Goal: Information Seeking & Learning: Check status

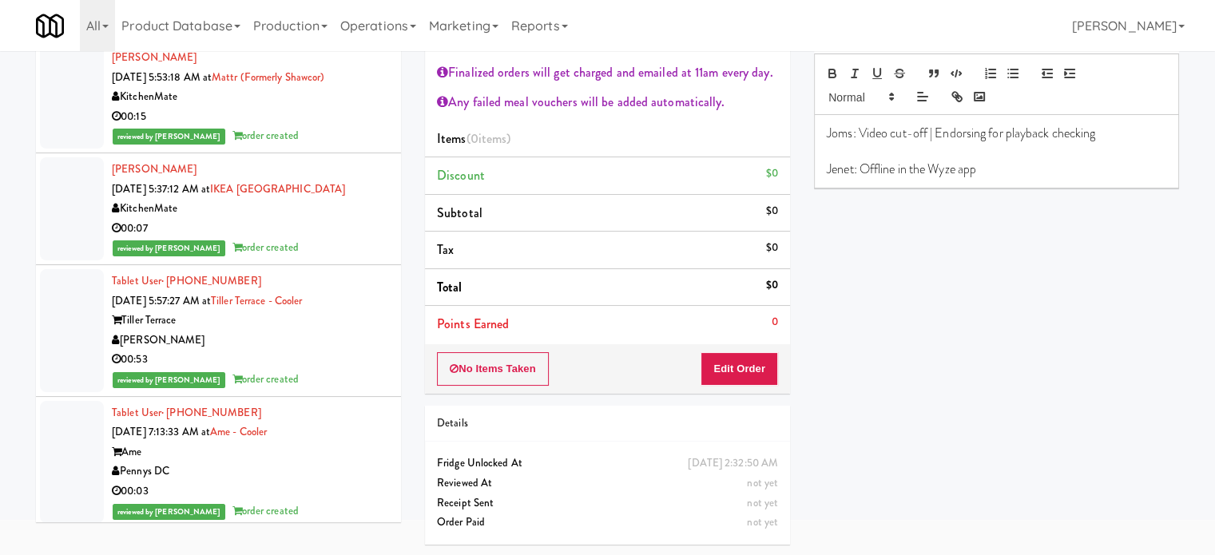
scroll to position [19221, 0]
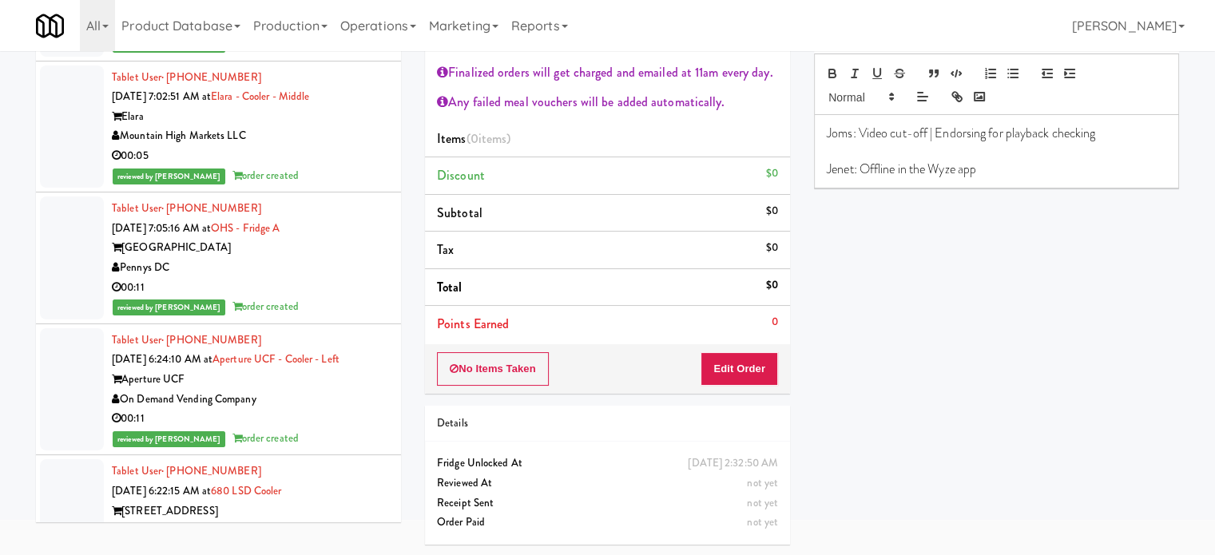
drag, startPoint x: 324, startPoint y: 414, endPoint x: 324, endPoint y: 403, distance: 11.2
click at [324, 410] on div "On Demand Vending Company" at bounding box center [250, 400] width 277 height 20
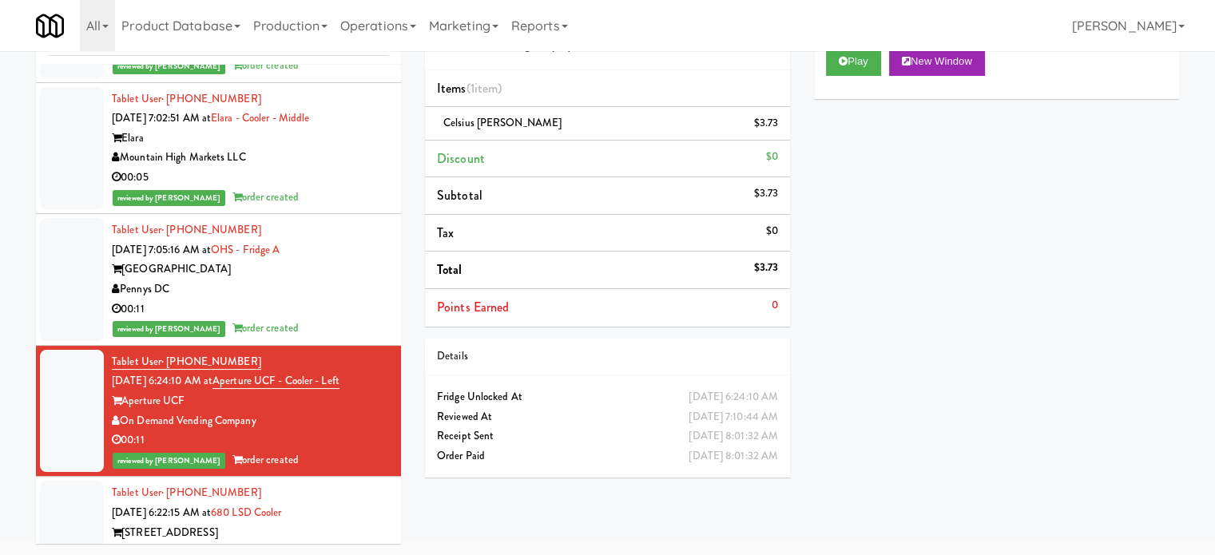
click at [354, 318] on div "00:11" at bounding box center [250, 310] width 277 height 20
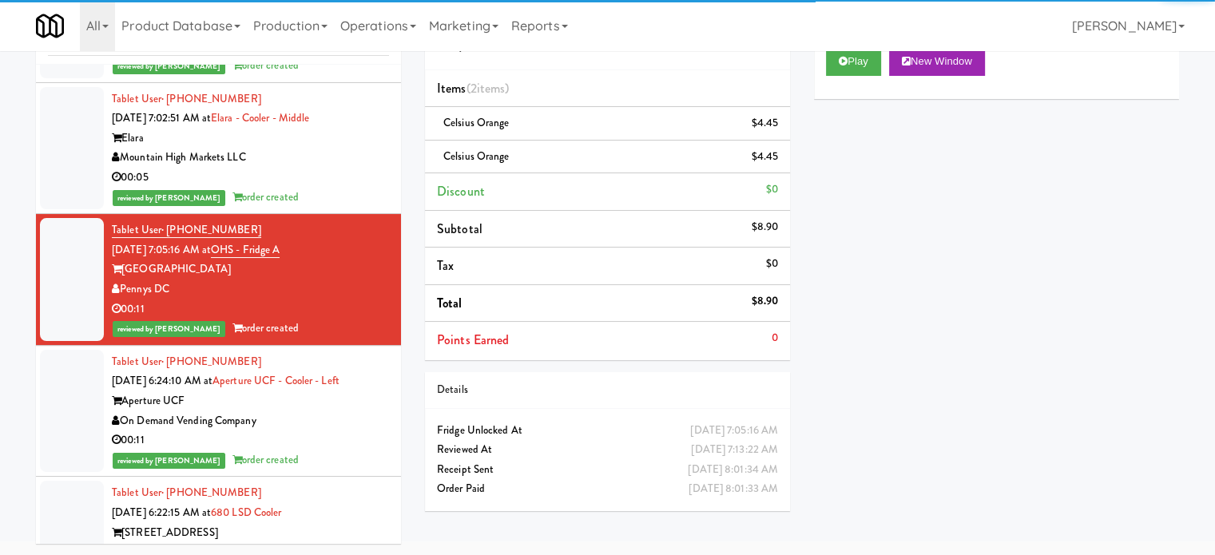
click at [327, 188] on div "00:05" at bounding box center [250, 178] width 277 height 20
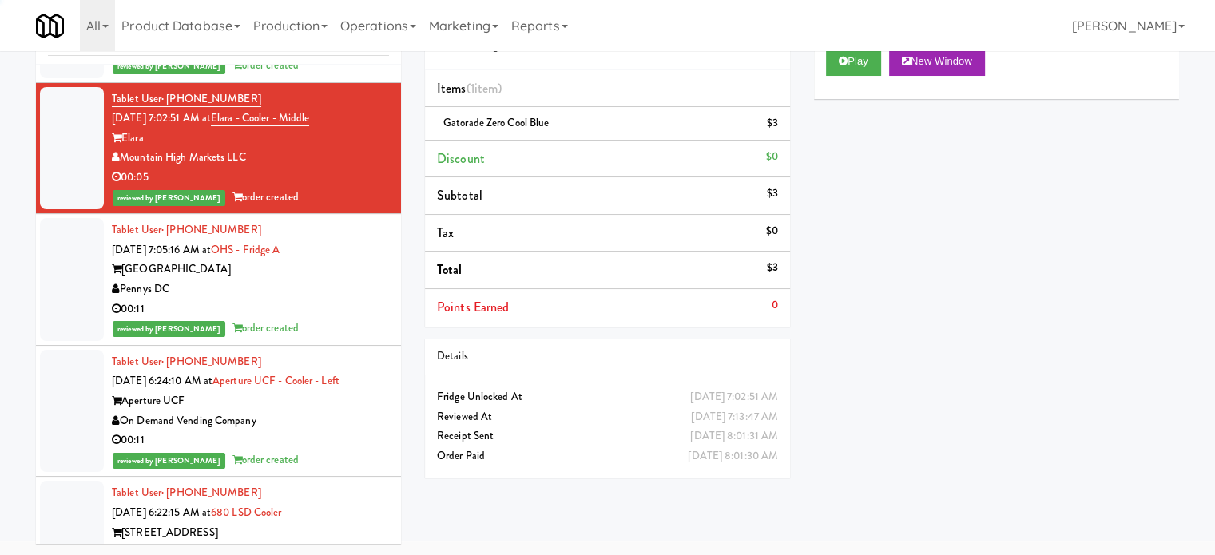
scroll to position [18821, 0]
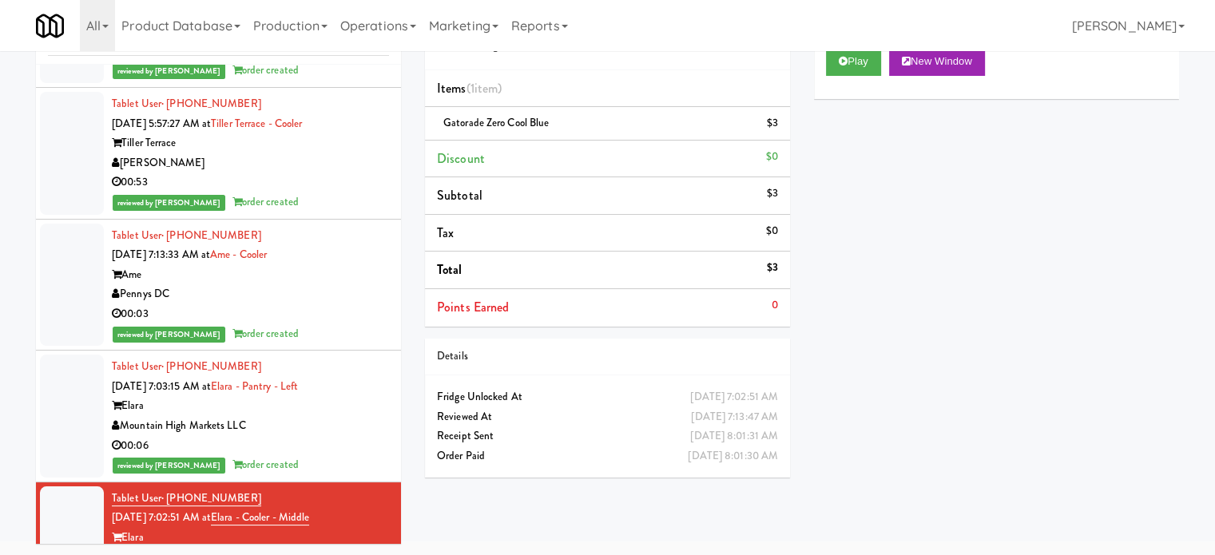
click at [330, 304] on div "Pennys DC" at bounding box center [250, 294] width 277 height 20
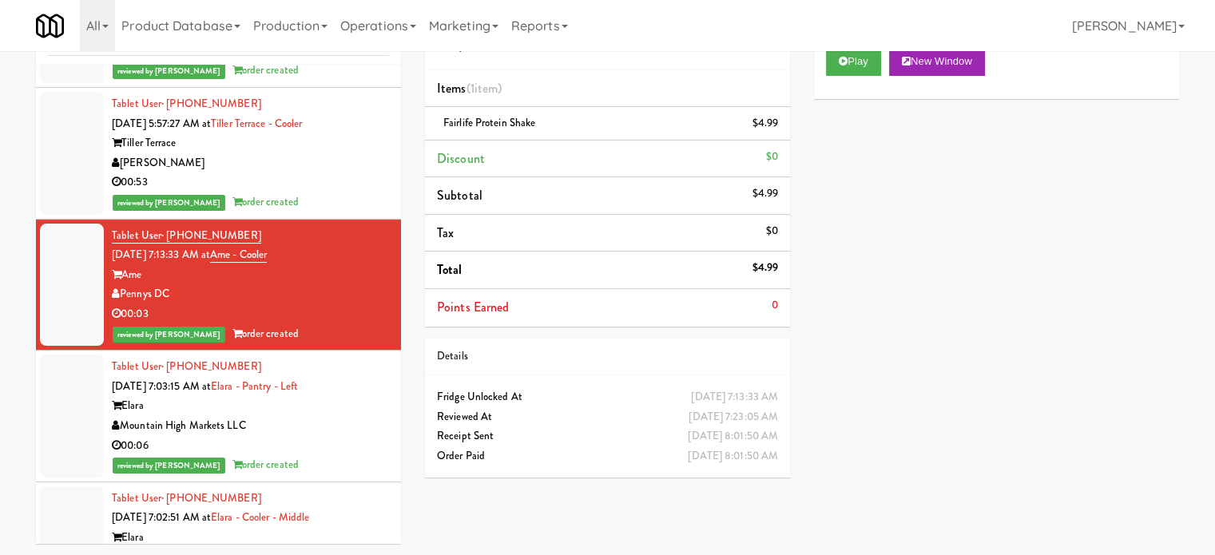
click at [343, 173] on div "[PERSON_NAME]" at bounding box center [250, 163] width 277 height 20
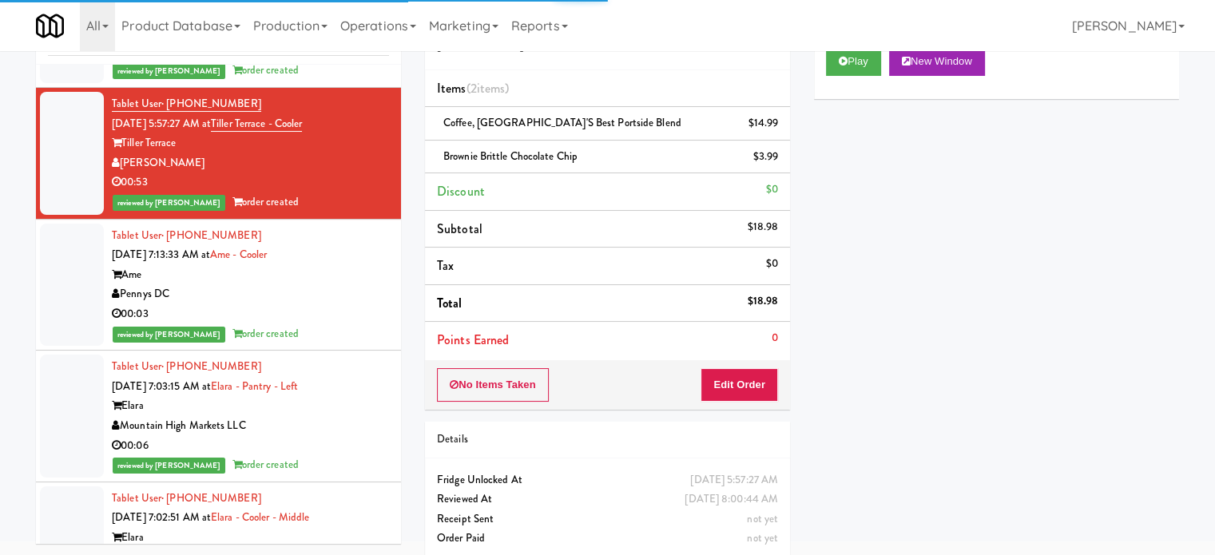
scroll to position [18422, 0]
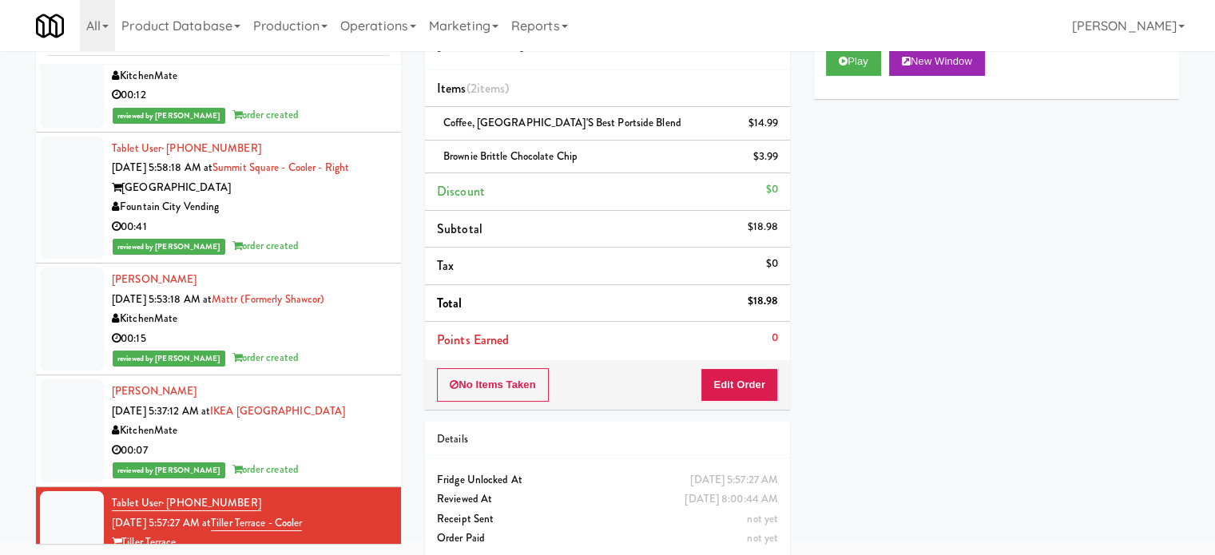
click at [335, 457] on div "00:07" at bounding box center [250, 451] width 277 height 20
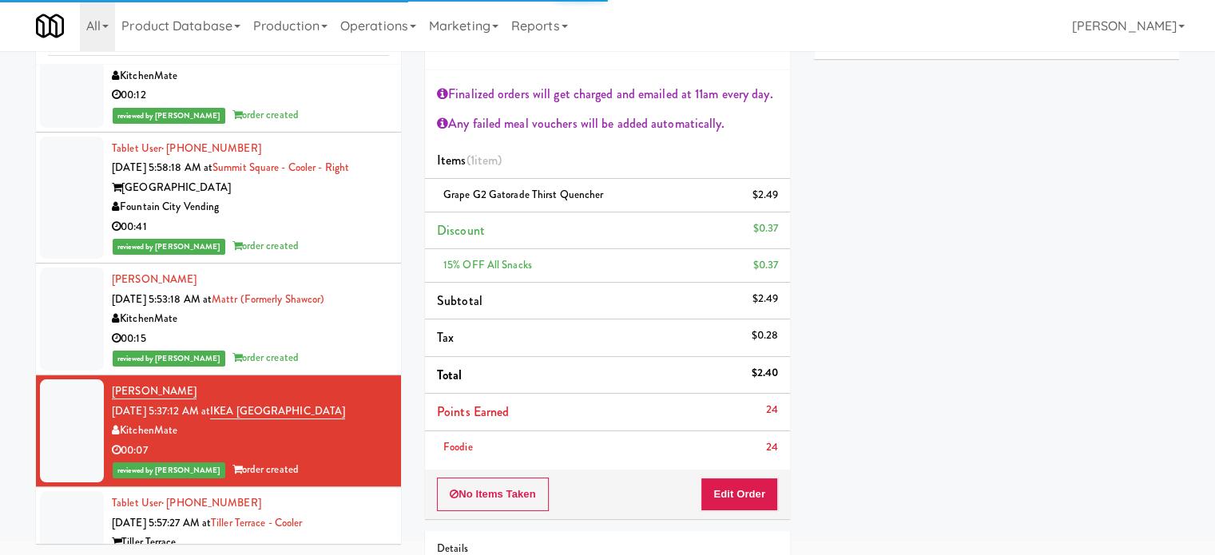
click at [340, 347] on div "00:15" at bounding box center [250, 339] width 277 height 20
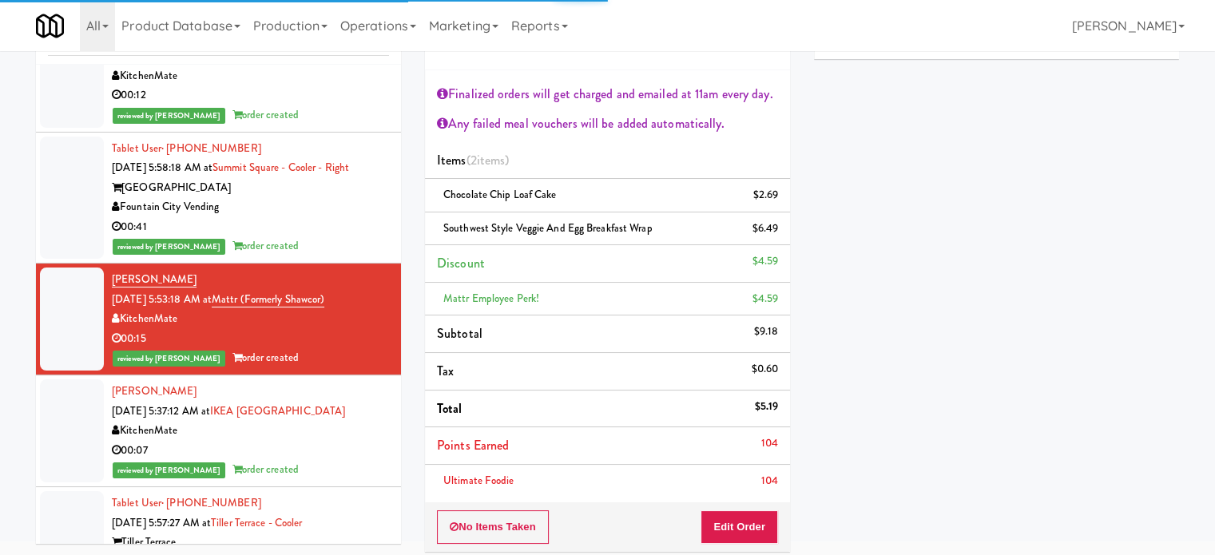
click at [332, 248] on div "reviewed by [PERSON_NAME] order created" at bounding box center [250, 246] width 277 height 20
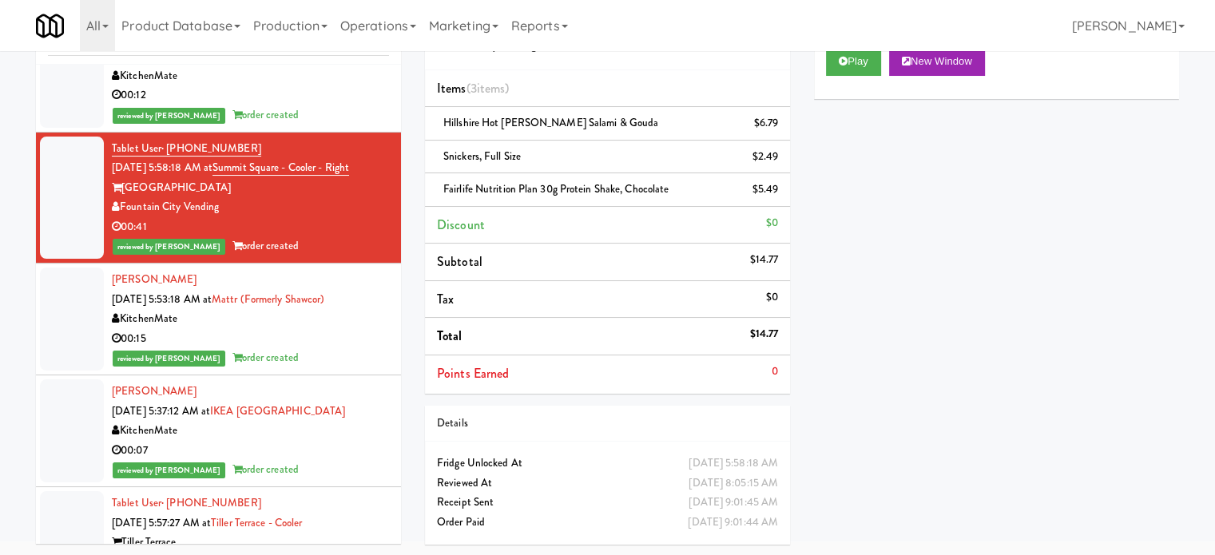
scroll to position [18023, 0]
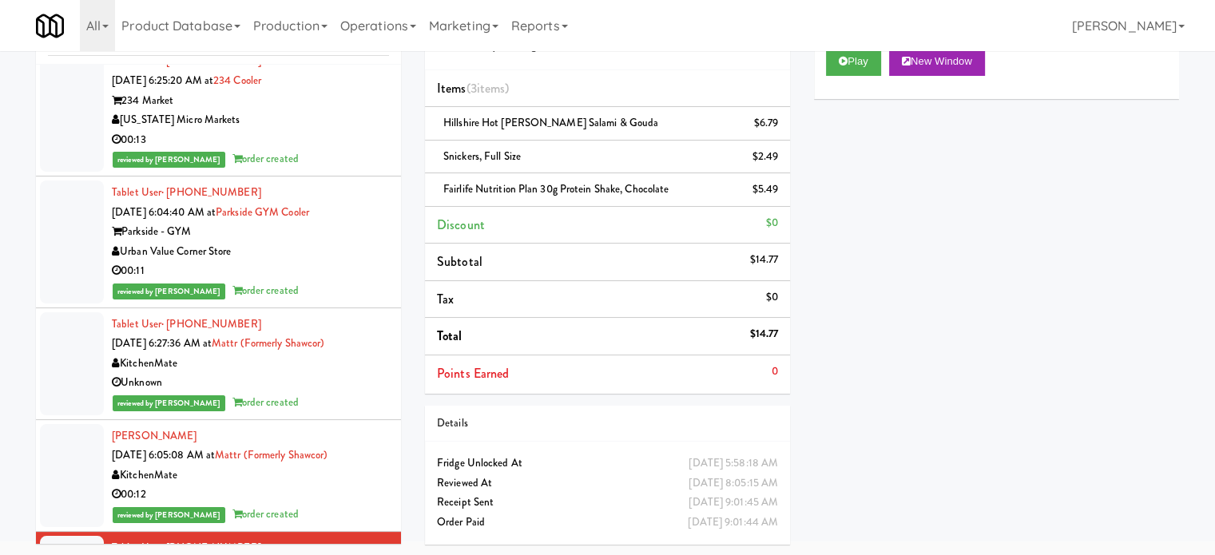
click at [332, 498] on div "00:12" at bounding box center [250, 495] width 277 height 20
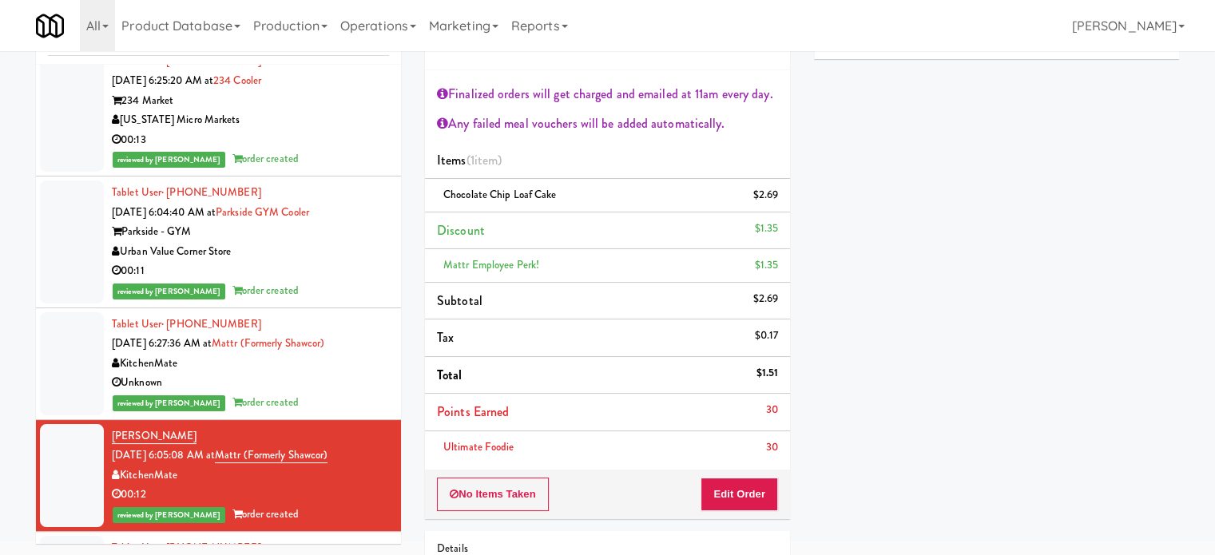
click at [328, 389] on div "Unknown" at bounding box center [250, 383] width 277 height 20
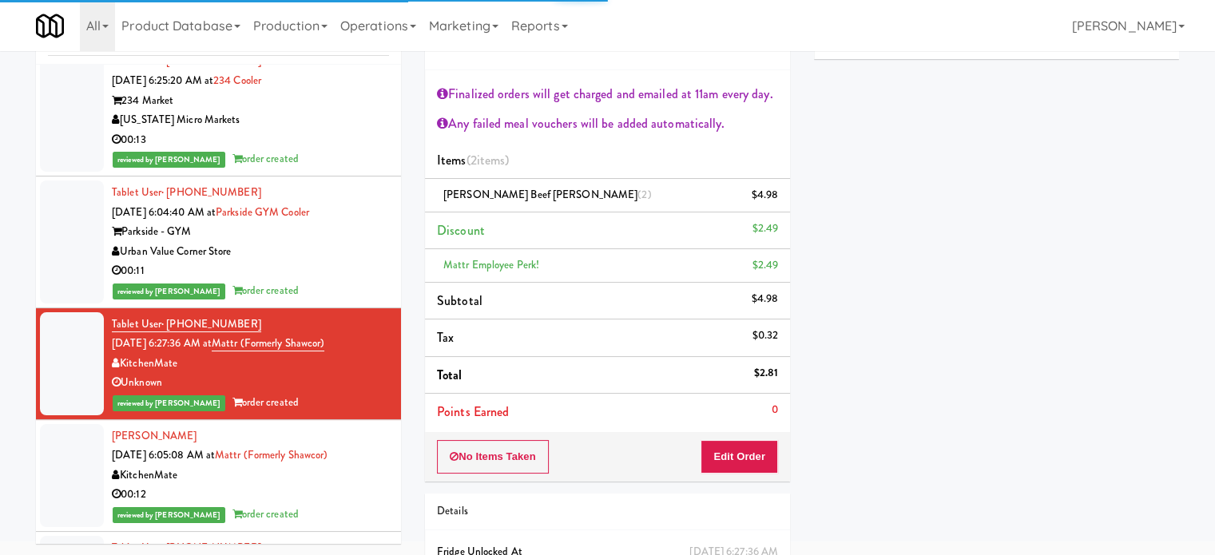
click at [335, 281] on div "00:11" at bounding box center [250, 271] width 277 height 20
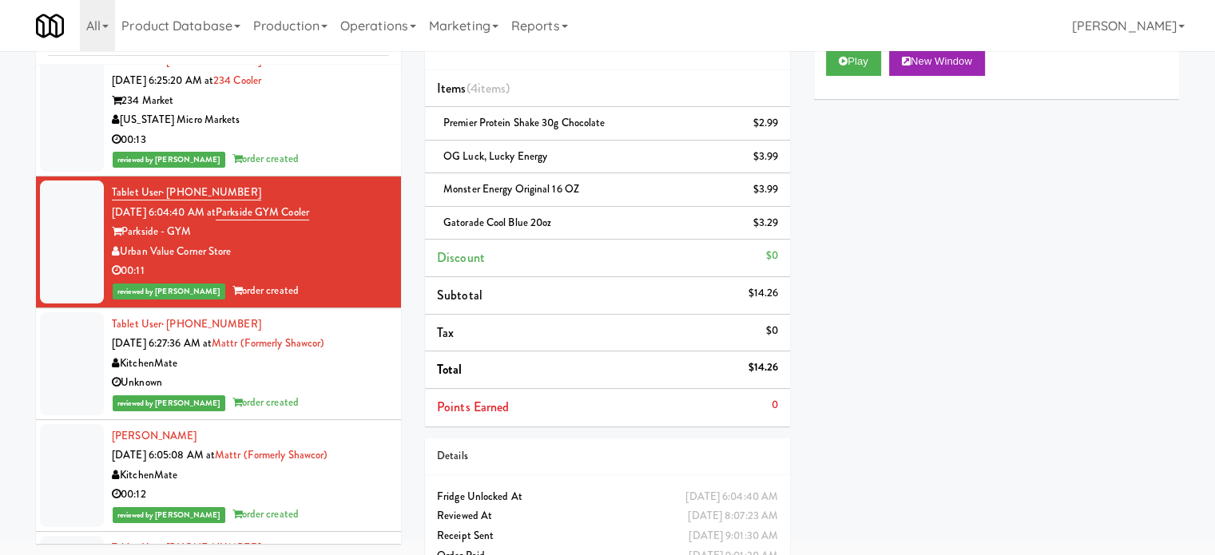
click at [336, 143] on div "00:13" at bounding box center [250, 140] width 277 height 20
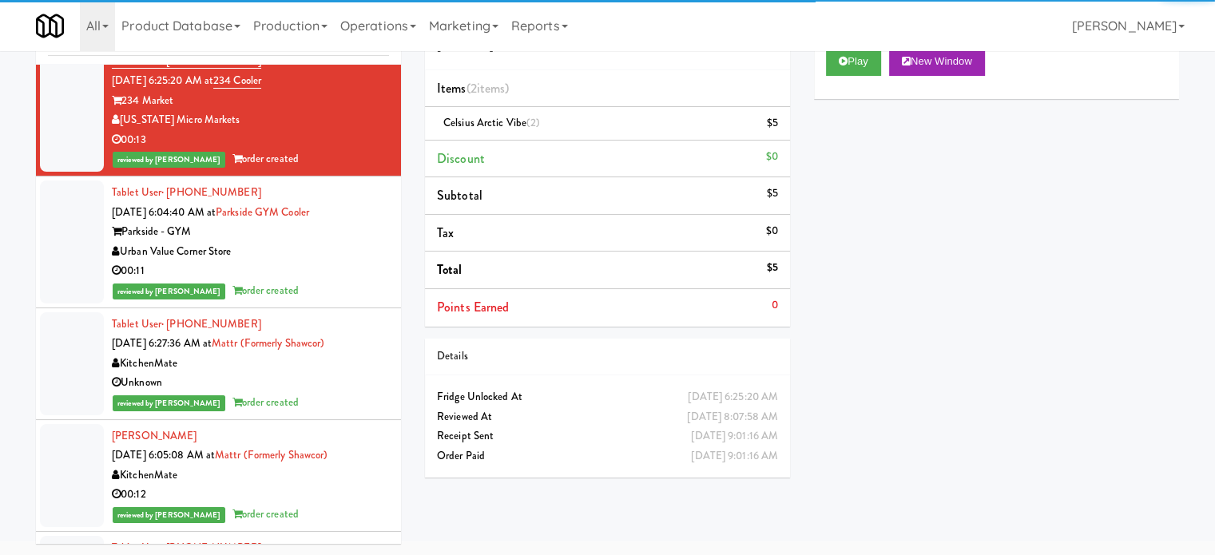
scroll to position [17623, 0]
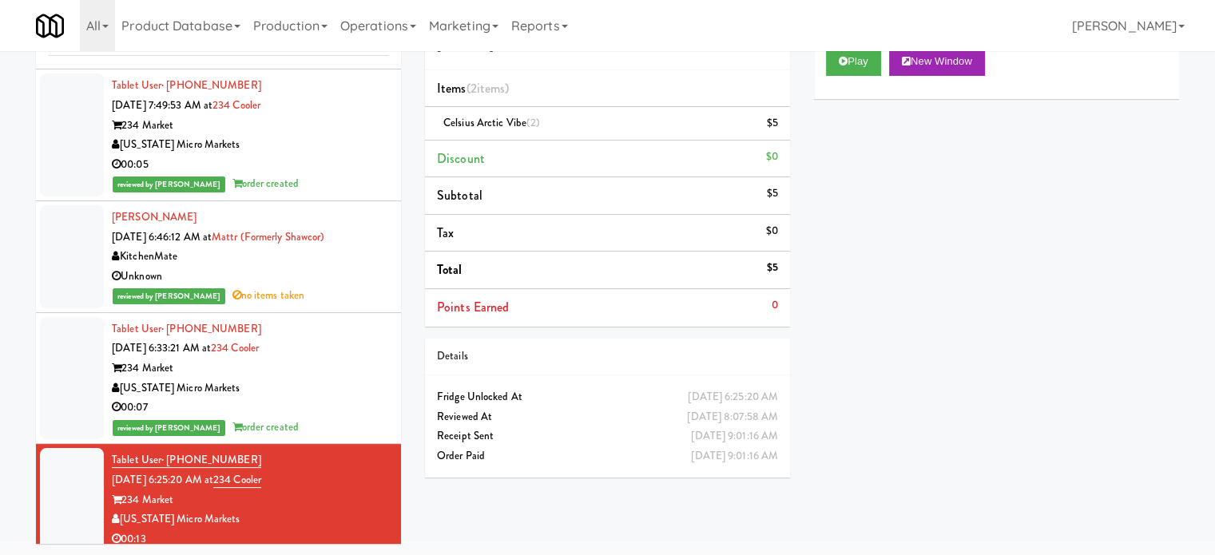
click at [348, 379] on div "234 Market" at bounding box center [250, 369] width 277 height 20
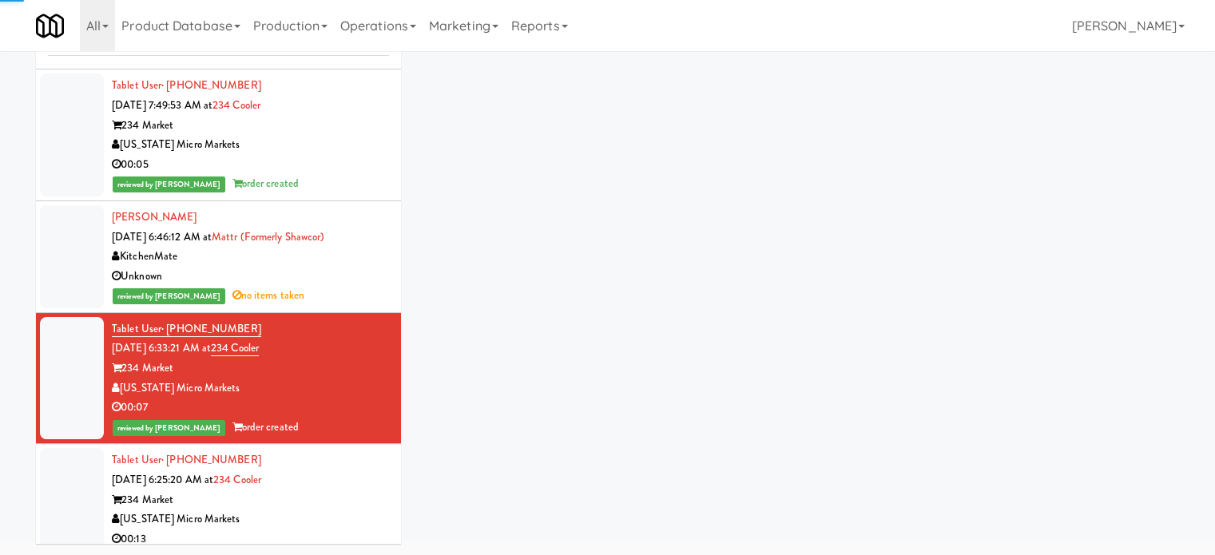
click at [340, 287] on div "Unknown" at bounding box center [250, 277] width 277 height 20
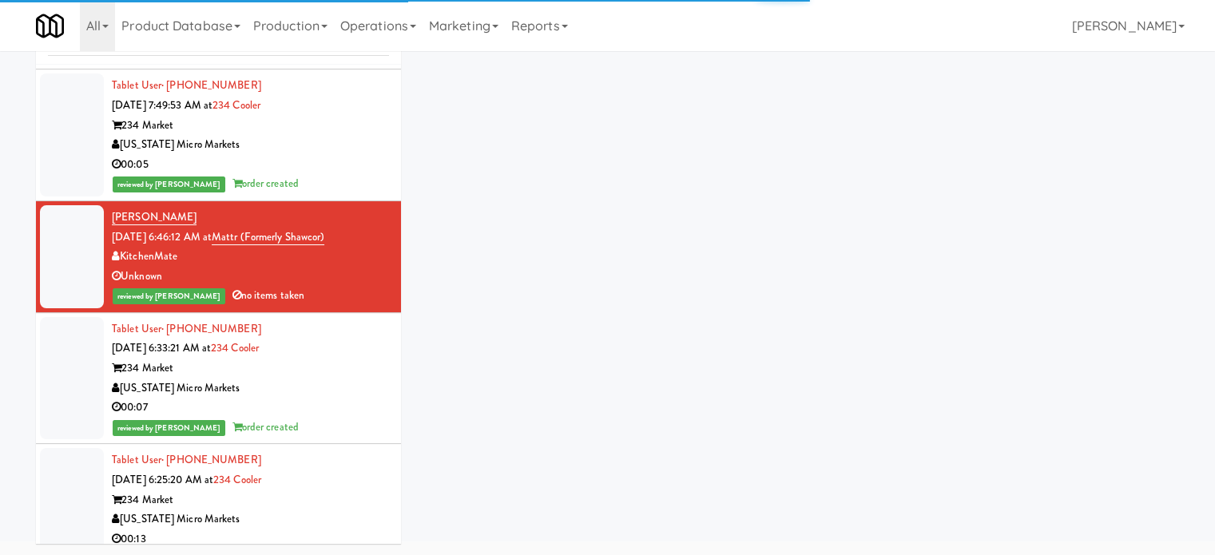
click at [313, 167] on div "00:05" at bounding box center [250, 165] width 277 height 20
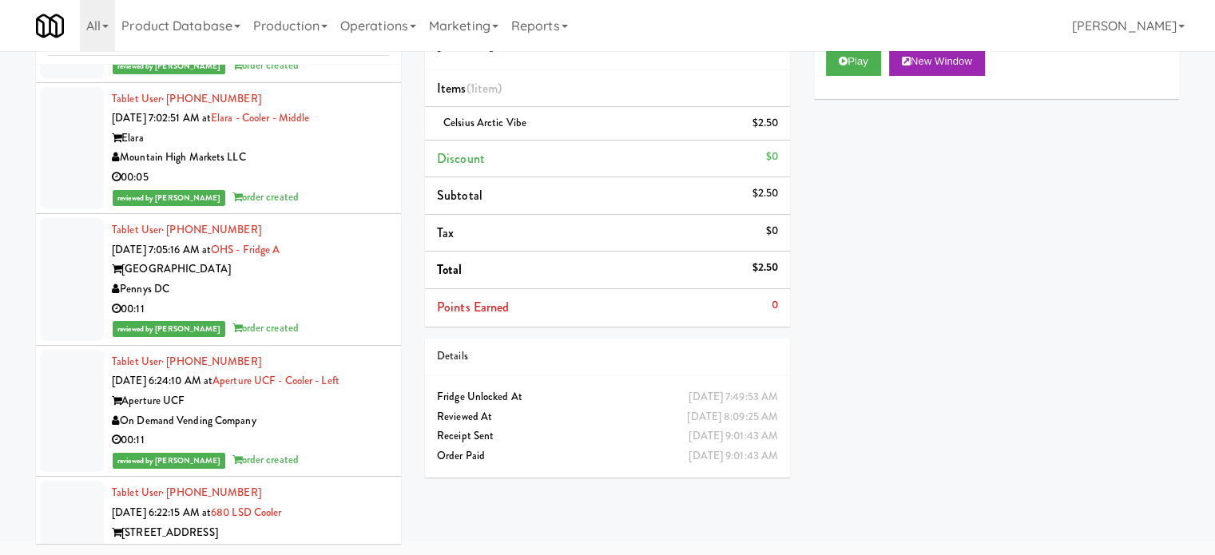
scroll to position [20344, 0]
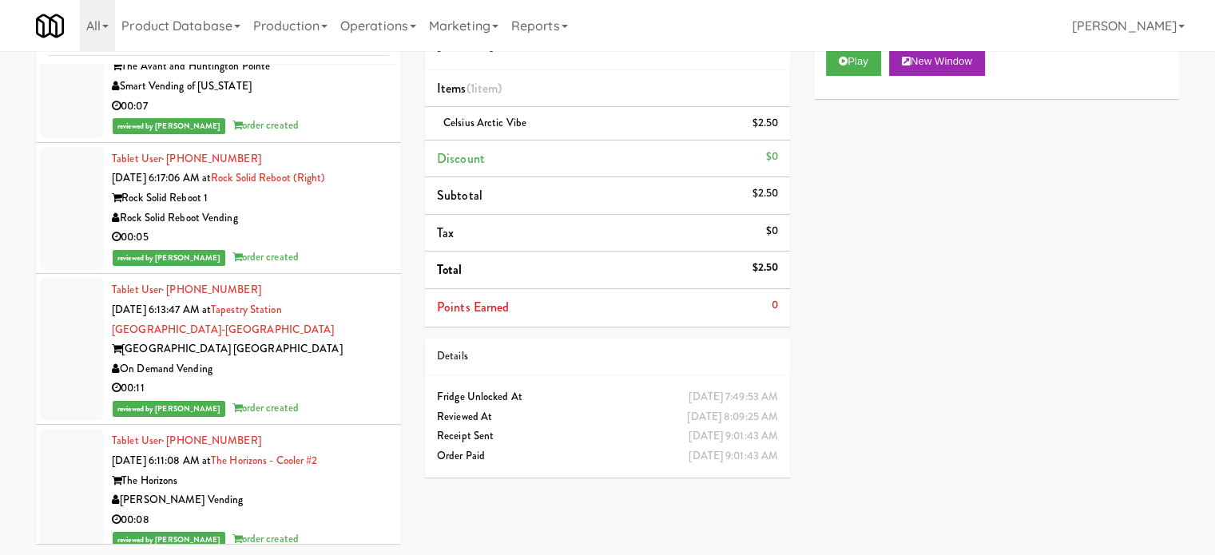
click at [865, 367] on div "Play New Window Primary Flag Clear Flag if unable to determine what was taken o…" at bounding box center [996, 334] width 365 height 599
click at [324, 228] on div "00:05" at bounding box center [250, 238] width 277 height 20
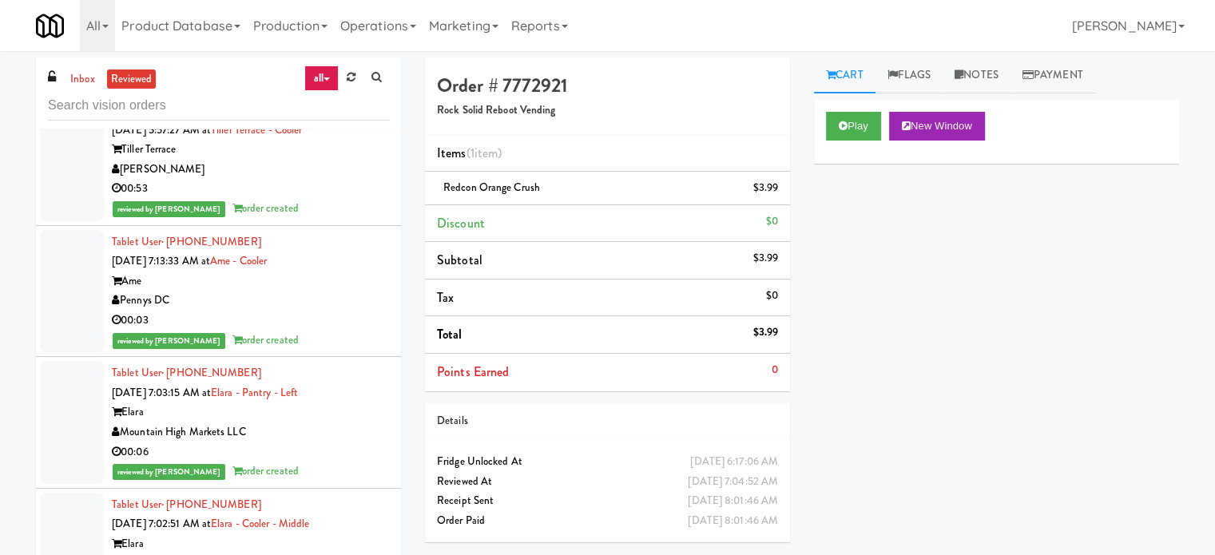
scroll to position [18746, 0]
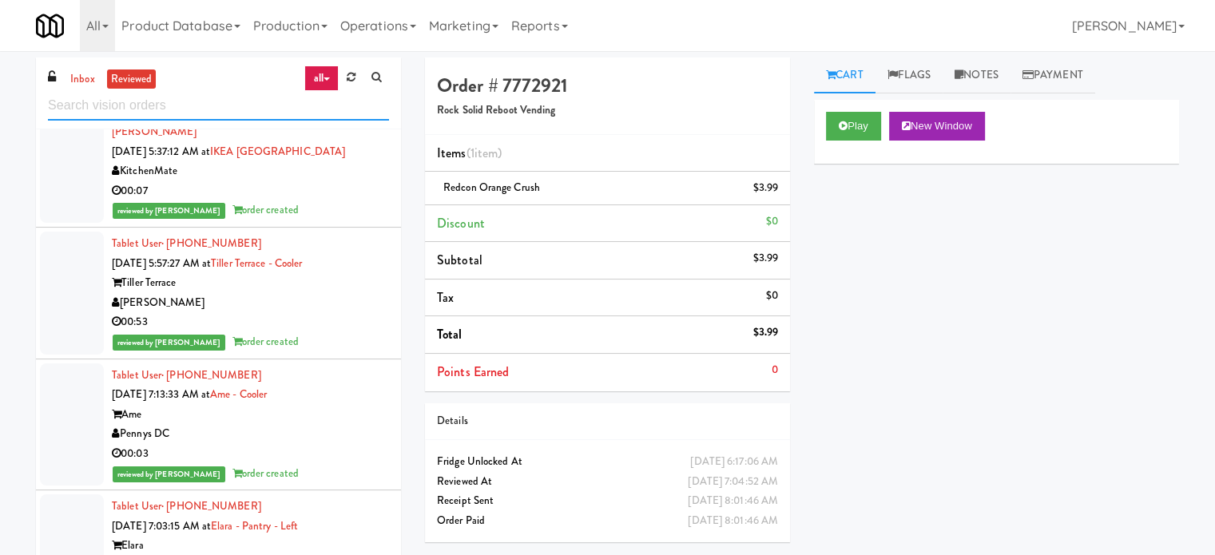
click at [186, 98] on input "text" at bounding box center [218, 106] width 341 height 30
click at [185, 101] on input "text" at bounding box center [218, 106] width 341 height 30
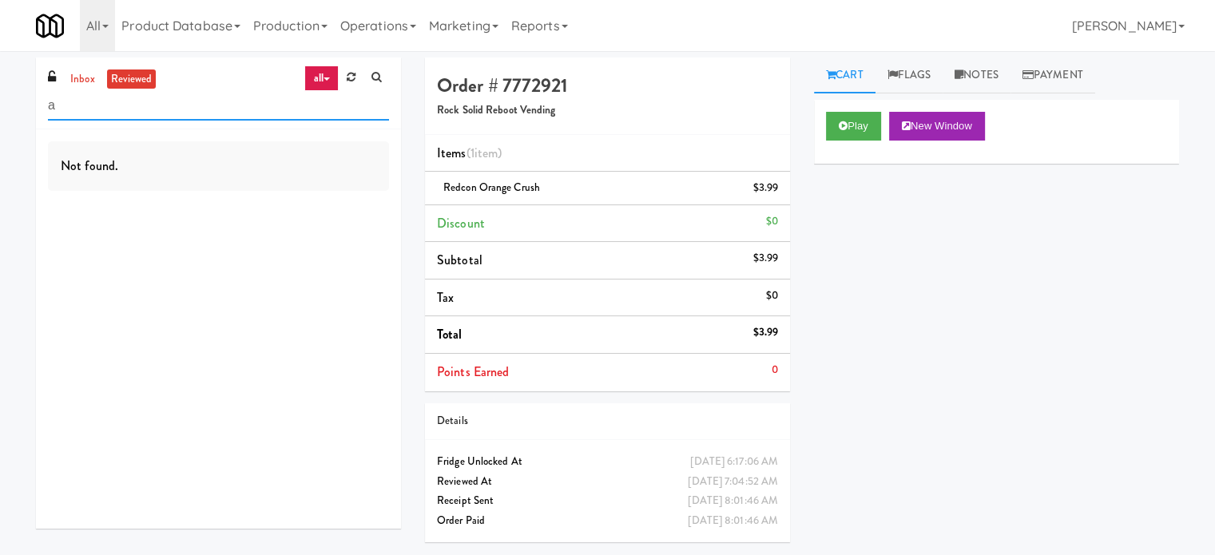
scroll to position [0, 0]
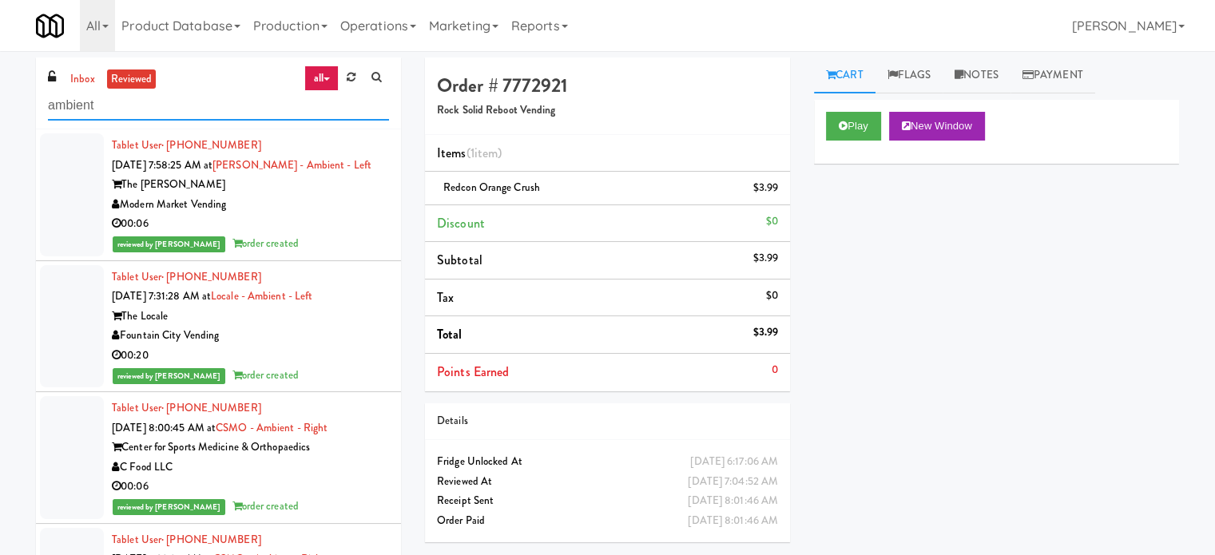
type input "ambient"
click at [324, 206] on div "Modern Market Vending" at bounding box center [250, 205] width 277 height 20
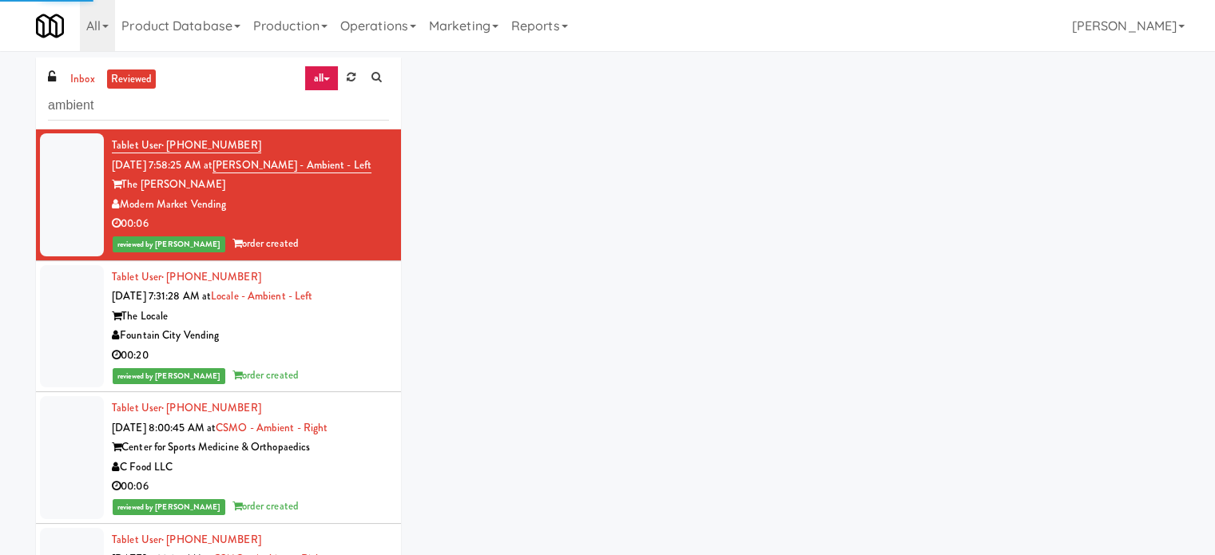
click at [327, 361] on div "00:20" at bounding box center [250, 356] width 277 height 20
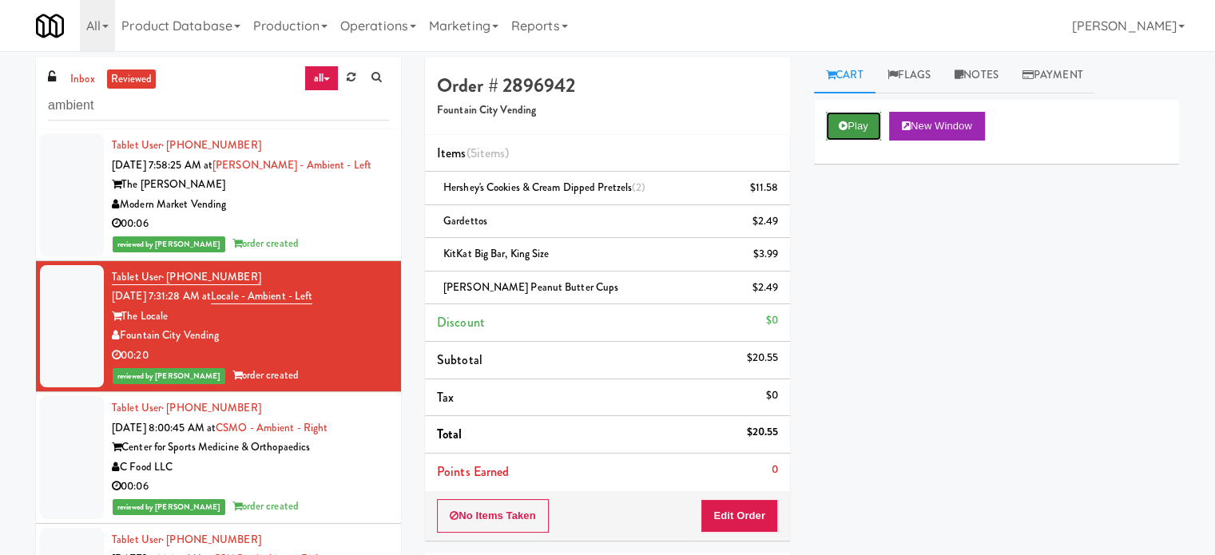
click at [863, 117] on button "Play" at bounding box center [853, 126] width 55 height 29
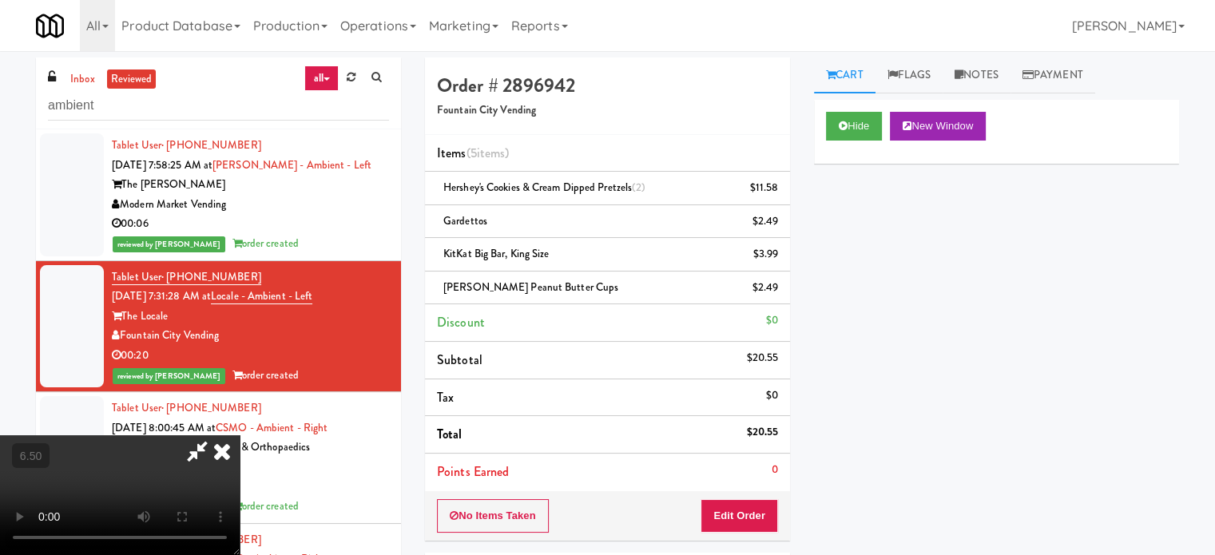
click at [240, 435] on video at bounding box center [120, 495] width 240 height 120
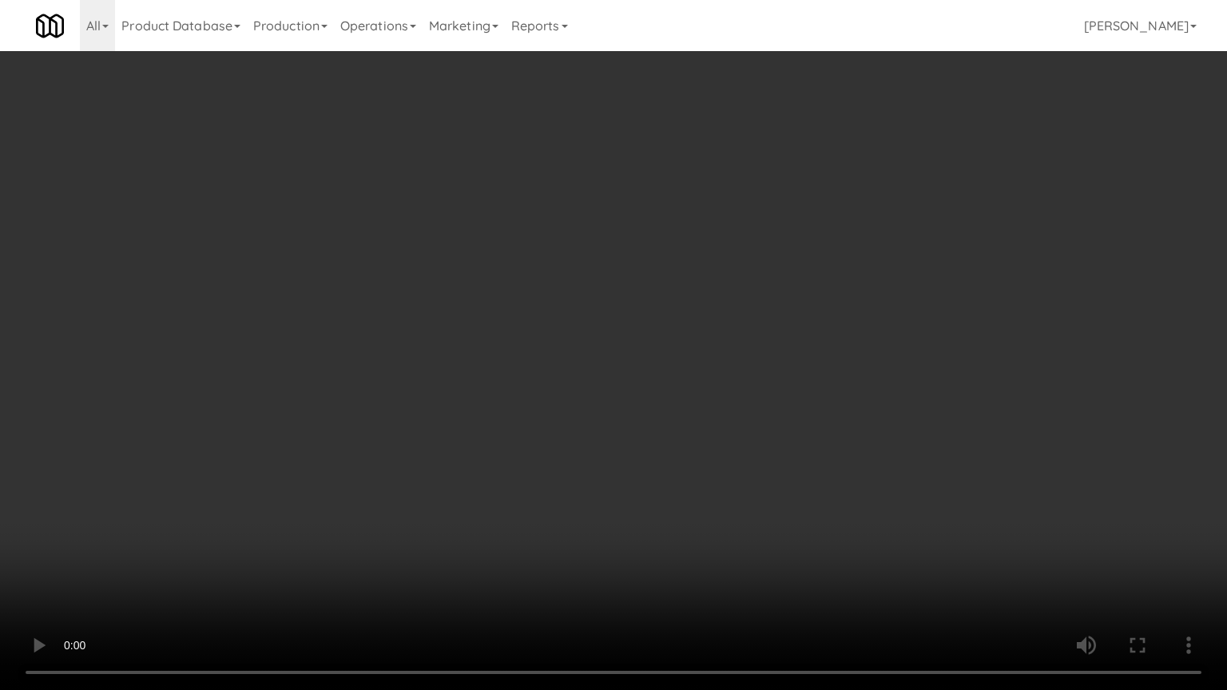
click at [601, 383] on video at bounding box center [613, 345] width 1227 height 690
click at [569, 347] on video at bounding box center [613, 345] width 1227 height 690
click at [471, 351] on video at bounding box center [613, 345] width 1227 height 690
click at [499, 346] on video at bounding box center [613, 345] width 1227 height 690
click at [513, 343] on video at bounding box center [613, 345] width 1227 height 690
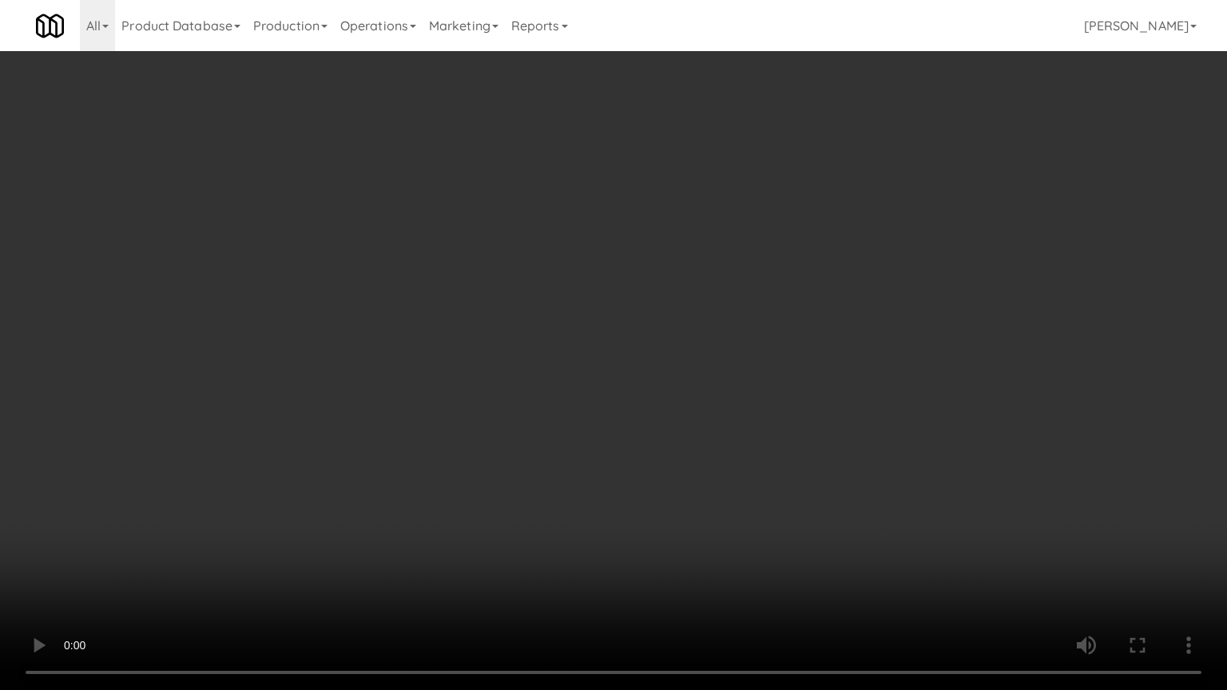
click at [513, 345] on video at bounding box center [613, 345] width 1227 height 690
click at [516, 338] on video at bounding box center [613, 345] width 1227 height 690
click at [513, 333] on video at bounding box center [613, 345] width 1227 height 690
click at [515, 328] on video at bounding box center [613, 345] width 1227 height 690
click at [517, 329] on video at bounding box center [613, 345] width 1227 height 690
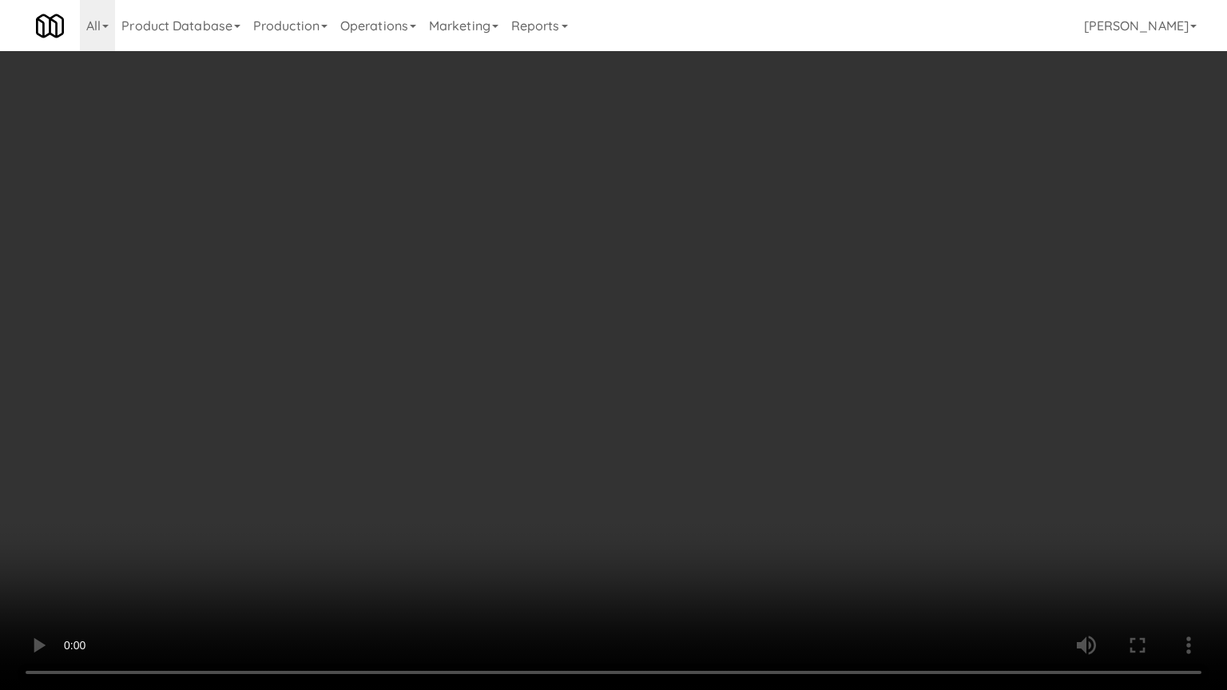
click at [572, 332] on video at bounding box center [613, 345] width 1227 height 690
click at [565, 333] on video at bounding box center [613, 345] width 1227 height 690
click at [565, 329] on video at bounding box center [613, 345] width 1227 height 690
click at [567, 324] on video at bounding box center [613, 345] width 1227 height 690
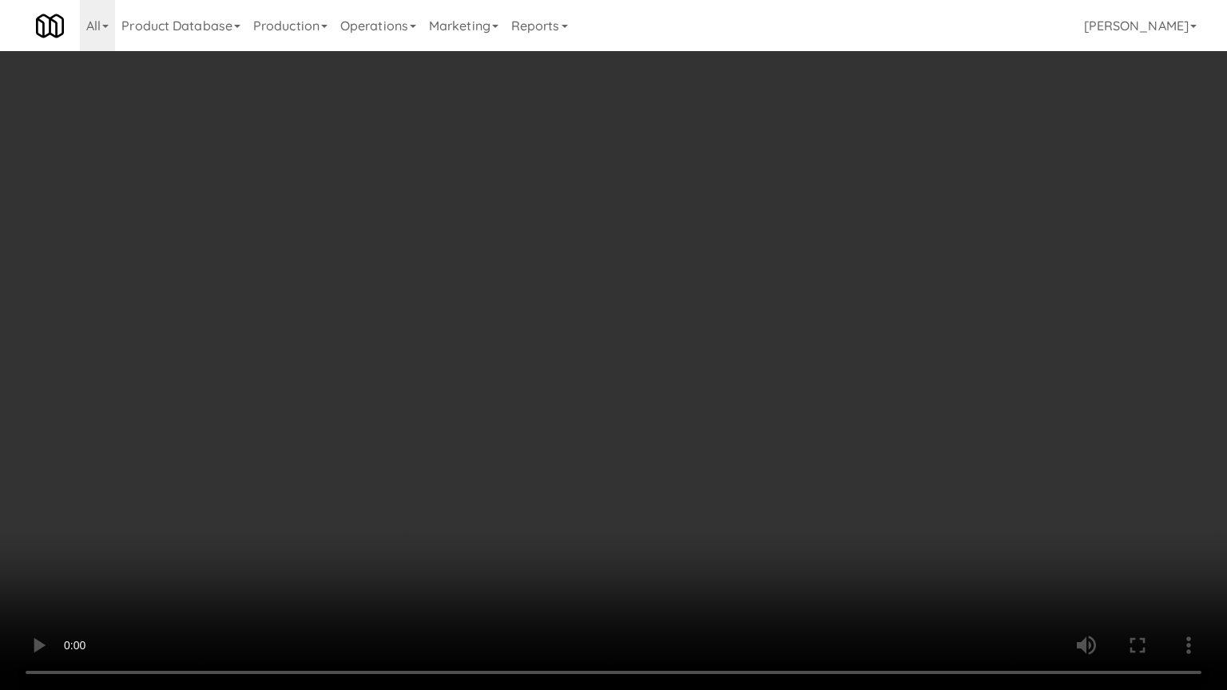
click at [568, 320] on video at bounding box center [613, 345] width 1227 height 690
click at [578, 312] on video at bounding box center [613, 345] width 1227 height 690
click at [198, 524] on video at bounding box center [613, 345] width 1227 height 690
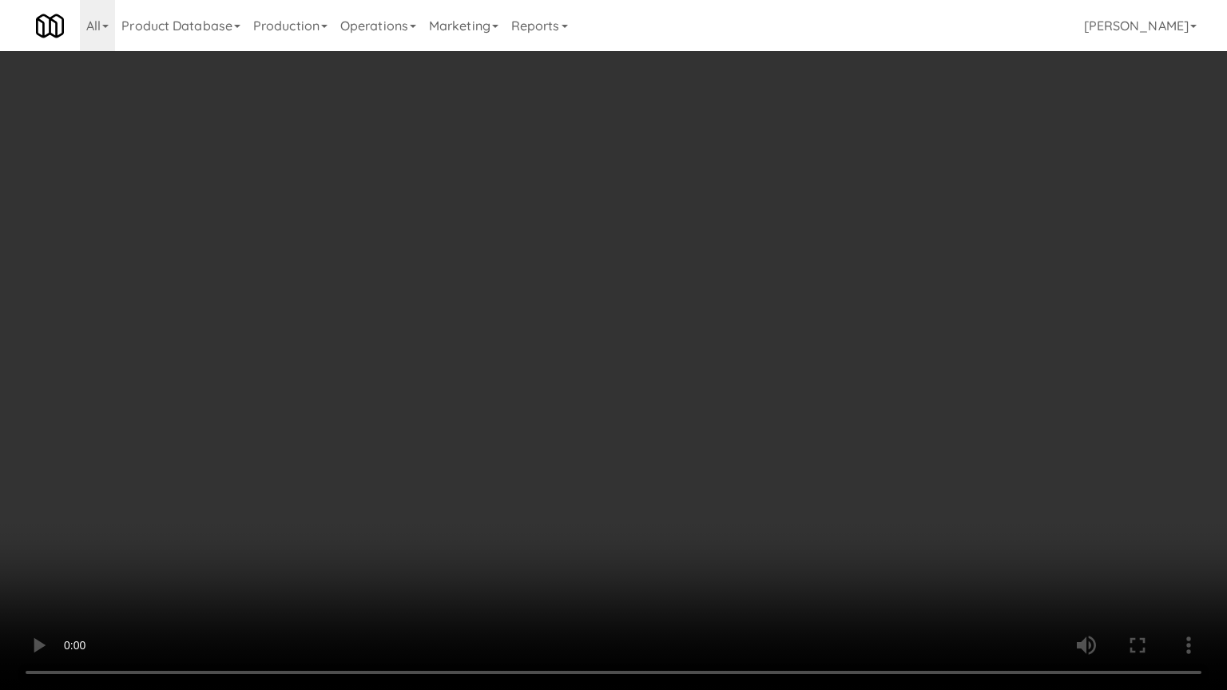
click at [482, 399] on video at bounding box center [613, 345] width 1227 height 690
click at [484, 399] on video at bounding box center [613, 345] width 1227 height 690
click at [484, 400] on video at bounding box center [613, 345] width 1227 height 690
click at [494, 400] on video at bounding box center [613, 345] width 1227 height 690
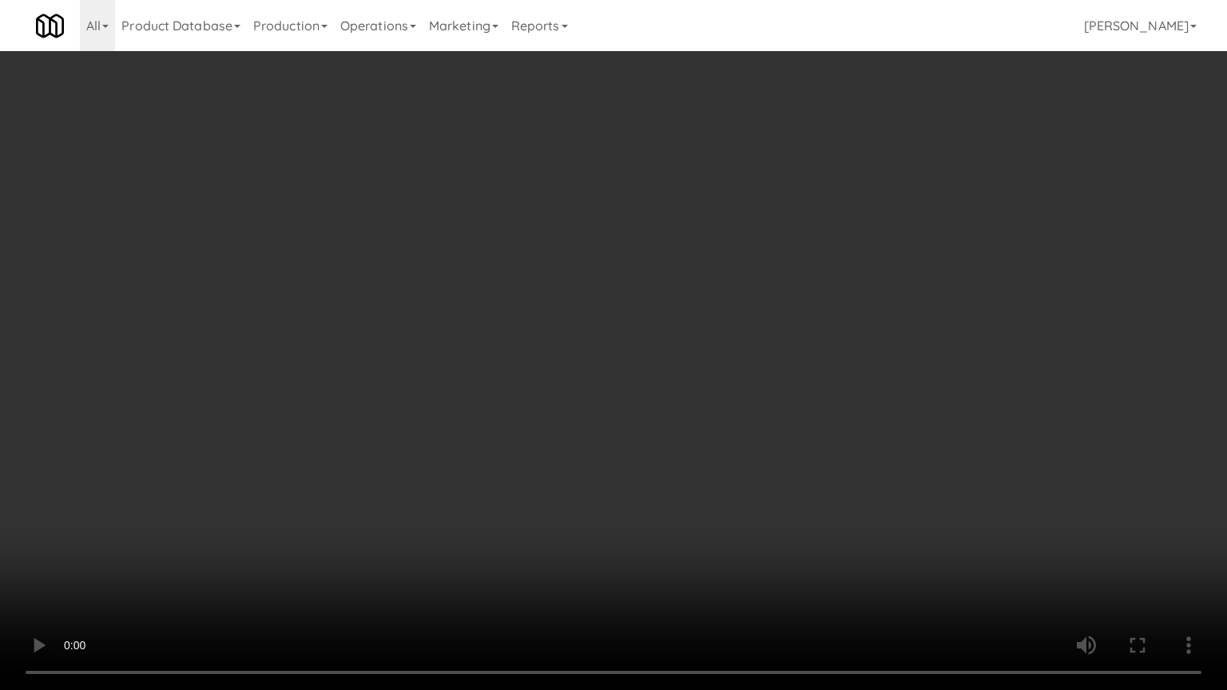
click at [495, 403] on video at bounding box center [613, 345] width 1227 height 690
click at [498, 412] on video at bounding box center [613, 345] width 1227 height 690
click at [498, 410] on video at bounding box center [613, 345] width 1227 height 690
drag, startPoint x: 498, startPoint y: 407, endPoint x: 505, endPoint y: 394, distance: 14.3
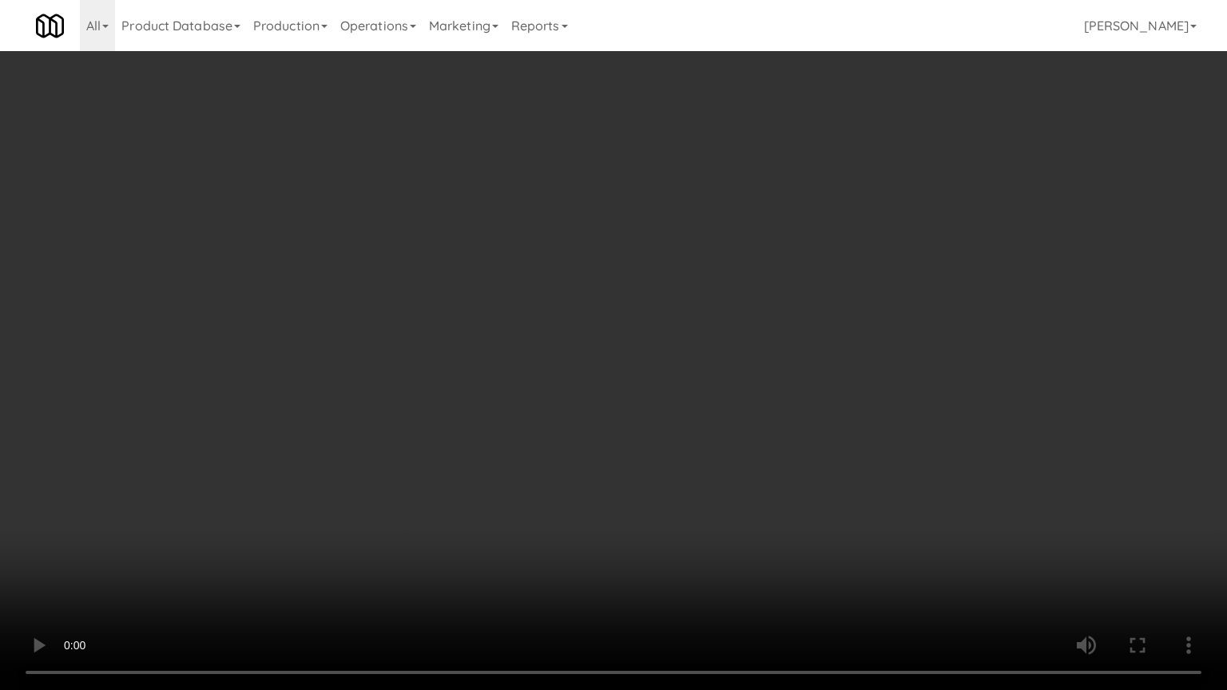
click at [498, 406] on video at bounding box center [613, 345] width 1227 height 690
click at [507, 392] on video at bounding box center [613, 345] width 1227 height 690
click at [511, 385] on video at bounding box center [613, 345] width 1227 height 690
click at [514, 383] on video at bounding box center [613, 345] width 1227 height 690
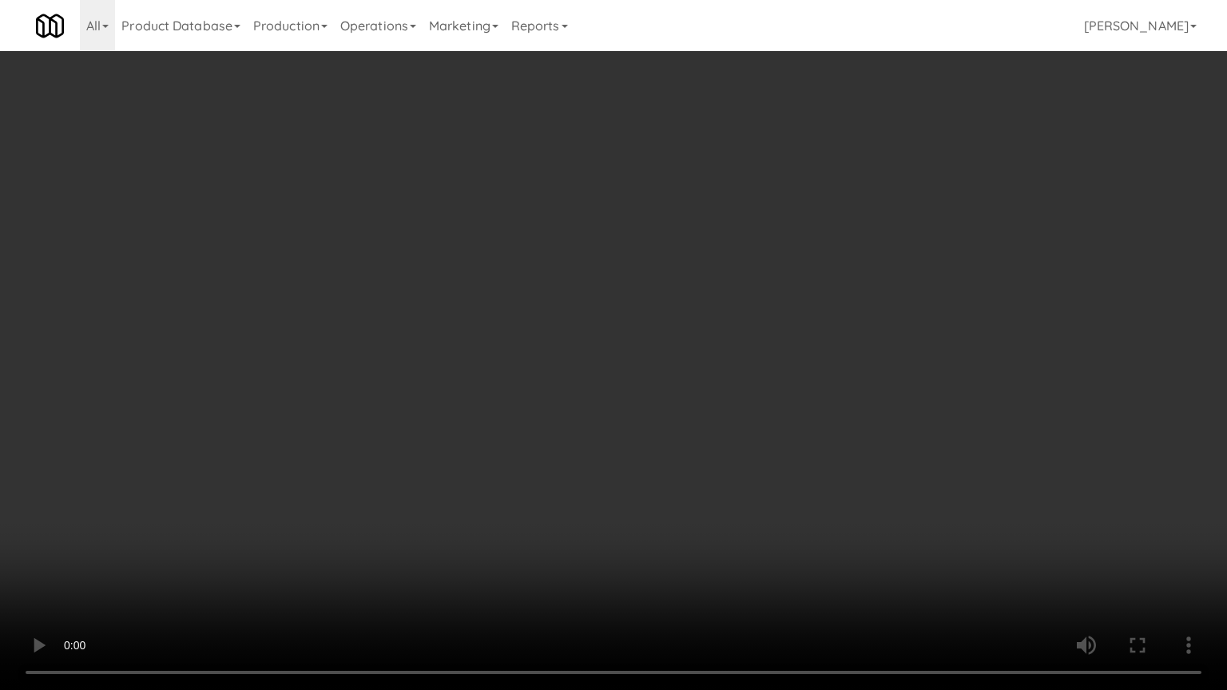
click at [514, 383] on video at bounding box center [613, 345] width 1227 height 690
click at [521, 396] on video at bounding box center [613, 345] width 1227 height 690
click at [522, 395] on video at bounding box center [613, 345] width 1227 height 690
click at [522, 387] on video at bounding box center [613, 345] width 1227 height 690
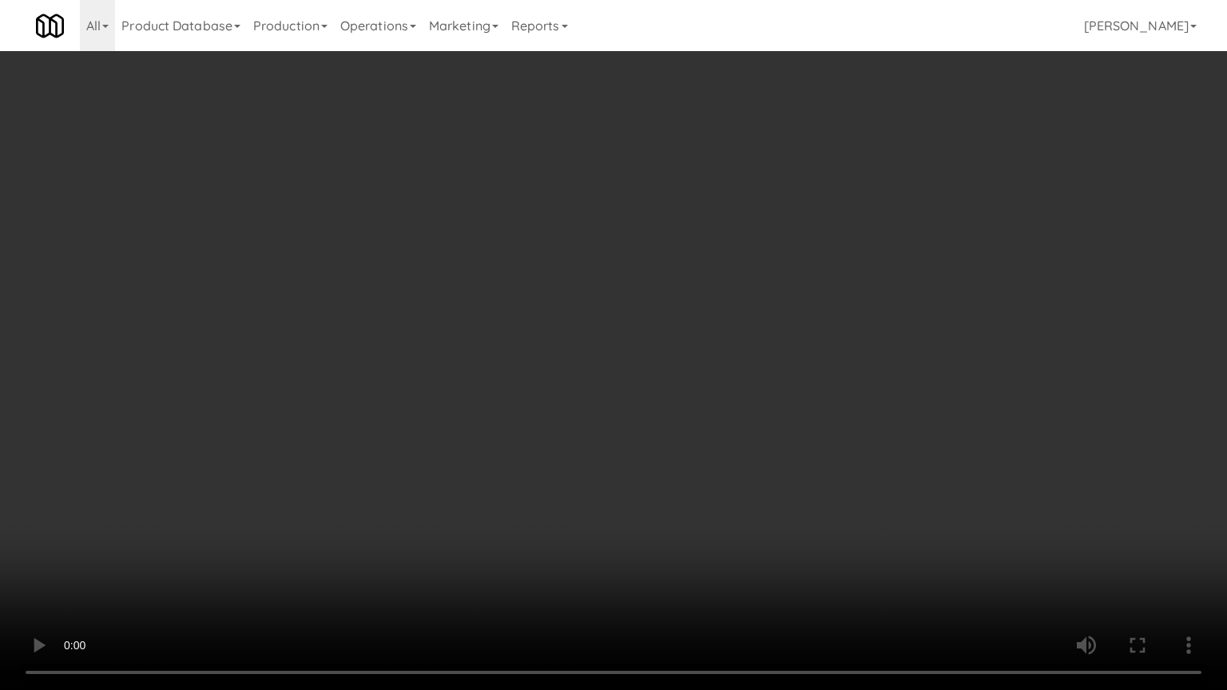
click at [522, 383] on video at bounding box center [613, 345] width 1227 height 690
click at [521, 371] on video at bounding box center [613, 345] width 1227 height 690
click at [521, 367] on video at bounding box center [613, 345] width 1227 height 690
click at [522, 367] on video at bounding box center [613, 345] width 1227 height 690
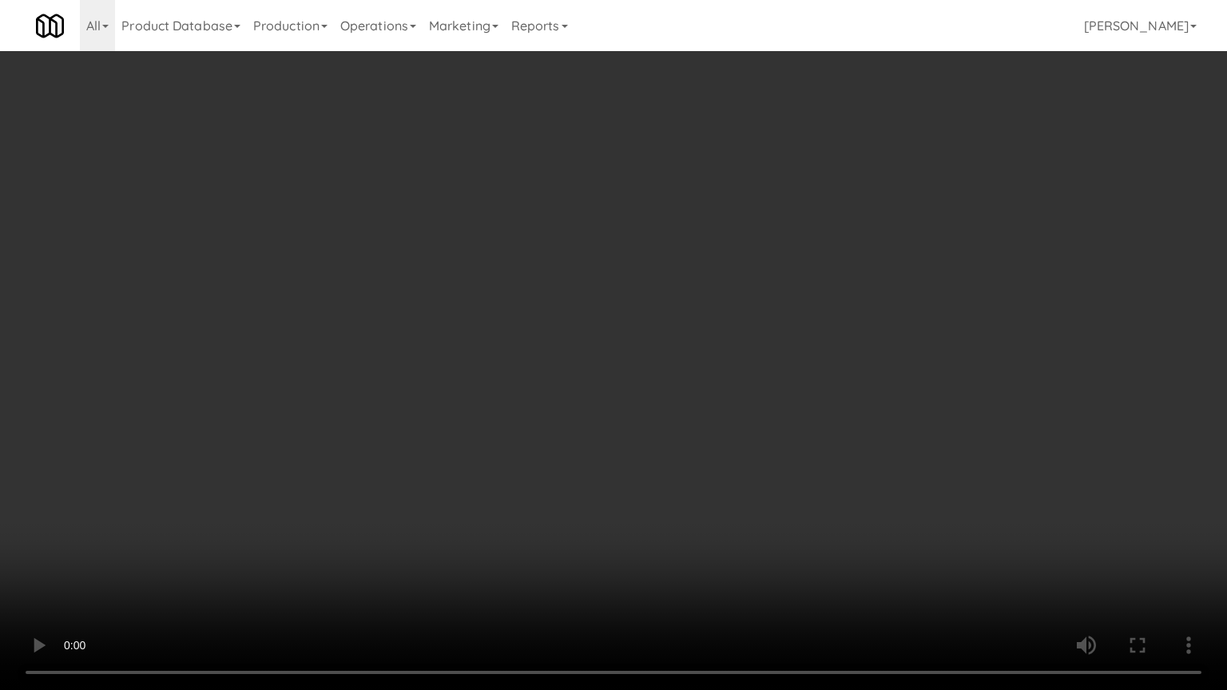
click at [535, 362] on video at bounding box center [613, 345] width 1227 height 690
click at [536, 362] on video at bounding box center [613, 345] width 1227 height 690
click at [549, 368] on video at bounding box center [613, 345] width 1227 height 690
drag, startPoint x: 841, startPoint y: 546, endPoint x: 718, endPoint y: 418, distance: 178.0
click at [837, 543] on video at bounding box center [613, 345] width 1227 height 690
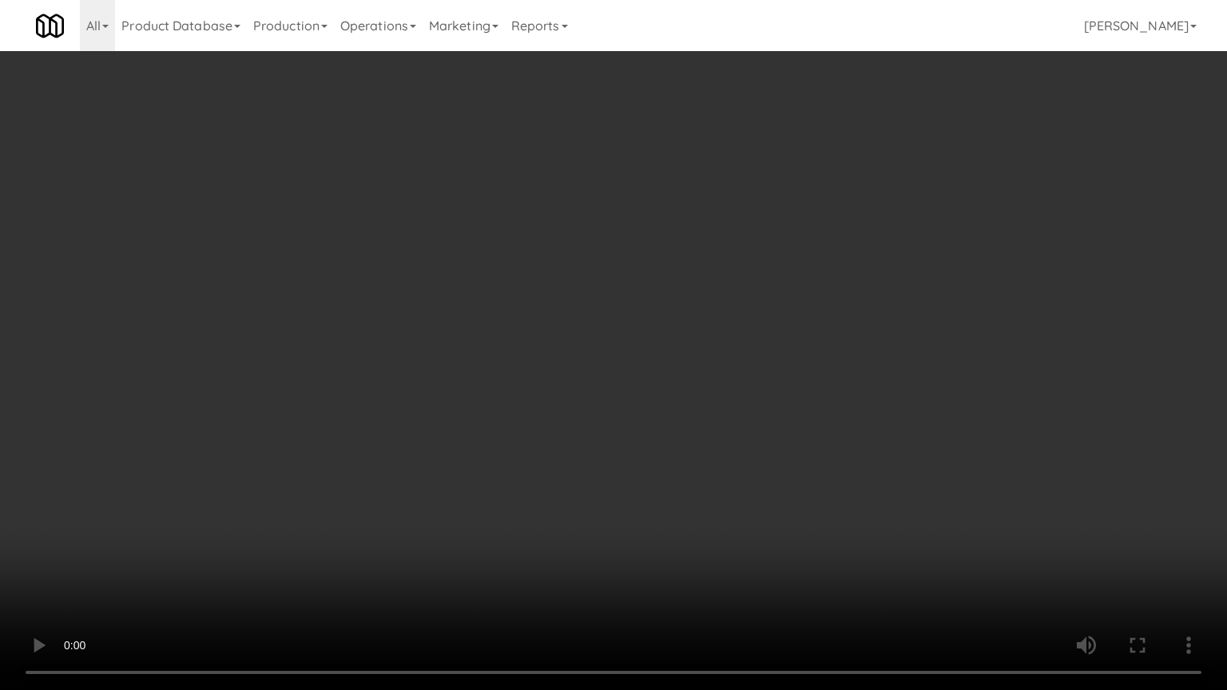
drag, startPoint x: 676, startPoint y: 403, endPoint x: 666, endPoint y: 404, distance: 9.6
click at [676, 405] on video at bounding box center [613, 345] width 1227 height 690
click at [655, 397] on video at bounding box center [613, 345] width 1227 height 690
drag, startPoint x: 658, startPoint y: 394, endPoint x: 645, endPoint y: 209, distance: 185.0
click at [661, 383] on video at bounding box center [613, 345] width 1227 height 690
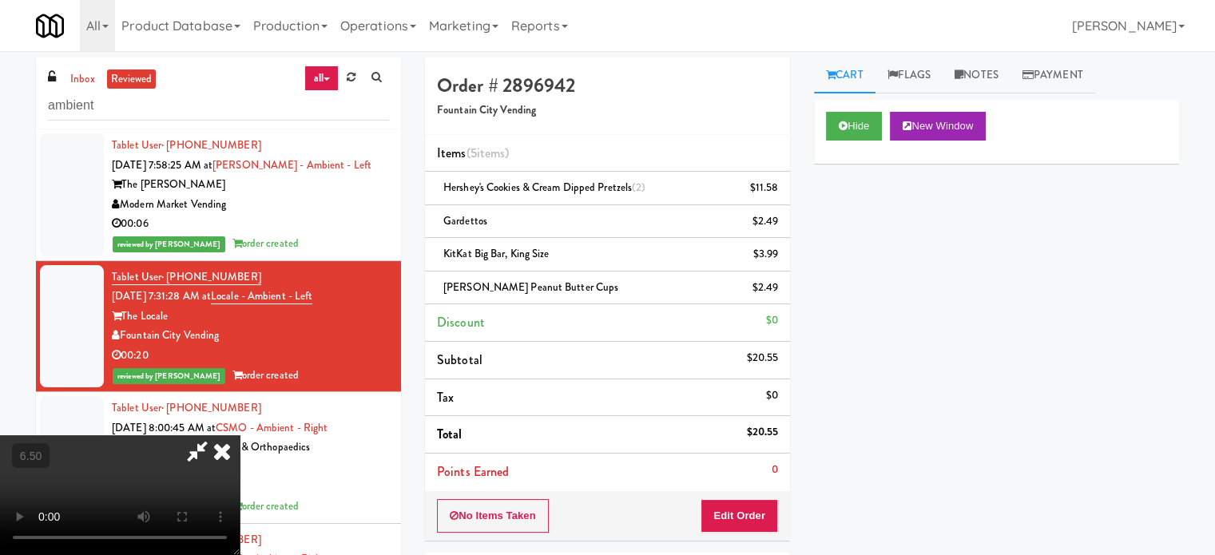
click at [216, 435] on icon at bounding box center [197, 451] width 37 height 32
click at [224, 435] on video at bounding box center [120, 495] width 240 height 120
drag, startPoint x: 224, startPoint y: 325, endPoint x: 233, endPoint y: 406, distance: 81.2
click at [224, 435] on video at bounding box center [120, 495] width 240 height 120
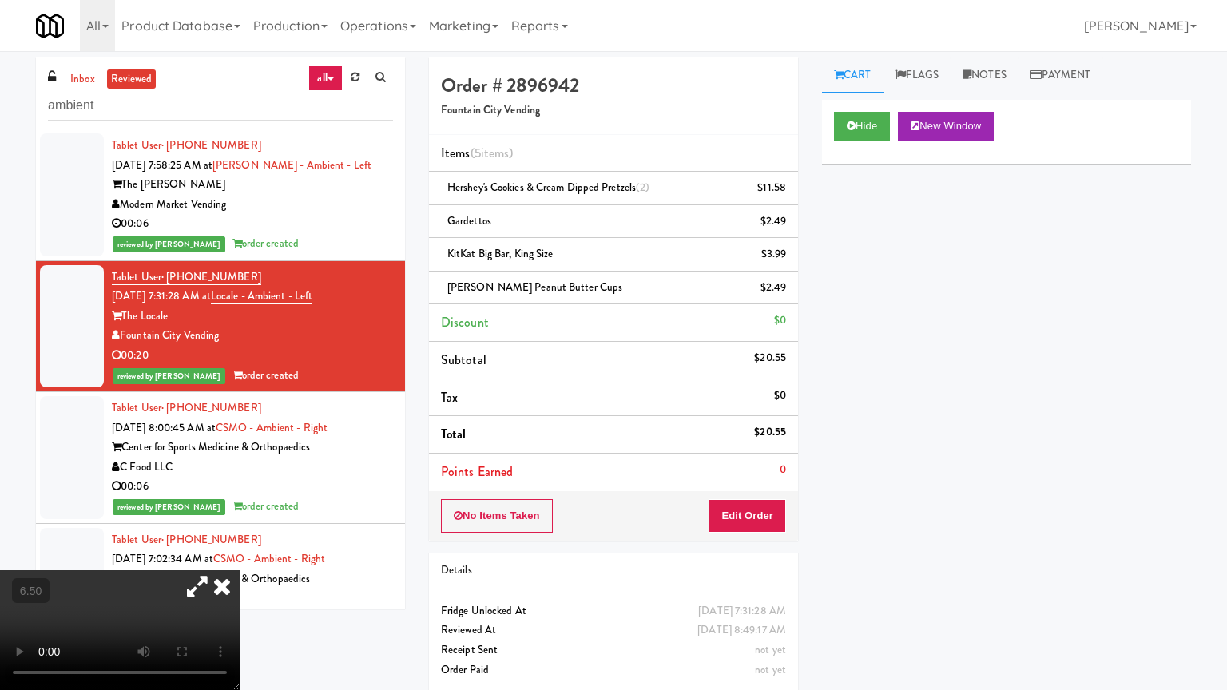
click at [240, 554] on video at bounding box center [120, 630] width 240 height 120
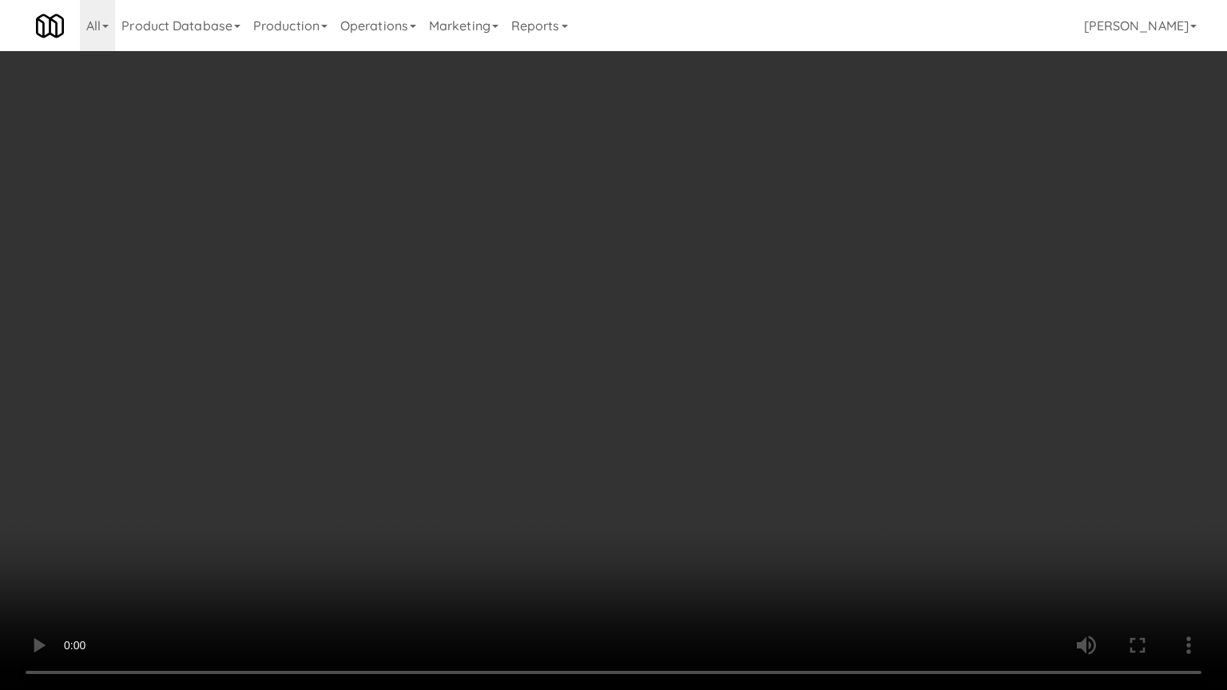
click at [618, 447] on video at bounding box center [613, 345] width 1227 height 690
click at [503, 489] on video at bounding box center [613, 345] width 1227 height 690
click at [511, 445] on video at bounding box center [613, 345] width 1227 height 690
drag, startPoint x: 514, startPoint y: 432, endPoint x: 510, endPoint y: 351, distance: 81.6
click at [515, 429] on video at bounding box center [613, 345] width 1227 height 690
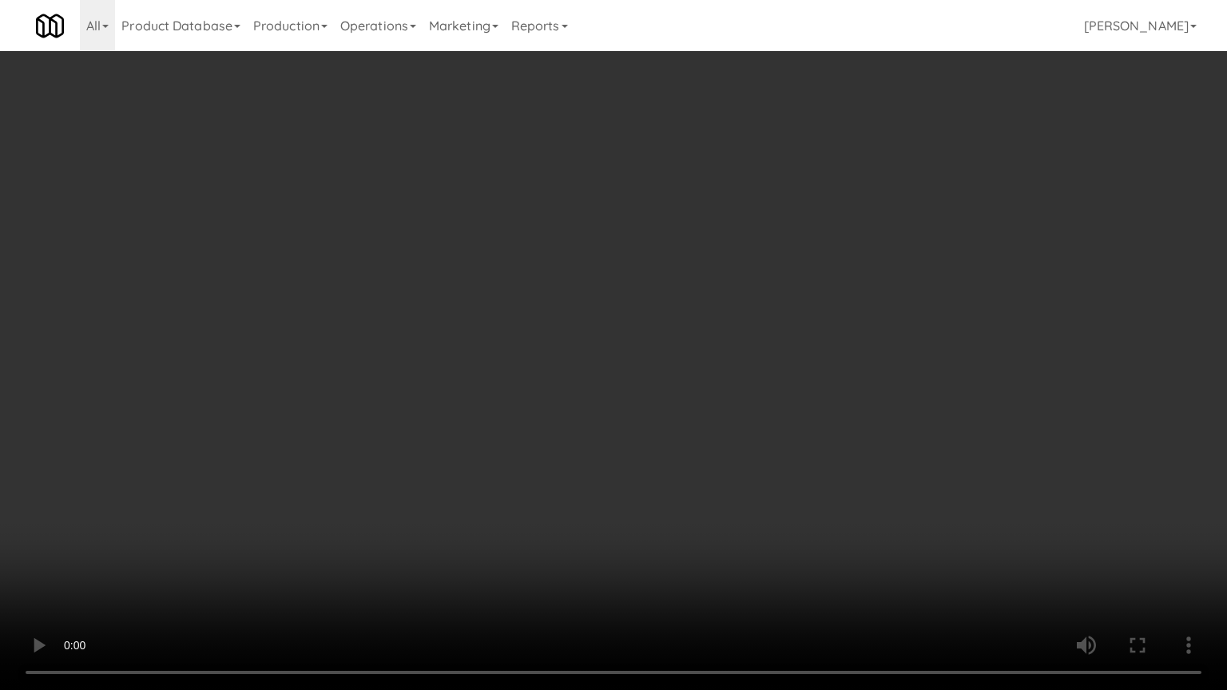
click at [517, 352] on video at bounding box center [613, 345] width 1227 height 690
click at [524, 365] on video at bounding box center [613, 345] width 1227 height 690
click at [527, 369] on video at bounding box center [613, 345] width 1227 height 690
click at [530, 372] on video at bounding box center [613, 345] width 1227 height 690
click at [538, 374] on video at bounding box center [613, 345] width 1227 height 690
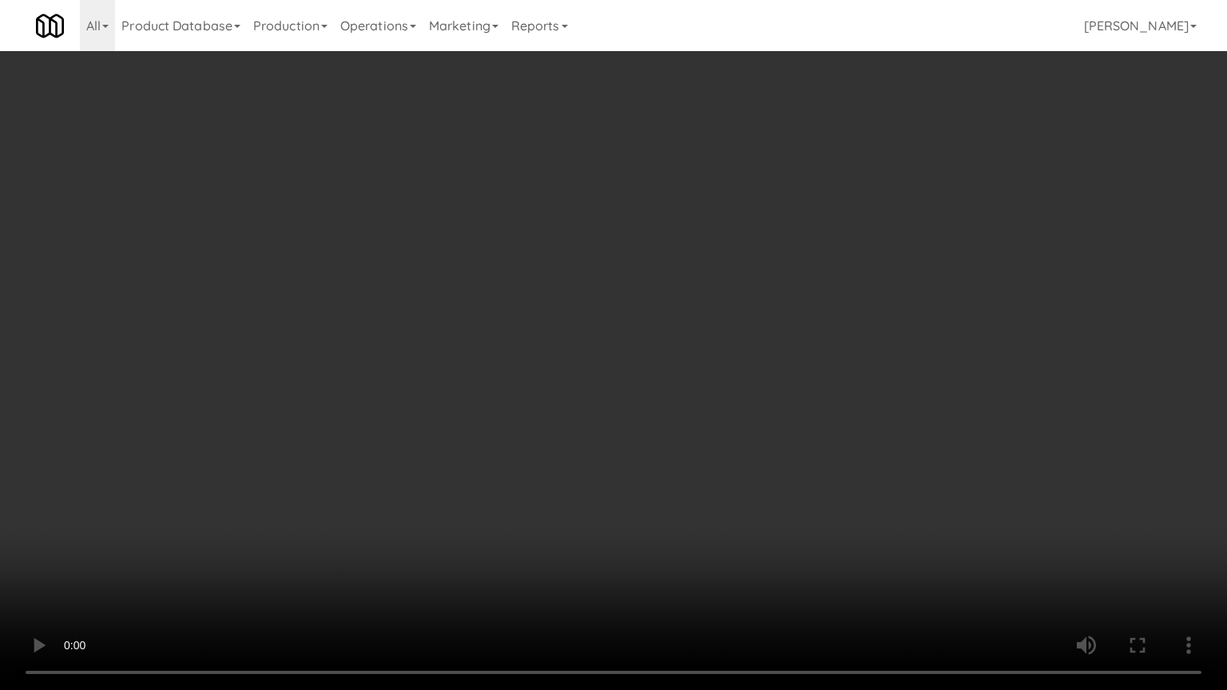
click at [539, 373] on video at bounding box center [613, 345] width 1227 height 690
click at [577, 379] on video at bounding box center [613, 345] width 1227 height 690
click at [602, 381] on video at bounding box center [613, 345] width 1227 height 690
click at [601, 377] on video at bounding box center [613, 345] width 1227 height 690
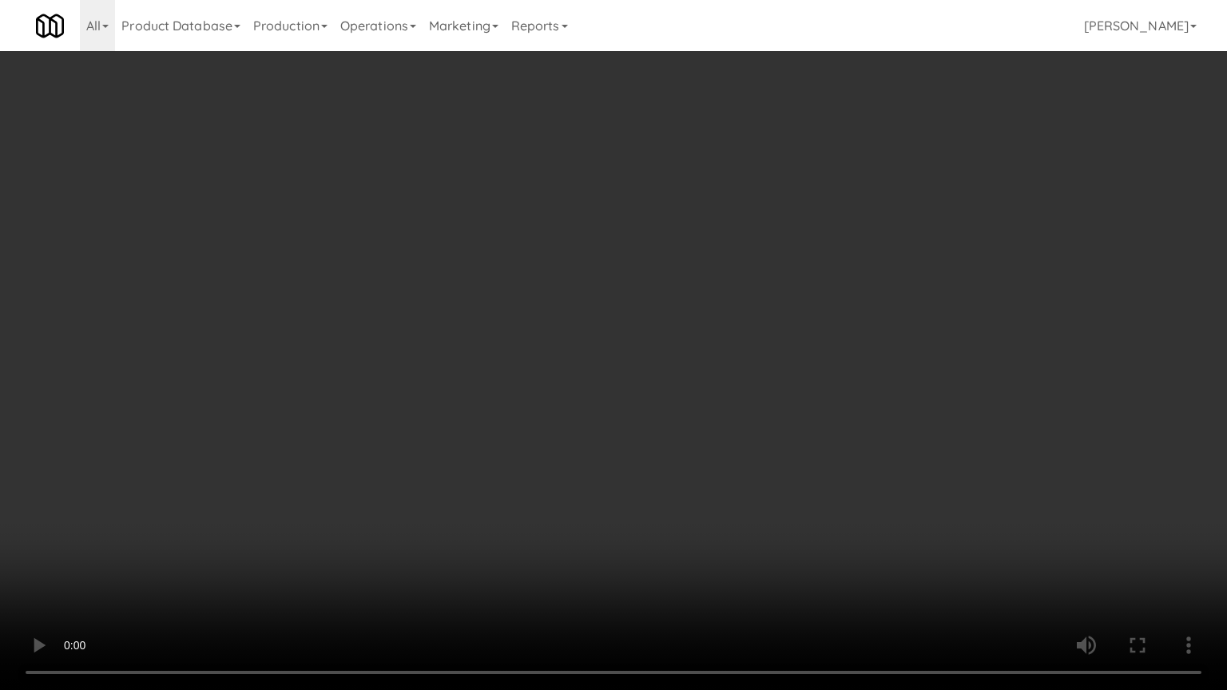
click at [678, 383] on video at bounding box center [613, 345] width 1227 height 690
drag, startPoint x: 666, startPoint y: 373, endPoint x: 687, endPoint y: 292, distance: 83.3
click at [666, 372] on video at bounding box center [613, 345] width 1227 height 690
click at [671, 307] on video at bounding box center [613, 345] width 1227 height 690
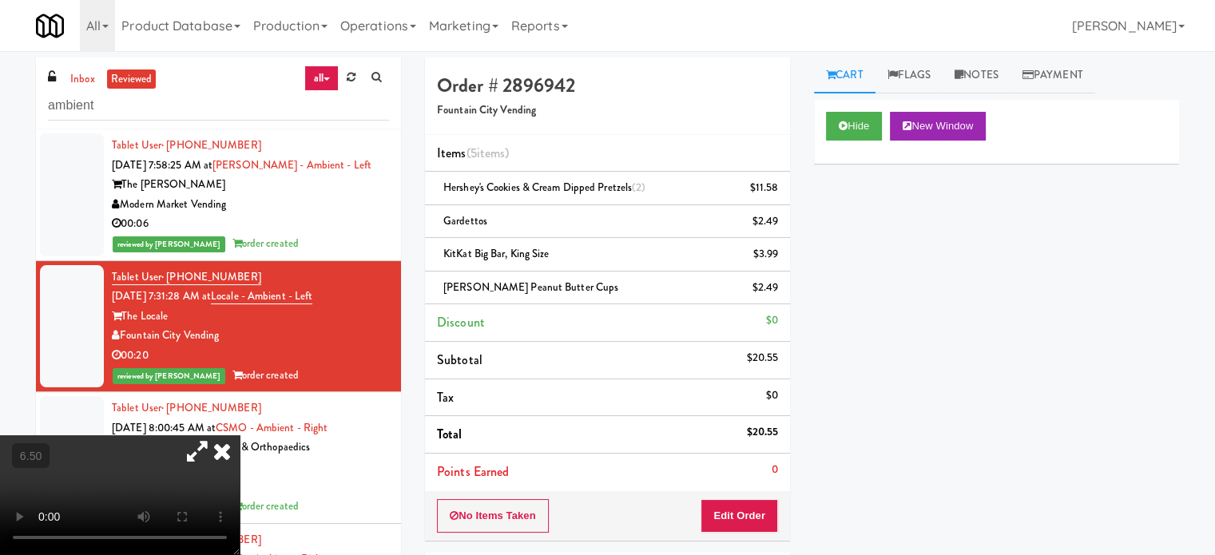
click at [240, 435] on icon at bounding box center [221, 451] width 35 height 32
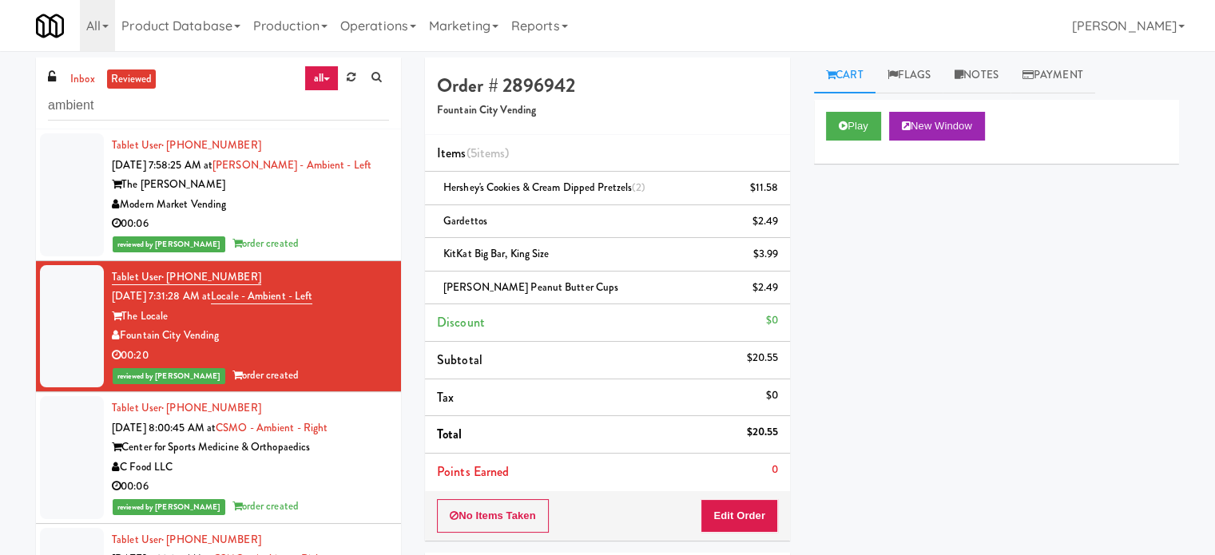
drag, startPoint x: 342, startPoint y: 488, endPoint x: 320, endPoint y: 413, distance: 78.3
click at [342, 482] on div "00:06" at bounding box center [250, 487] width 277 height 20
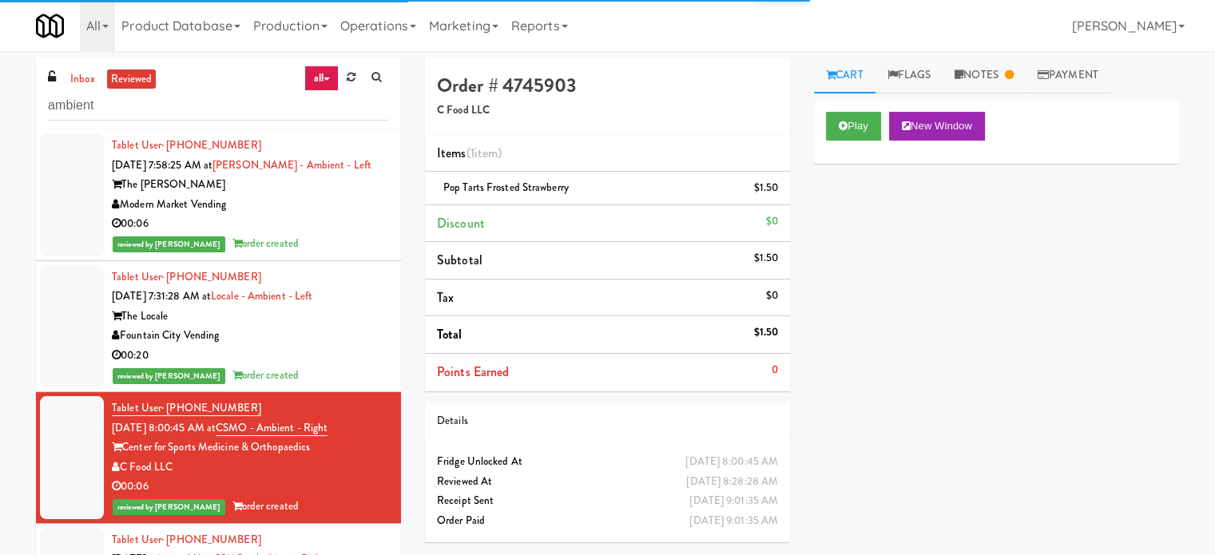
scroll to position [399, 0]
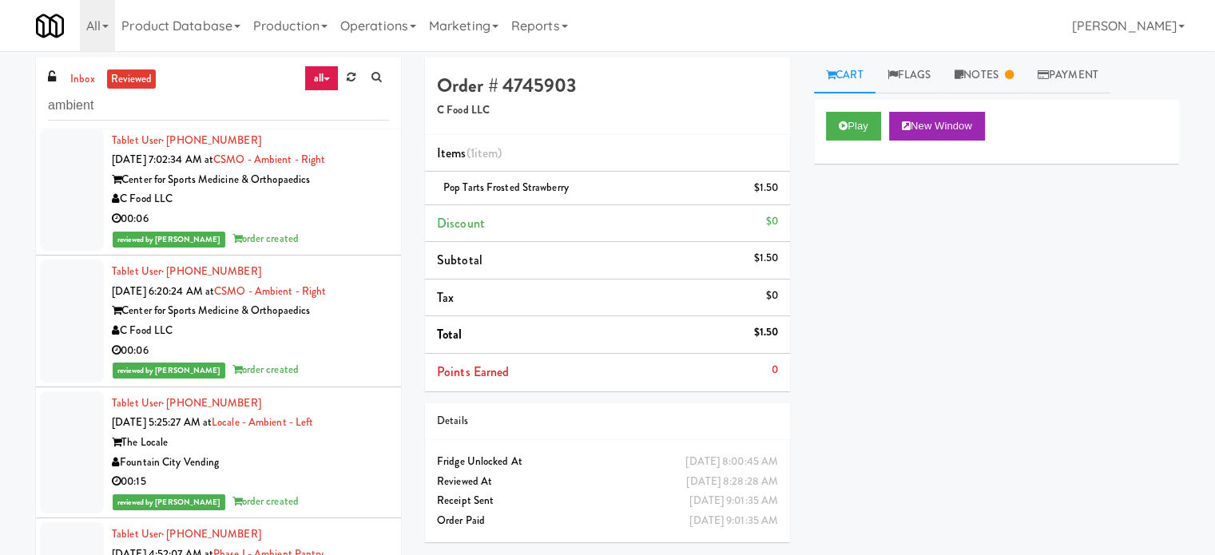
click at [332, 229] on div "reviewed by [PERSON_NAME] L order created" at bounding box center [250, 239] width 277 height 20
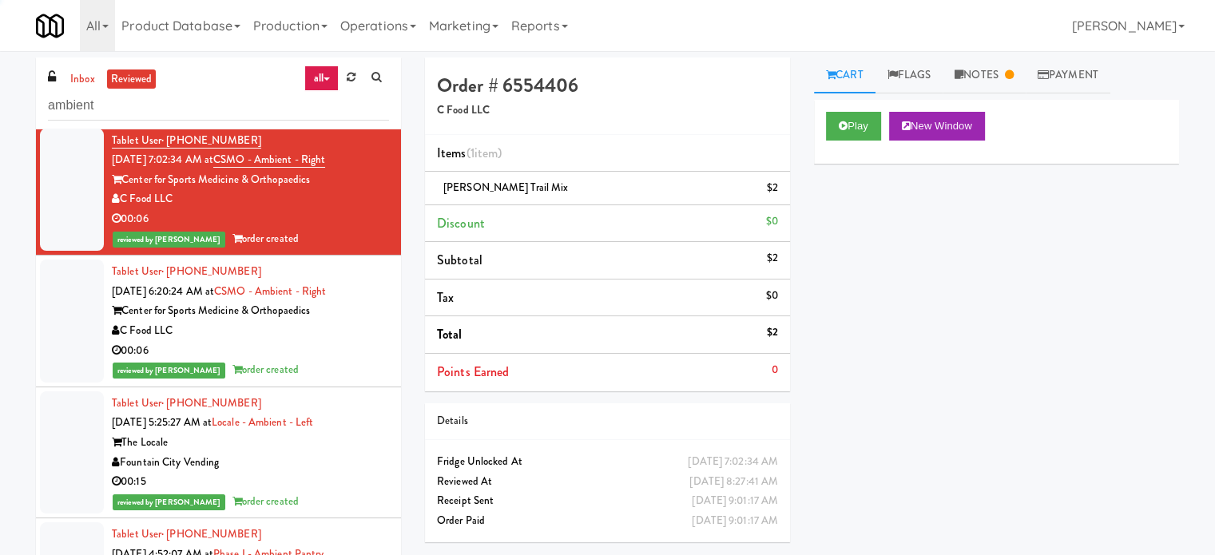
click at [345, 357] on div "00:06" at bounding box center [250, 351] width 277 height 20
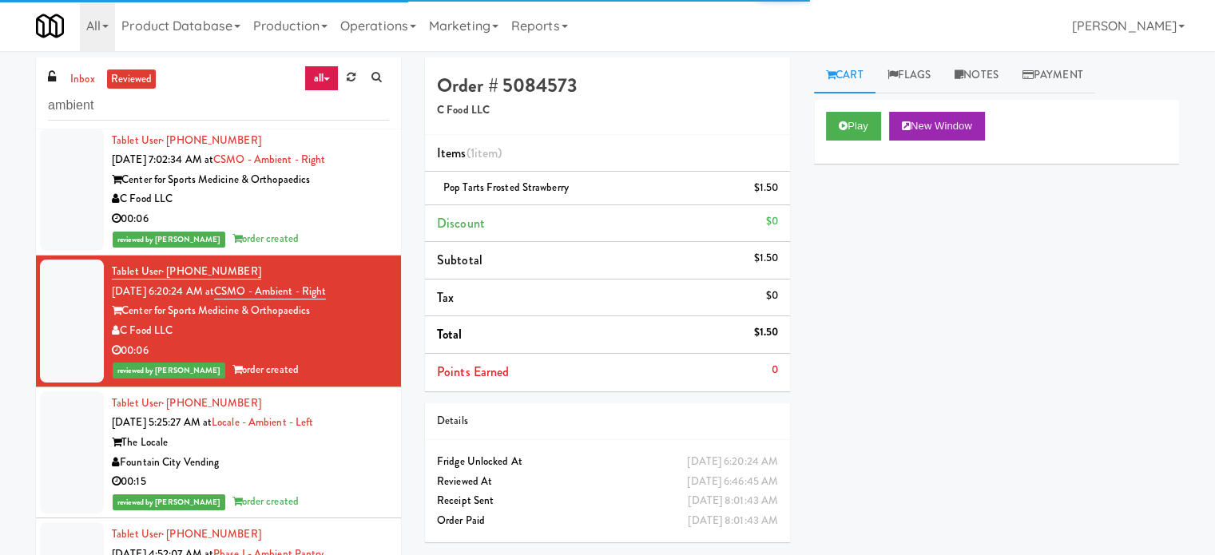
click at [342, 478] on div "00:15" at bounding box center [250, 482] width 277 height 20
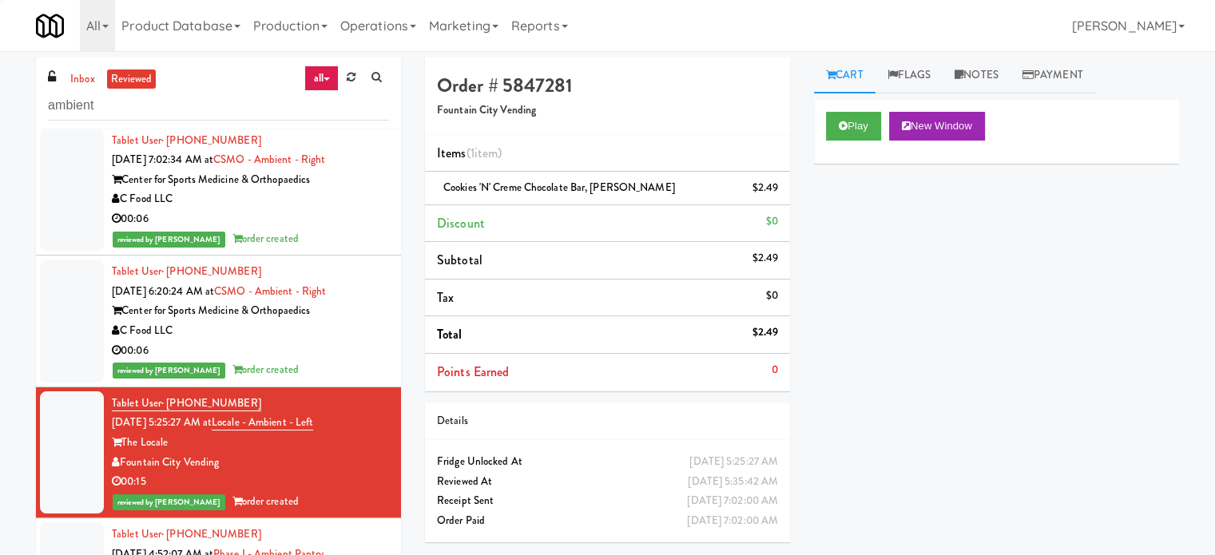
scroll to position [799, 0]
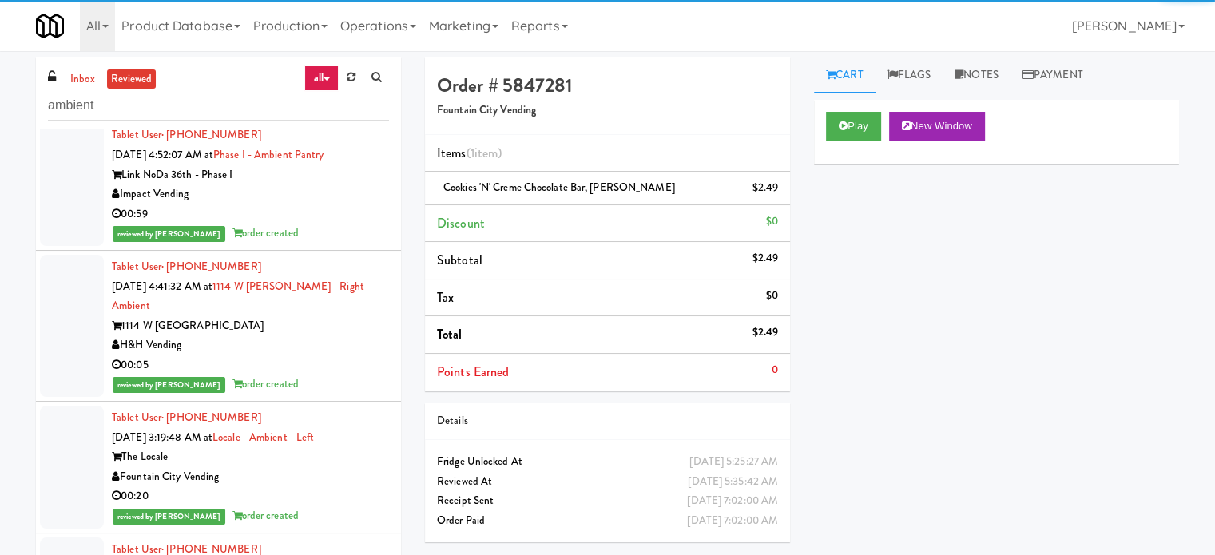
click at [332, 224] on div "reviewed by [PERSON_NAME] order created" at bounding box center [250, 234] width 277 height 20
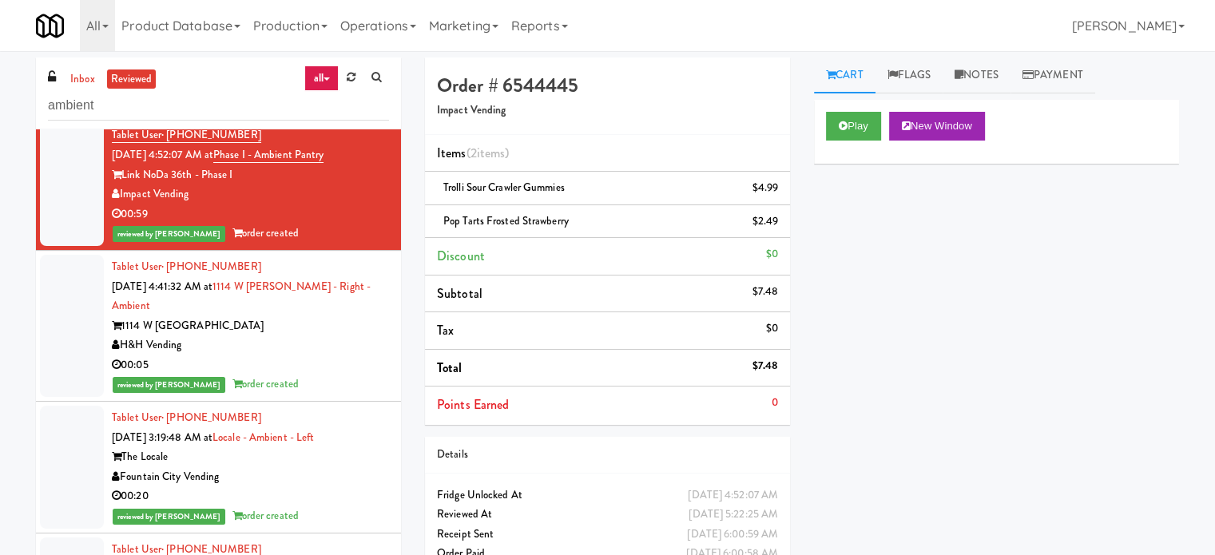
drag, startPoint x: 317, startPoint y: 320, endPoint x: 358, endPoint y: 359, distance: 57.1
click at [319, 335] on div "H&H Vending" at bounding box center [250, 345] width 277 height 20
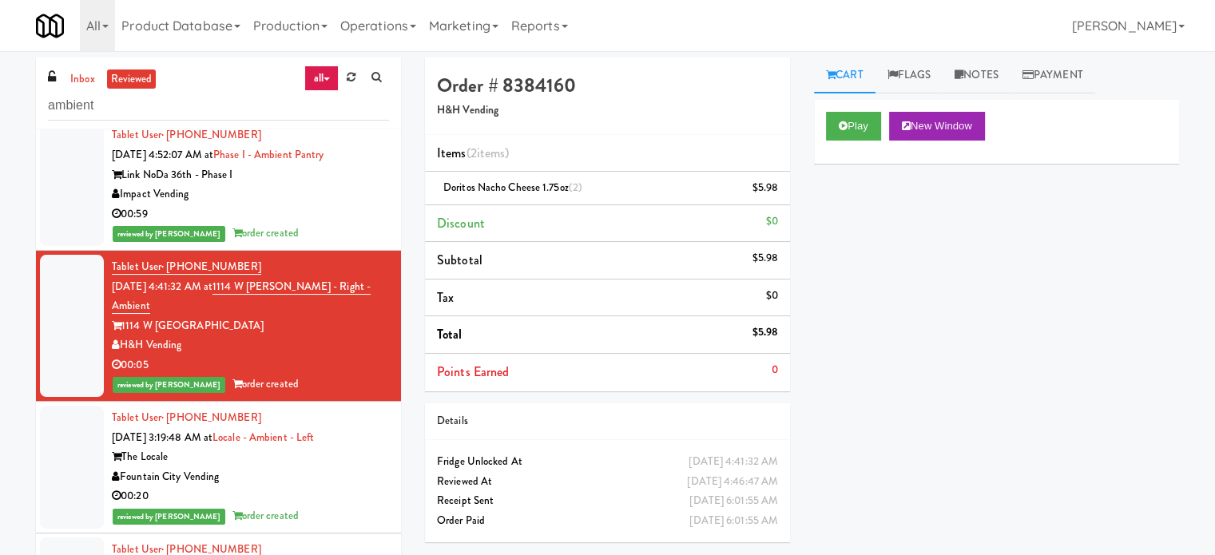
click at [360, 200] on div "Impact Vending" at bounding box center [250, 195] width 277 height 20
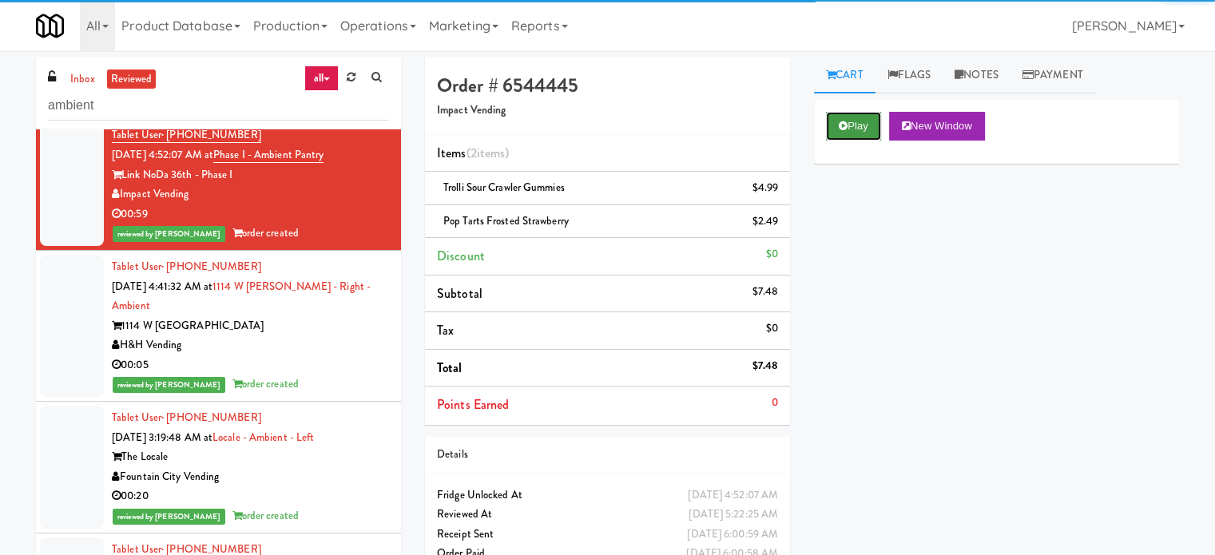
click at [858, 121] on button "Play" at bounding box center [853, 126] width 55 height 29
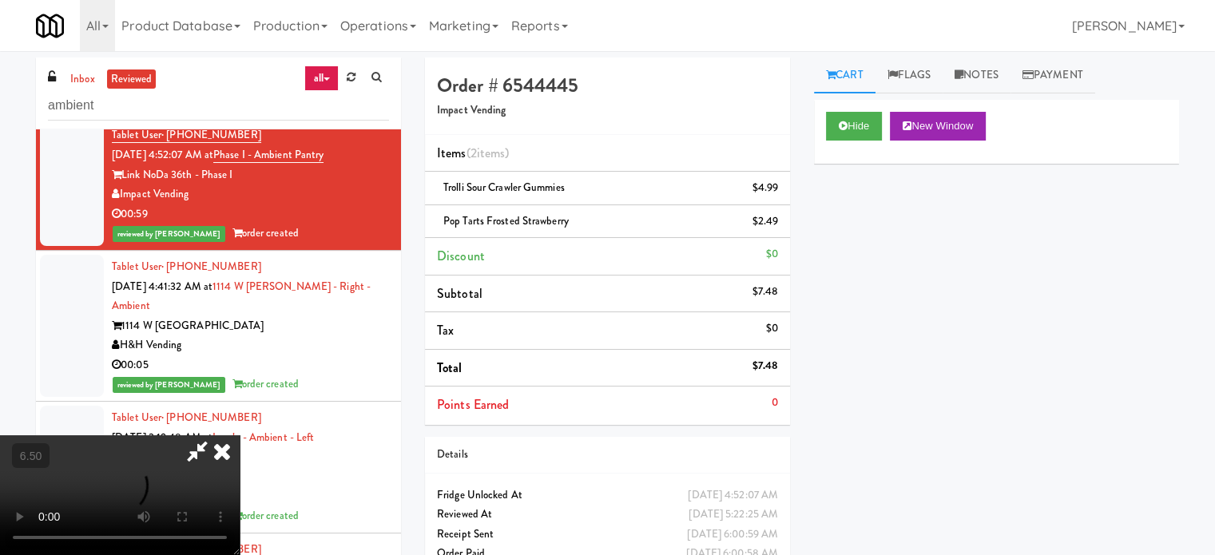
click at [240, 435] on video at bounding box center [120, 495] width 240 height 120
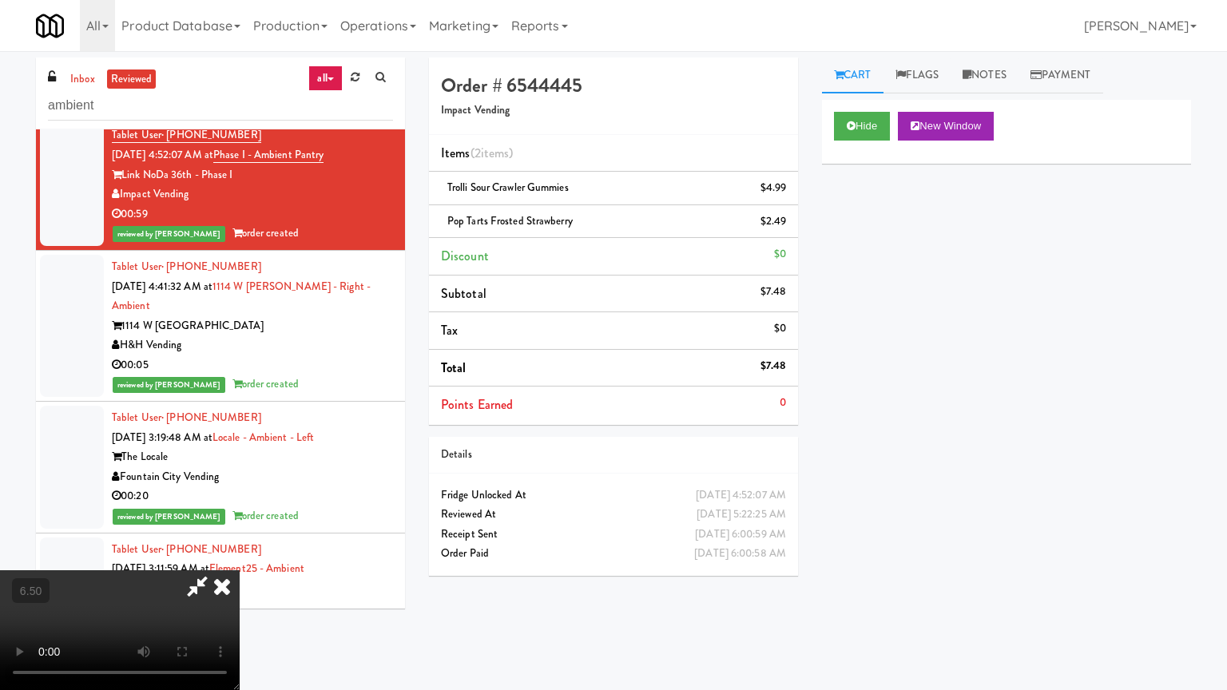
click at [240, 554] on video at bounding box center [120, 630] width 240 height 120
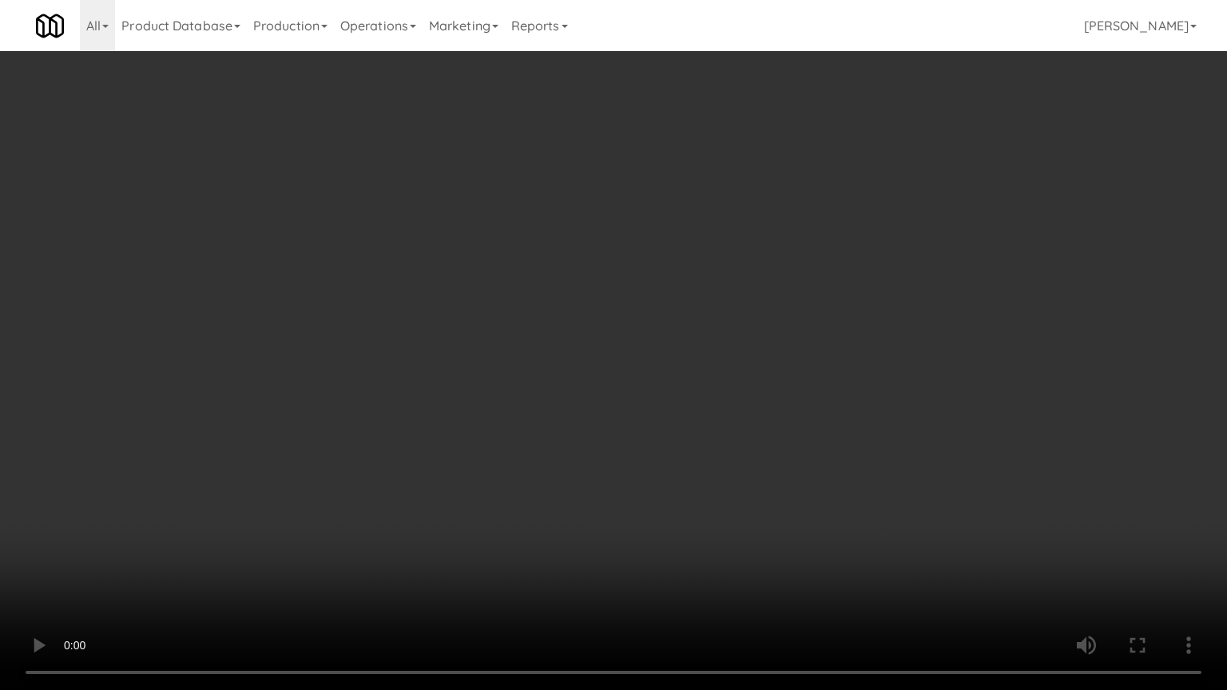
click at [561, 280] on video at bounding box center [613, 345] width 1227 height 690
click at [562, 270] on video at bounding box center [613, 345] width 1227 height 690
click at [578, 262] on video at bounding box center [613, 345] width 1227 height 690
click at [587, 252] on video at bounding box center [613, 345] width 1227 height 690
click at [588, 256] on video at bounding box center [613, 345] width 1227 height 690
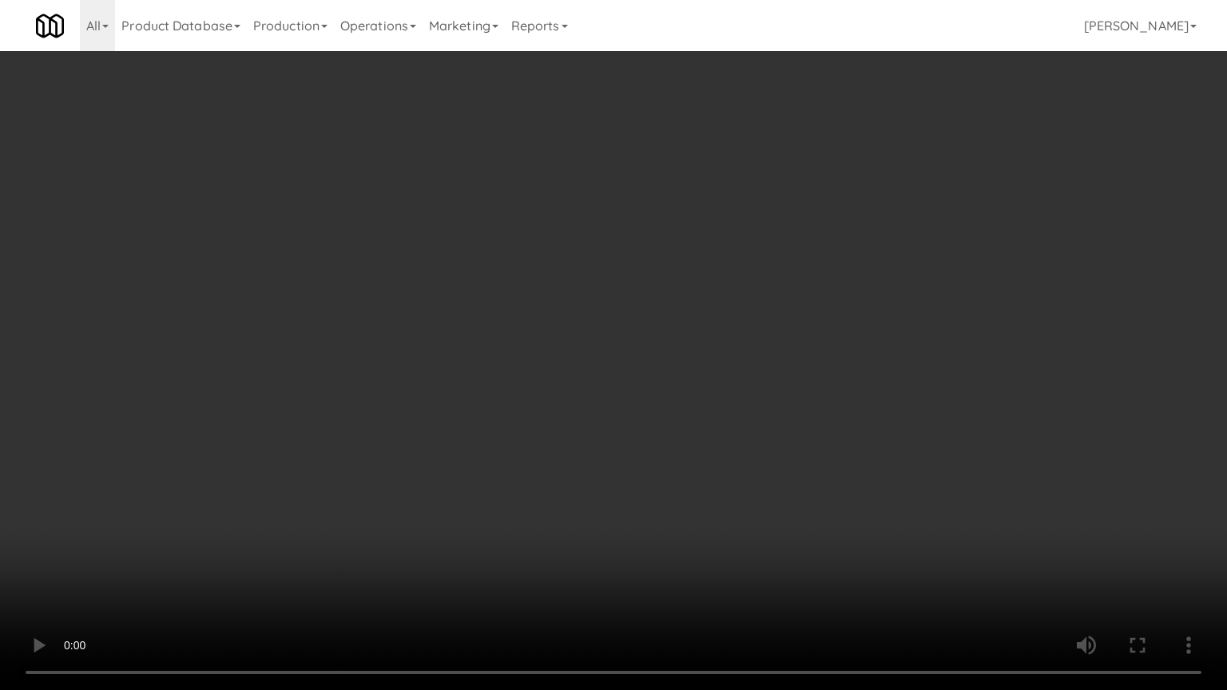
click at [590, 247] on video at bounding box center [613, 345] width 1227 height 690
click at [590, 246] on video at bounding box center [613, 345] width 1227 height 690
click at [628, 245] on video at bounding box center [613, 345] width 1227 height 690
drag, startPoint x: 628, startPoint y: 245, endPoint x: 731, endPoint y: 78, distance: 196.2
click at [630, 244] on video at bounding box center [613, 345] width 1227 height 690
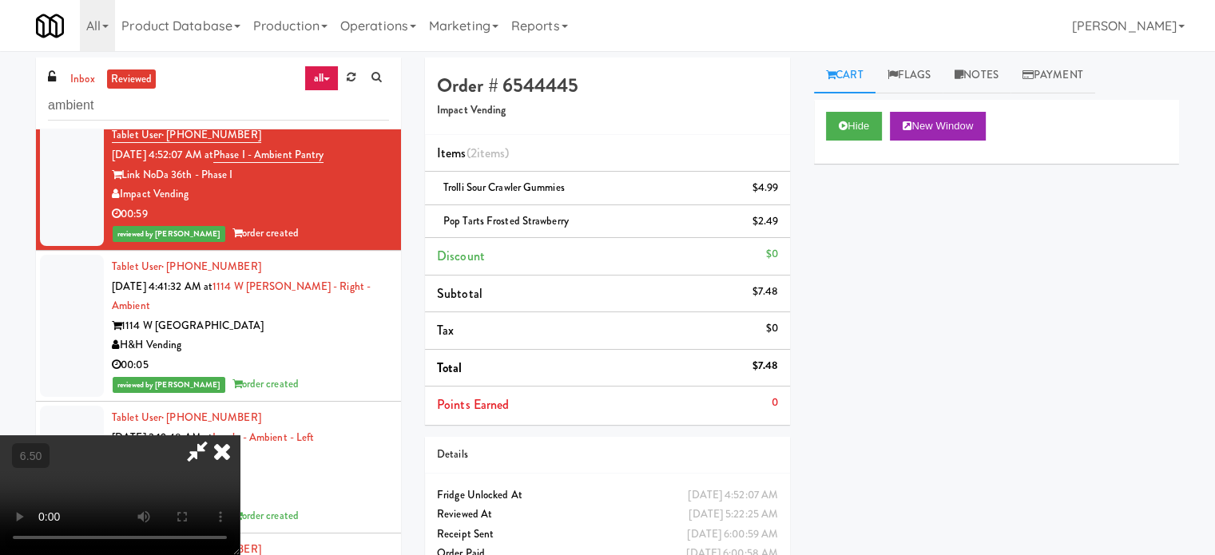
click at [240, 435] on icon at bounding box center [221, 451] width 35 height 32
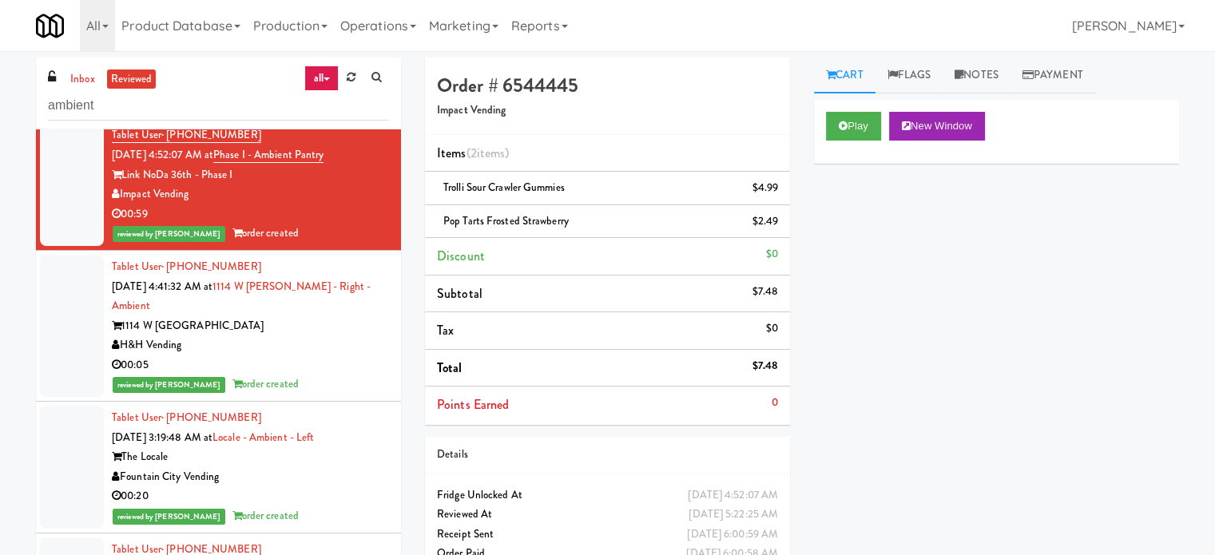
click at [323, 375] on div "reviewed by [PERSON_NAME] Y order created" at bounding box center [250, 385] width 277 height 20
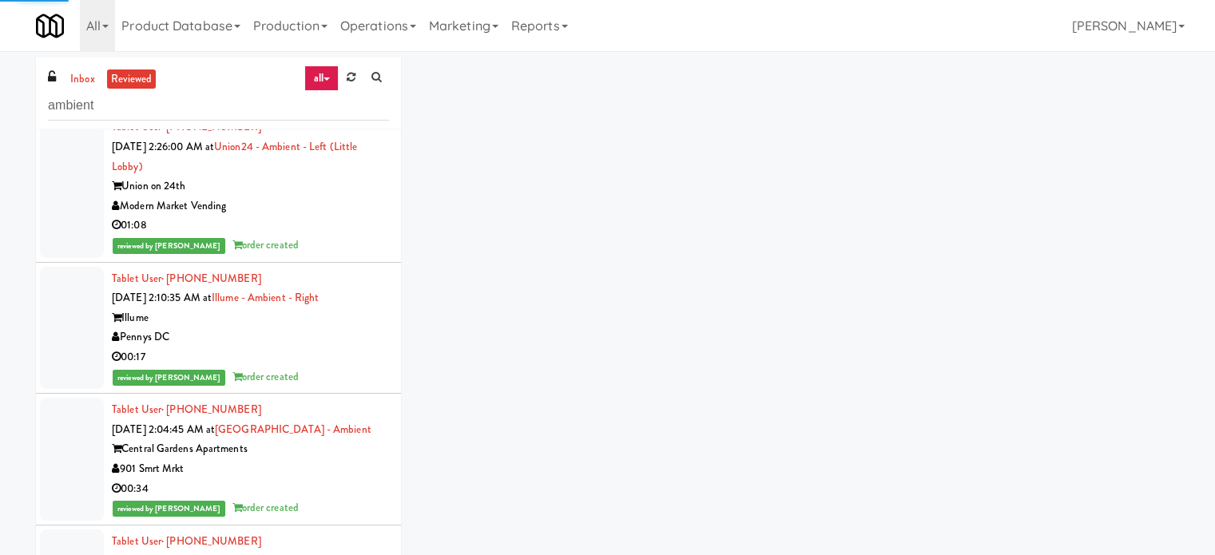
scroll to position [1997, 0]
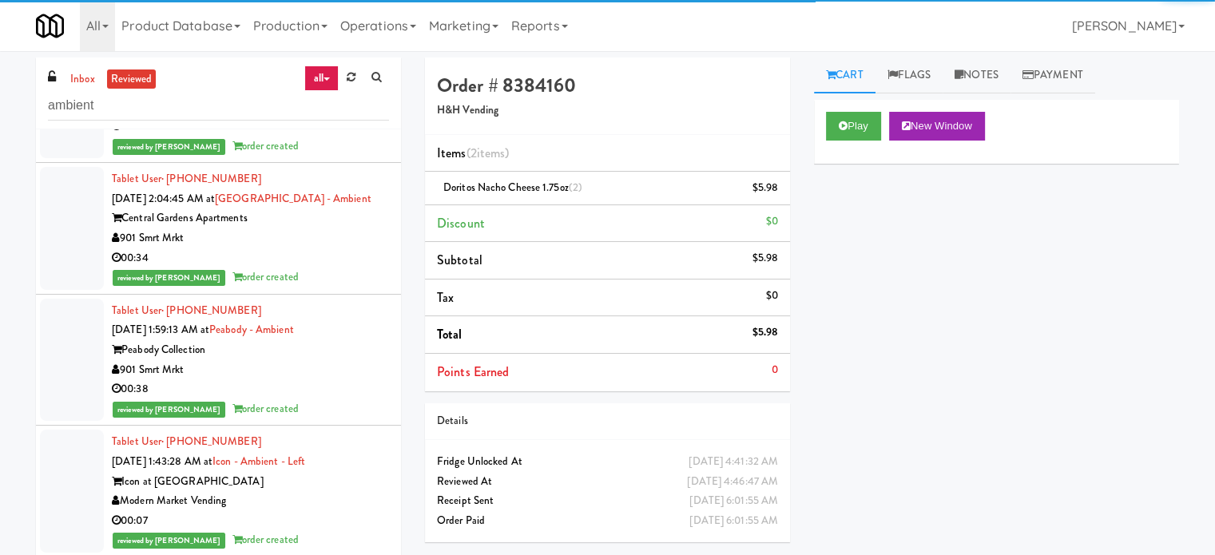
click at [339, 248] on div "00:34" at bounding box center [250, 258] width 277 height 20
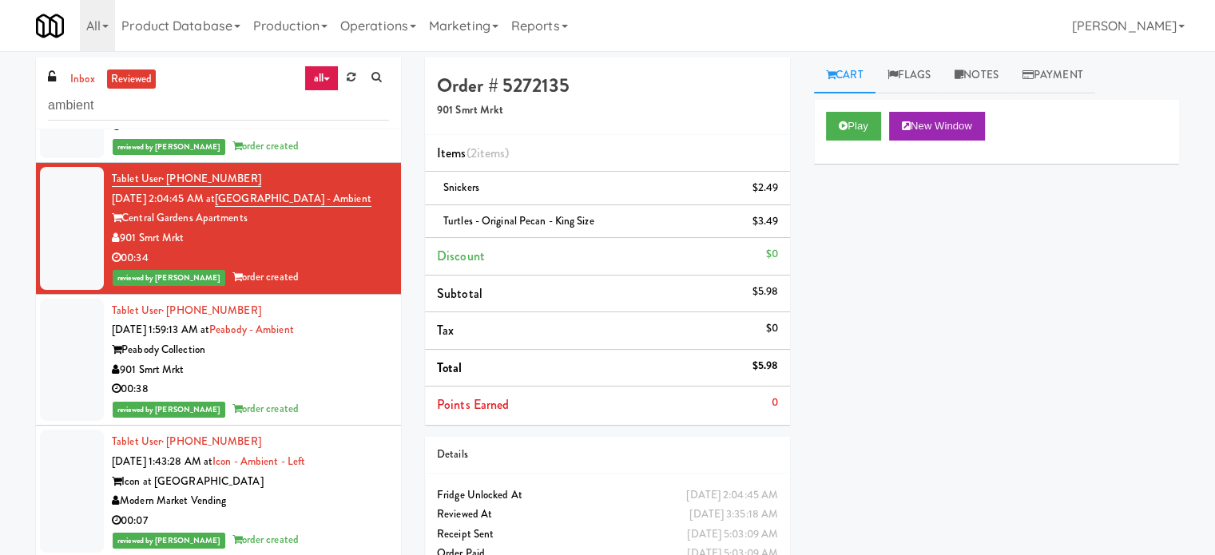
click at [342, 360] on div "901 Smrt Mrkt" at bounding box center [250, 370] width 277 height 20
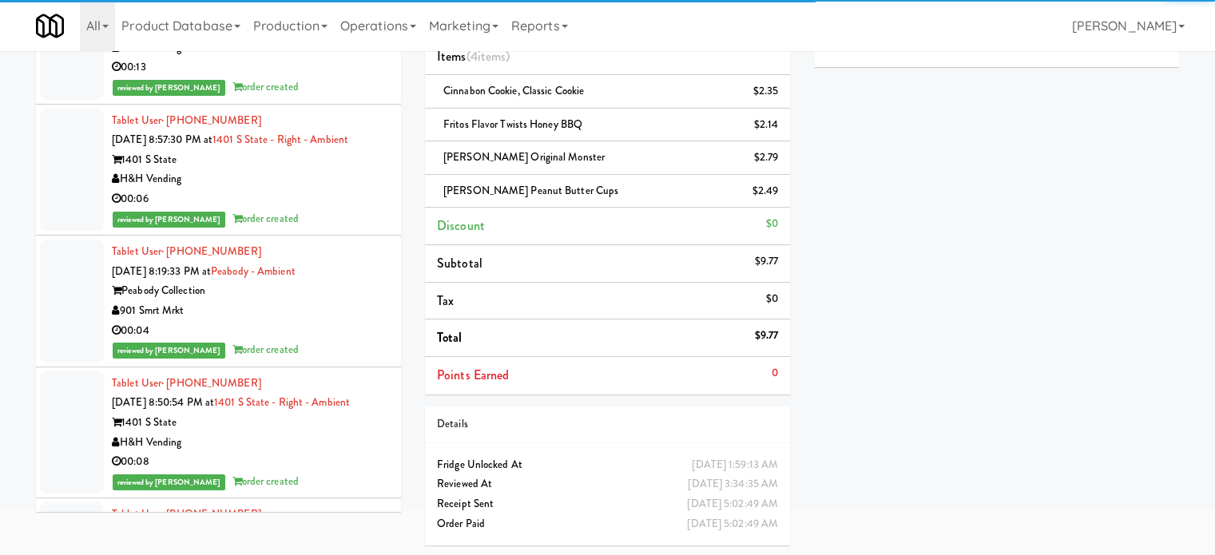
scroll to position [17735, 0]
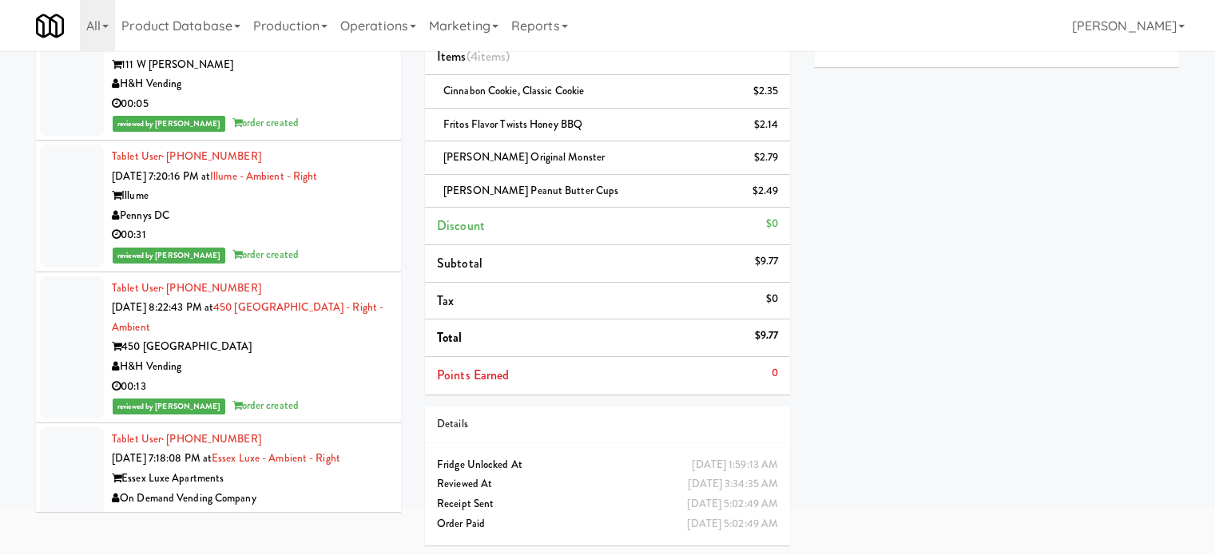
click at [342, 225] on div "00:31" at bounding box center [250, 235] width 277 height 20
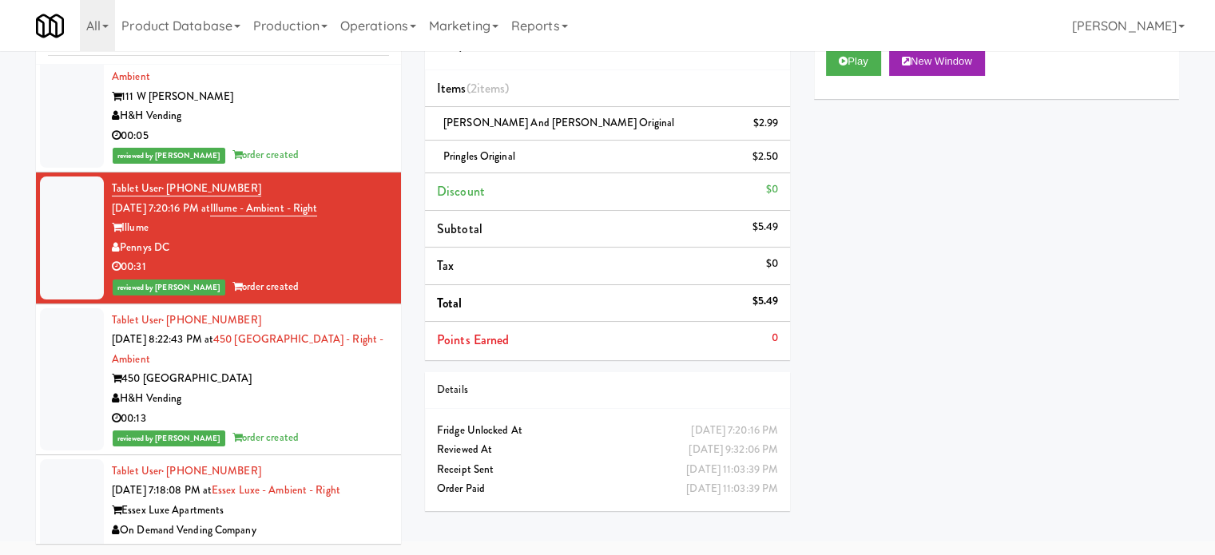
click at [335, 389] on div "H&H Vending" at bounding box center [250, 399] width 277 height 20
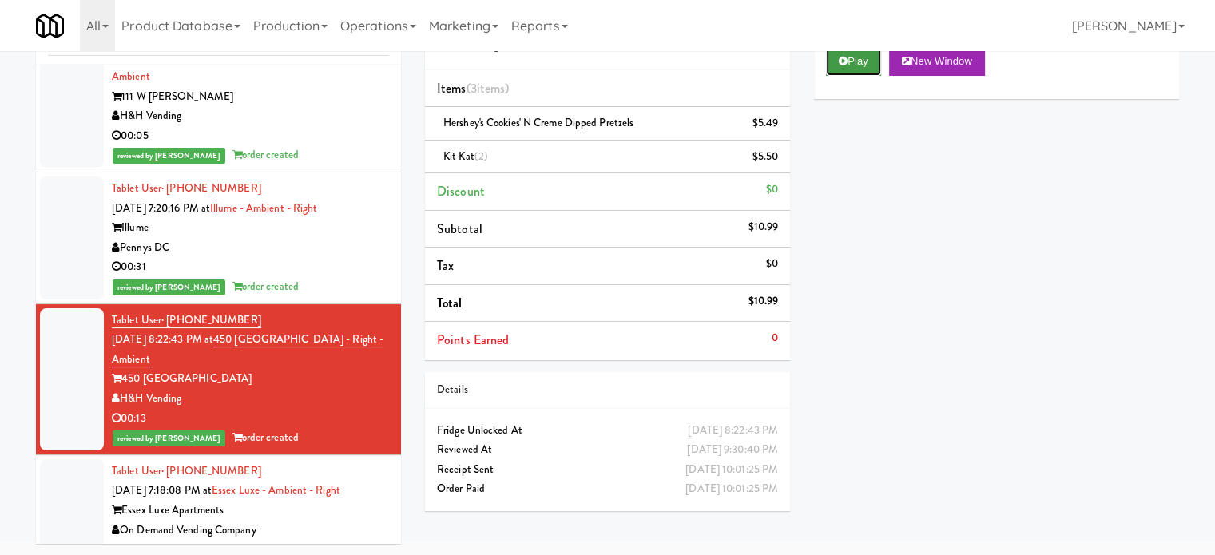
click at [860, 54] on button "Play" at bounding box center [853, 61] width 55 height 29
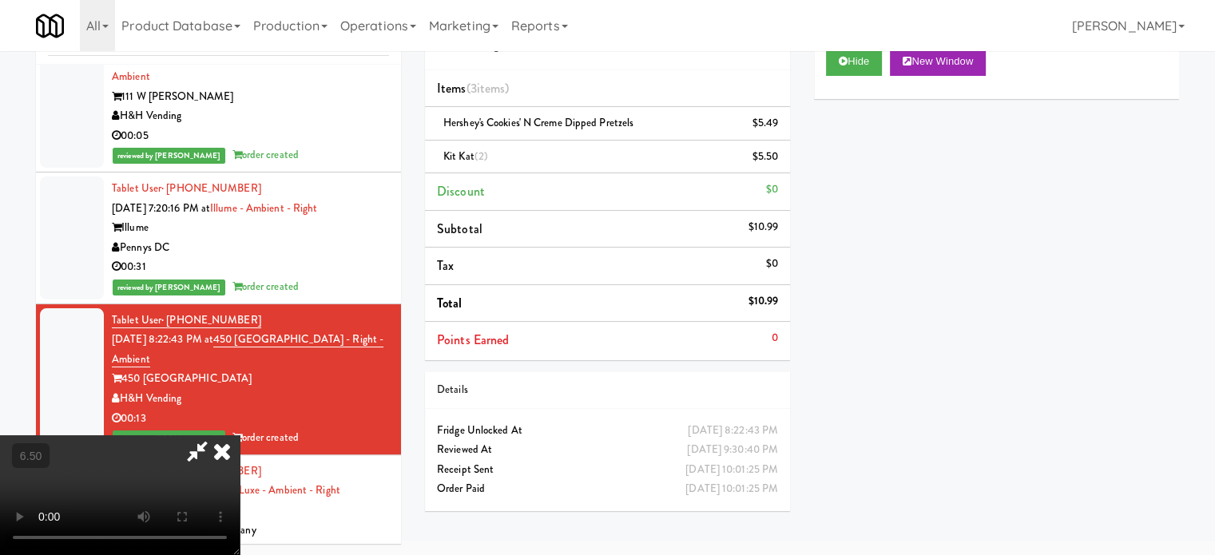
click at [240, 435] on video at bounding box center [120, 495] width 240 height 120
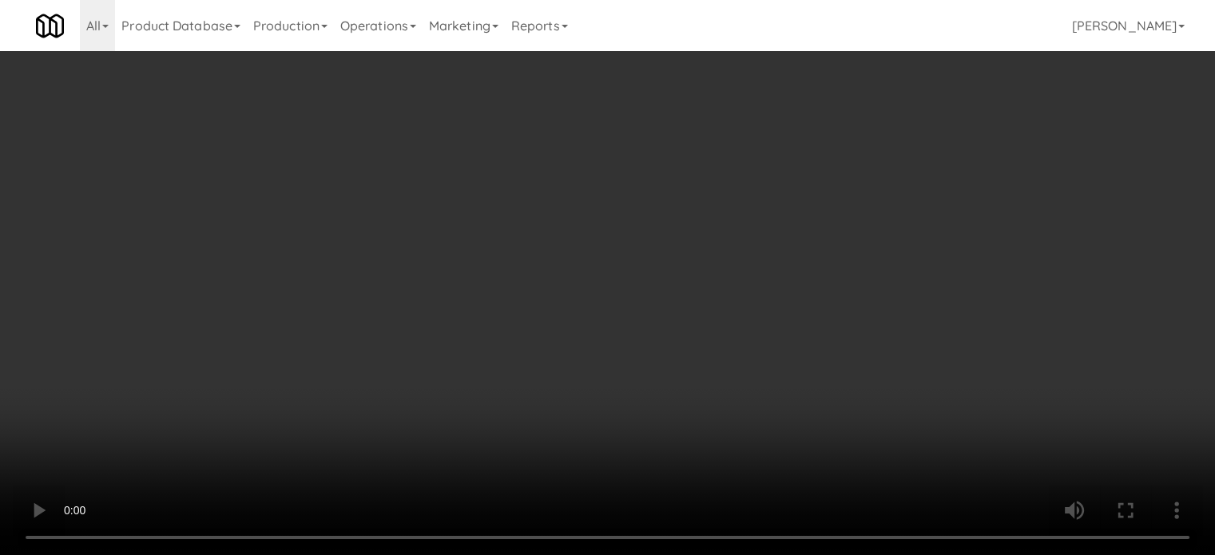
scroll to position [17578, 0]
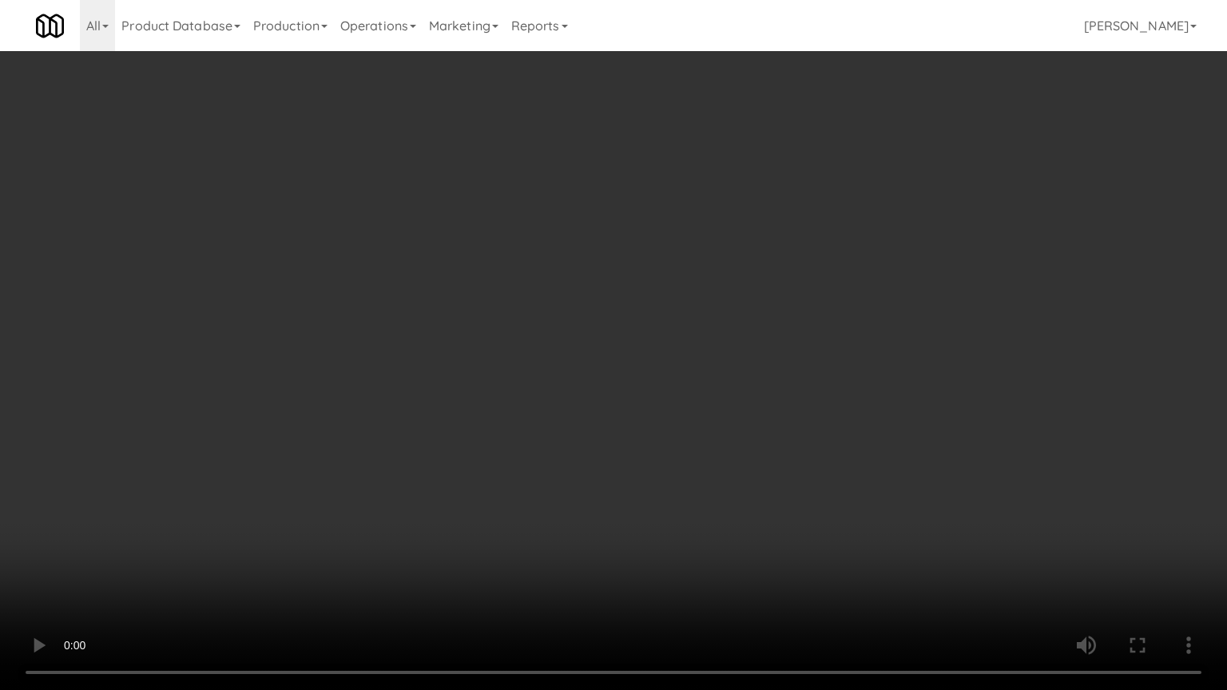
click at [533, 316] on video at bounding box center [613, 345] width 1227 height 690
click at [559, 326] on video at bounding box center [613, 345] width 1227 height 690
click at [532, 326] on video at bounding box center [613, 345] width 1227 height 690
click at [566, 333] on video at bounding box center [613, 345] width 1227 height 690
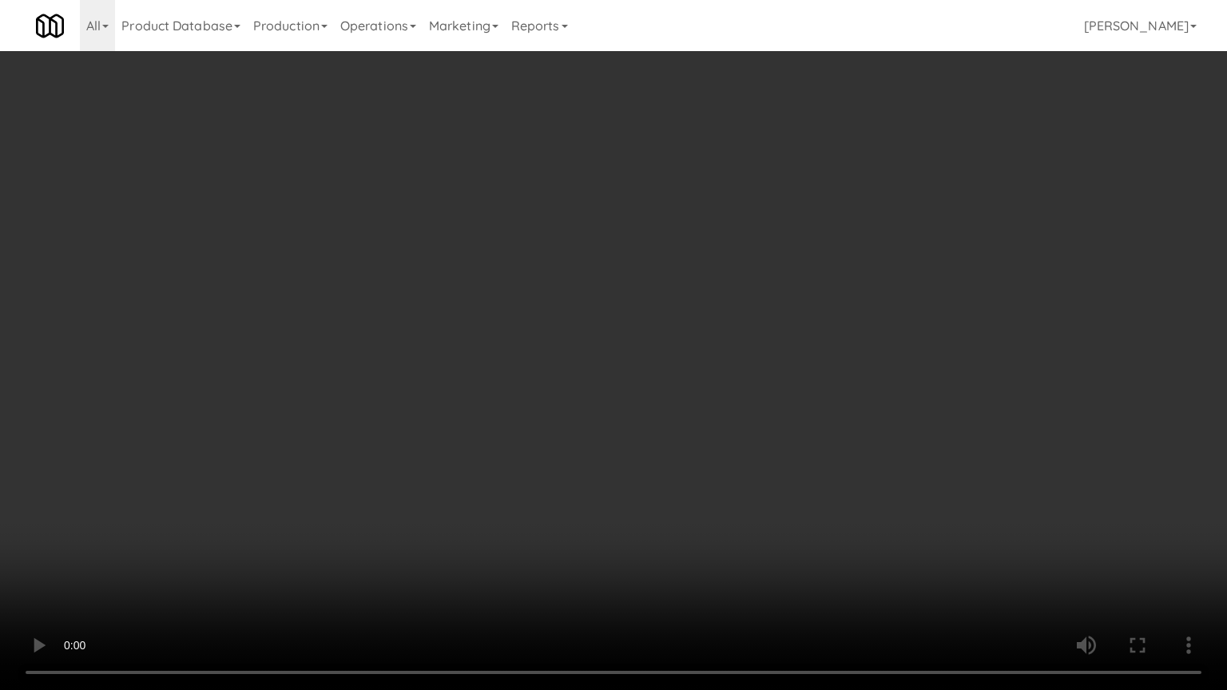
click at [533, 332] on video at bounding box center [613, 345] width 1227 height 690
click at [552, 335] on video at bounding box center [613, 345] width 1227 height 690
click at [550, 334] on video at bounding box center [613, 345] width 1227 height 690
click at [550, 332] on video at bounding box center [613, 345] width 1227 height 690
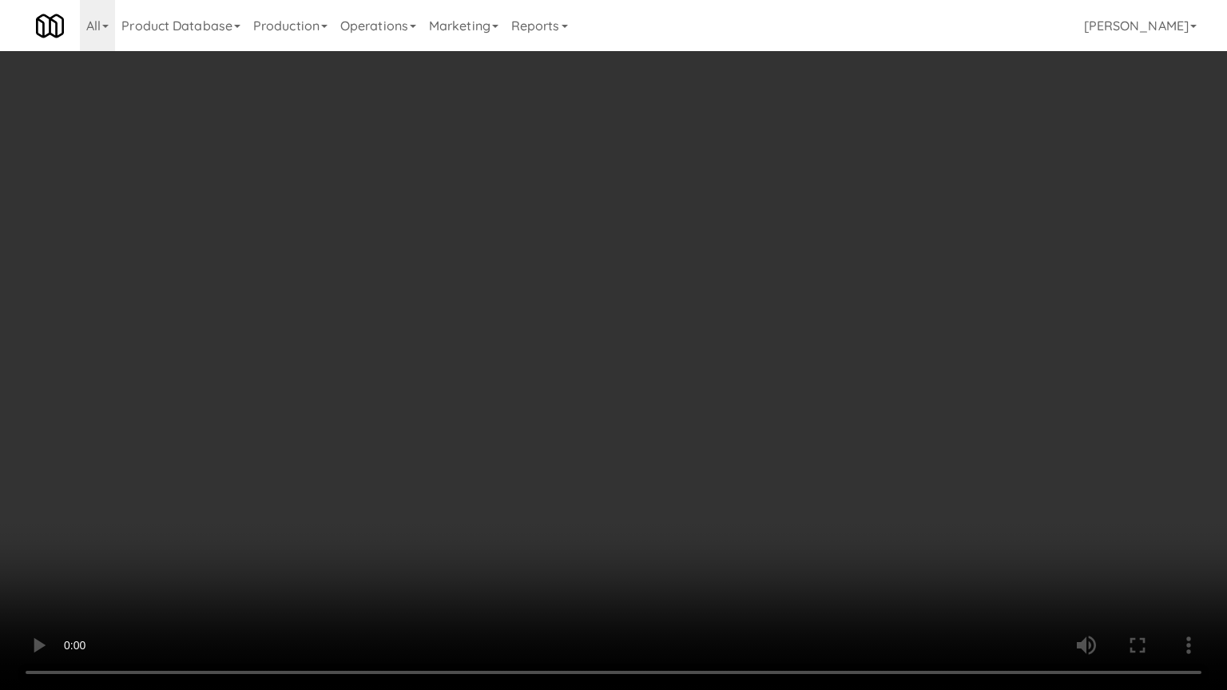
click at [561, 333] on video at bounding box center [613, 345] width 1227 height 690
click at [550, 328] on video at bounding box center [613, 345] width 1227 height 690
click at [554, 324] on video at bounding box center [613, 345] width 1227 height 690
click at [555, 326] on video at bounding box center [613, 345] width 1227 height 690
click at [584, 337] on video at bounding box center [613, 345] width 1227 height 690
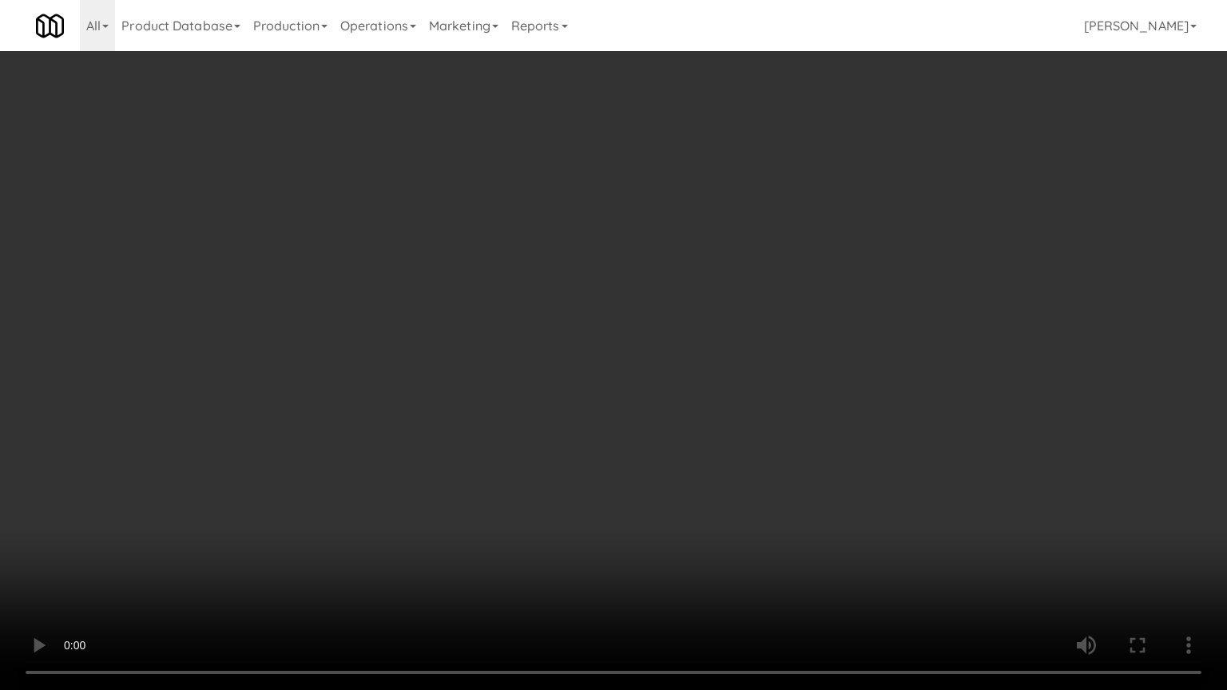
click at [579, 329] on video at bounding box center [613, 345] width 1227 height 690
click at [627, 332] on video at bounding box center [613, 345] width 1227 height 690
click at [575, 320] on video at bounding box center [613, 345] width 1227 height 690
click at [579, 326] on video at bounding box center [613, 345] width 1227 height 690
click at [538, 391] on video at bounding box center [613, 345] width 1227 height 690
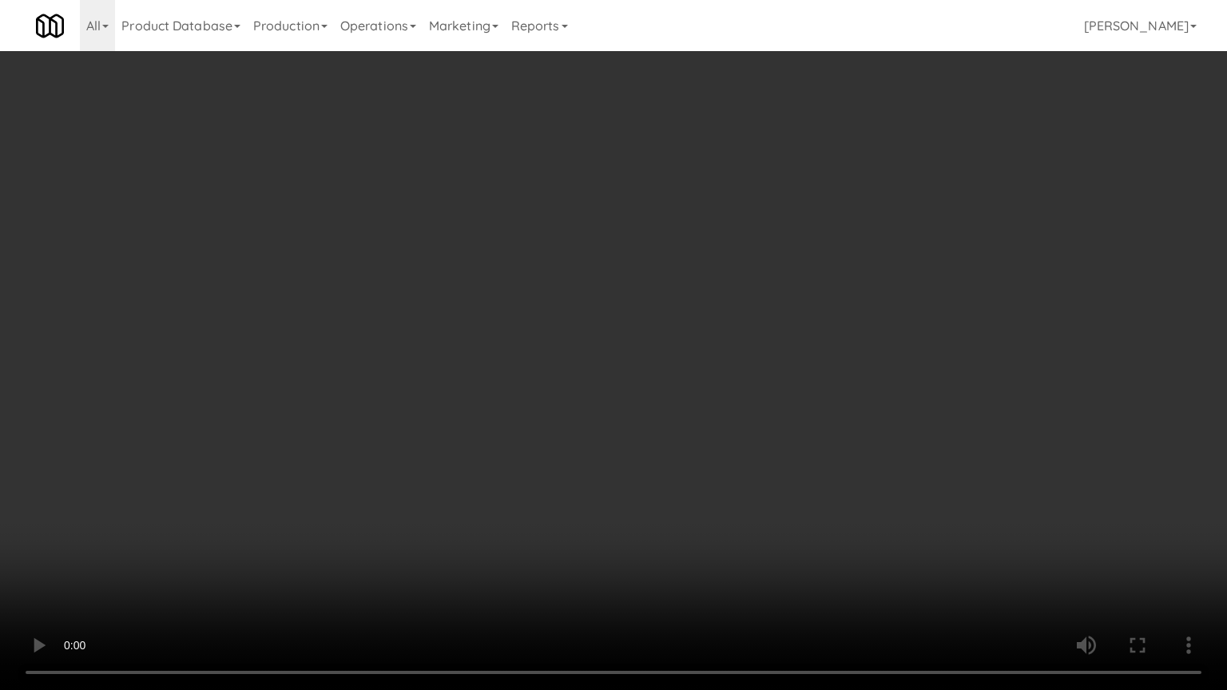
click at [426, 326] on video at bounding box center [613, 345] width 1227 height 690
click at [467, 302] on video at bounding box center [613, 345] width 1227 height 690
click at [510, 317] on video at bounding box center [613, 345] width 1227 height 690
drag, startPoint x: 555, startPoint y: 452, endPoint x: 501, endPoint y: 359, distance: 108.1
click at [554, 446] on video at bounding box center [613, 345] width 1227 height 690
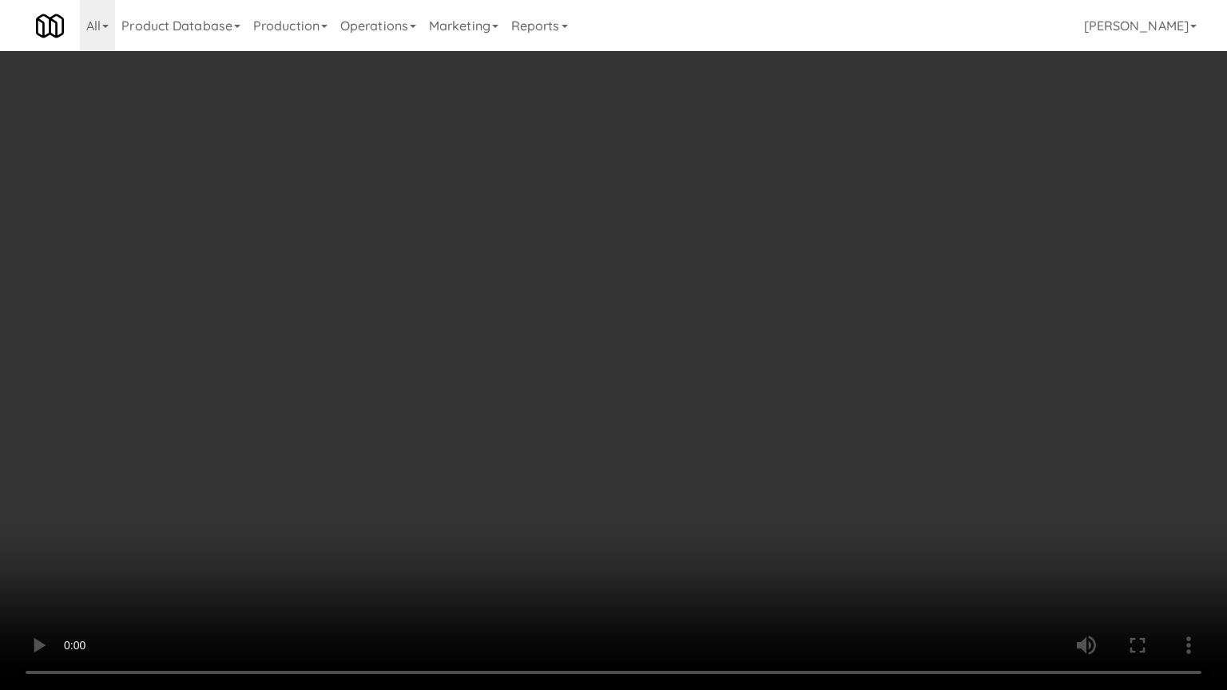
click at [502, 350] on video at bounding box center [613, 345] width 1227 height 690
click at [524, 345] on video at bounding box center [613, 345] width 1227 height 690
click at [527, 330] on video at bounding box center [613, 345] width 1227 height 690
click at [557, 332] on video at bounding box center [613, 345] width 1227 height 690
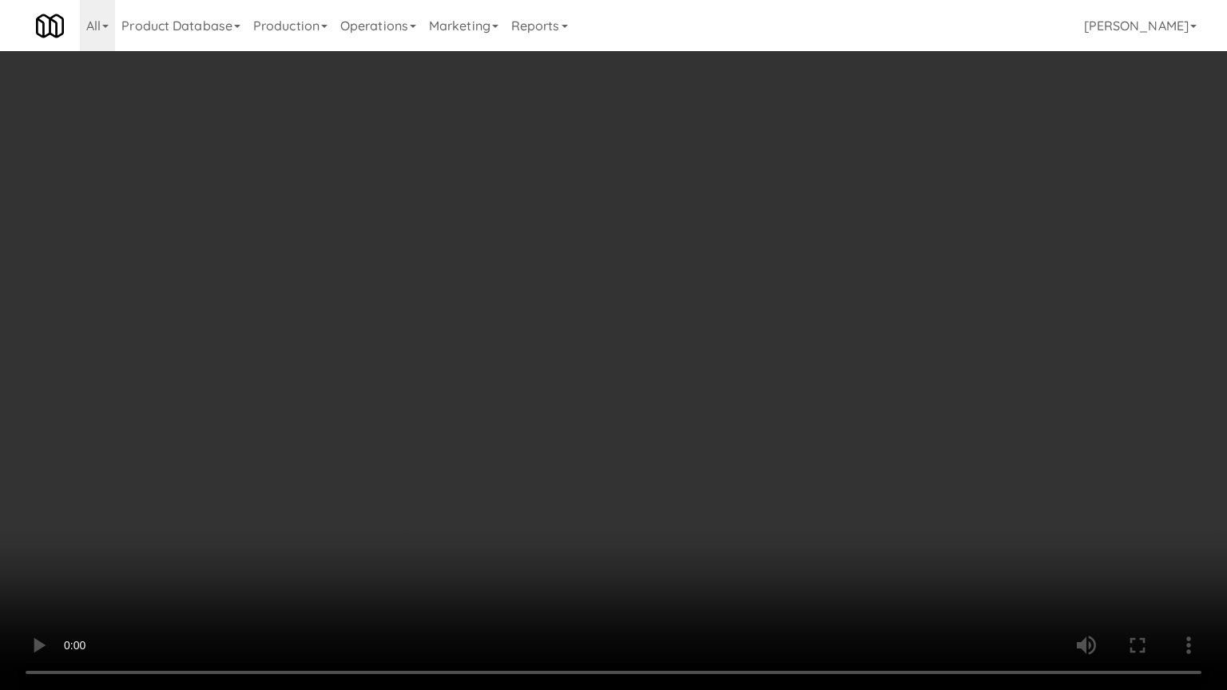
click at [556, 332] on video at bounding box center [613, 345] width 1227 height 690
click at [574, 300] on video at bounding box center [613, 345] width 1227 height 690
click at [578, 299] on video at bounding box center [613, 345] width 1227 height 690
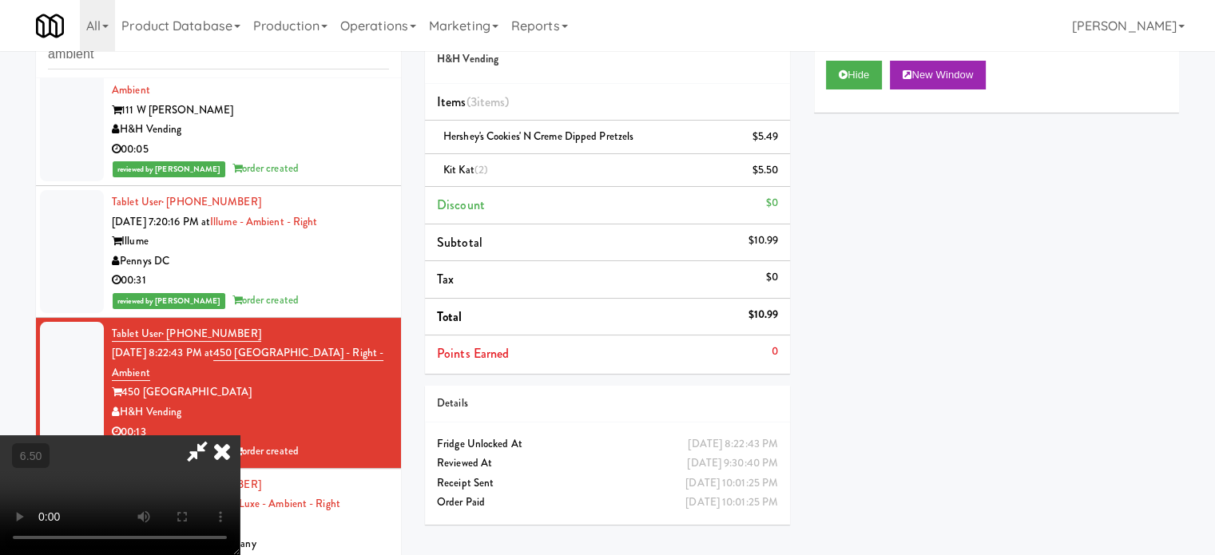
drag, startPoint x: 698, startPoint y: 73, endPoint x: 677, endPoint y: 94, distance: 29.9
click at [240, 435] on icon at bounding box center [221, 451] width 35 height 32
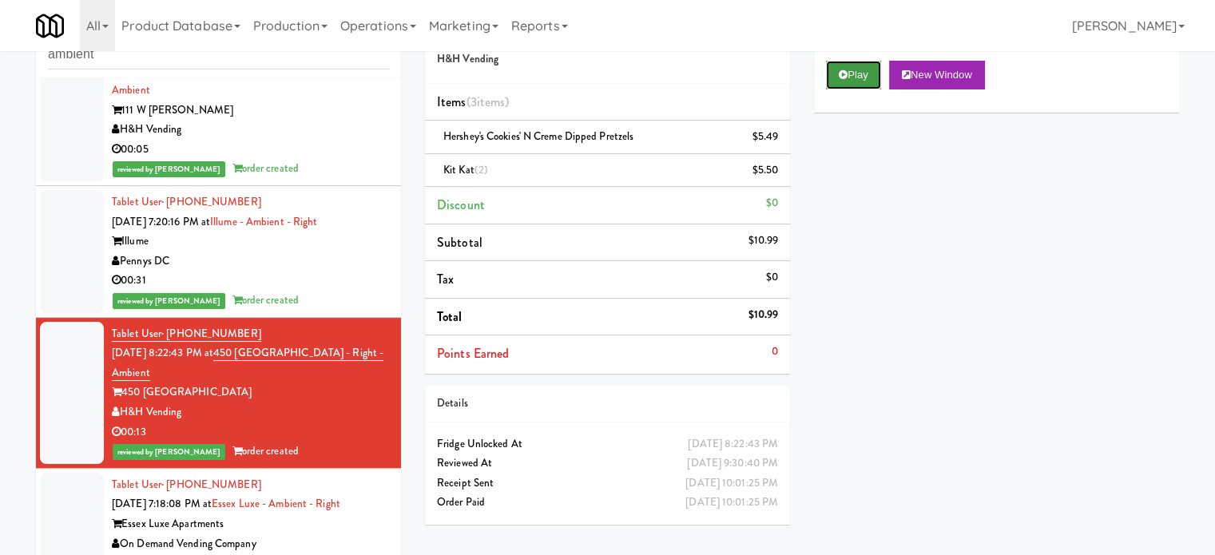
click at [869, 69] on button "Play" at bounding box center [853, 75] width 55 height 29
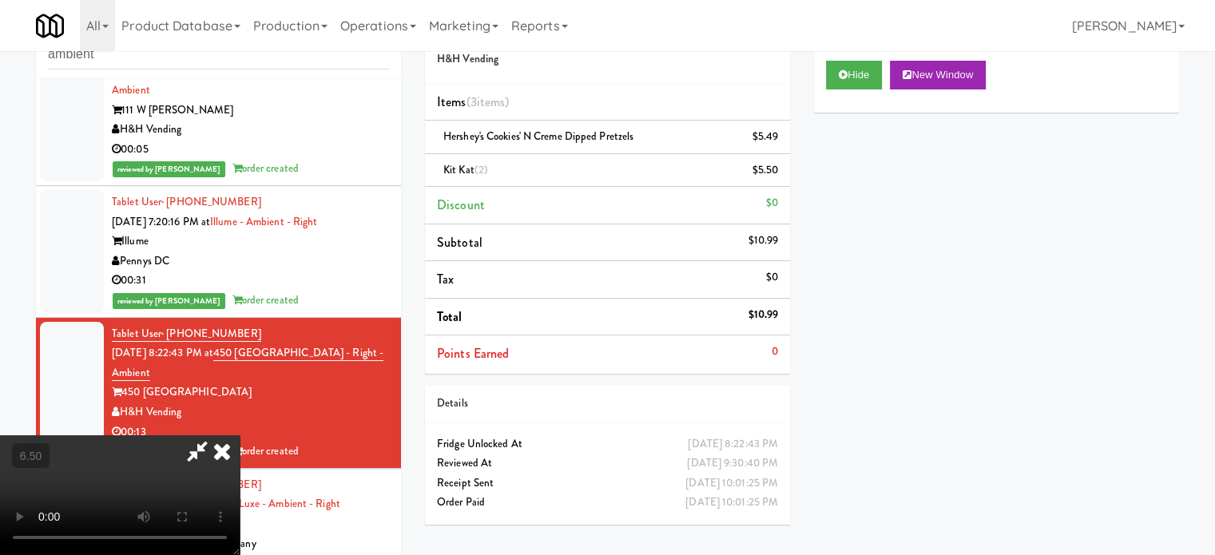
click at [240, 435] on video at bounding box center [120, 495] width 240 height 120
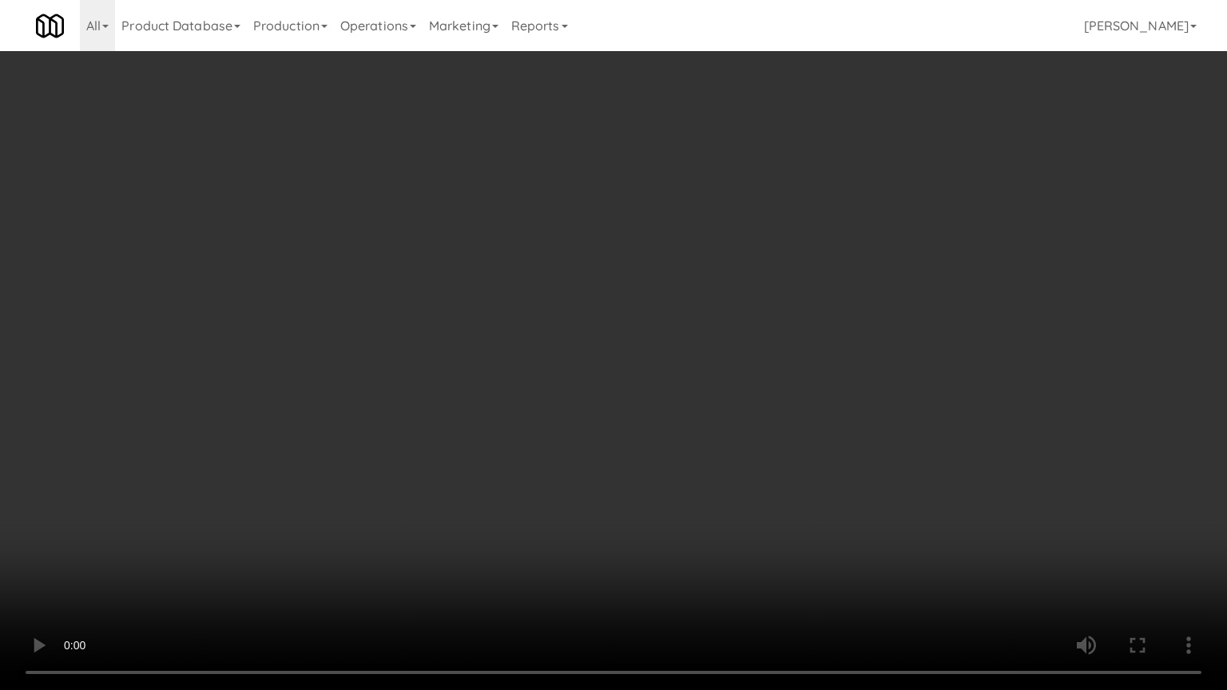
click at [497, 335] on video at bounding box center [613, 345] width 1227 height 690
click at [498, 335] on video at bounding box center [613, 345] width 1227 height 690
click at [502, 339] on video at bounding box center [613, 345] width 1227 height 690
click at [508, 343] on video at bounding box center [613, 345] width 1227 height 690
click at [509, 344] on video at bounding box center [613, 345] width 1227 height 690
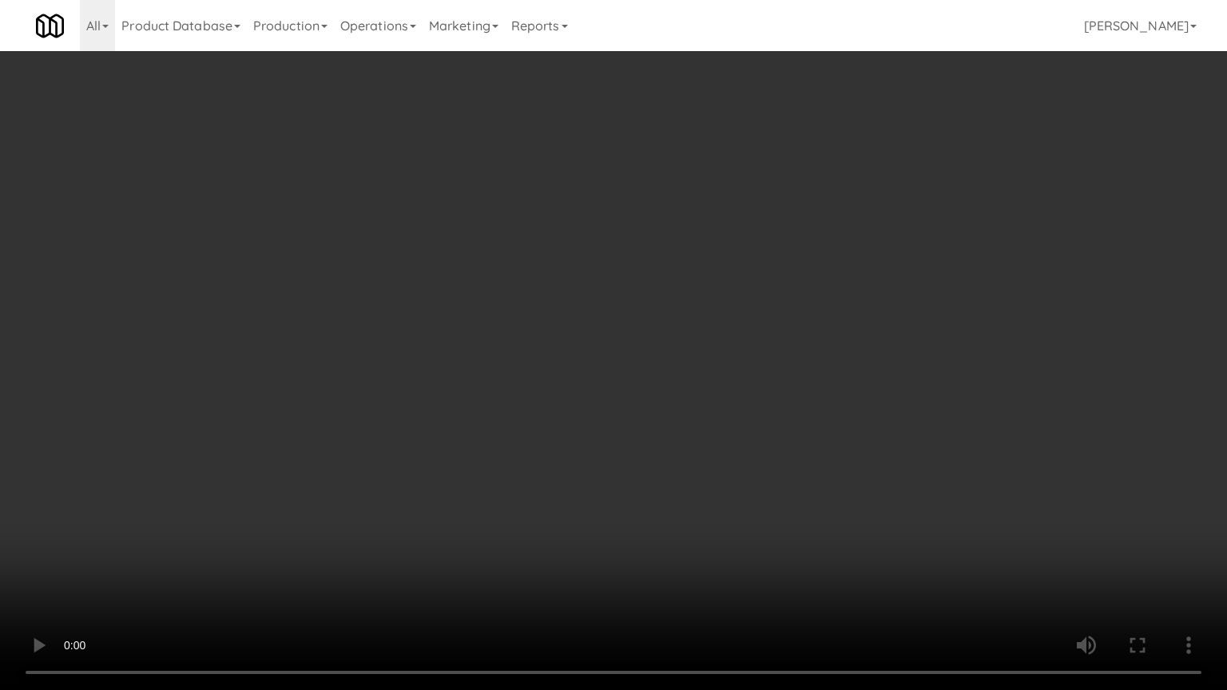
click at [509, 344] on video at bounding box center [613, 345] width 1227 height 690
click at [550, 364] on video at bounding box center [613, 345] width 1227 height 690
click at [539, 365] on video at bounding box center [613, 345] width 1227 height 690
click at [542, 365] on video at bounding box center [613, 345] width 1227 height 690
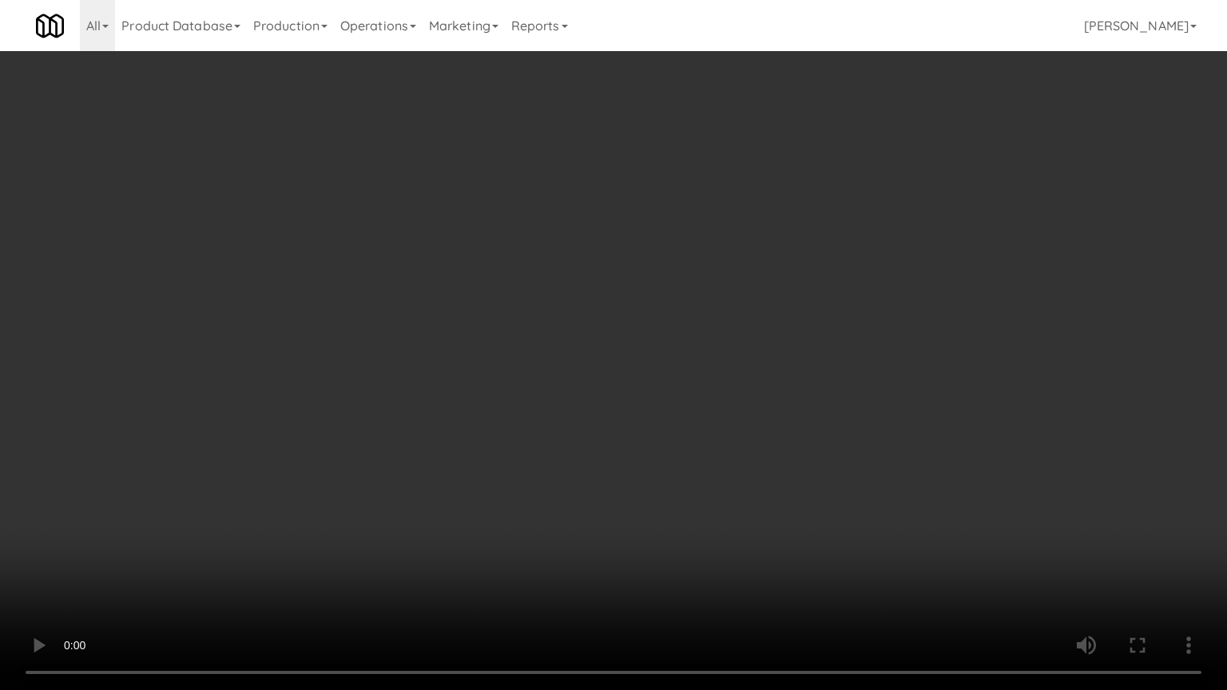
click at [554, 367] on video at bounding box center [613, 345] width 1227 height 690
click at [556, 367] on video at bounding box center [613, 345] width 1227 height 690
click at [592, 348] on video at bounding box center [613, 345] width 1227 height 690
drag, startPoint x: 594, startPoint y: 350, endPoint x: 701, endPoint y: 199, distance: 185.5
click at [594, 350] on video at bounding box center [613, 345] width 1227 height 690
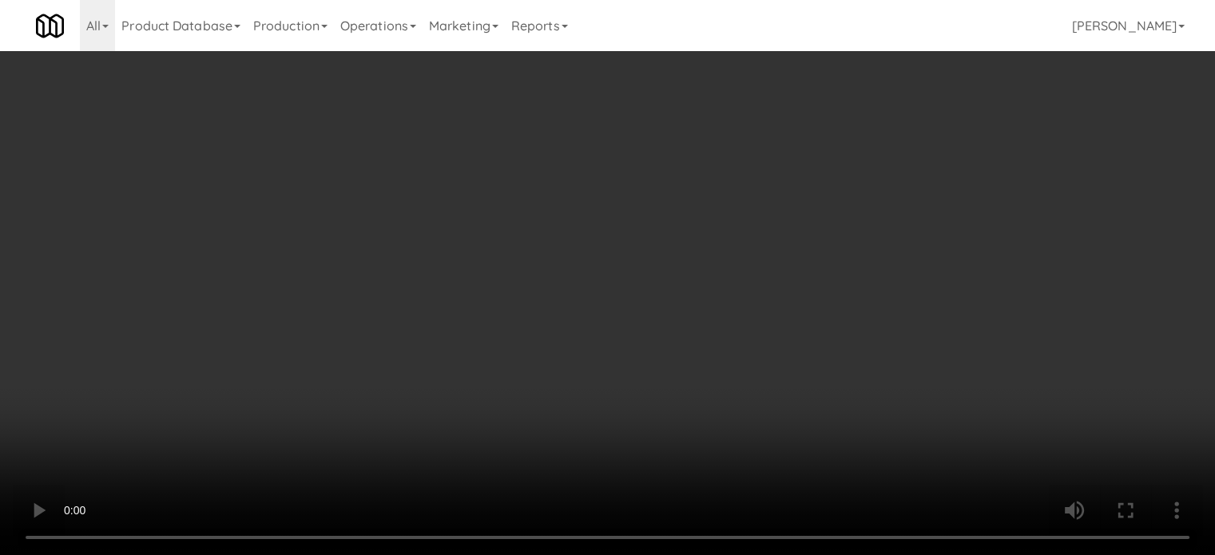
scroll to position [17735, 0]
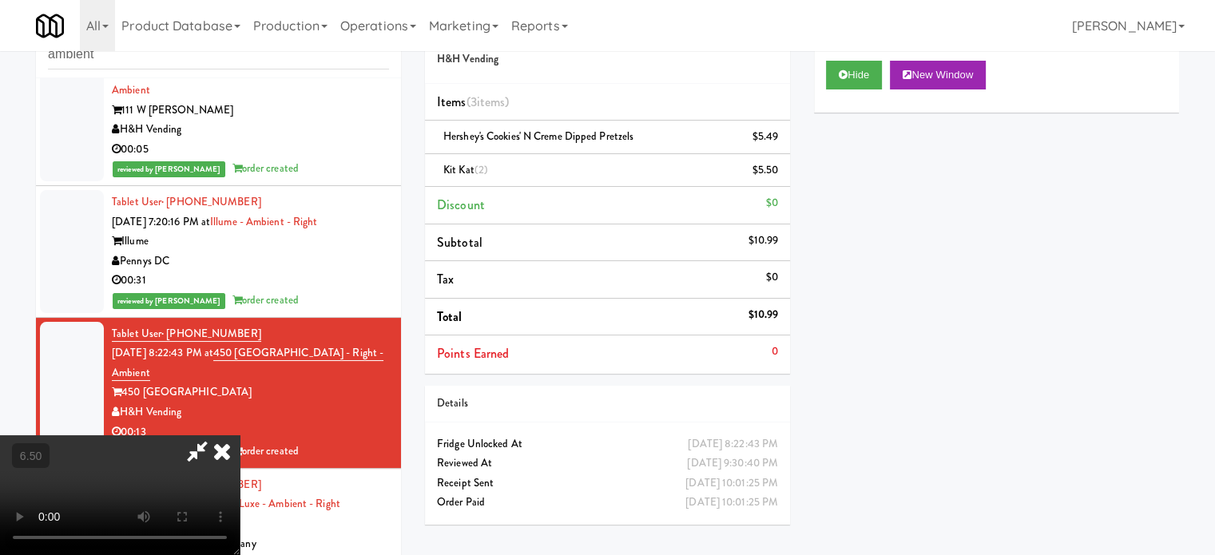
click at [240, 435] on icon at bounding box center [221, 451] width 35 height 32
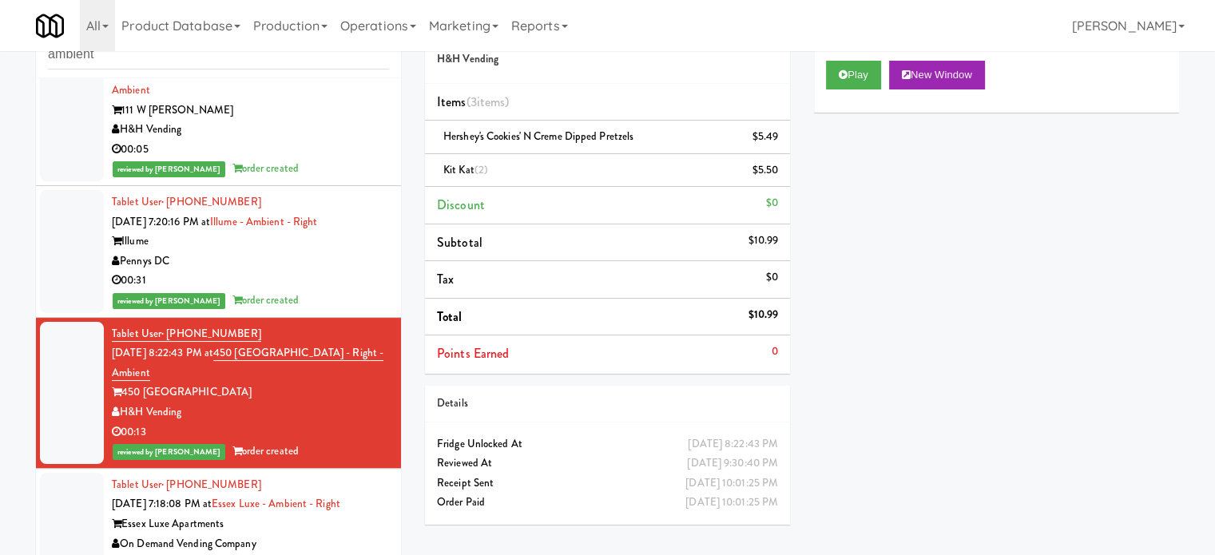
click at [325, 291] on div "reviewed by [PERSON_NAME] order created" at bounding box center [250, 301] width 277 height 20
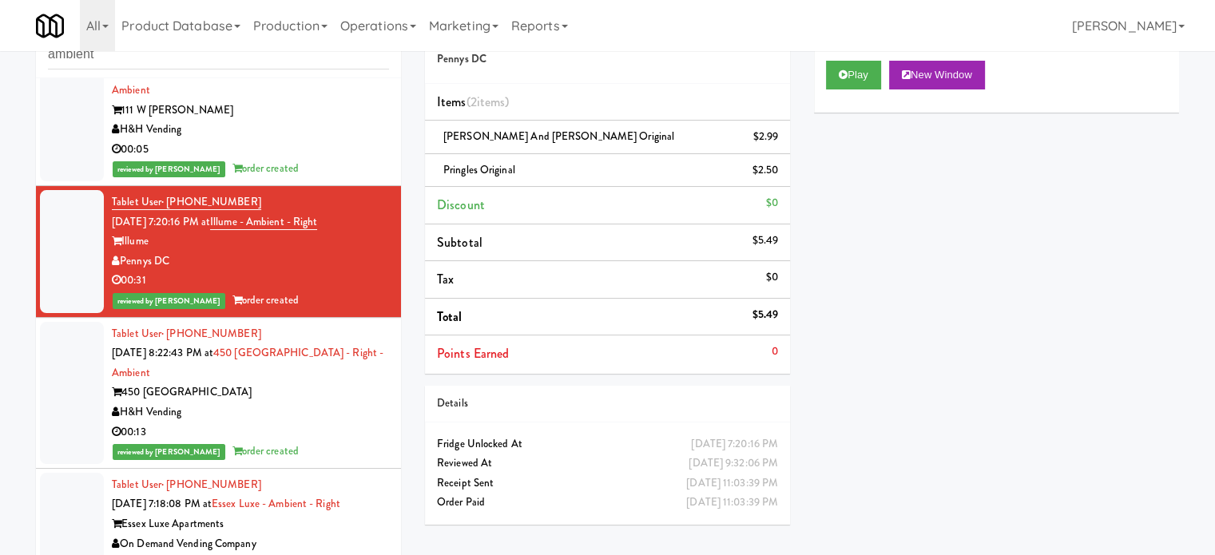
click at [355, 403] on div "H&H Vending" at bounding box center [250, 413] width 277 height 20
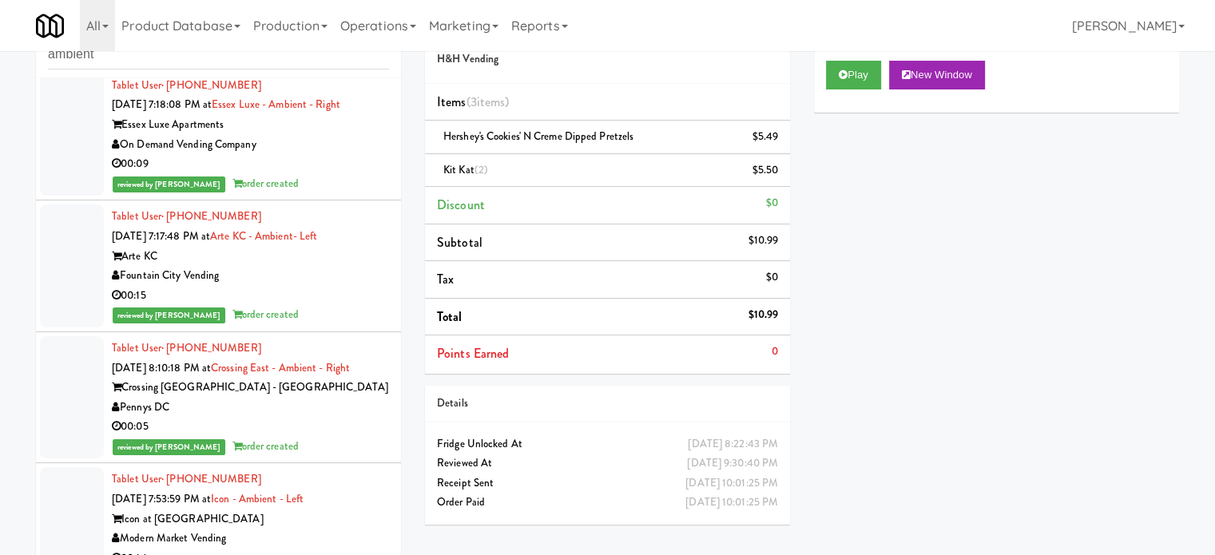
scroll to position [17735, 0]
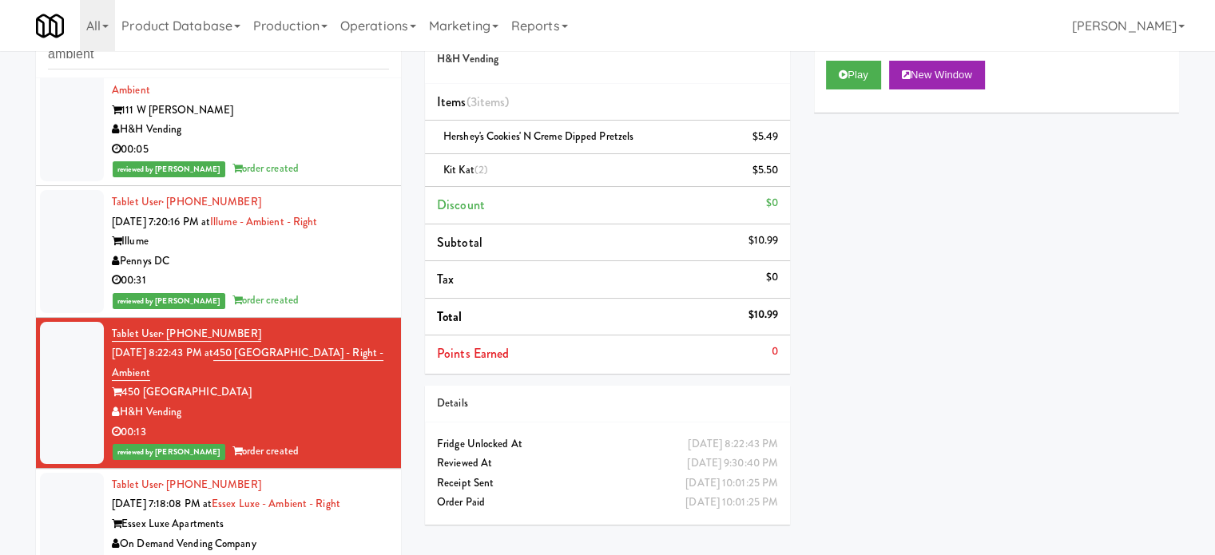
drag, startPoint x: 297, startPoint y: 282, endPoint x: 321, endPoint y: 225, distance: 61.6
click at [298, 291] on div "reviewed by [PERSON_NAME] order created" at bounding box center [250, 301] width 277 height 20
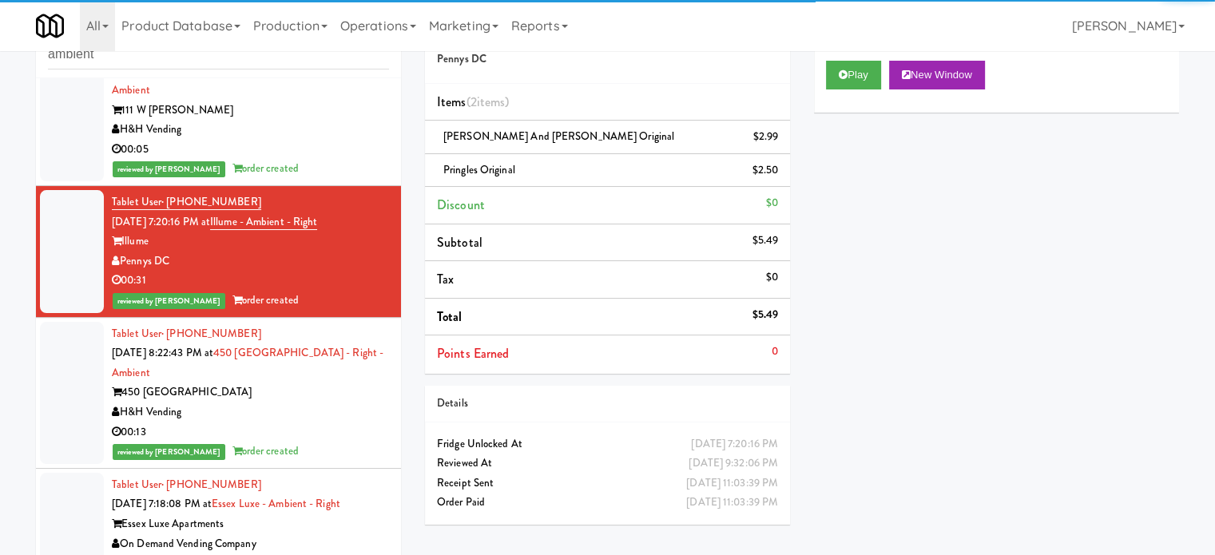
click at [339, 124] on div "H&H Vending" at bounding box center [250, 130] width 277 height 20
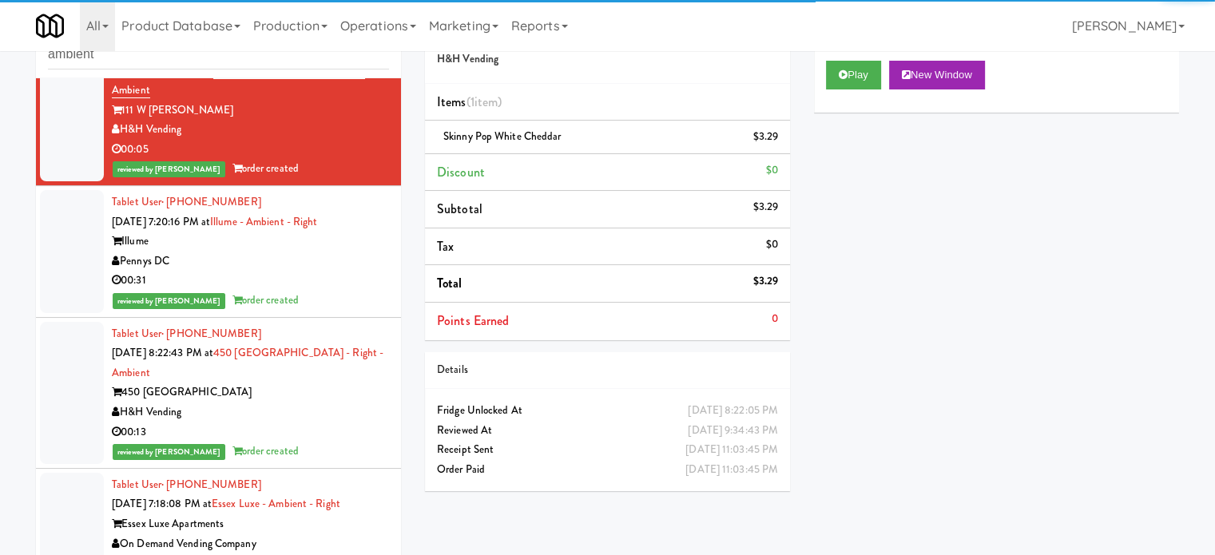
scroll to position [17336, 0]
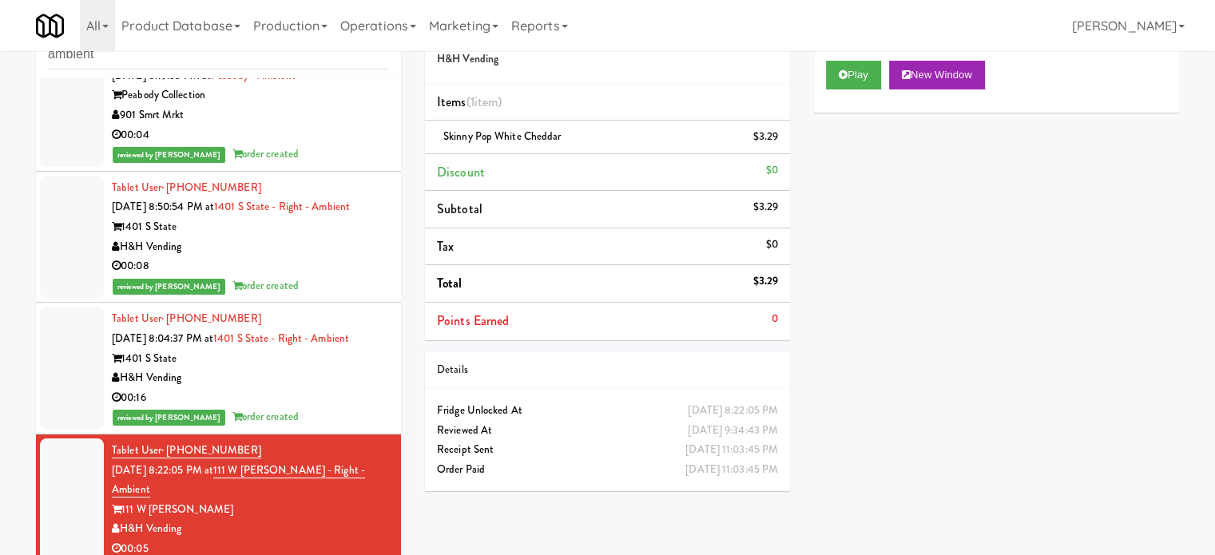
click at [309, 408] on div "00:16" at bounding box center [250, 398] width 277 height 20
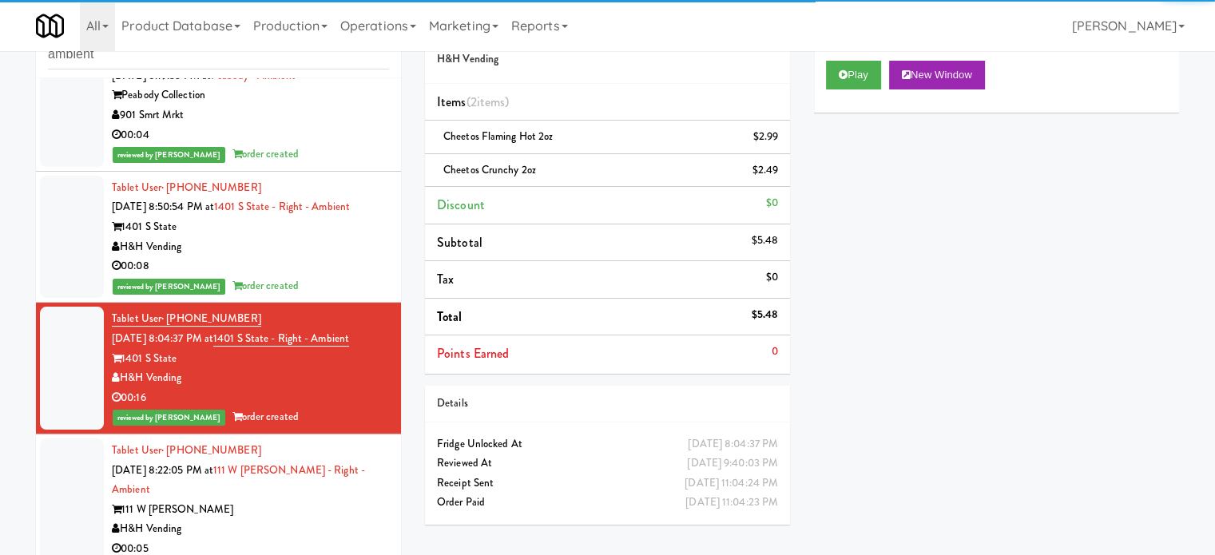
click at [329, 286] on div "reviewed by [PERSON_NAME] order created" at bounding box center [250, 286] width 277 height 20
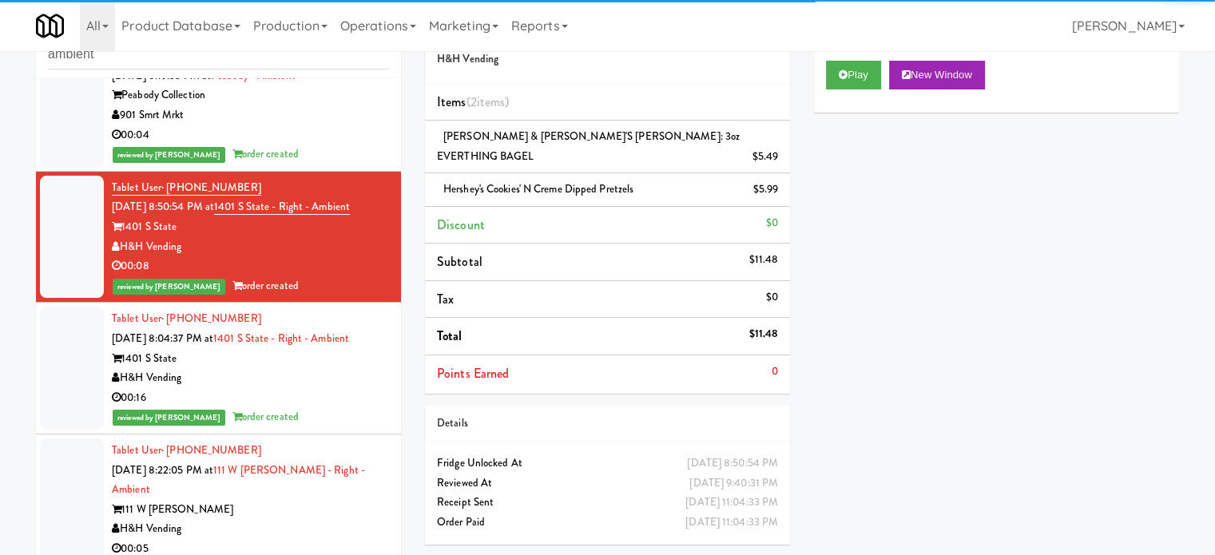
click at [330, 137] on div "00:04" at bounding box center [250, 135] width 277 height 20
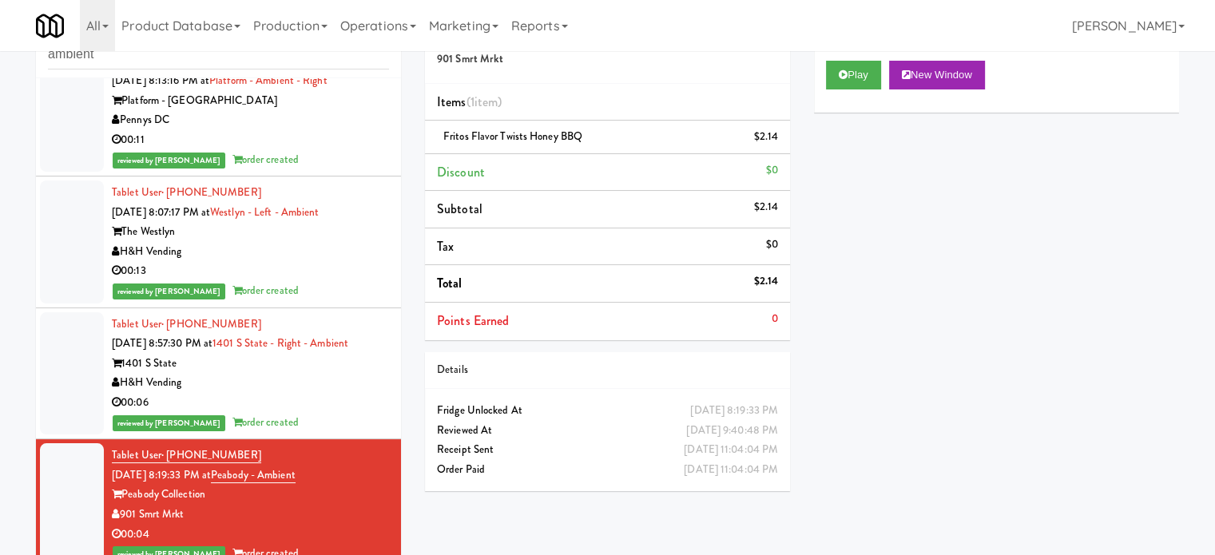
scroll to position [16537, 0]
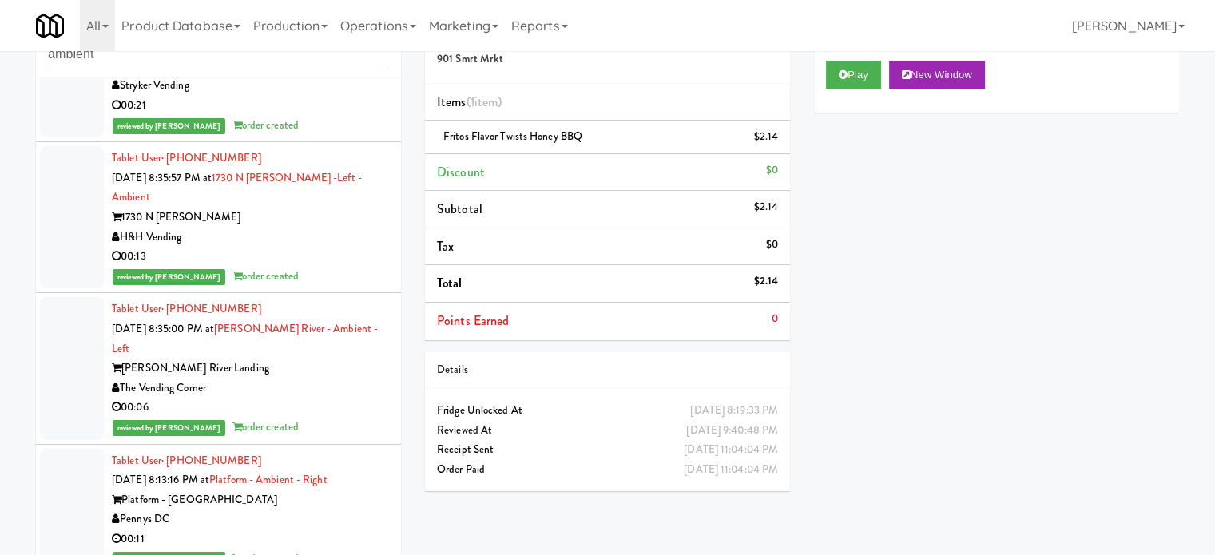
click at [350, 530] on div "Pennys DC" at bounding box center [250, 520] width 277 height 20
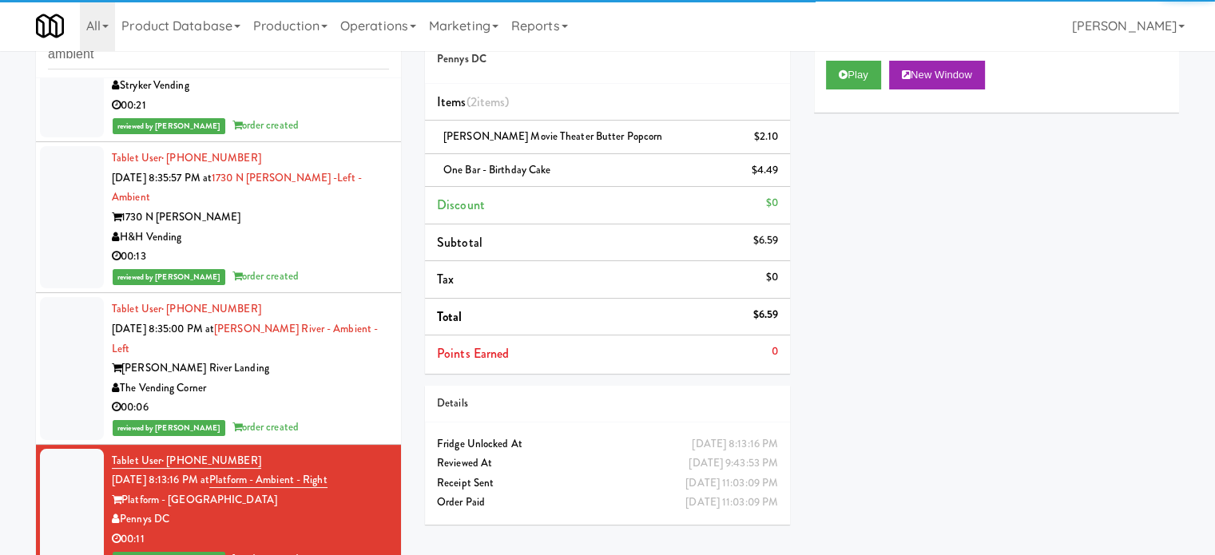
click at [337, 418] on div "00:06" at bounding box center [250, 408] width 277 height 20
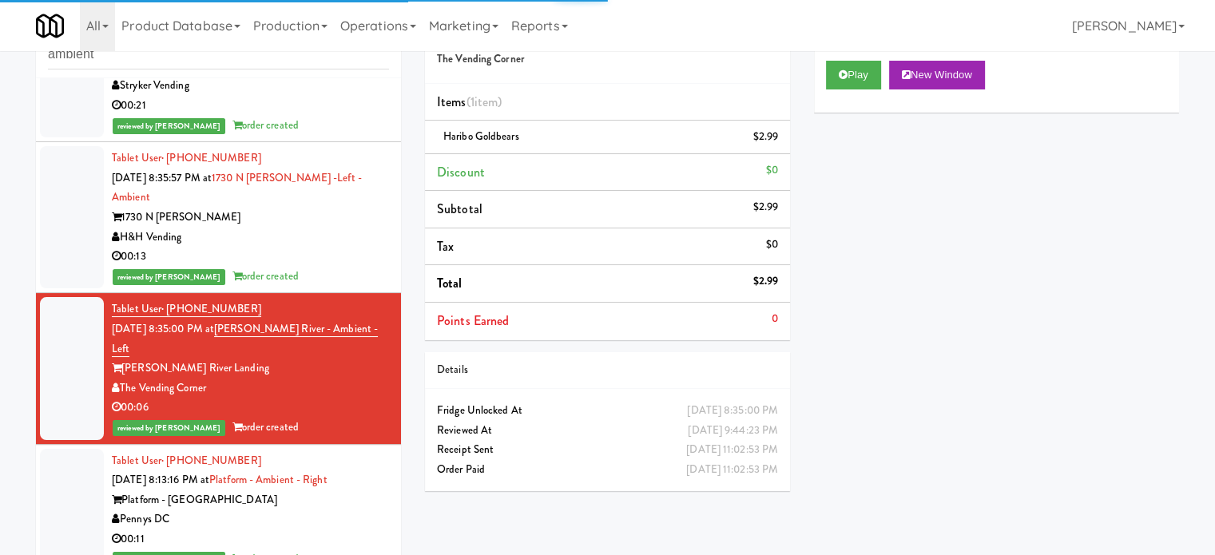
click at [343, 287] on div "reviewed by [PERSON_NAME] order created" at bounding box center [250, 277] width 277 height 20
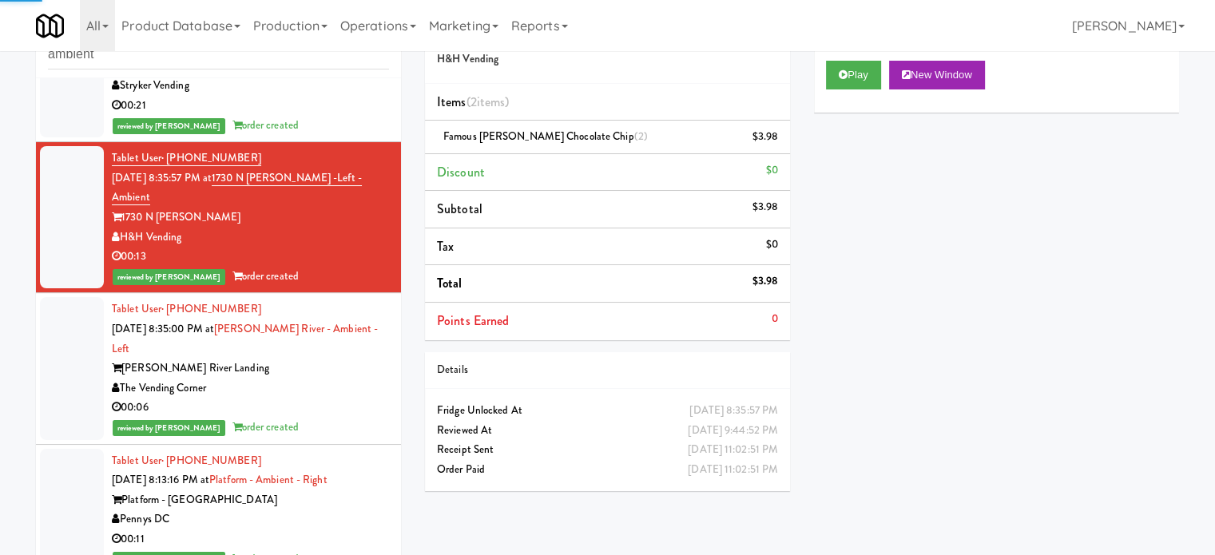
click at [357, 77] on div "333 N Water" at bounding box center [250, 67] width 277 height 20
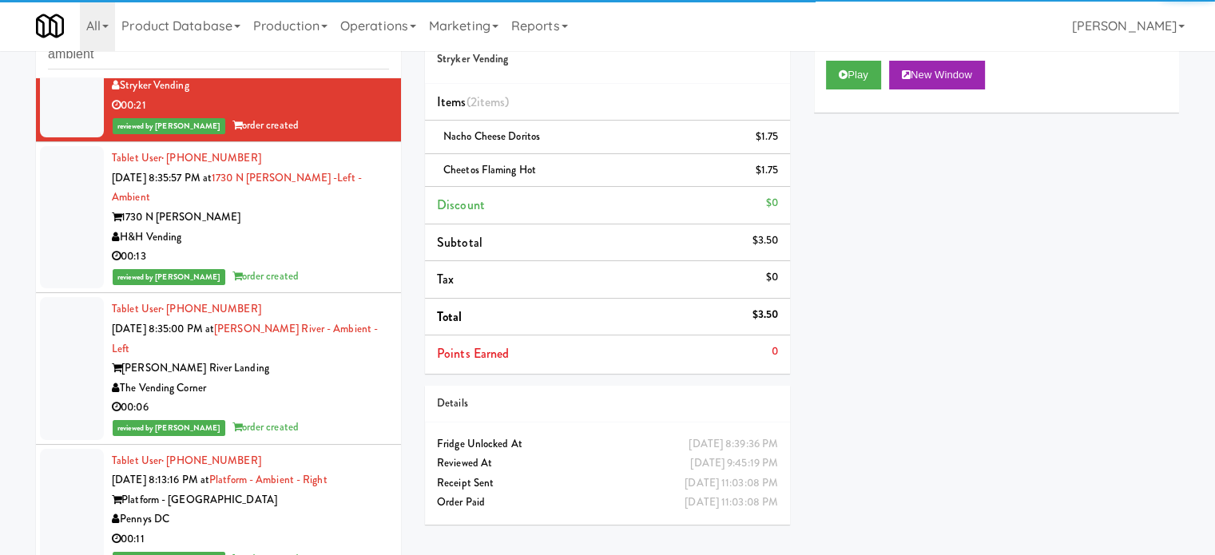
scroll to position [16137, 0]
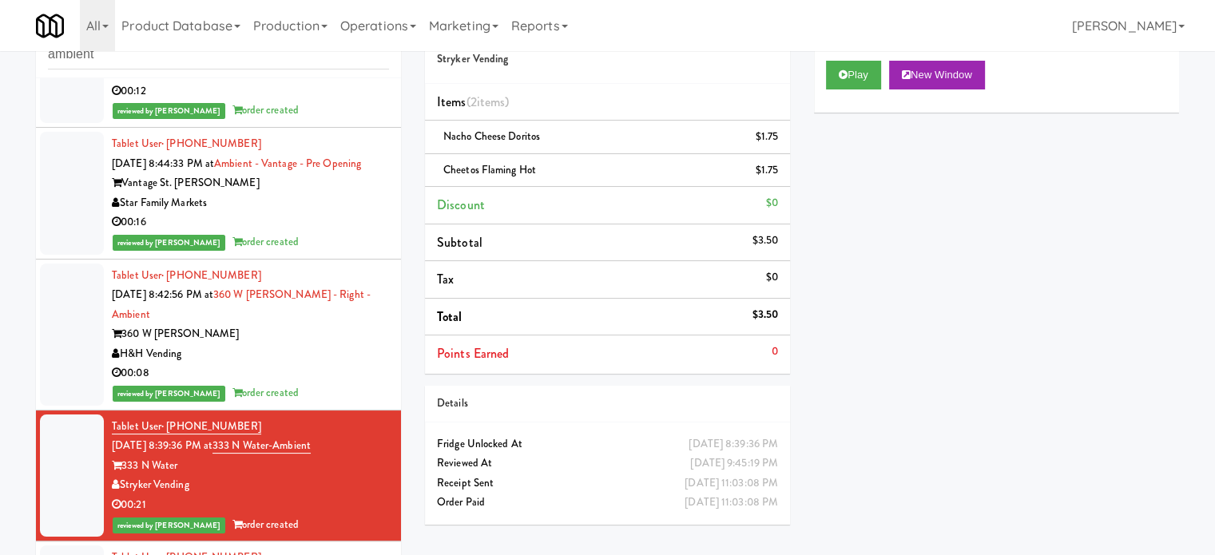
click at [307, 383] on div "00:08" at bounding box center [250, 373] width 277 height 20
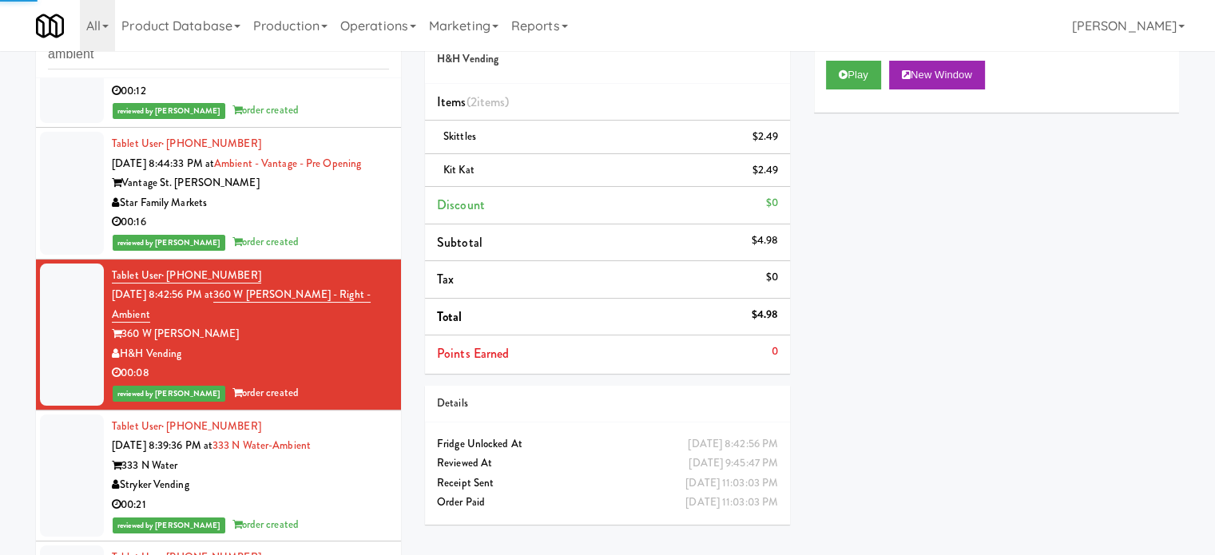
click at [325, 232] on div "00:16" at bounding box center [250, 222] width 277 height 20
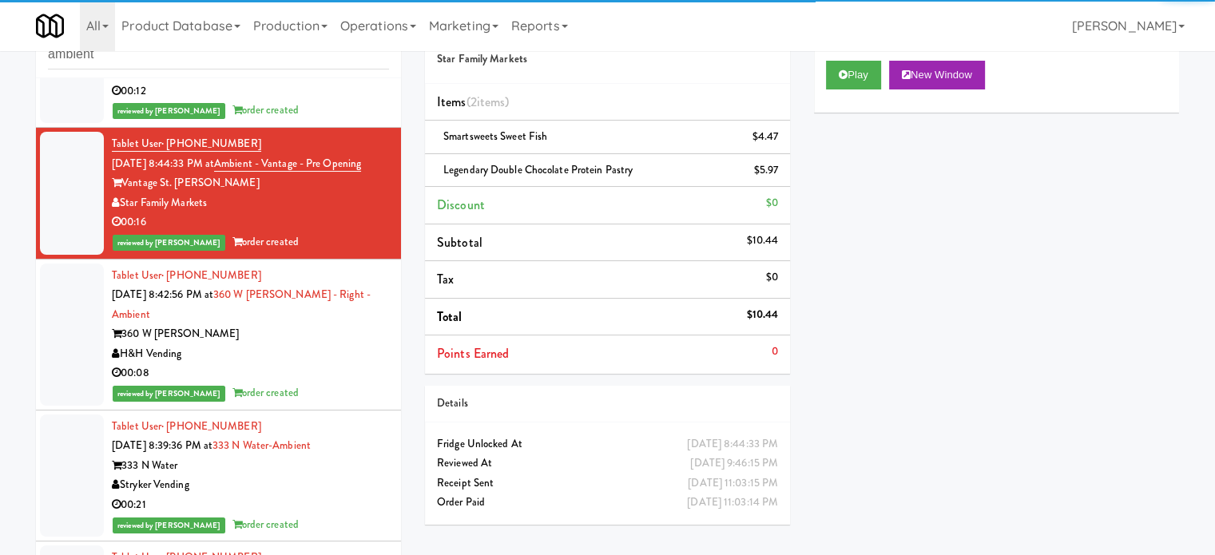
click at [321, 101] on div "00:12" at bounding box center [250, 91] width 277 height 20
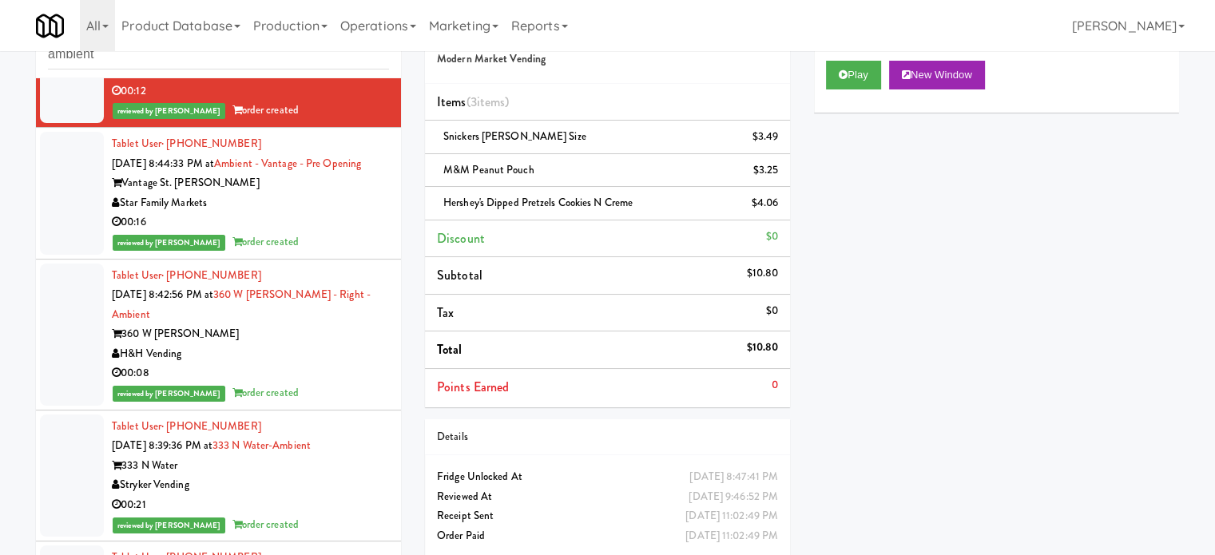
scroll to position [15738, 0]
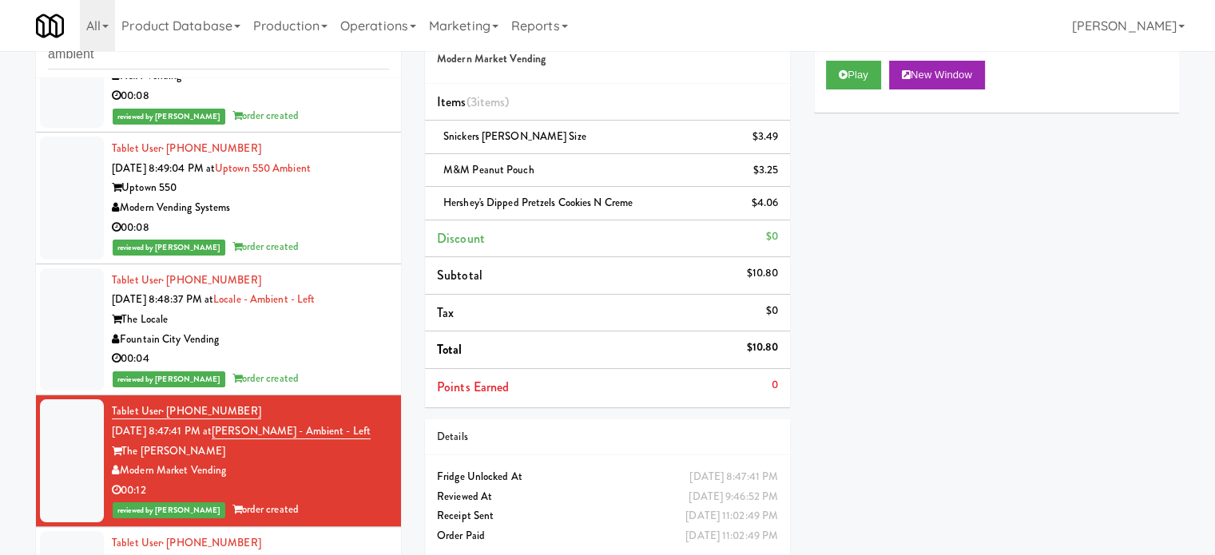
click at [332, 369] on div "00:04" at bounding box center [250, 359] width 277 height 20
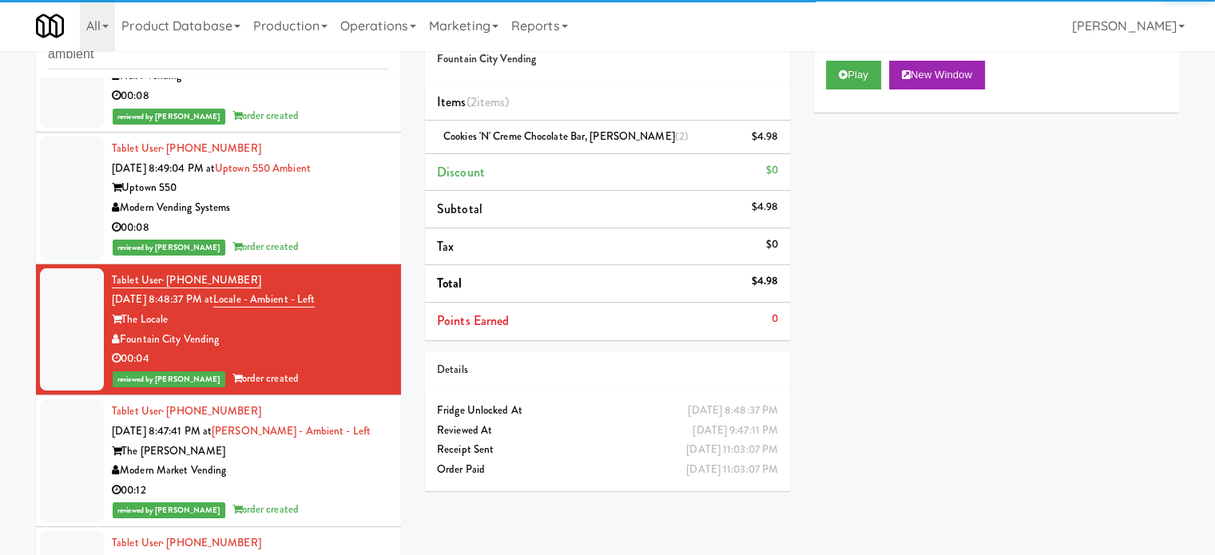
click at [337, 238] on div "00:08" at bounding box center [250, 228] width 277 height 20
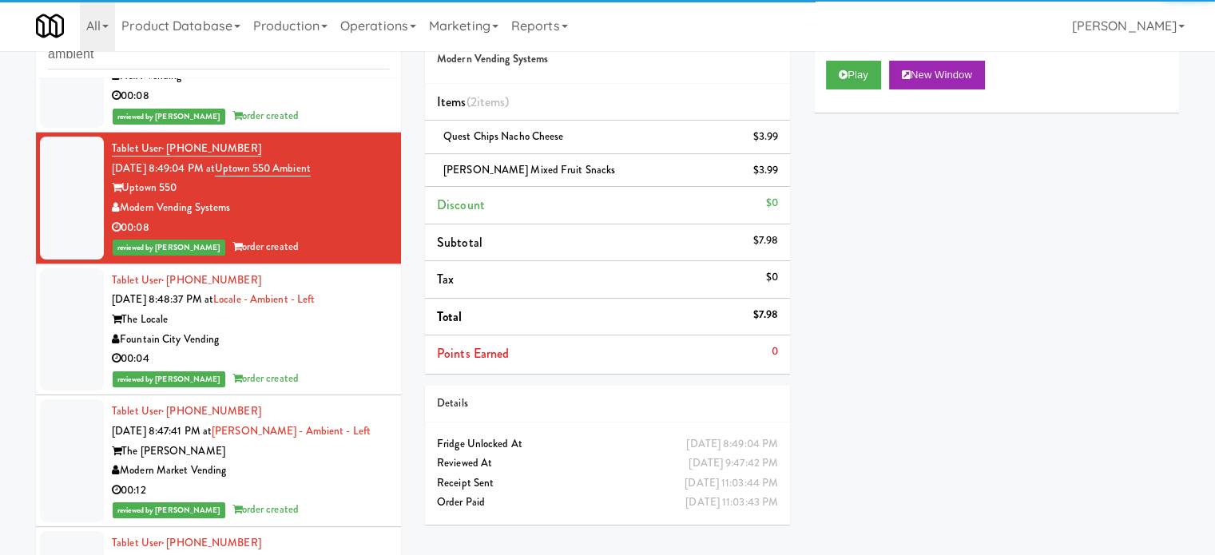
click at [352, 106] on div "00:08" at bounding box center [250, 96] width 277 height 20
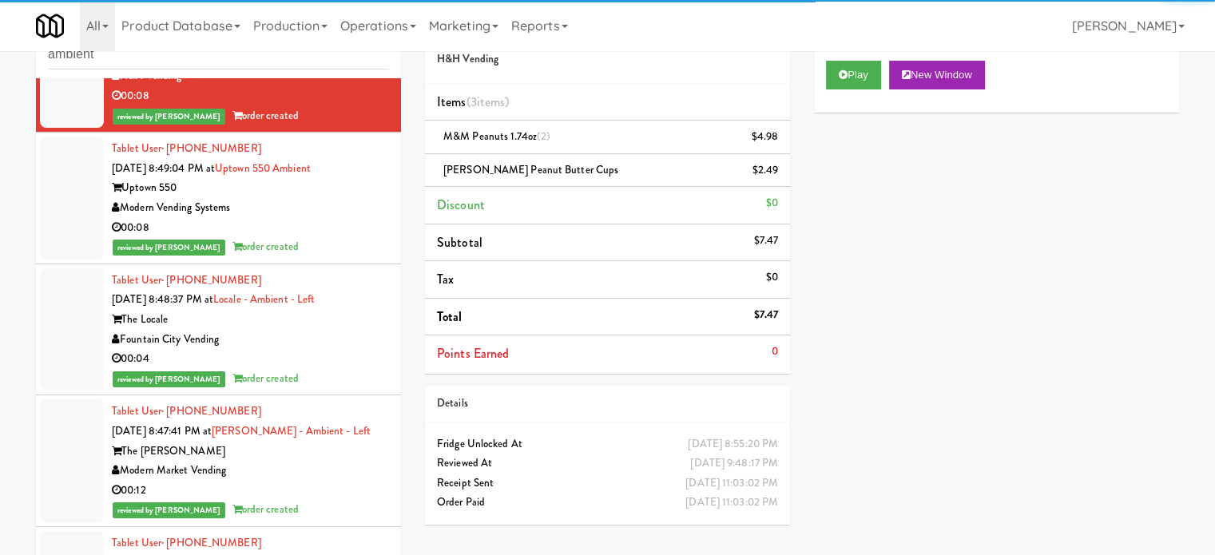
scroll to position [15339, 0]
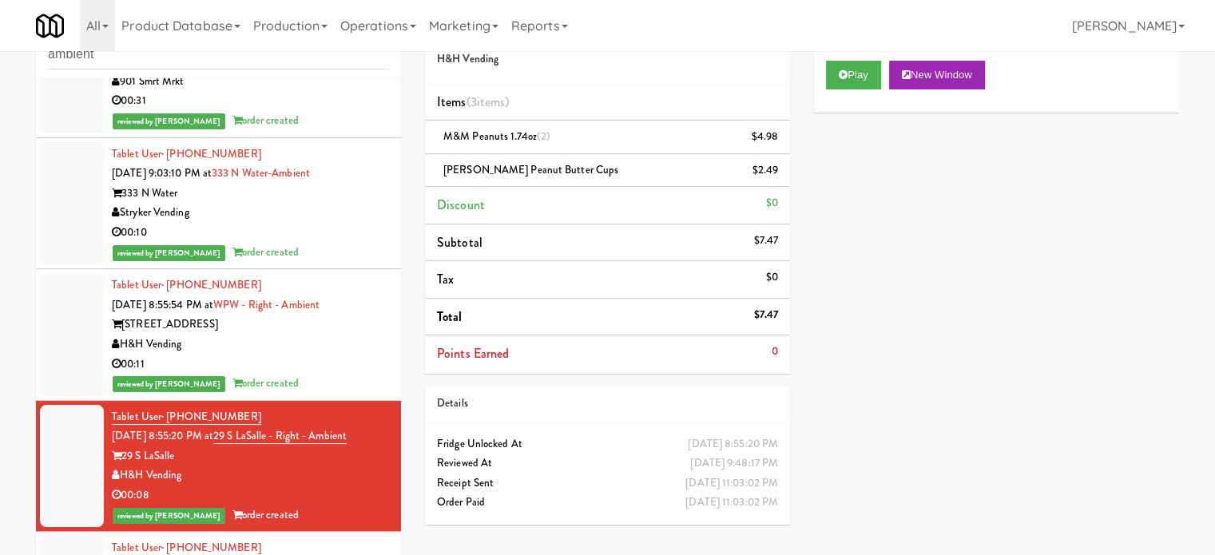
click at [355, 375] on div "00:11" at bounding box center [250, 365] width 277 height 20
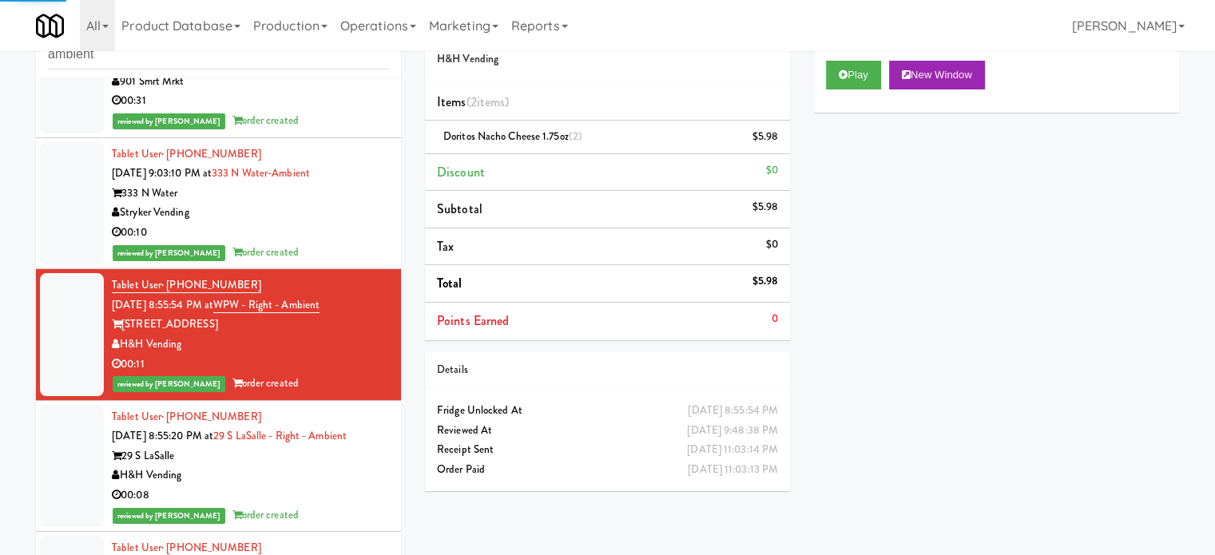
click at [324, 243] on div "00:10" at bounding box center [250, 233] width 277 height 20
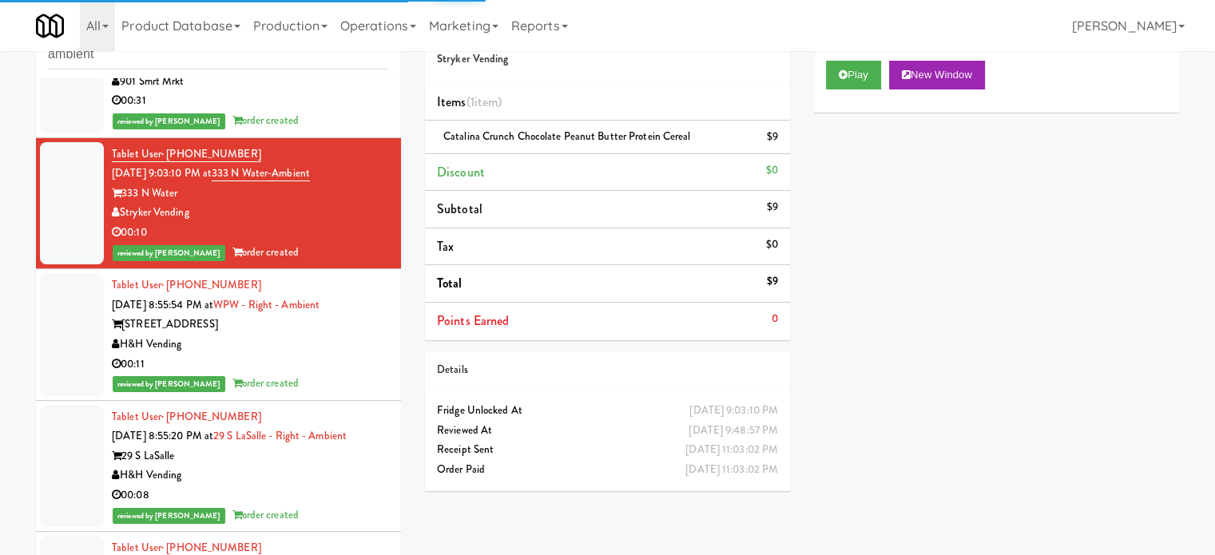
click at [351, 122] on div "Tablet User · (601) 317-9169 [DATE] 9:34:30 PM at [GEOGRAPHIC_DATA] - Ambient P…" at bounding box center [250, 72] width 277 height 118
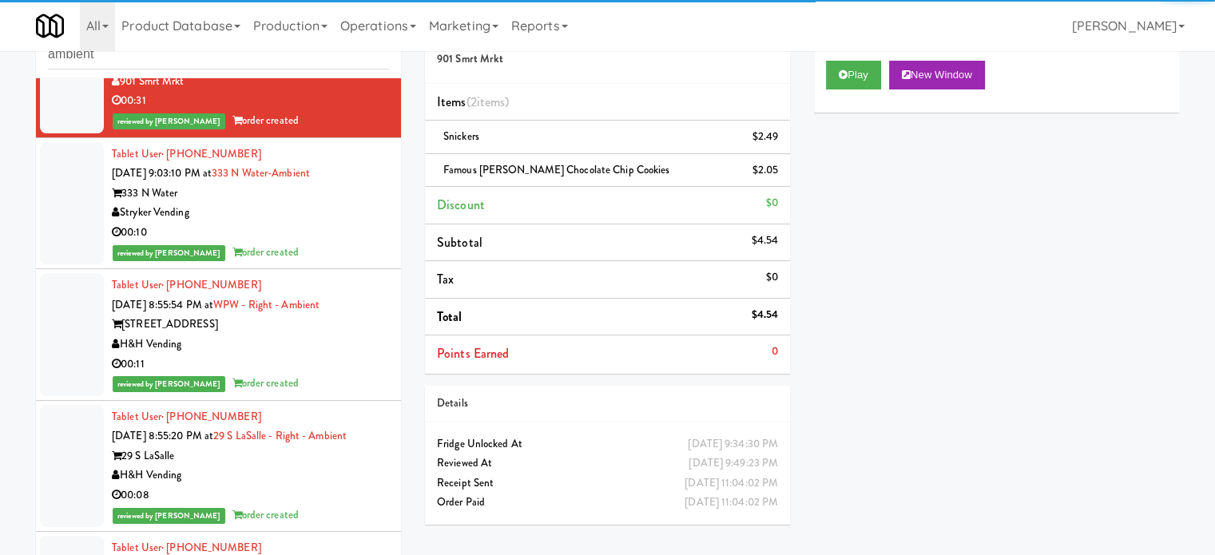
scroll to position [14939, 0]
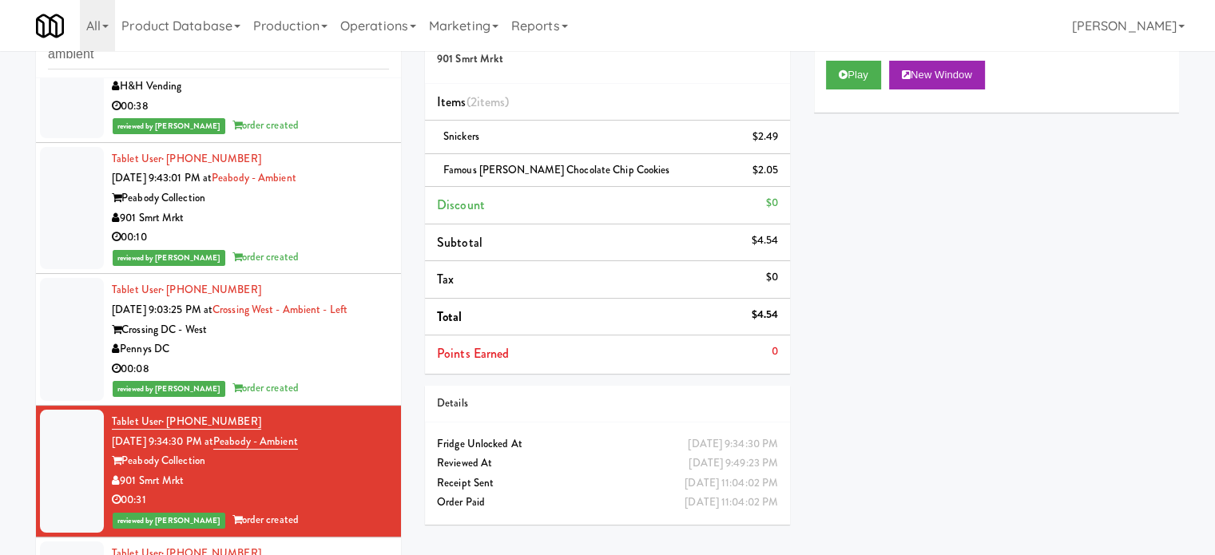
click at [335, 379] on div "00:08" at bounding box center [250, 369] width 277 height 20
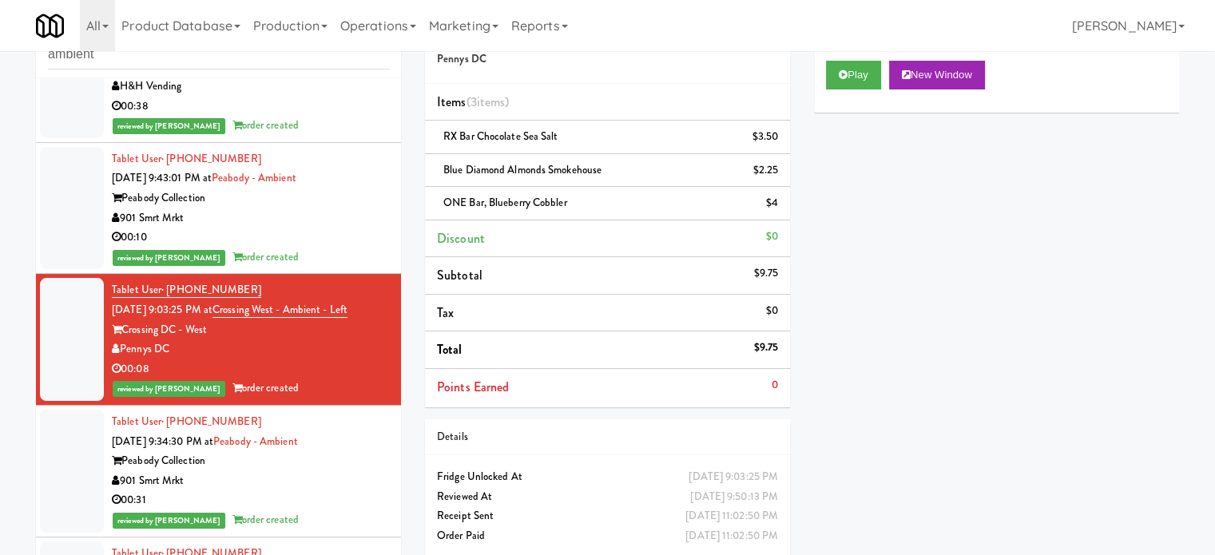
click at [332, 248] on div "00:10" at bounding box center [250, 238] width 277 height 20
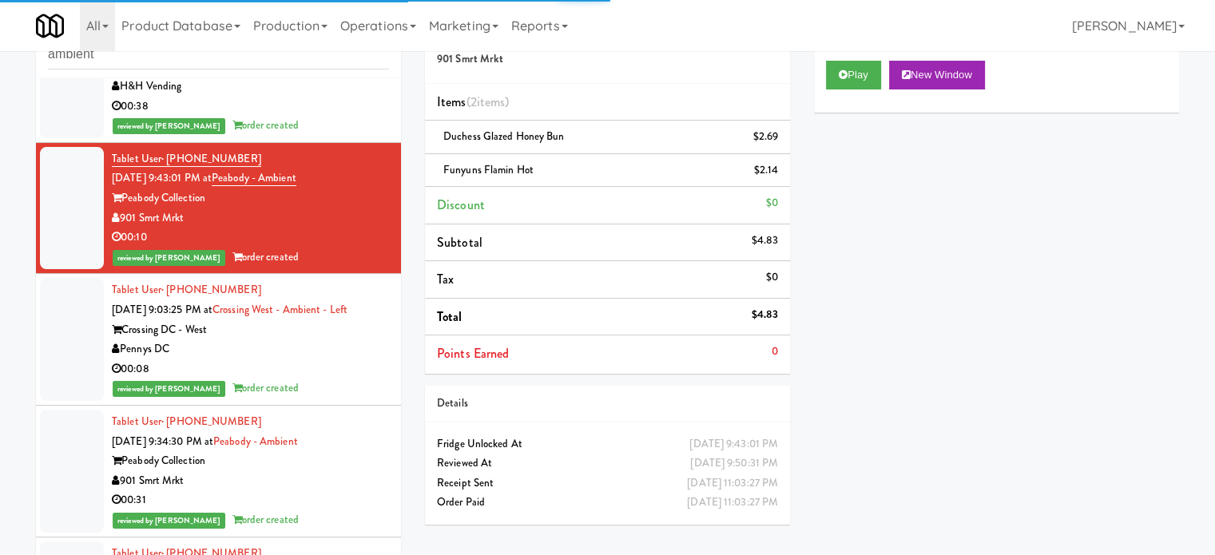
click at [321, 117] on div "00:38" at bounding box center [250, 107] width 277 height 20
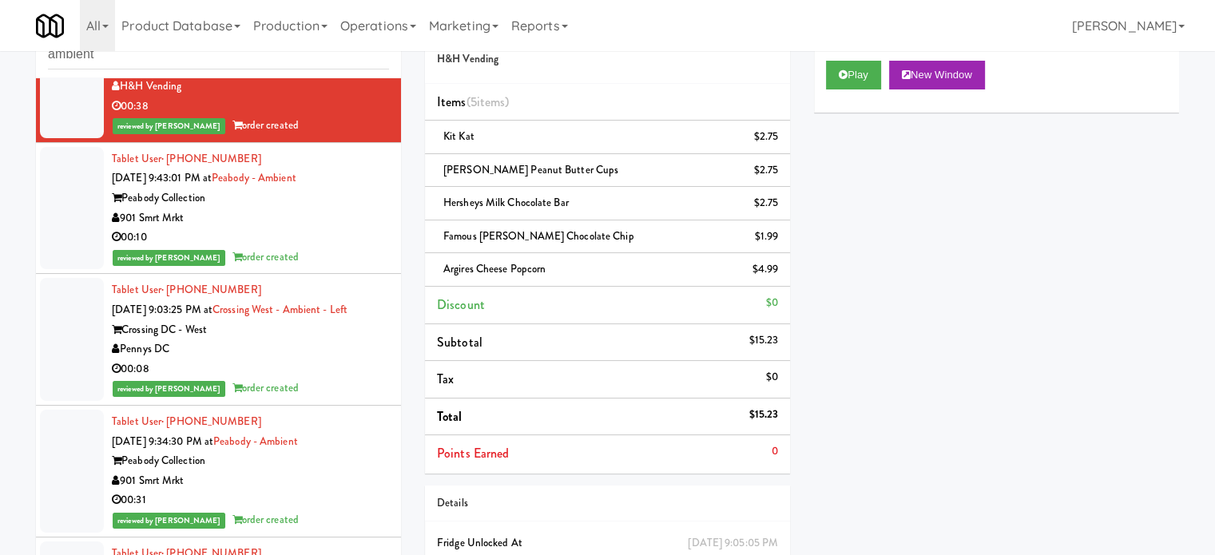
scroll to position [14540, 0]
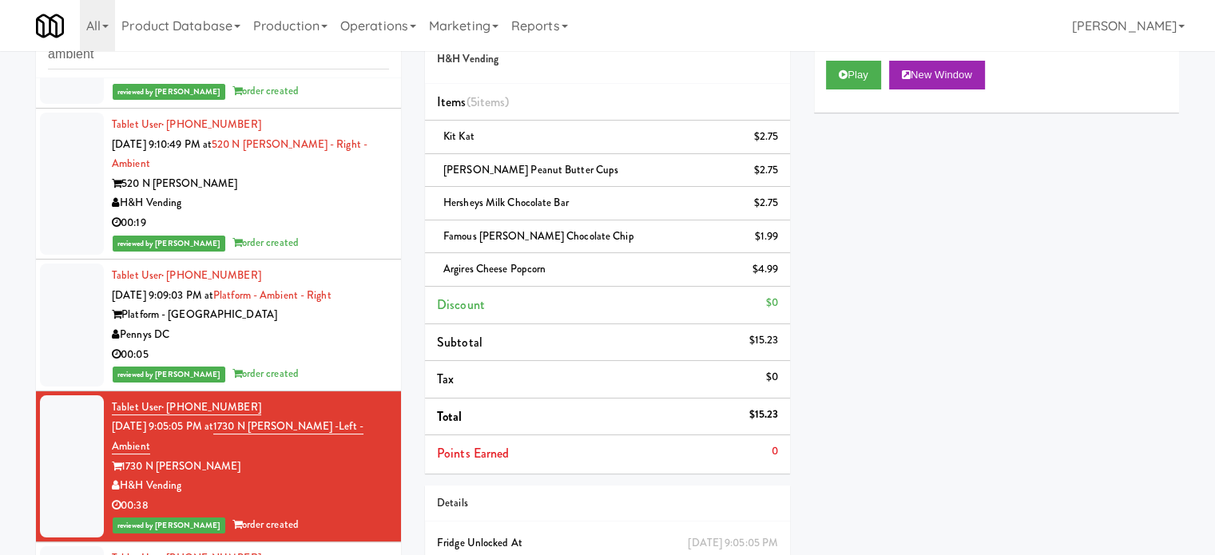
click at [313, 345] on div "Pennys DC" at bounding box center [250, 335] width 277 height 20
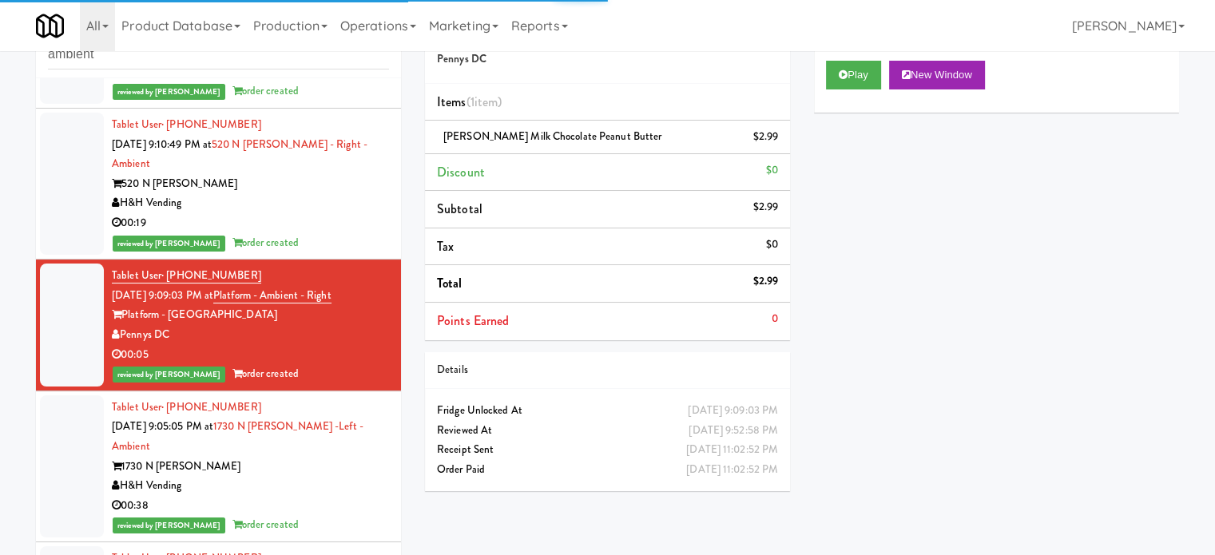
click at [321, 233] on div "00:19" at bounding box center [250, 223] width 277 height 20
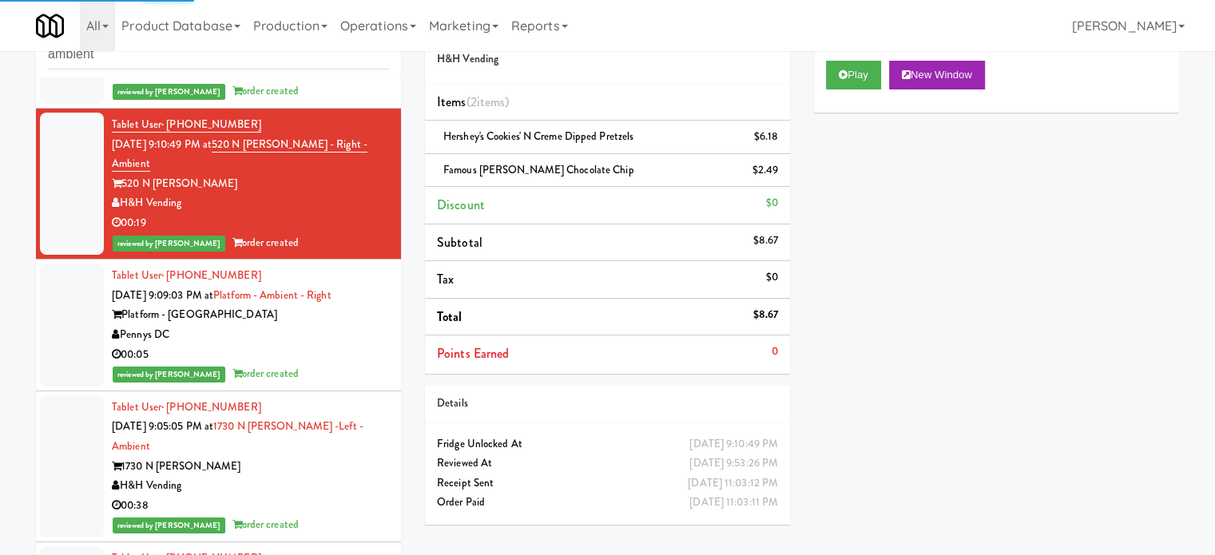
click at [329, 82] on div "00:22" at bounding box center [250, 72] width 277 height 20
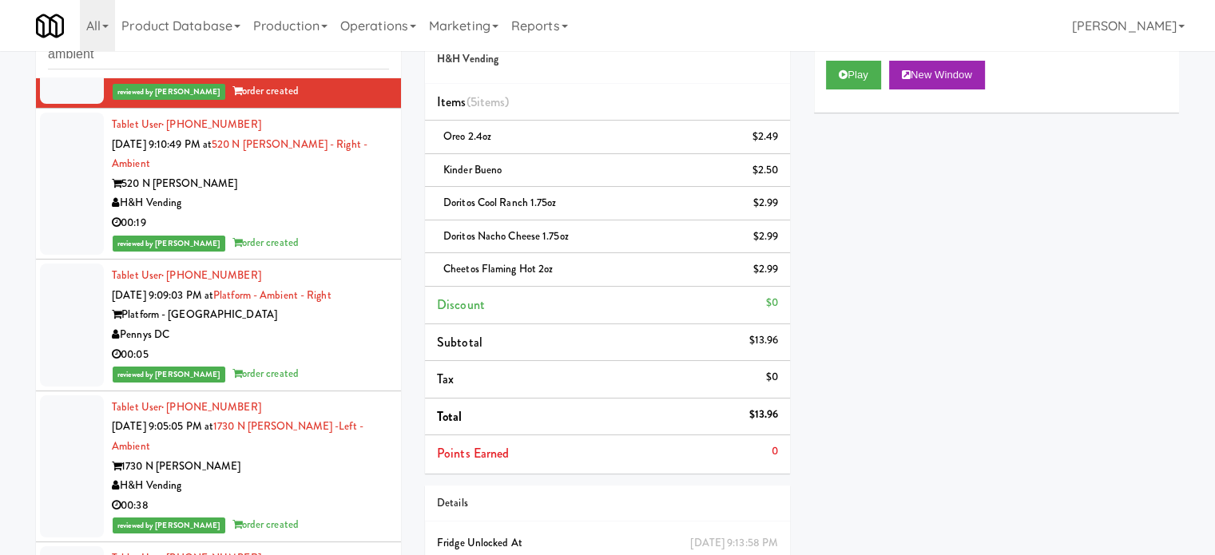
scroll to position [14140, 0]
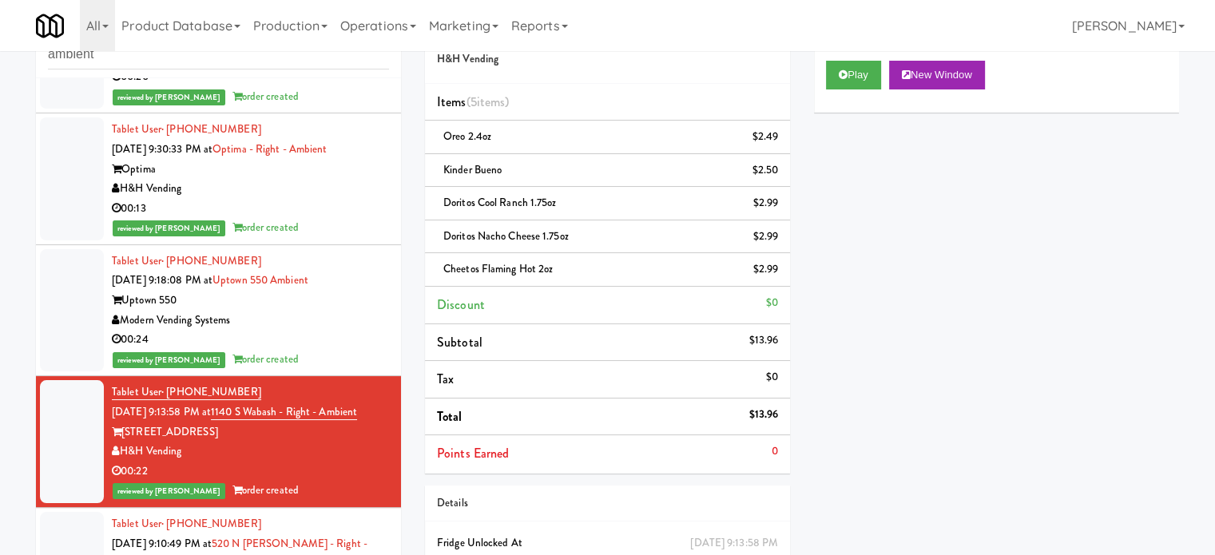
click at [335, 331] on div "Modern Vending Systems" at bounding box center [250, 321] width 277 height 20
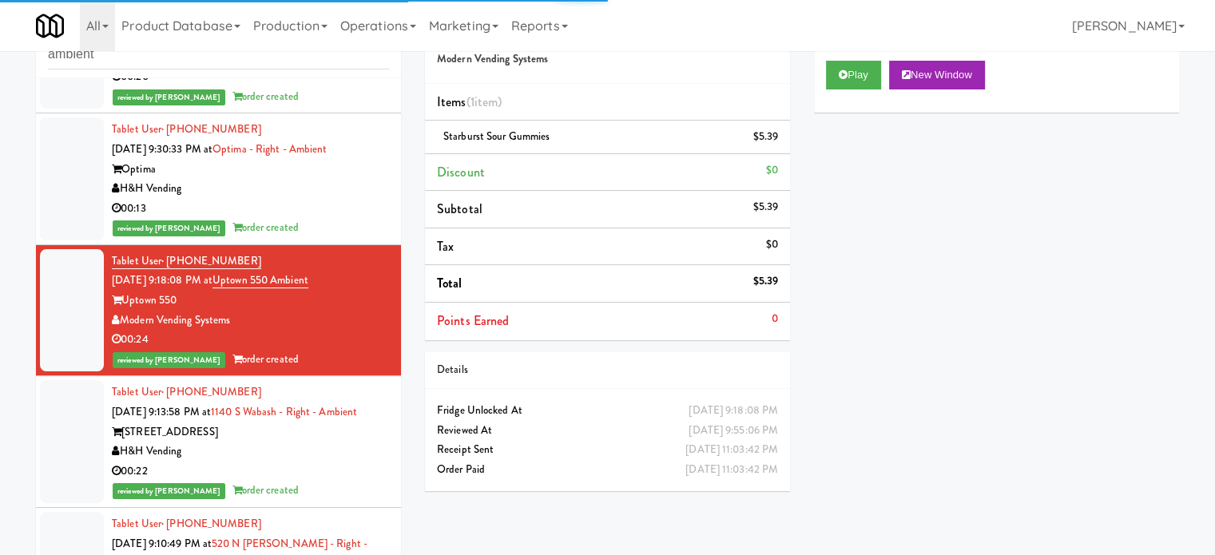
click at [326, 219] on div "00:13" at bounding box center [250, 209] width 277 height 20
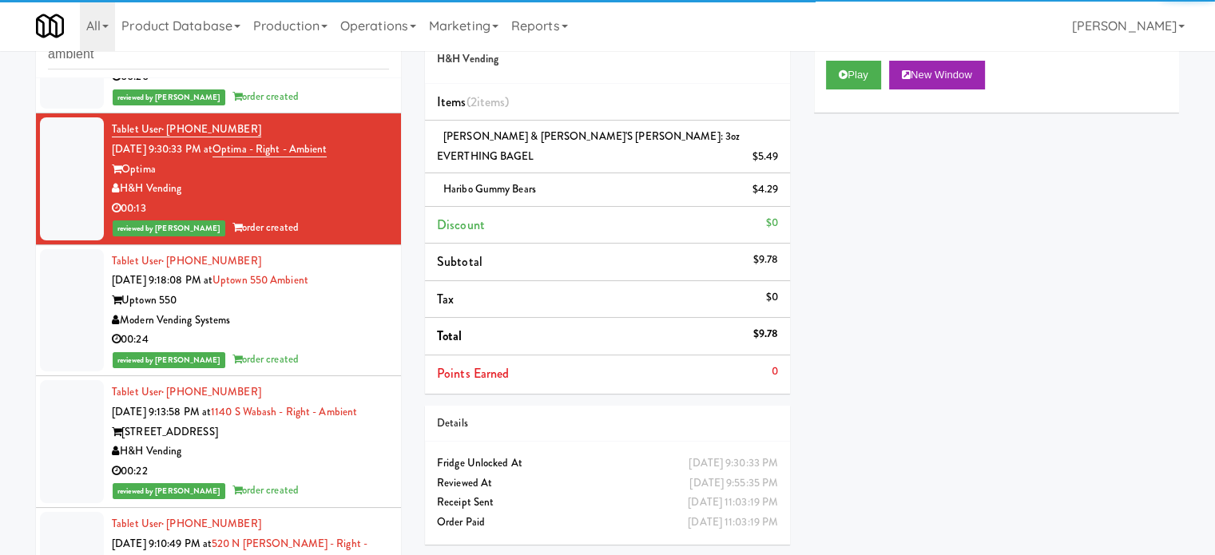
drag, startPoint x: 347, startPoint y: 93, endPoint x: 347, endPoint y: 102, distance: 8.8
click at [347, 68] on div "Pennys DC" at bounding box center [250, 58] width 277 height 20
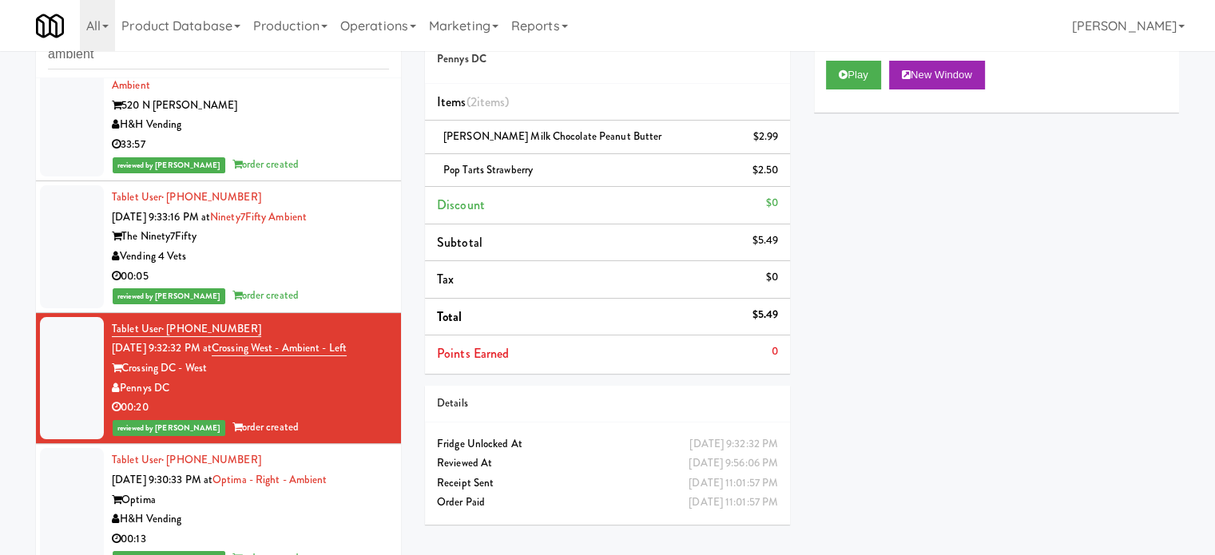
scroll to position [13741, 0]
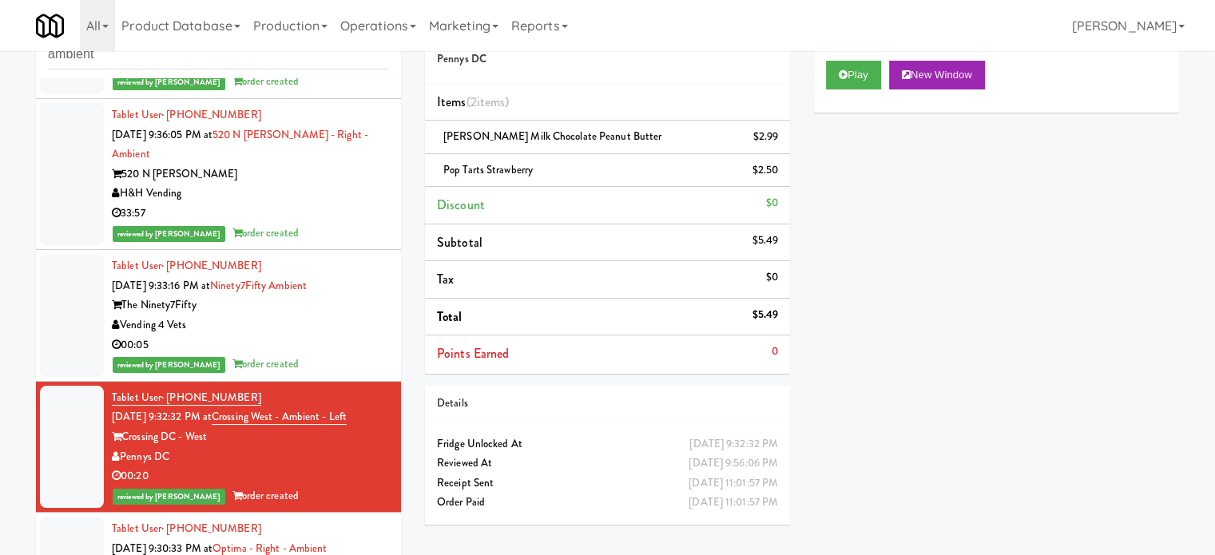
drag, startPoint x: 313, startPoint y: 358, endPoint x: 315, endPoint y: 350, distance: 8.1
click at [313, 335] on div "Vending 4 Vets" at bounding box center [250, 326] width 277 height 20
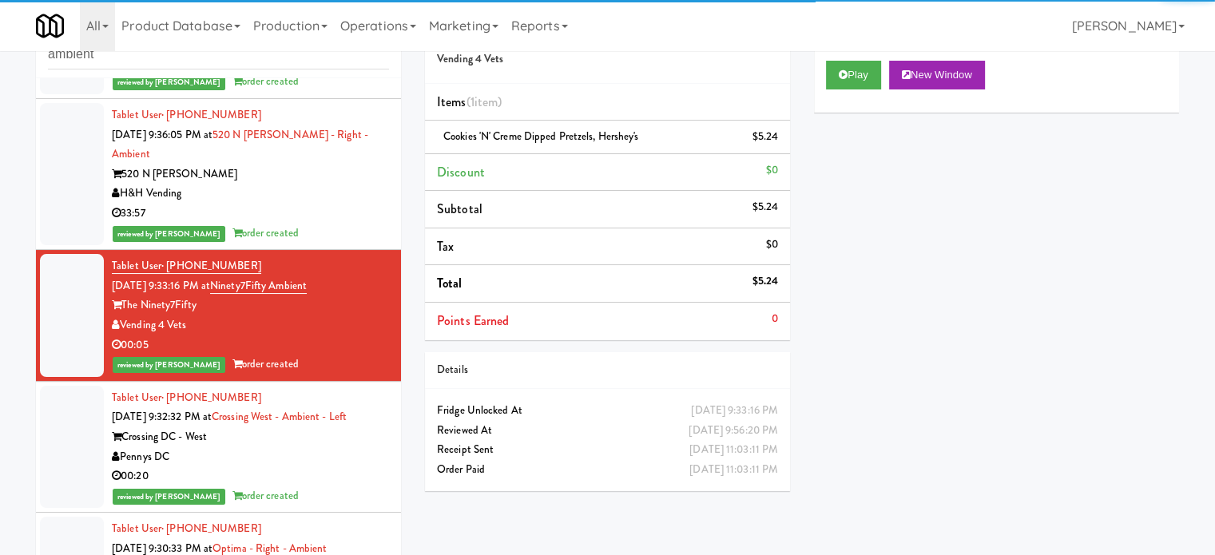
click at [339, 224] on div "33:57" at bounding box center [250, 214] width 277 height 20
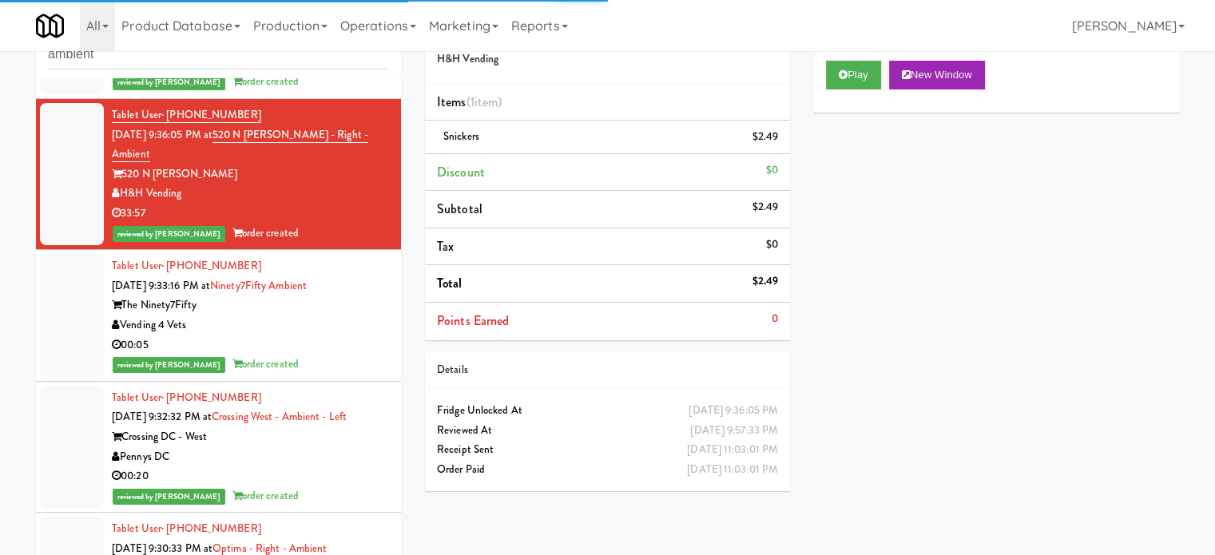
click at [347, 73] on div "00:13" at bounding box center [250, 63] width 277 height 20
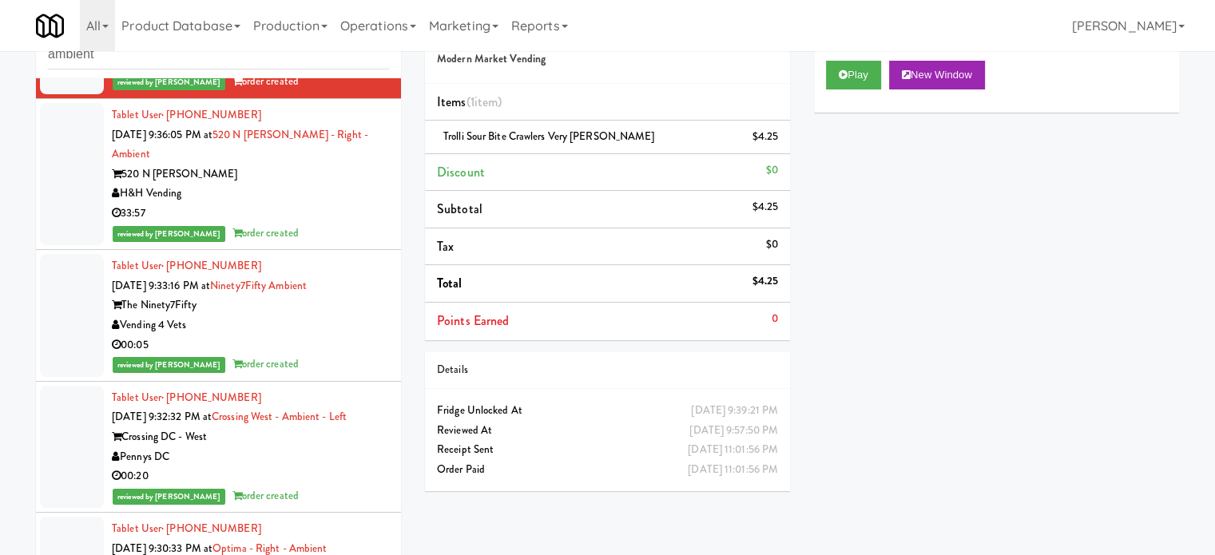
scroll to position [13342, 0]
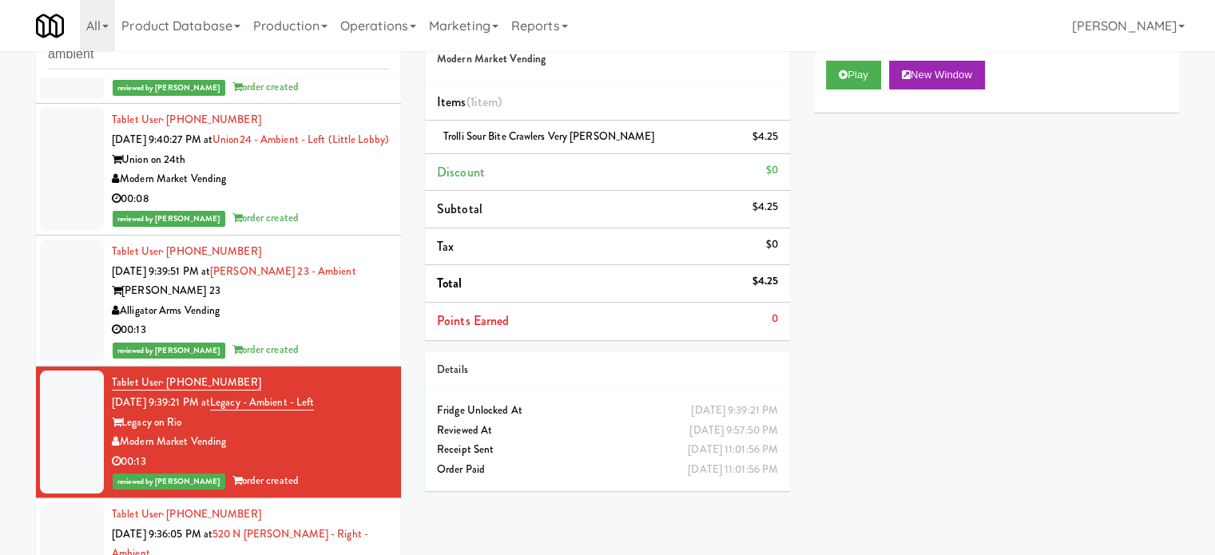
click at [331, 340] on div "00:13" at bounding box center [250, 330] width 277 height 20
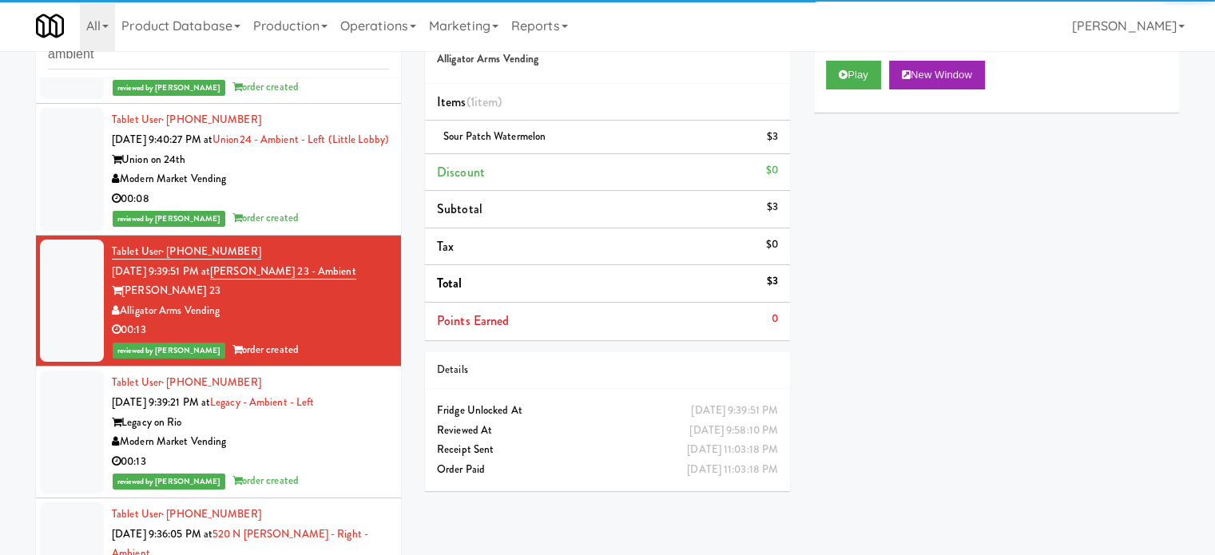
click at [347, 189] on div "Modern Market Vending" at bounding box center [250, 179] width 277 height 20
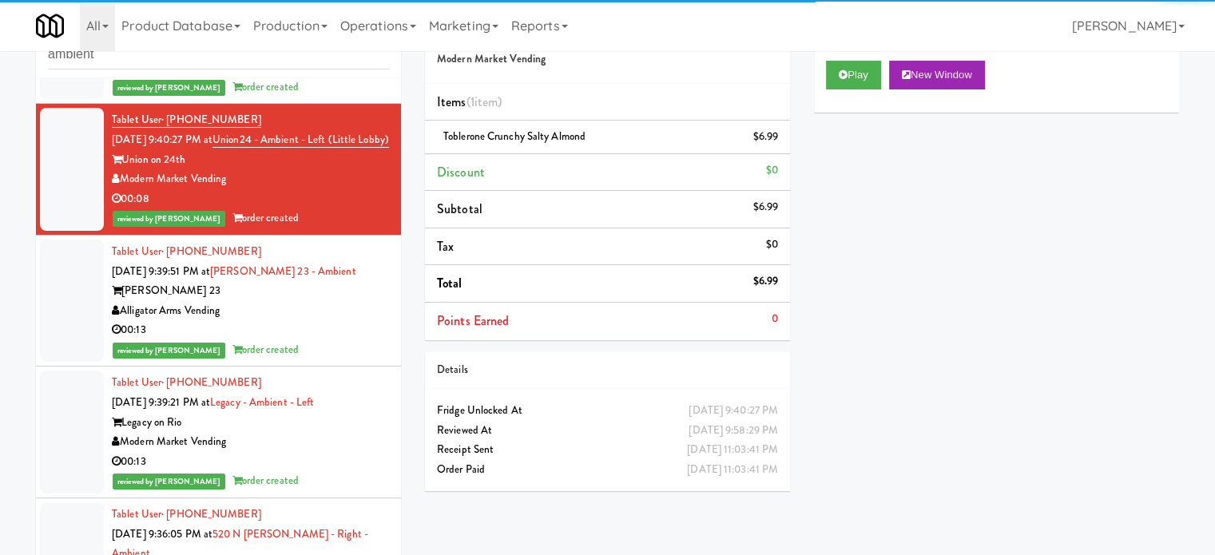
click at [353, 97] on div "reviewed by [PERSON_NAME] order created" at bounding box center [250, 87] width 277 height 20
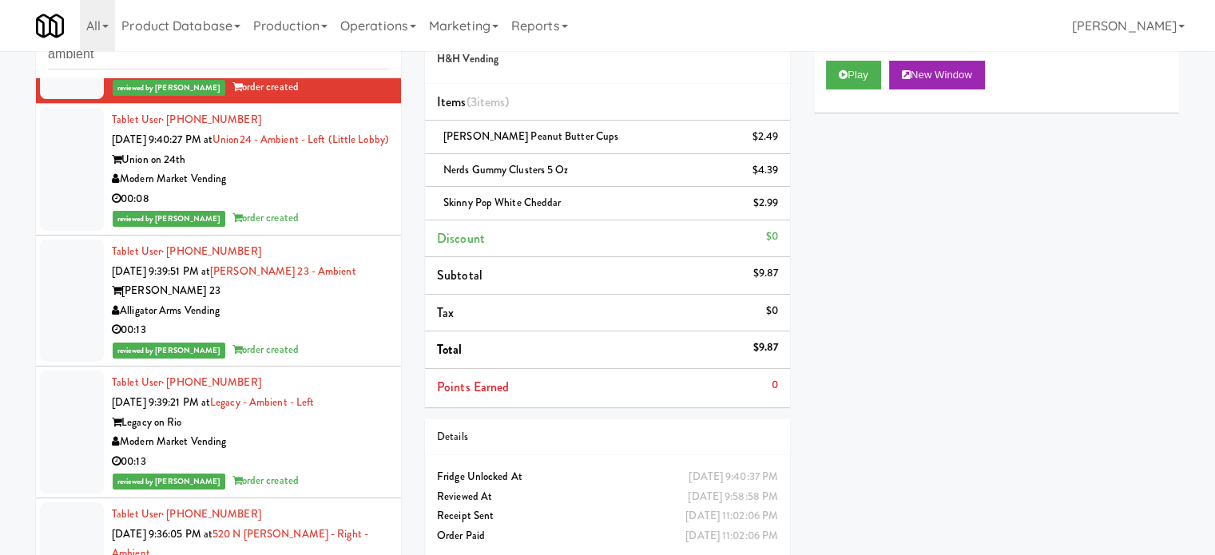
scroll to position [12942, 0]
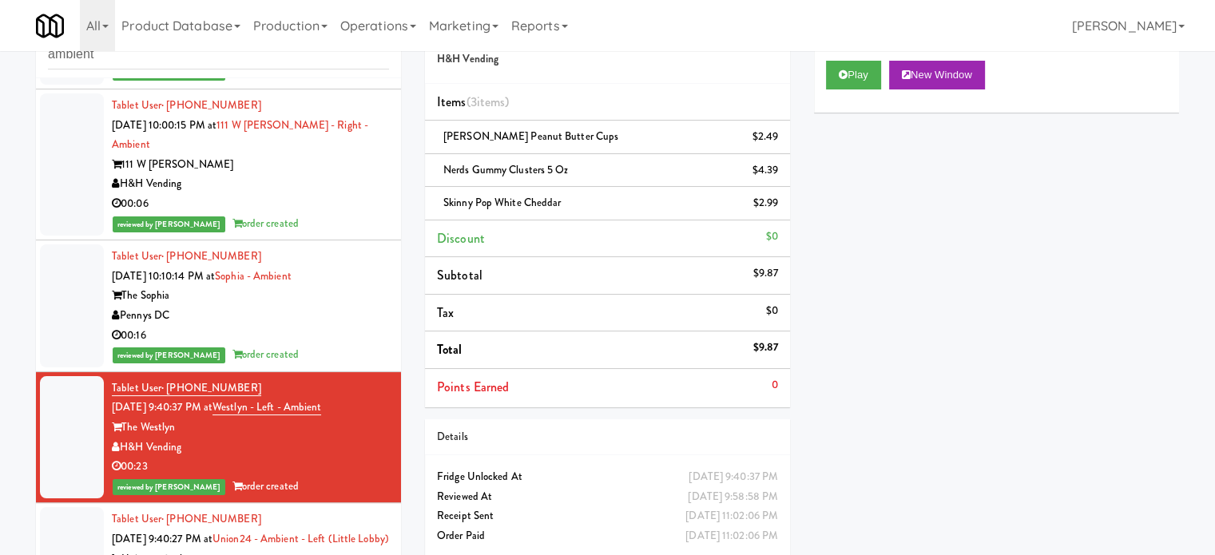
click at [319, 339] on div "00:16" at bounding box center [250, 336] width 277 height 20
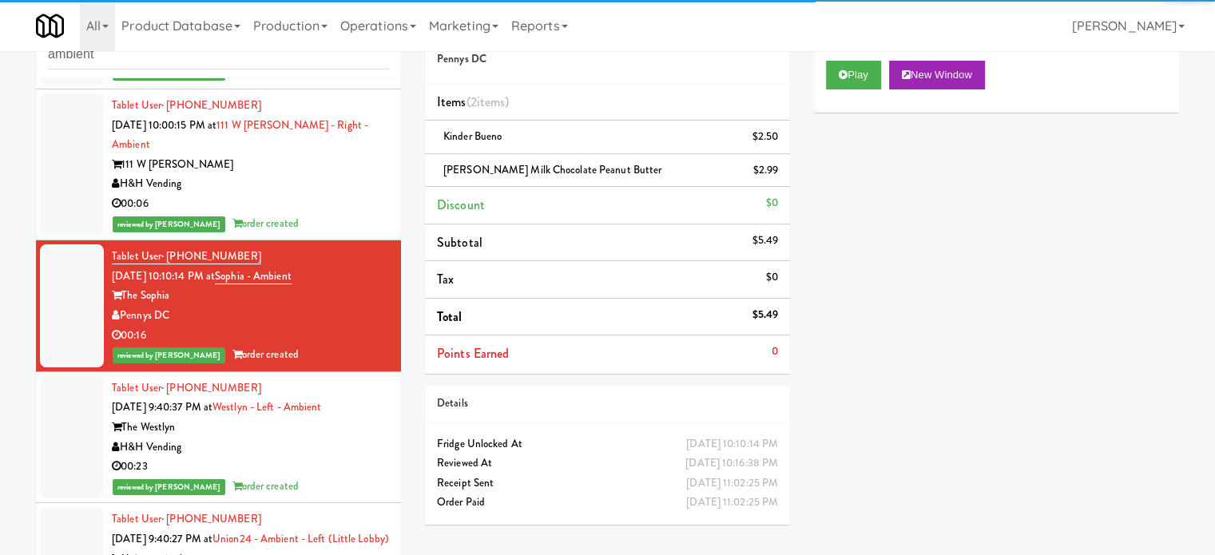
click at [328, 212] on div "00:06" at bounding box center [250, 204] width 277 height 20
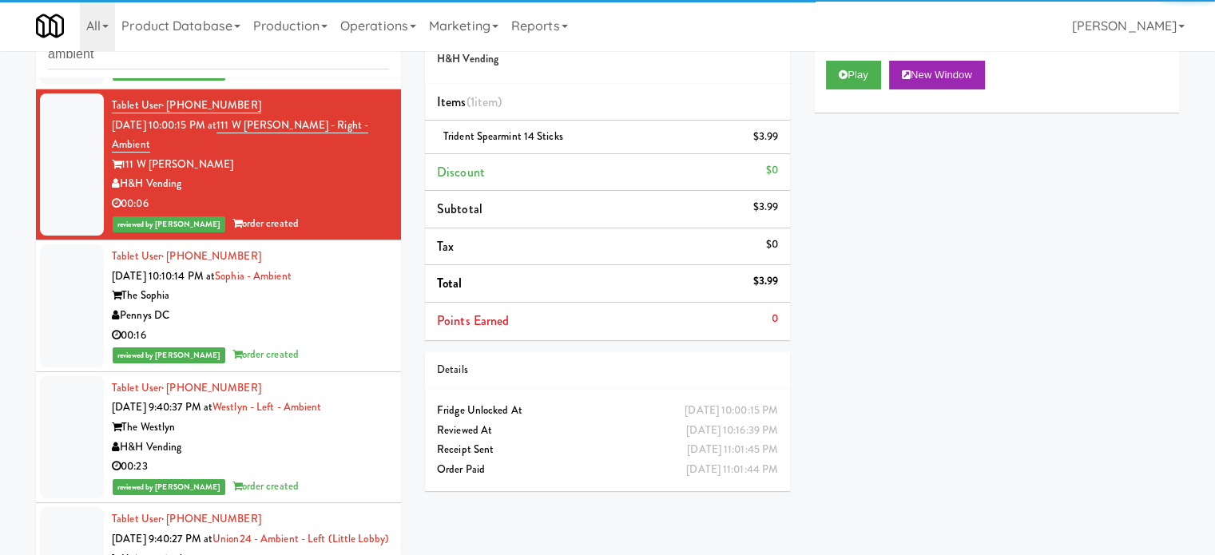
scroll to position [12543, 0]
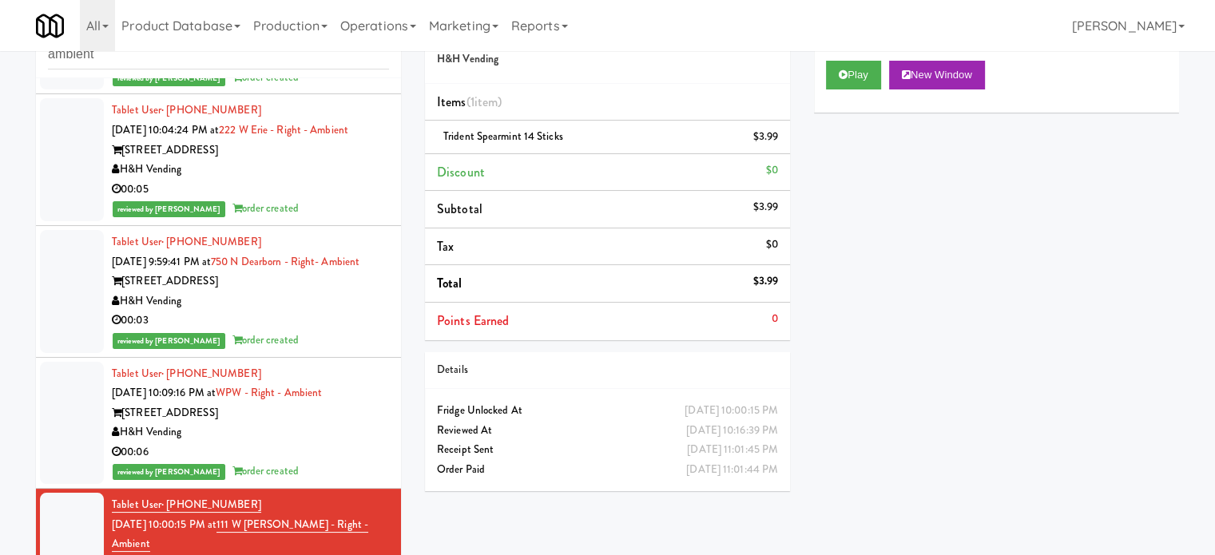
click at [338, 459] on div "00:06" at bounding box center [250, 453] width 277 height 20
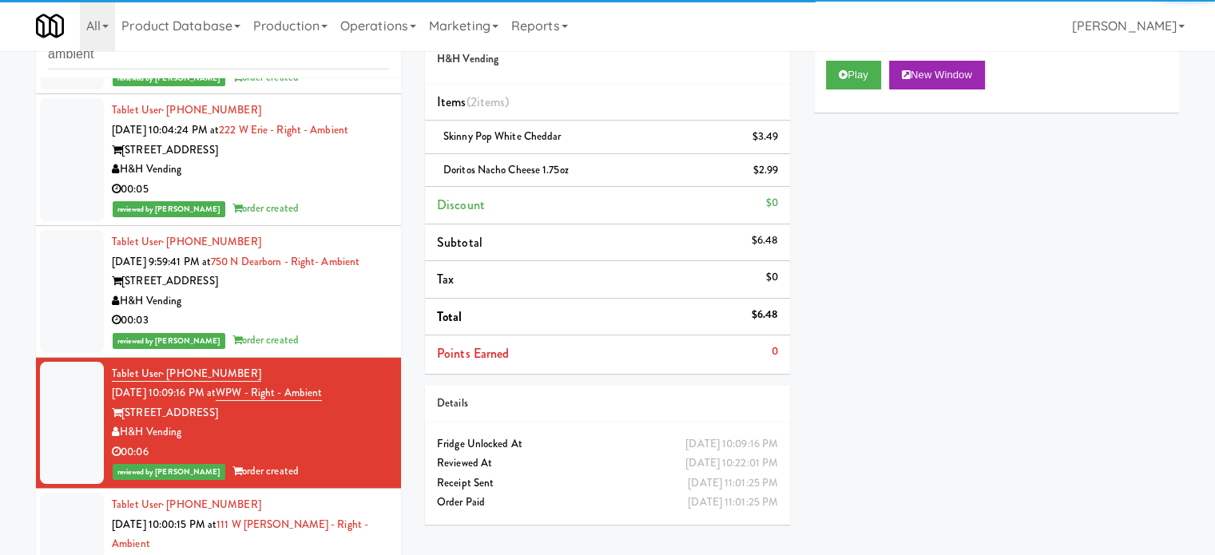
click at [334, 331] on div "00:03" at bounding box center [250, 321] width 277 height 20
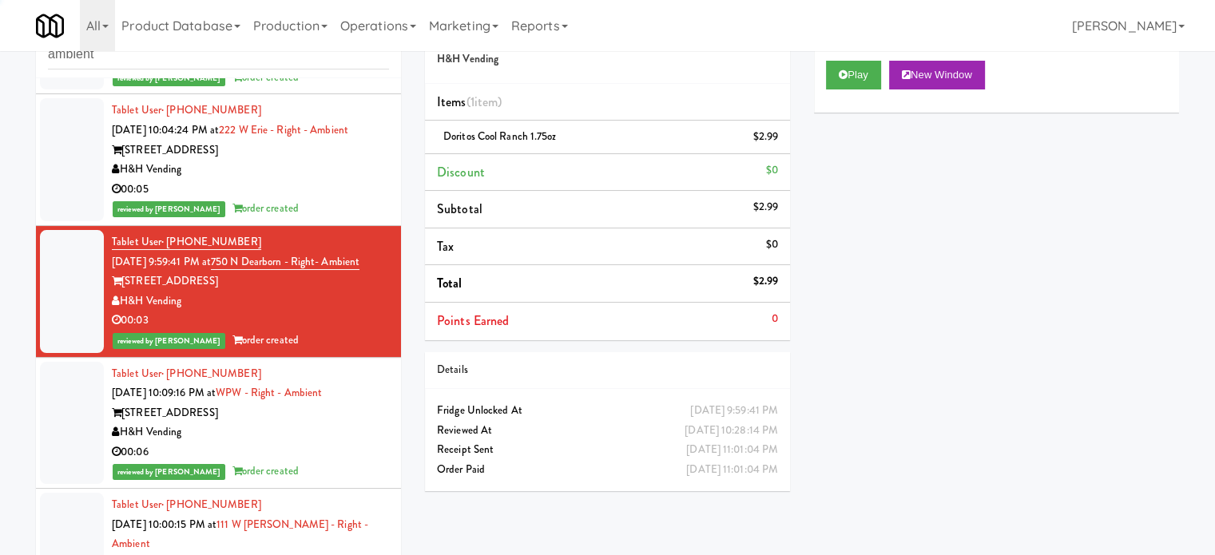
click at [335, 180] on div "00:05" at bounding box center [250, 190] width 277 height 20
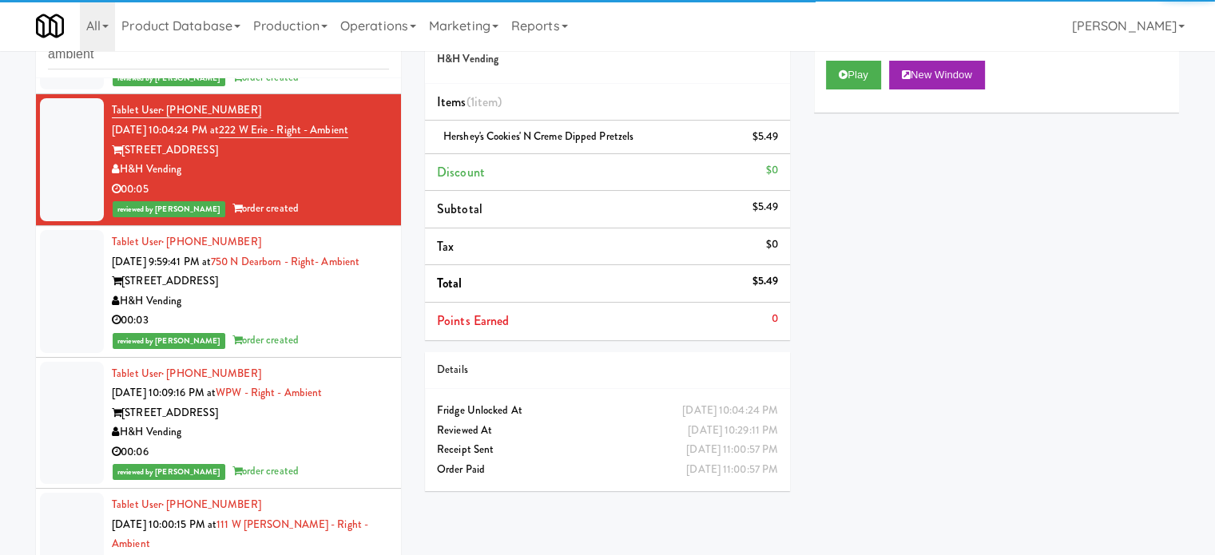
scroll to position [11744, 0]
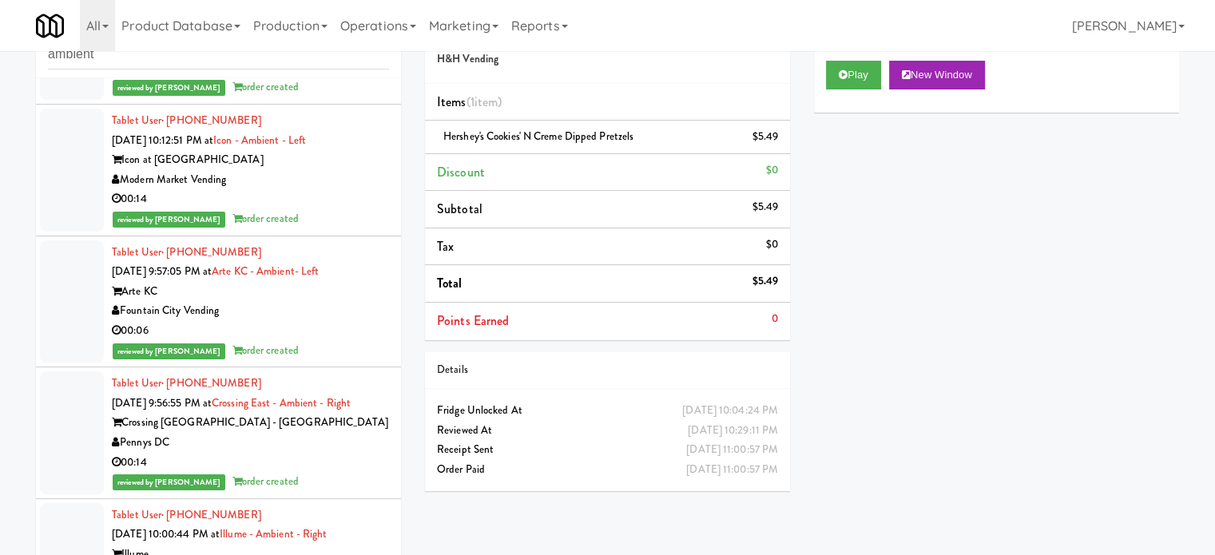
click at [326, 472] on div "reviewed by Jenet R order created" at bounding box center [250, 482] width 277 height 20
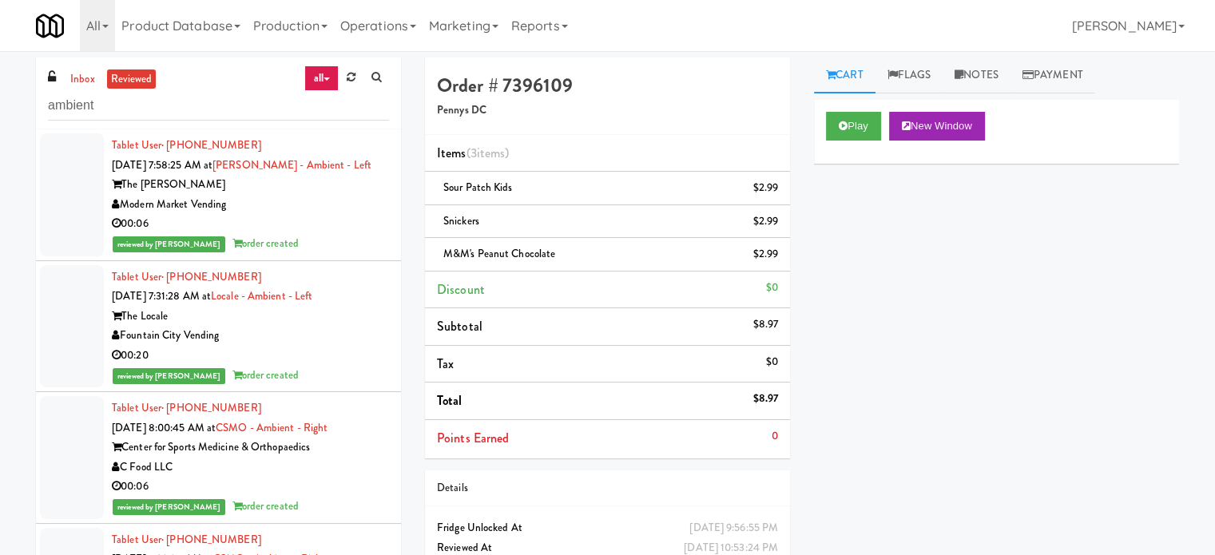
drag, startPoint x: 342, startPoint y: 229, endPoint x: 448, endPoint y: 216, distance: 107.0
click at [342, 229] on div "00:06" at bounding box center [250, 224] width 277 height 20
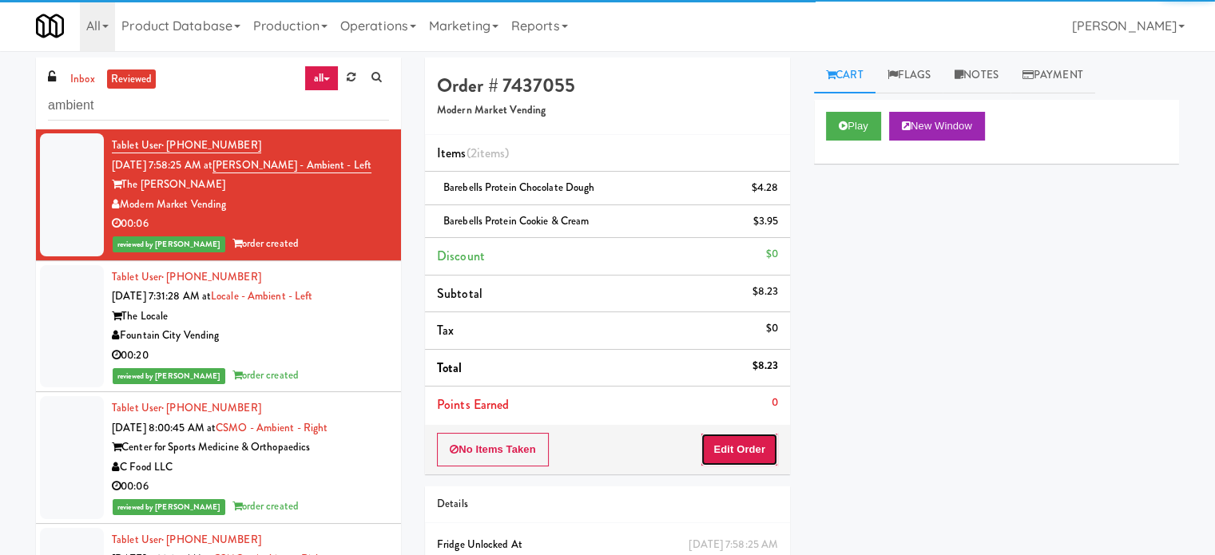
click at [748, 443] on button "Edit Order" at bounding box center [739, 450] width 77 height 34
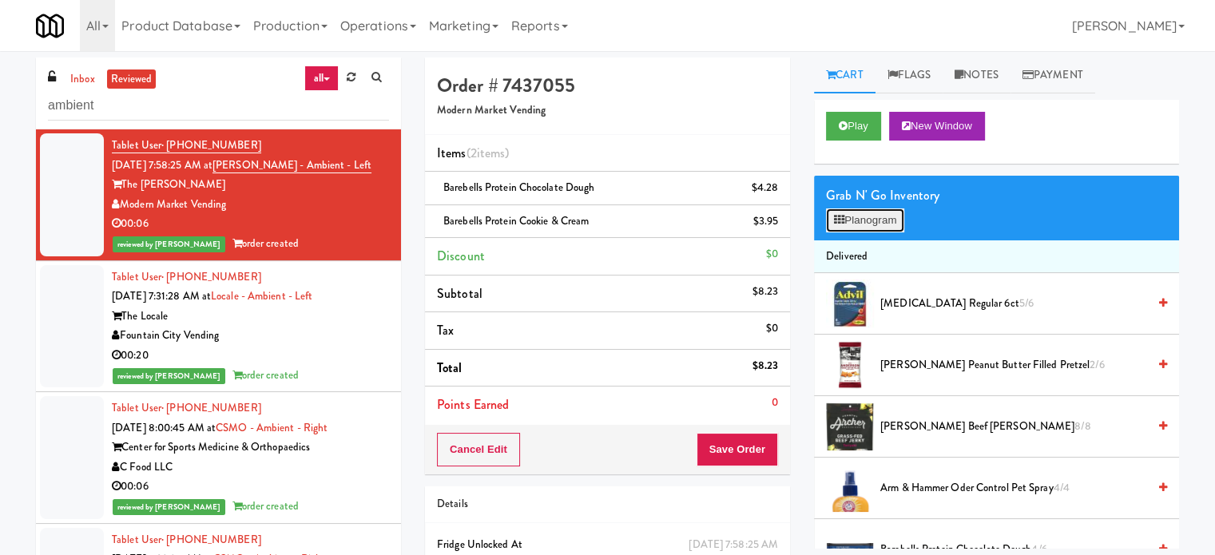
drag, startPoint x: 885, startPoint y: 216, endPoint x: 828, endPoint y: 208, distance: 58.1
click at [887, 216] on button "Planogram" at bounding box center [865, 220] width 78 height 24
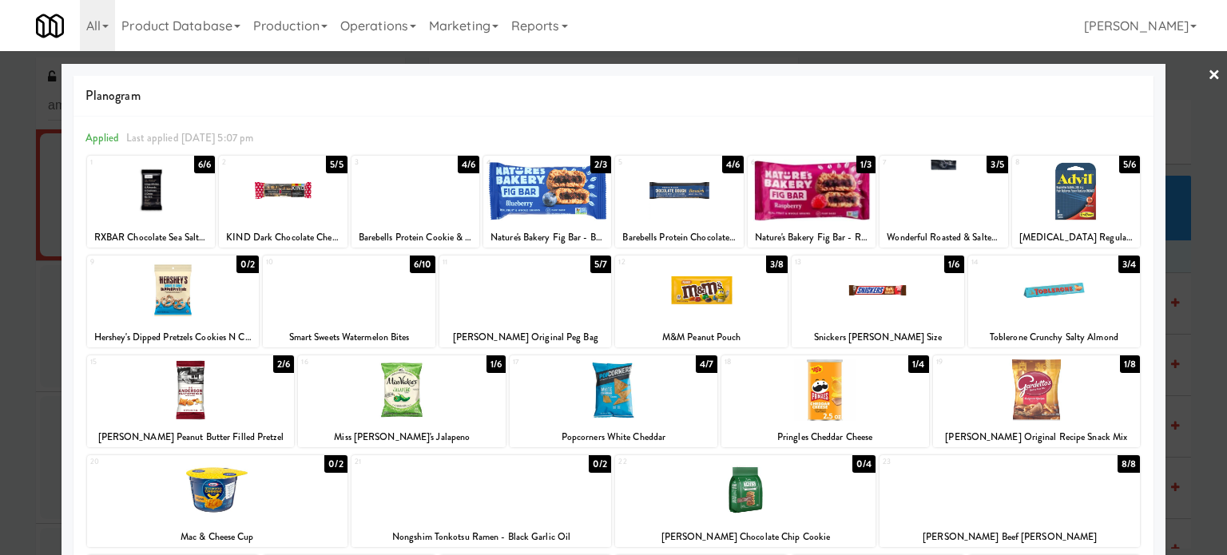
click at [1194, 310] on div at bounding box center [613, 277] width 1227 height 555
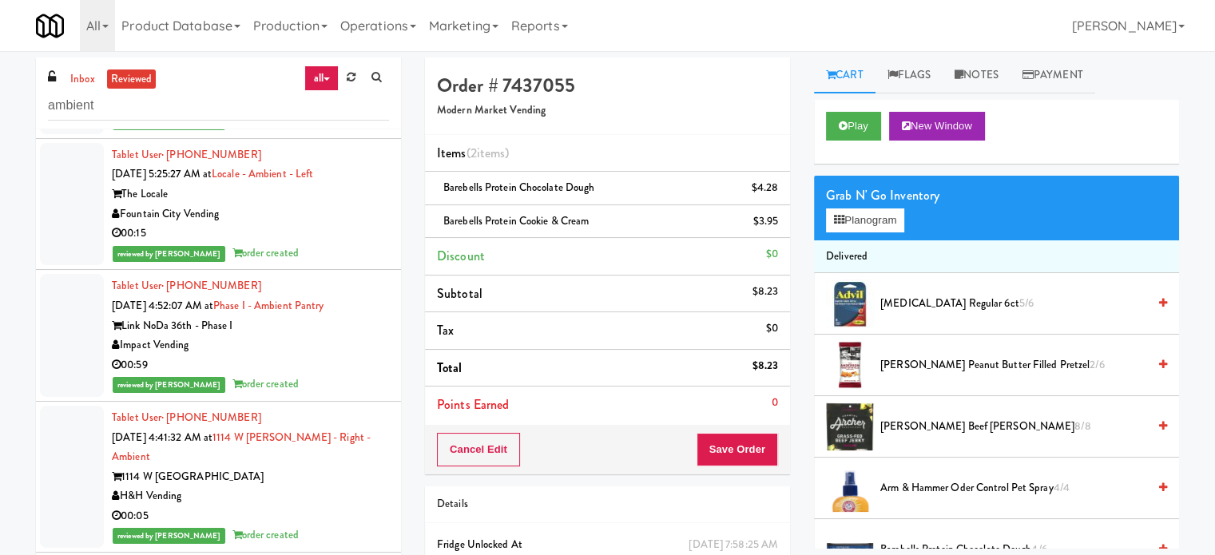
scroll to position [1198, 0]
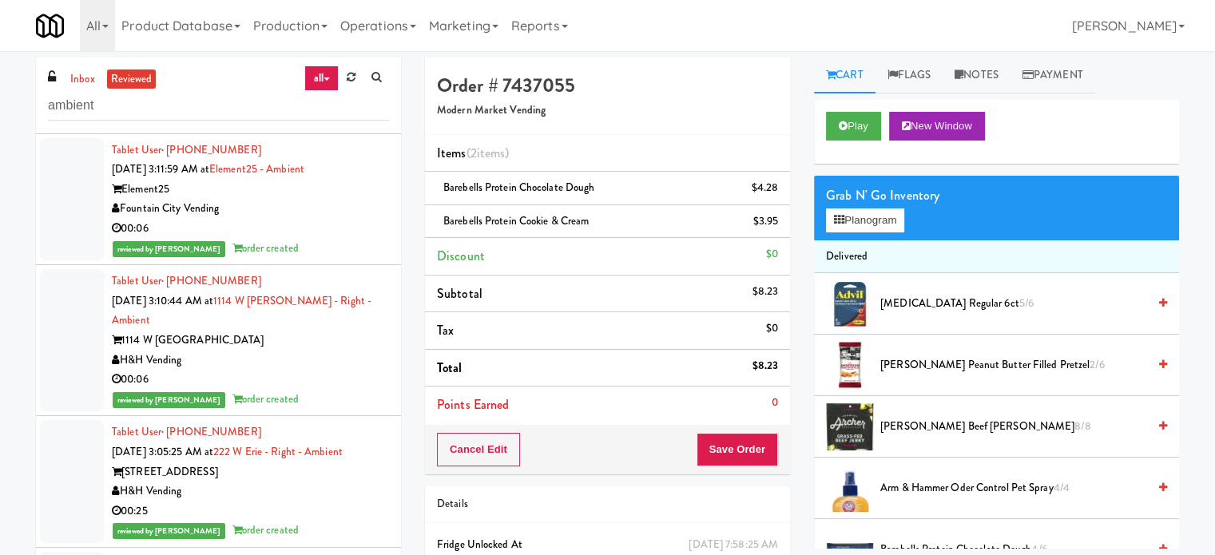
click at [358, 370] on div "00:06" at bounding box center [250, 380] width 277 height 20
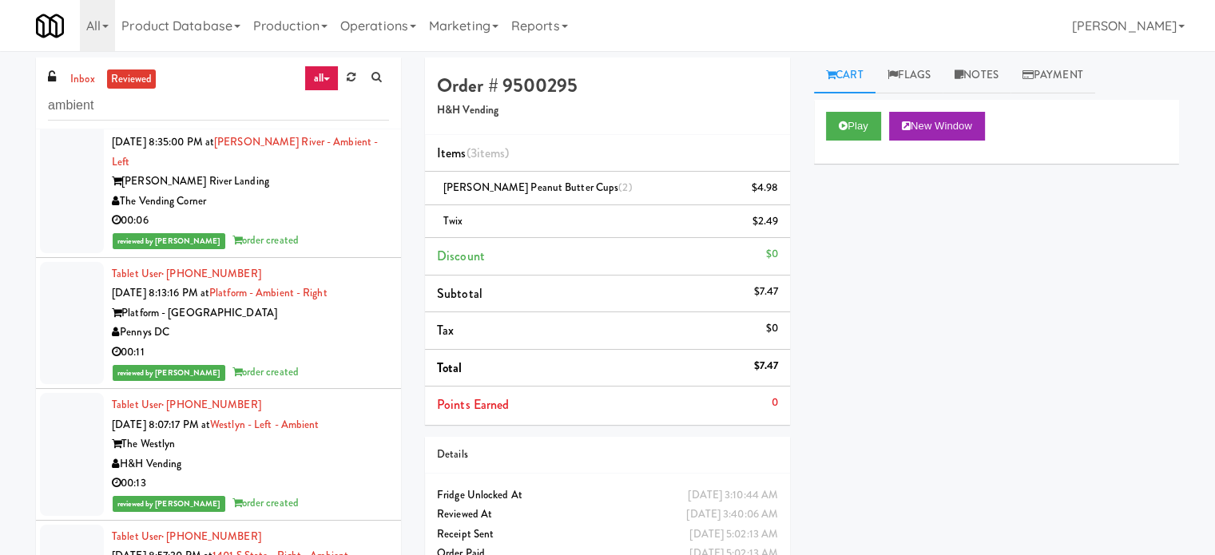
scroll to position [16375, 0]
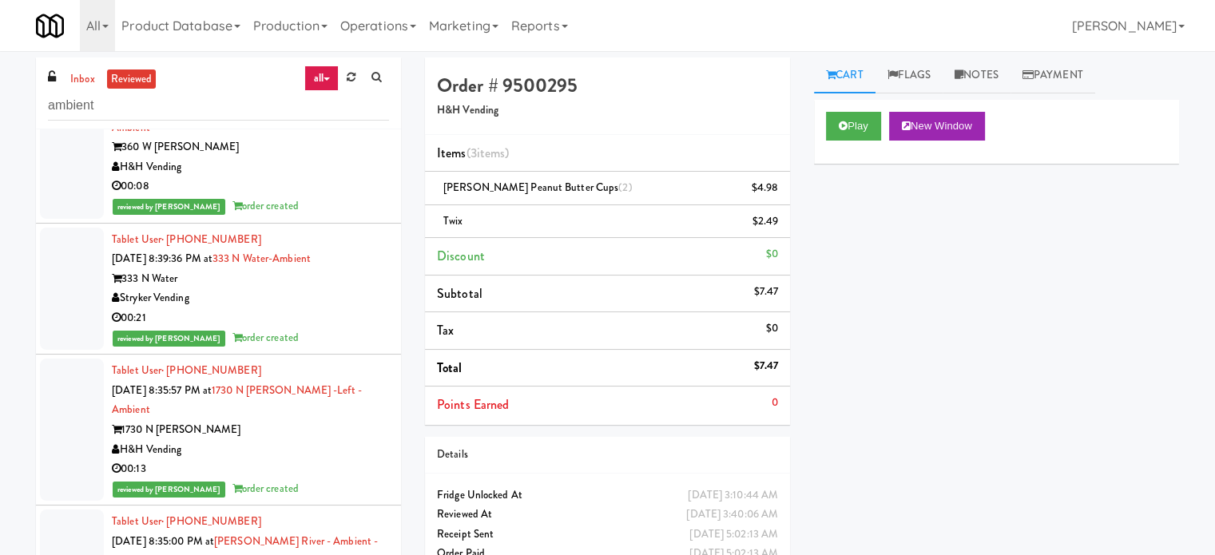
click at [332, 216] on div "Tablet User · (630) 536-6552 [DATE] 8:42:56 PM at 360 W [PERSON_NAME] - Right -…" at bounding box center [250, 147] width 277 height 137
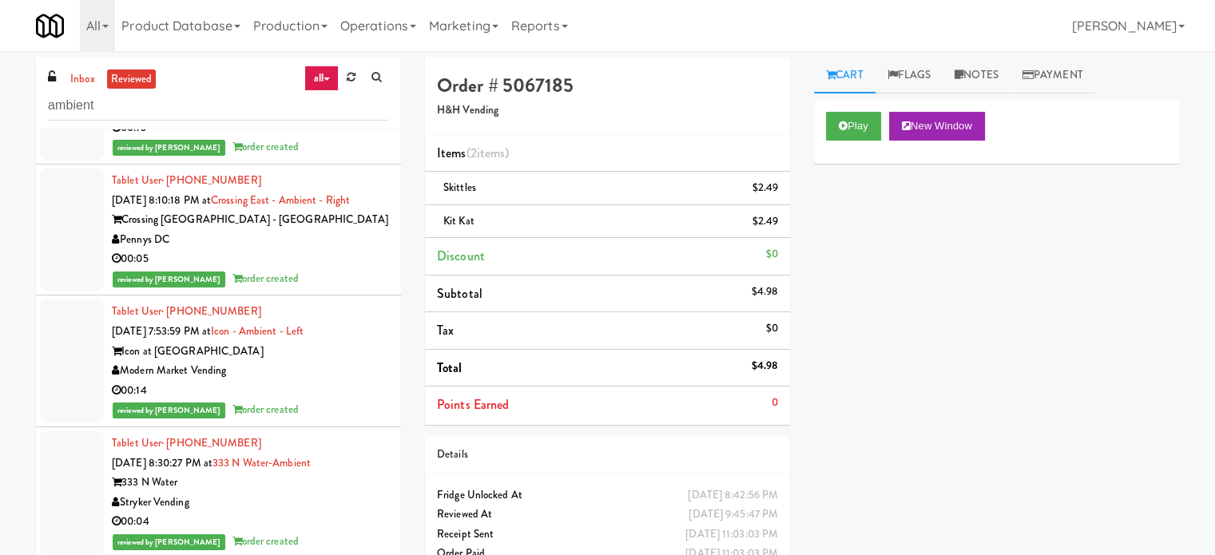
scroll to position [18372, 0]
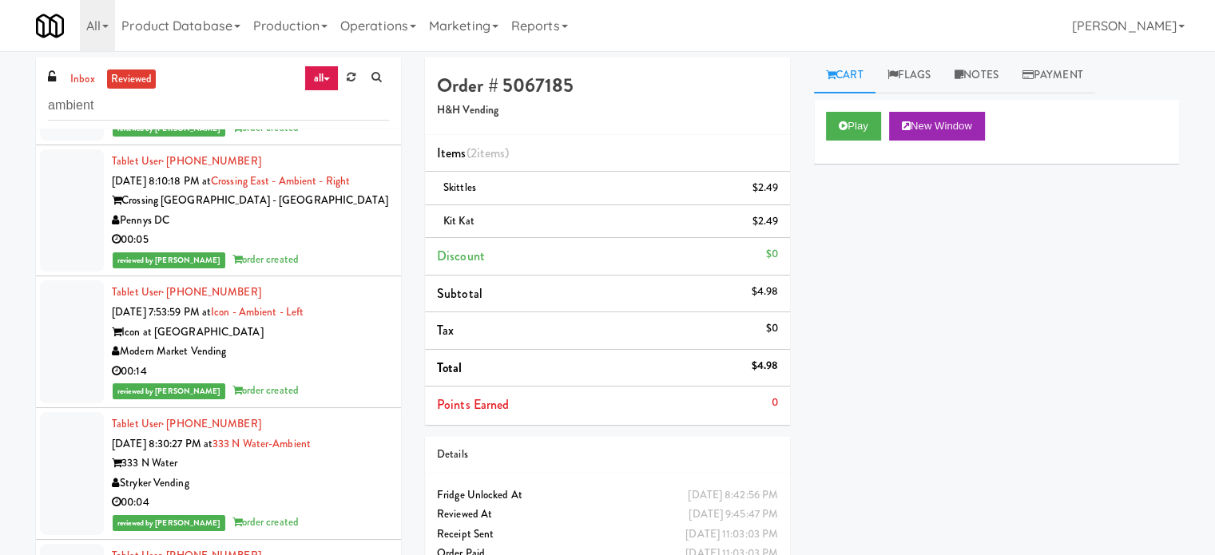
click at [339, 478] on div "Stryker Vending" at bounding box center [250, 484] width 277 height 20
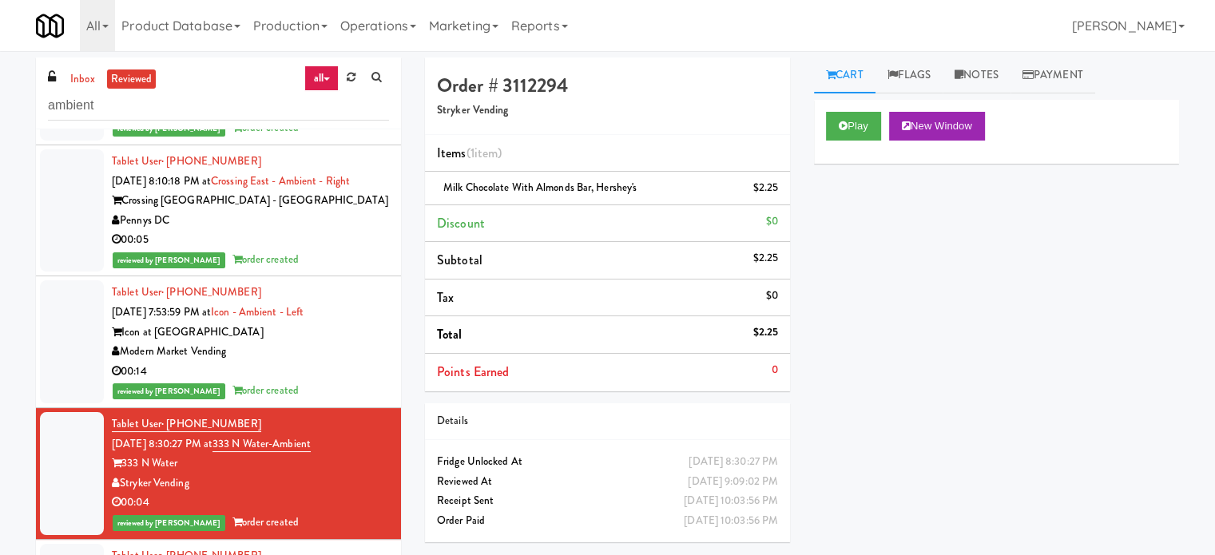
scroll to position [18772, 0]
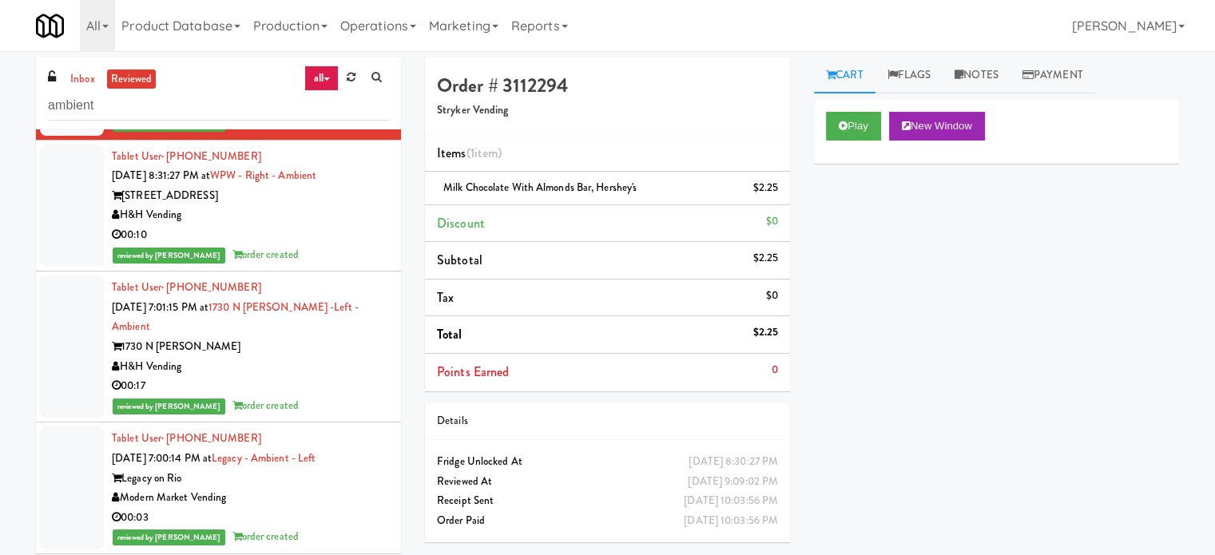
click at [378, 199] on li "Tablet User · (312) 694-5493 [DATE] 8:31:27 PM at WPW - Right - Ambient [STREET…" at bounding box center [218, 207] width 365 height 132
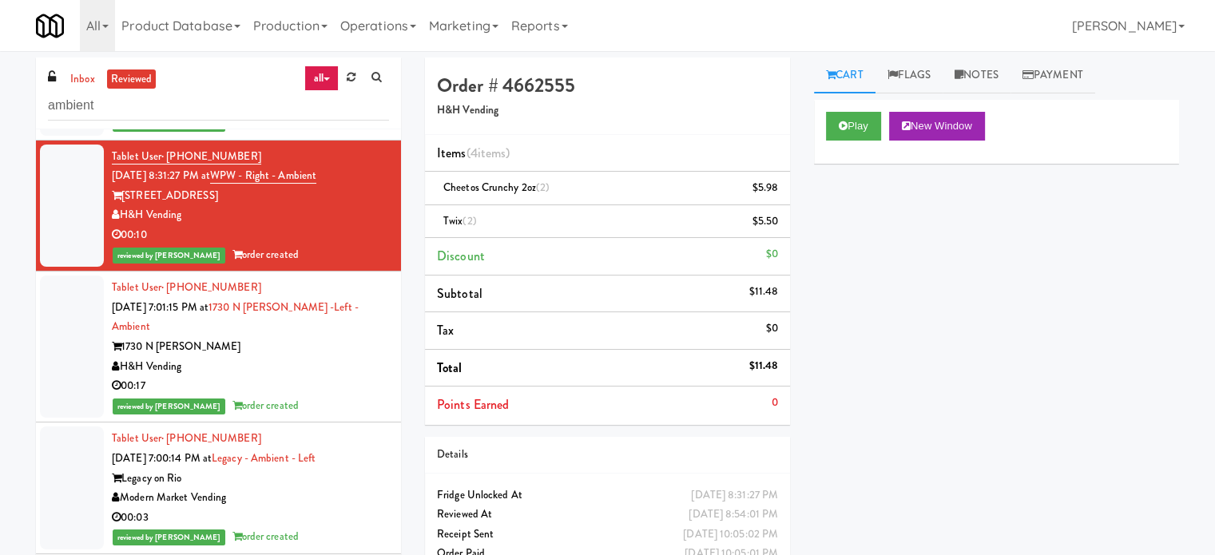
click at [363, 429] on div "Tablet User · (214) 405-9006 [DATE] 7:00:14 PM at Legacy - Ambient - Left Legac…" at bounding box center [250, 488] width 277 height 118
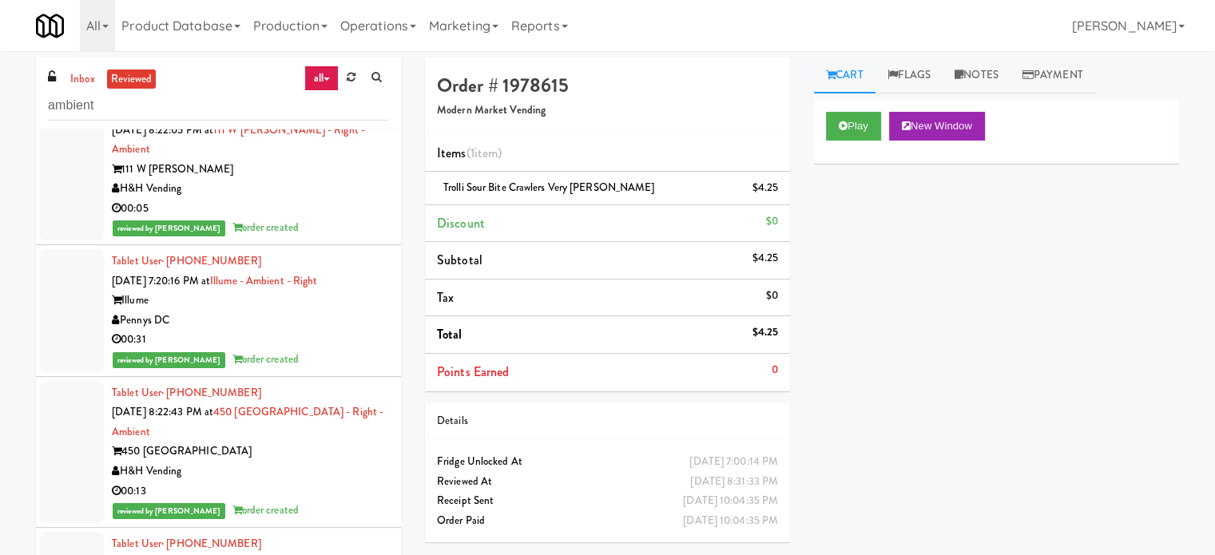
scroll to position [17717, 0]
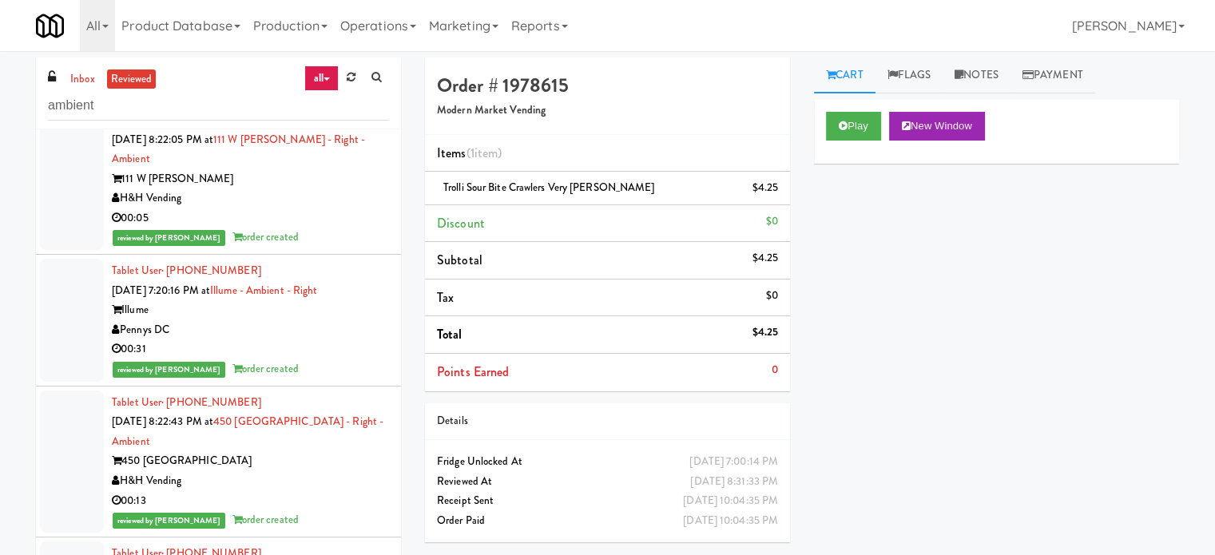
click at [354, 208] on div "00:05" at bounding box center [250, 218] width 277 height 20
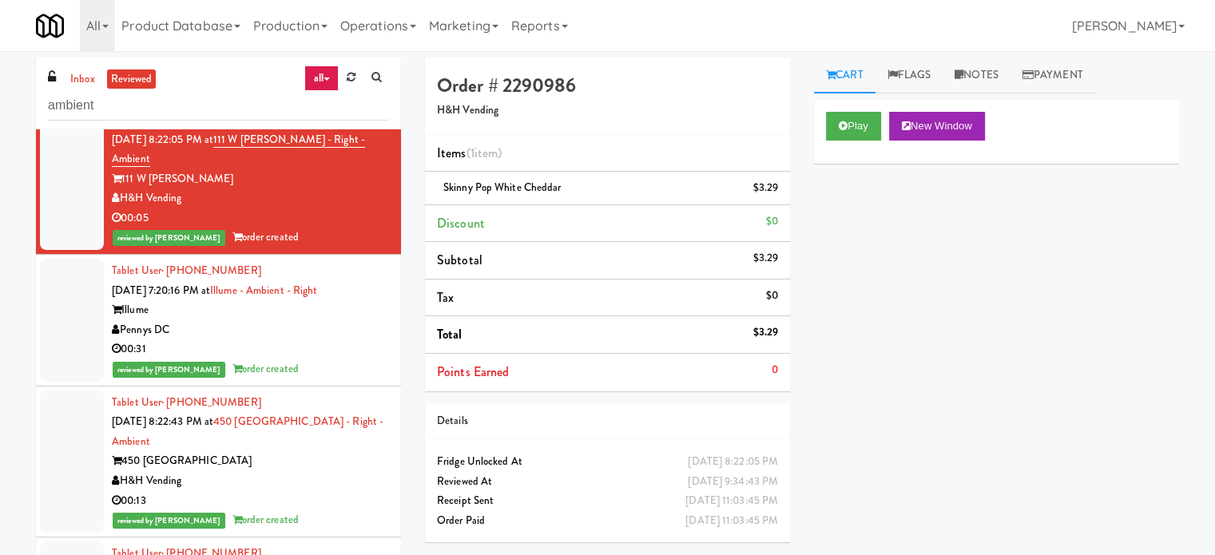
scroll to position [17318, 0]
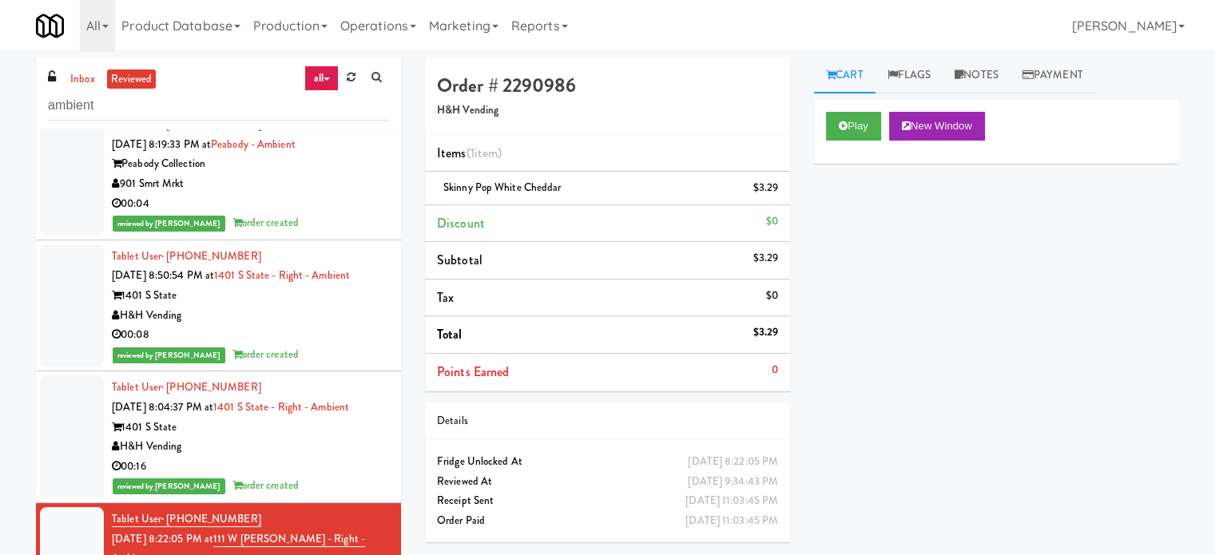
click at [316, 473] on div "00:16" at bounding box center [250, 467] width 277 height 20
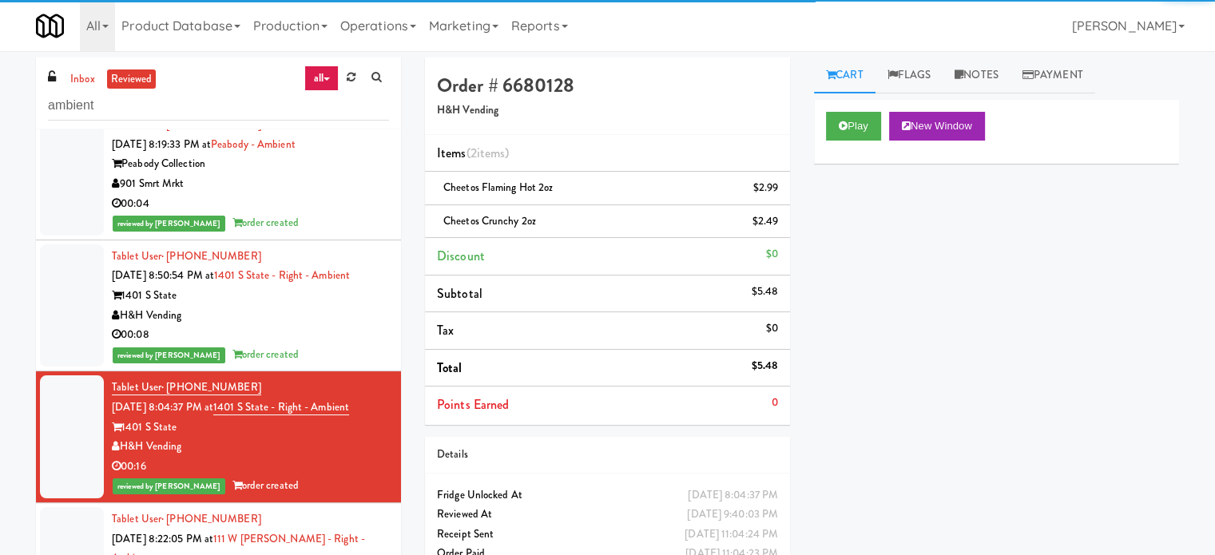
scroll to position [17717, 0]
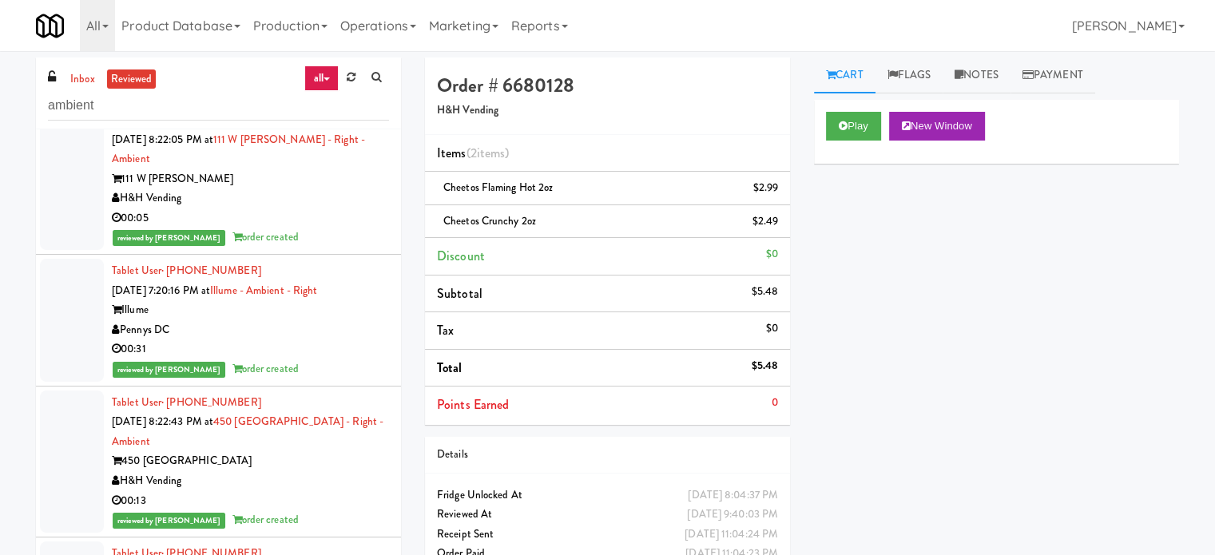
click at [323, 339] on div "00:31" at bounding box center [250, 349] width 277 height 20
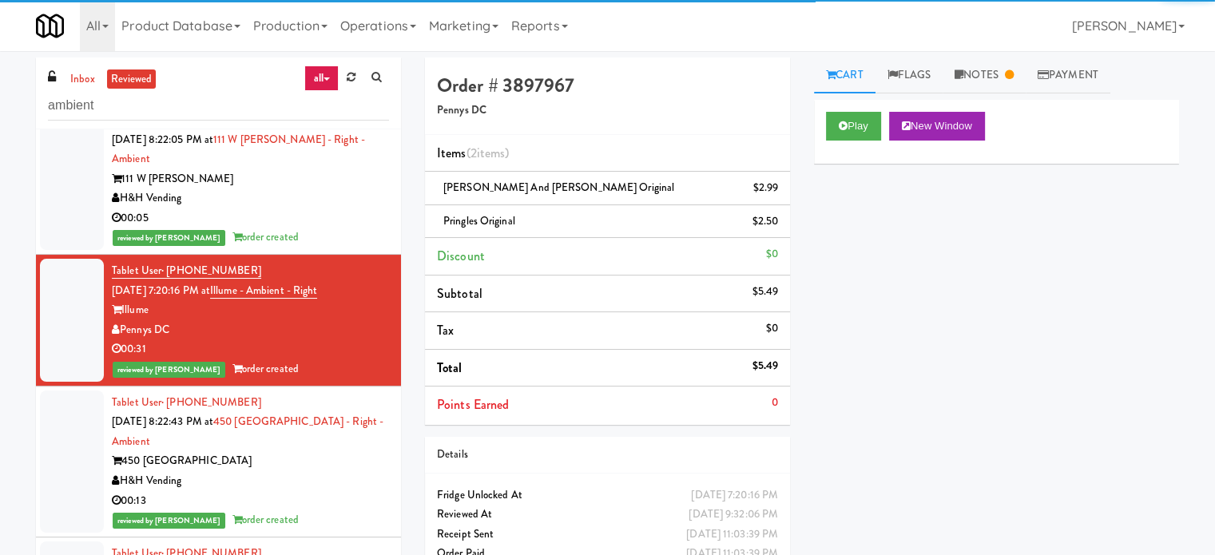
click at [332, 471] on div "H&H Vending" at bounding box center [250, 481] width 277 height 20
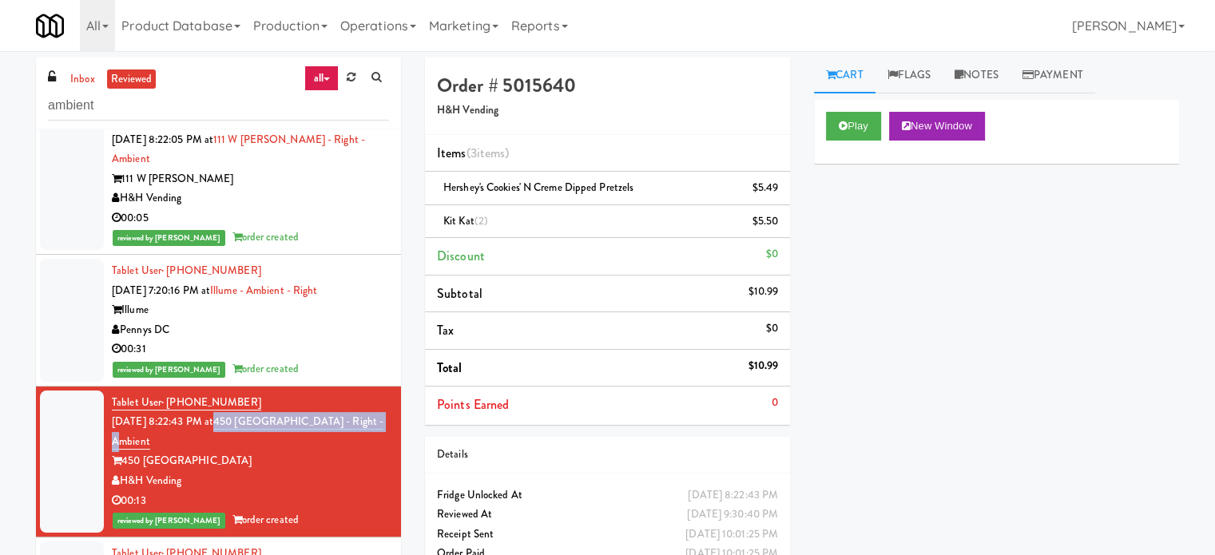
drag, startPoint x: 150, startPoint y: 427, endPoint x: 238, endPoint y: 408, distance: 89.9
click at [238, 408] on div "Tablet User · (888) 888-8888 [DATE] 8:22:43 PM at 450 [GEOGRAPHIC_DATA] - Right…" at bounding box center [250, 461] width 277 height 137
copy link "450 [GEOGRAPHIC_DATA] - Right - Ambient"
click at [1001, 66] on link "Notes" at bounding box center [977, 76] width 68 height 36
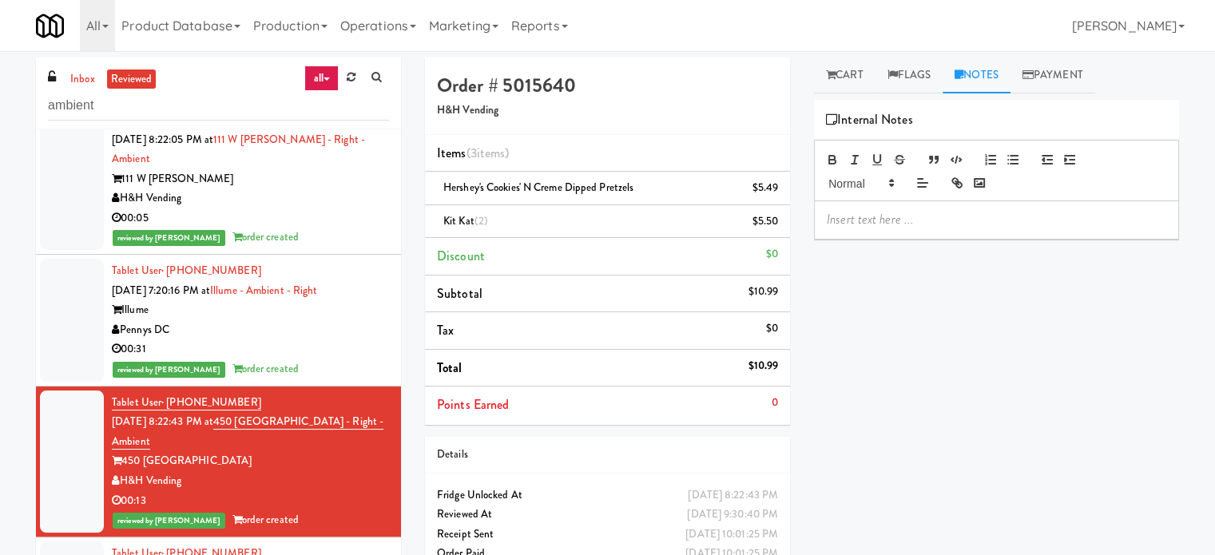
click at [904, 222] on p at bounding box center [996, 220] width 339 height 18
click at [875, 216] on p "Jenet:" at bounding box center [996, 220] width 339 height 18
drag, startPoint x: 197, startPoint y: 448, endPoint x: 121, endPoint y: 453, distance: 76.0
click at [121, 453] on div "450 [GEOGRAPHIC_DATA]" at bounding box center [250, 461] width 277 height 20
copy div "450 [GEOGRAPHIC_DATA]"
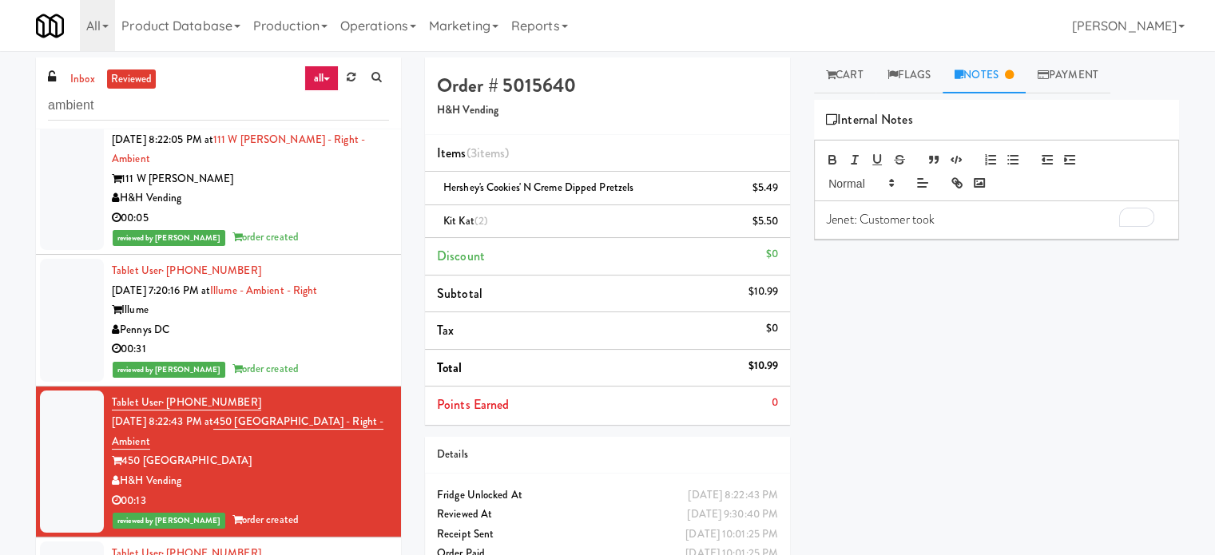
click at [956, 214] on p "Jenet: Customer took" at bounding box center [996, 220] width 339 height 18
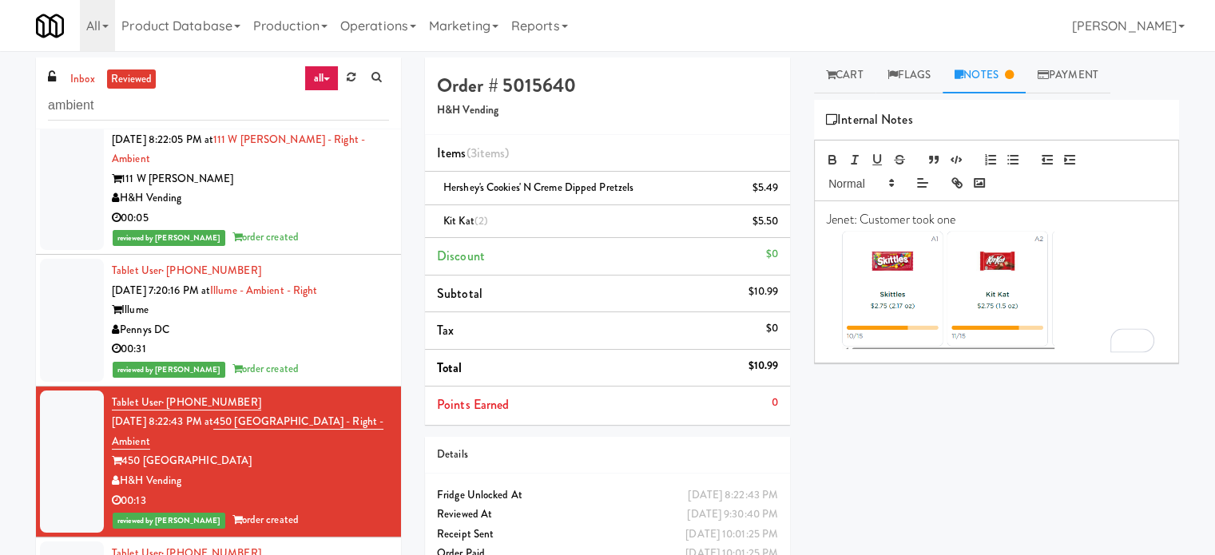
click at [964, 216] on p "Jenet: Customer took one" at bounding box center [996, 281] width 339 height 141
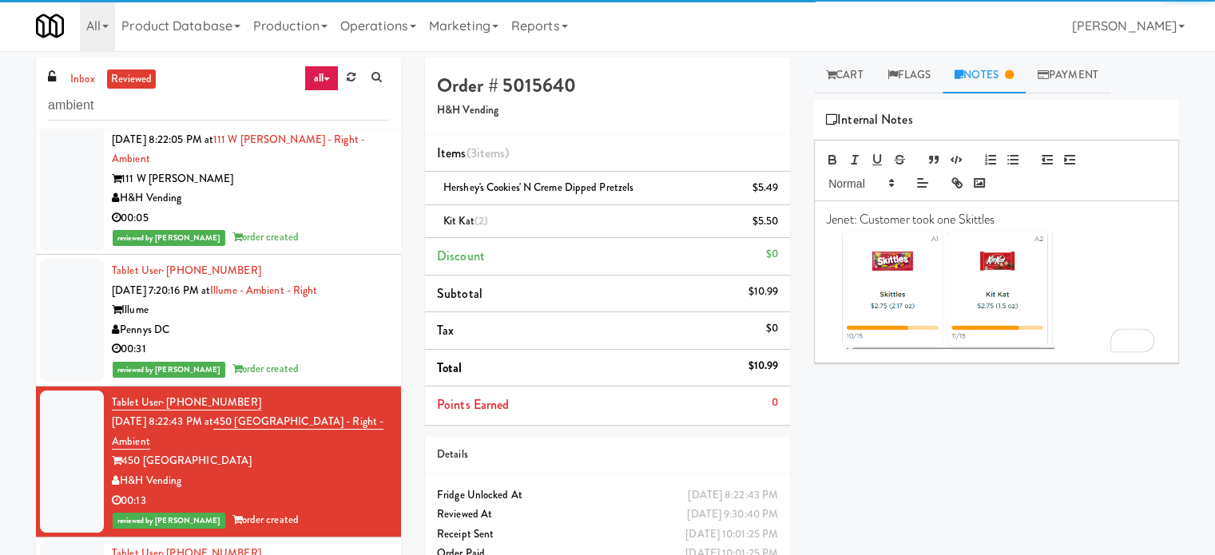
click at [1009, 214] on p "Jenet: Customer took one Skittles" at bounding box center [996, 281] width 339 height 141
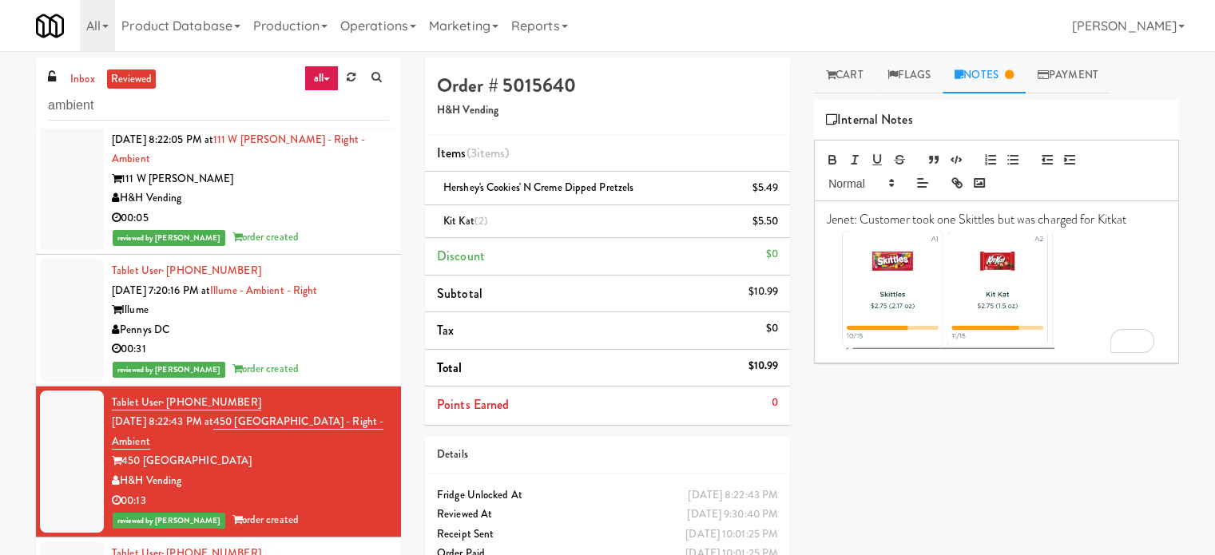
click at [1143, 221] on p "Jenet: Customer took one Skittles but was charged for Kitkat" at bounding box center [996, 281] width 339 height 141
click at [1120, 221] on p "Jenet: Customer took one Skittles but was charged for Kit Kat" at bounding box center [996, 281] width 339 height 141
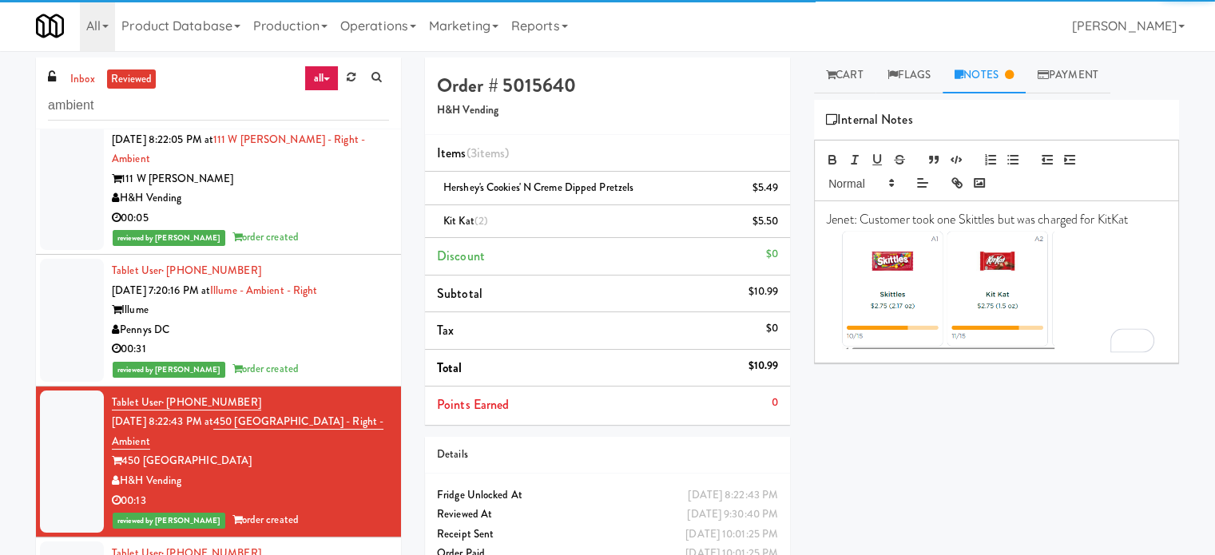
click at [1140, 215] on p "Jenet: Customer took one Skittles but was charged for KitKat" at bounding box center [996, 281] width 339 height 141
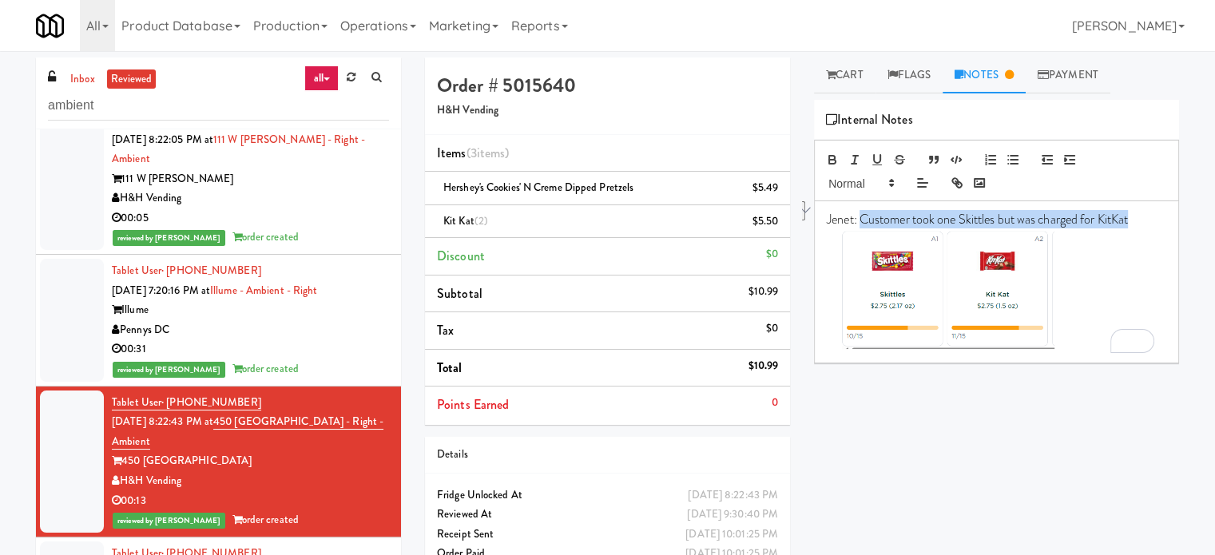
drag, startPoint x: 1137, startPoint y: 220, endPoint x: 861, endPoint y: 214, distance: 276.4
click at [861, 214] on p "Jenet: Customer took one Skittles but was charged for KitKat" at bounding box center [996, 281] width 339 height 141
copy p "Customer took one Skittles but was charged for KitKat"
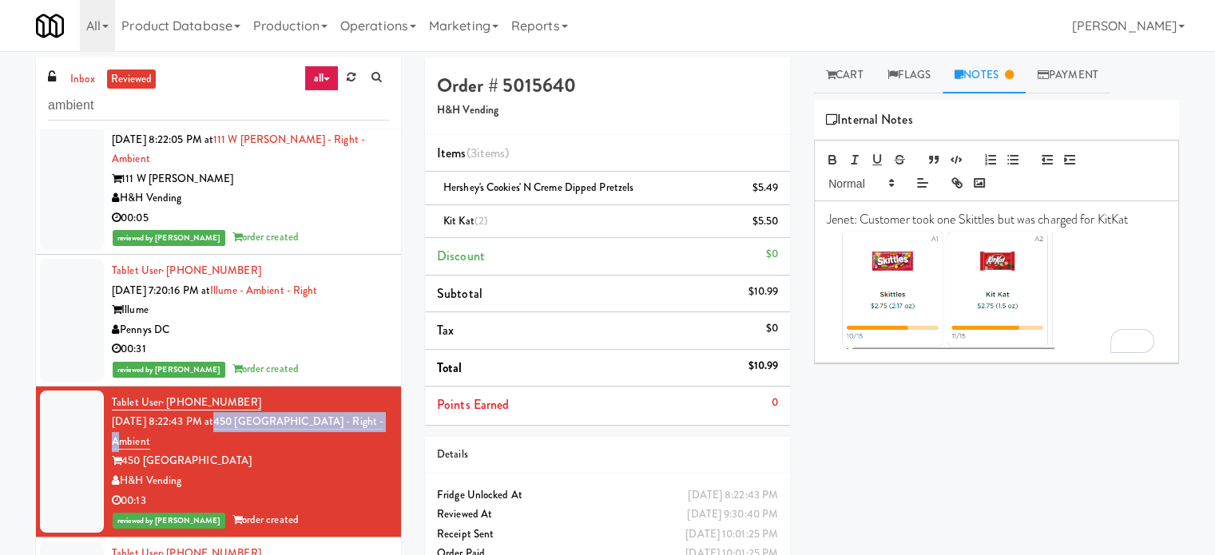
drag, startPoint x: 151, startPoint y: 432, endPoint x: 238, endPoint y: 409, distance: 90.1
click at [238, 409] on div "Tablet User · (888) 888-8888 [DATE] 8:22:43 PM at 450 [GEOGRAPHIC_DATA] - Right…" at bounding box center [250, 461] width 277 height 137
copy link "450 [GEOGRAPHIC_DATA] - Right - Ambient"
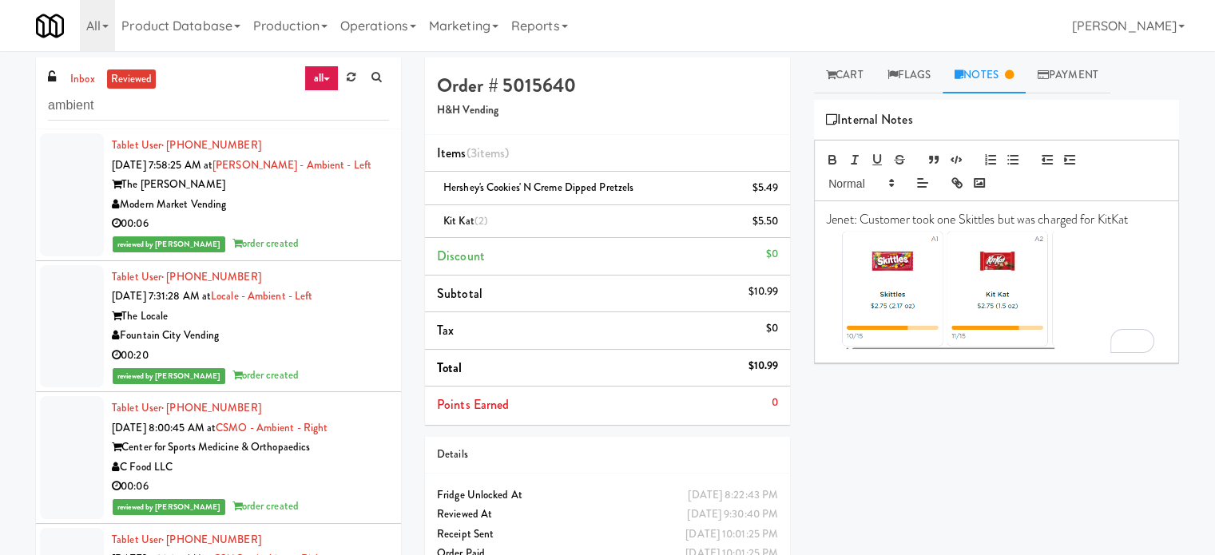
click at [343, 254] on li "Tablet User · (972) 838-5505 [DATE] 7:58:25 AM at [PERSON_NAME] - Ambient - Lef…" at bounding box center [218, 195] width 365 height 132
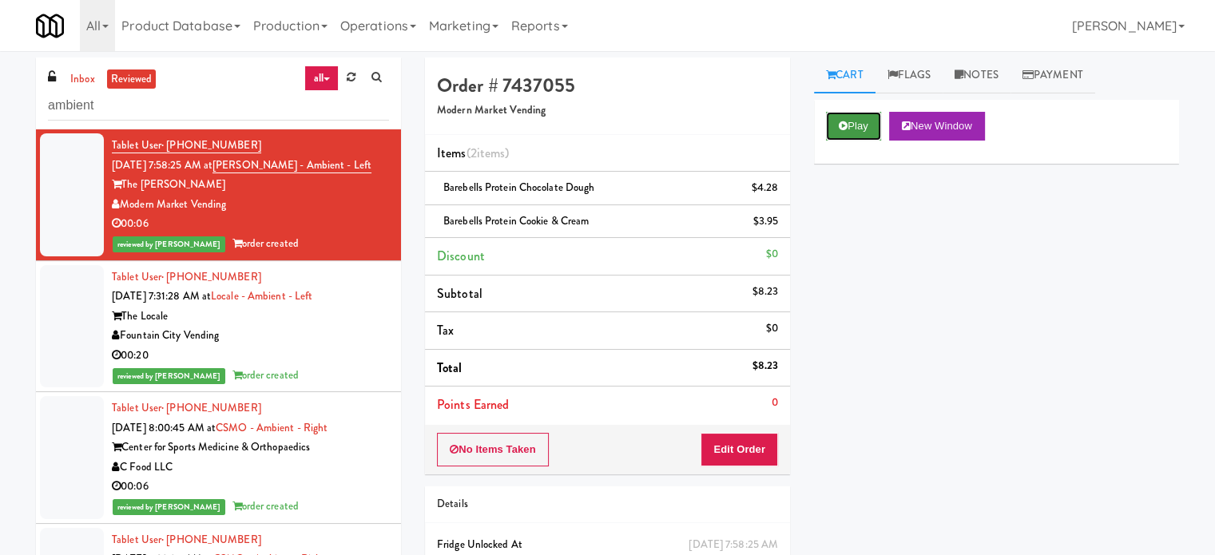
click at [853, 117] on button "Play" at bounding box center [853, 126] width 55 height 29
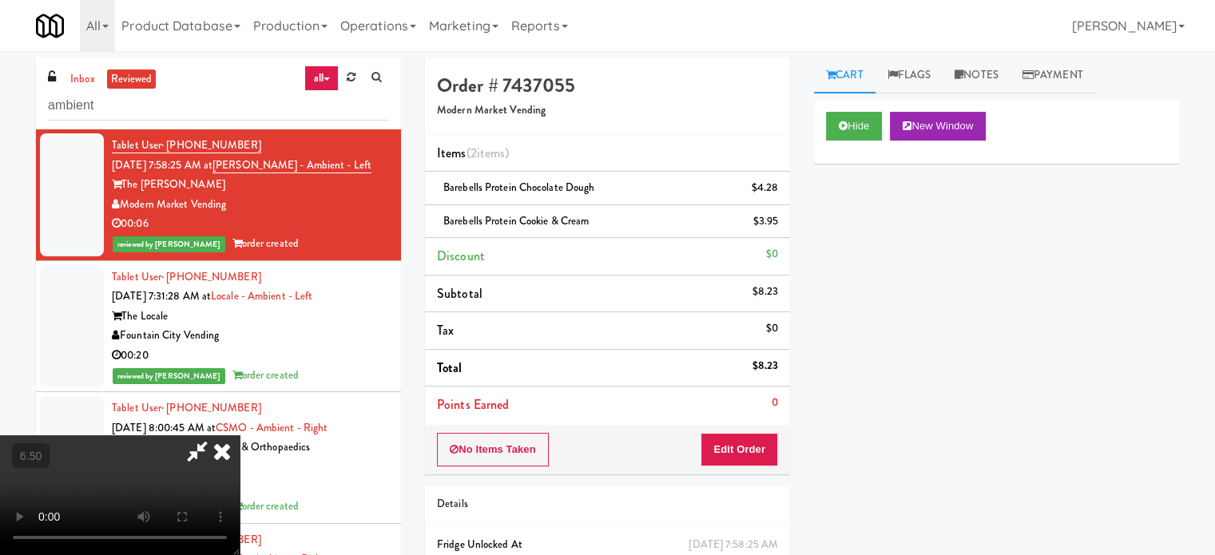
click at [240, 435] on video at bounding box center [120, 495] width 240 height 120
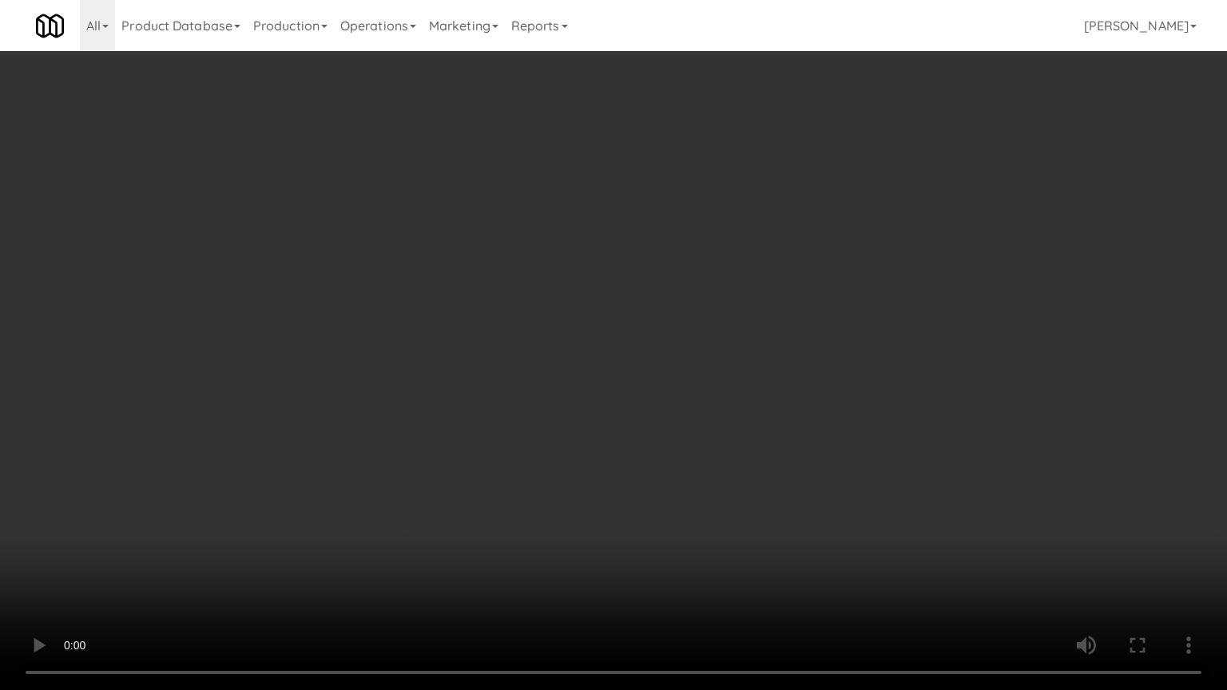
click at [625, 243] on video at bounding box center [613, 345] width 1227 height 690
click at [621, 265] on video at bounding box center [613, 345] width 1227 height 690
click at [621, 264] on video at bounding box center [613, 345] width 1227 height 690
click at [629, 268] on video at bounding box center [613, 345] width 1227 height 690
drag, startPoint x: 154, startPoint y: 570, endPoint x: 633, endPoint y: 364, distance: 520.7
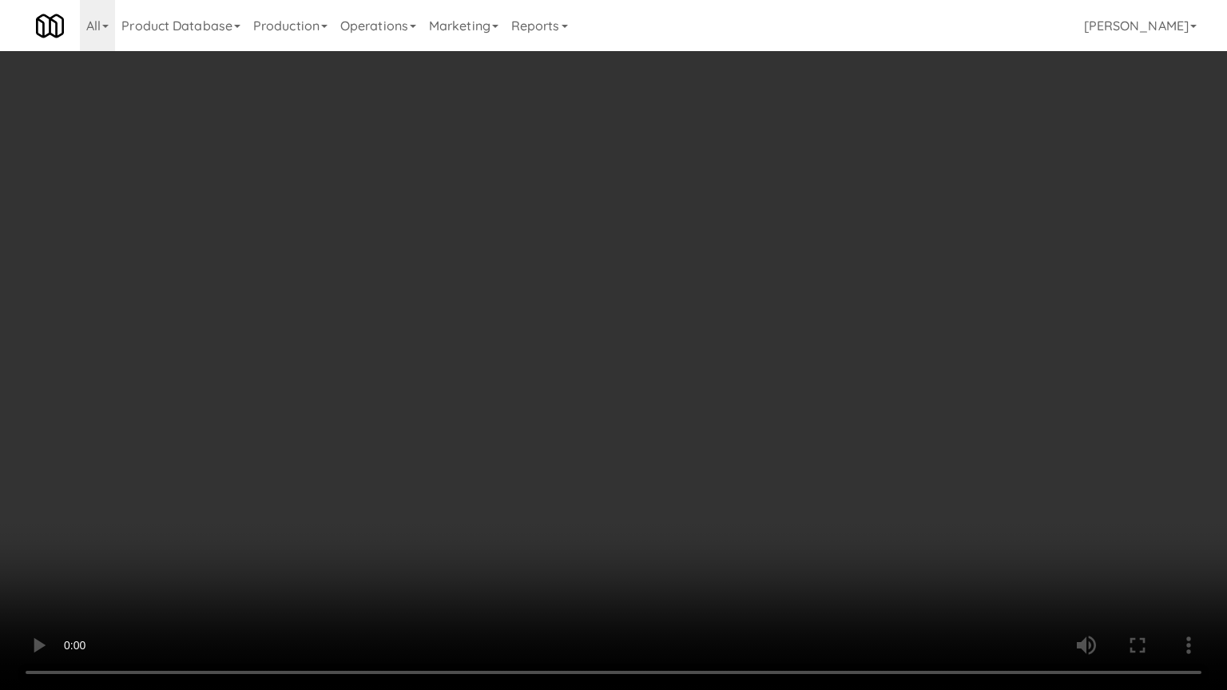
click at [157, 554] on video at bounding box center [613, 345] width 1227 height 690
click at [669, 329] on video at bounding box center [613, 345] width 1227 height 690
click at [677, 325] on video at bounding box center [613, 345] width 1227 height 690
click at [750, 326] on video at bounding box center [613, 345] width 1227 height 690
click at [304, 447] on video at bounding box center [613, 345] width 1227 height 690
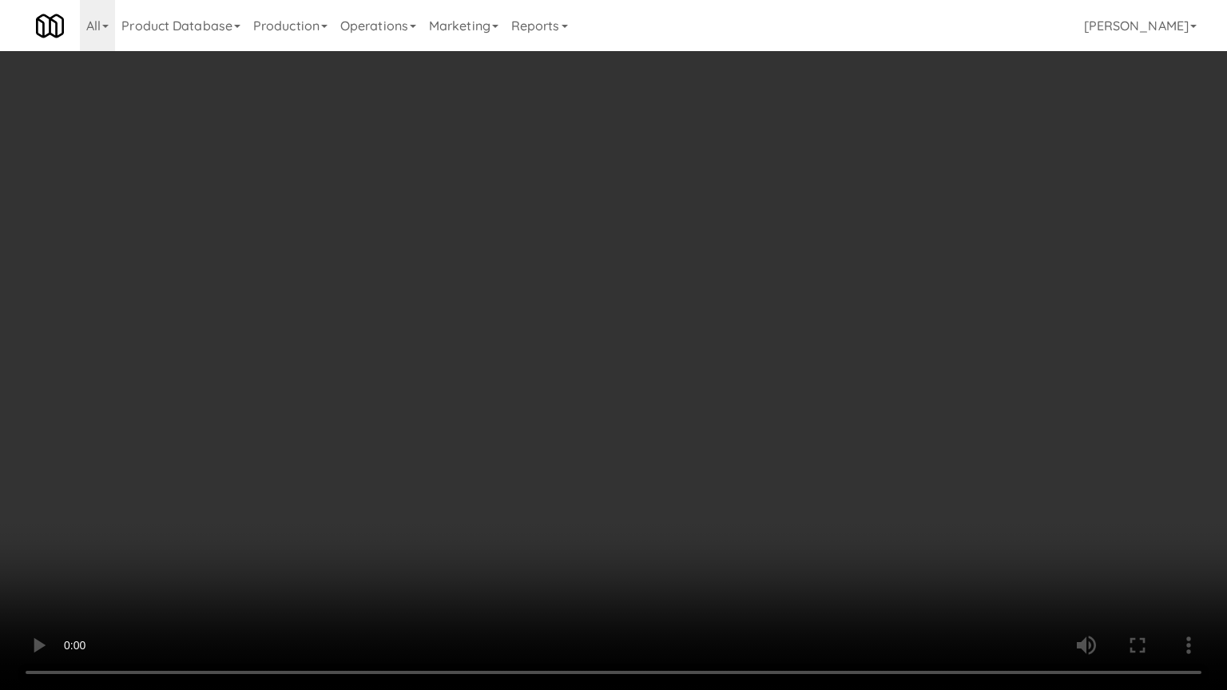
click at [339, 369] on video at bounding box center [613, 345] width 1227 height 690
click at [340, 371] on video at bounding box center [613, 345] width 1227 height 690
click at [343, 379] on video at bounding box center [613, 345] width 1227 height 690
click at [383, 375] on video at bounding box center [613, 345] width 1227 height 690
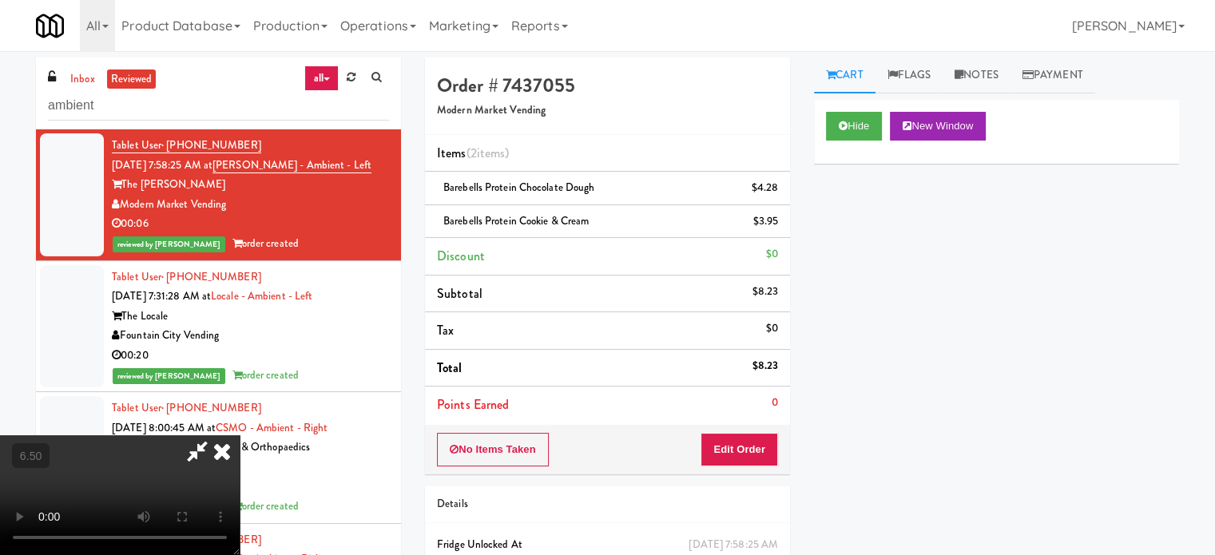
drag, startPoint x: 709, startPoint y: 166, endPoint x: 717, endPoint y: 162, distance: 8.9
click at [240, 435] on icon at bounding box center [221, 451] width 35 height 32
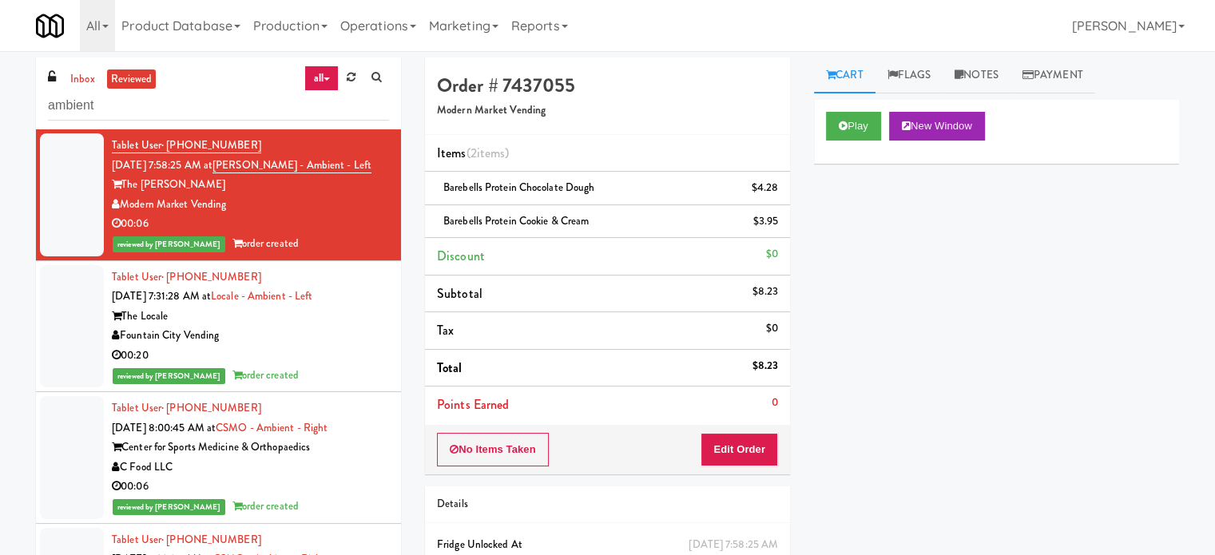
click at [243, 360] on div "00:20" at bounding box center [250, 356] width 277 height 20
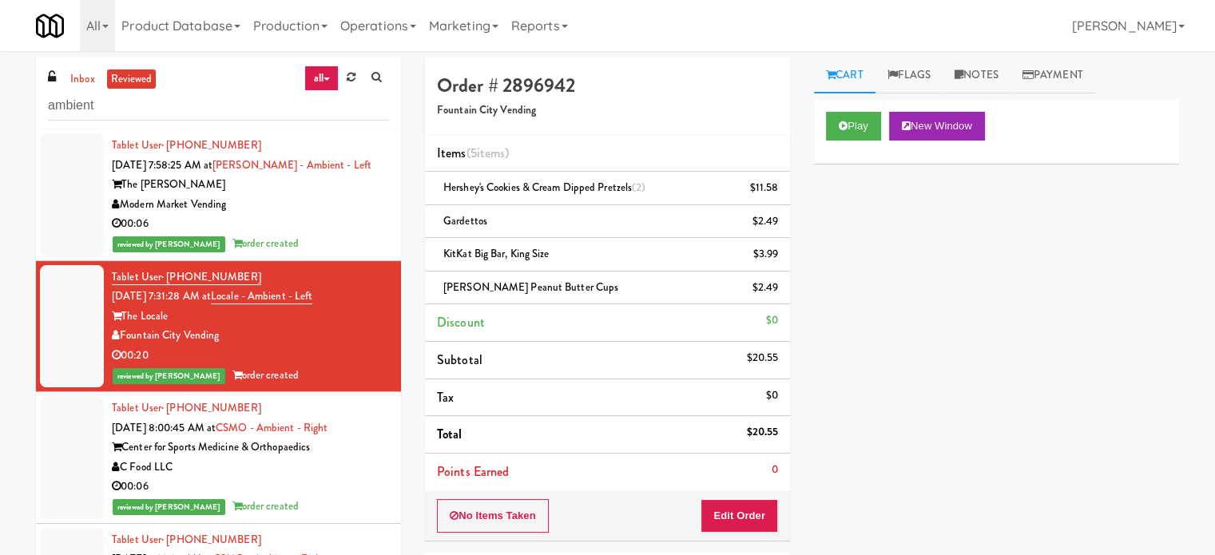
click at [342, 498] on div "reviewed by [PERSON_NAME] L order created" at bounding box center [250, 507] width 277 height 20
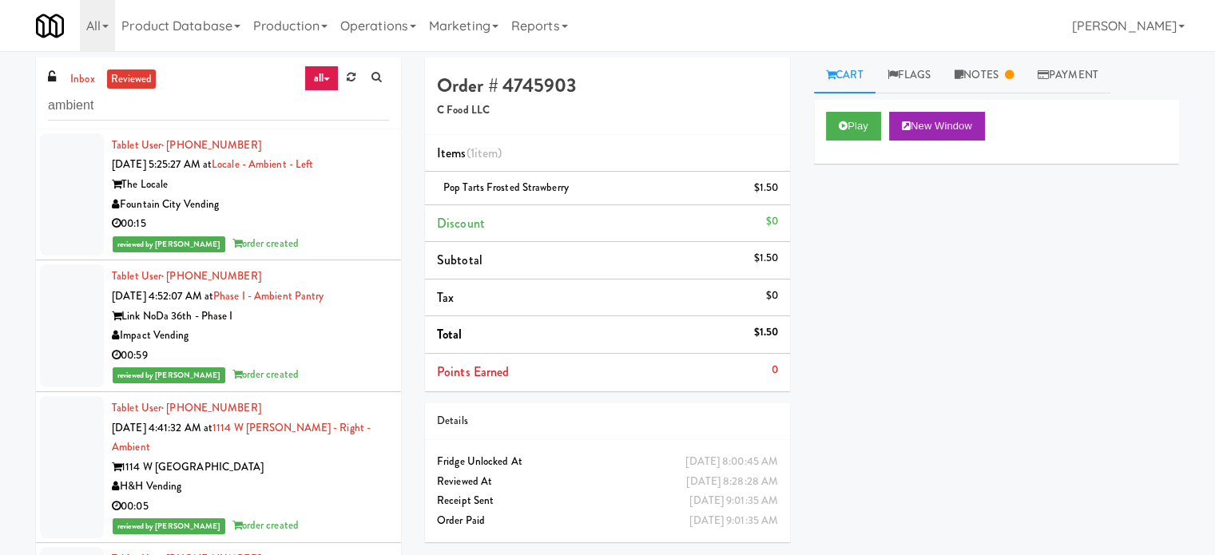
scroll to position [2396, 0]
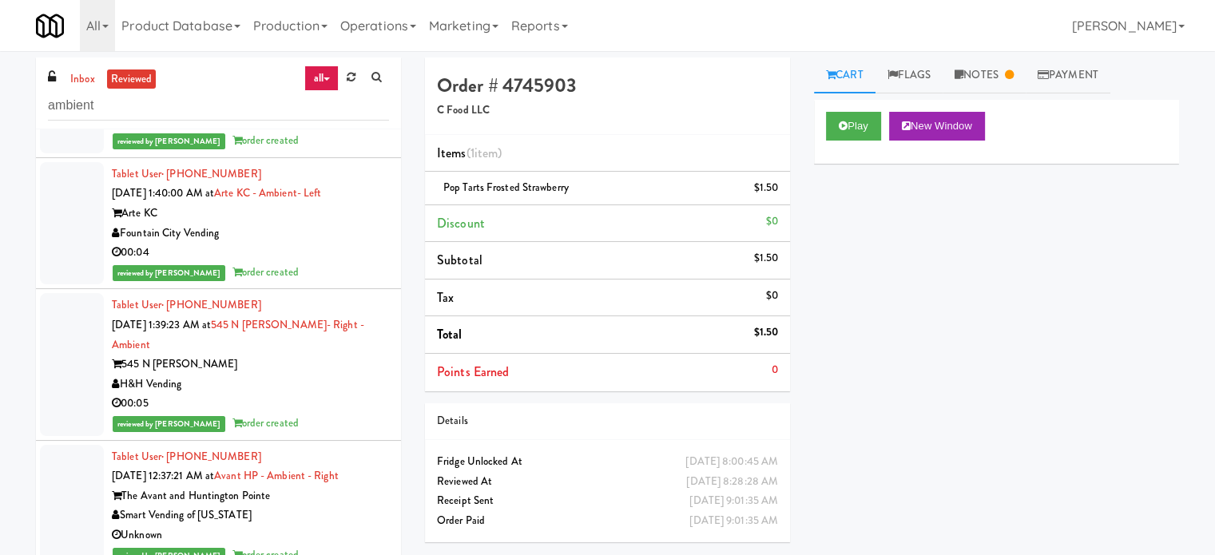
click at [331, 263] on div "reviewed by [PERSON_NAME] order created" at bounding box center [250, 273] width 277 height 20
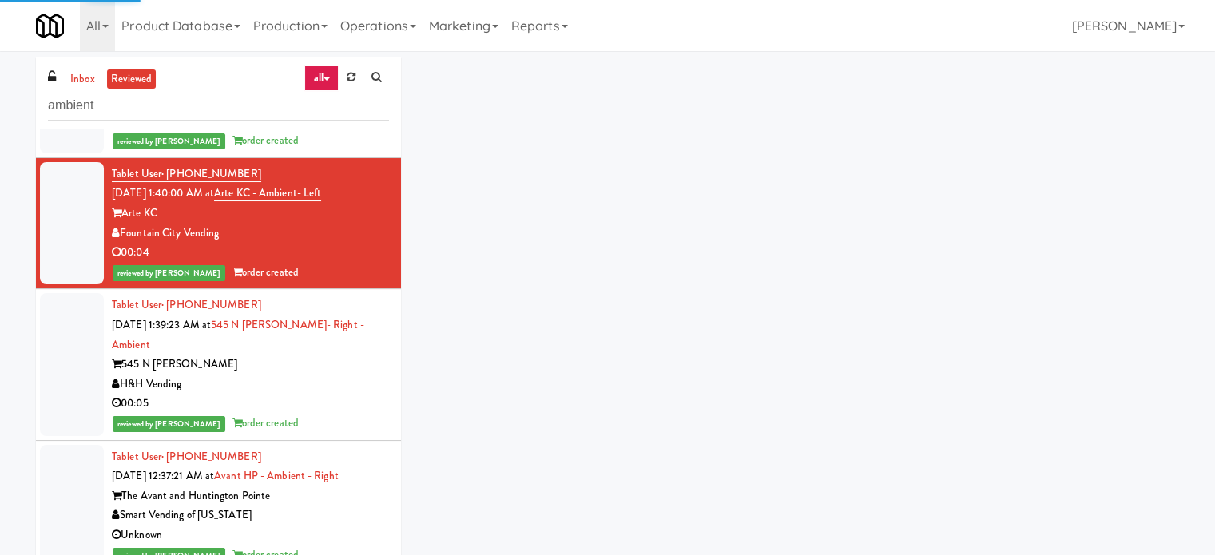
click at [337, 375] on div "H&H Vending" at bounding box center [250, 385] width 277 height 20
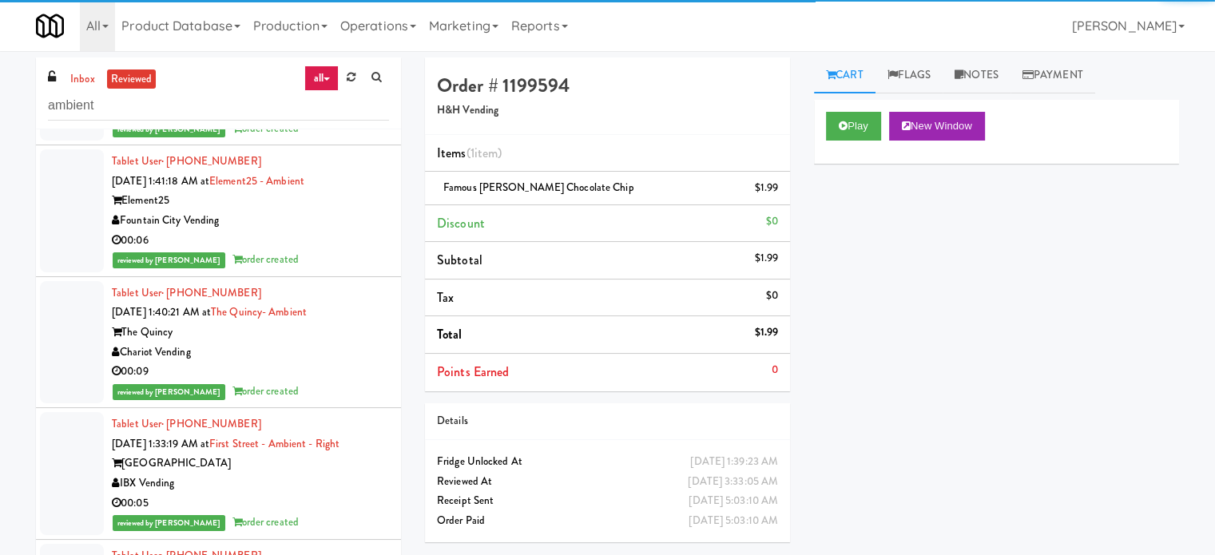
scroll to position [3195, 0]
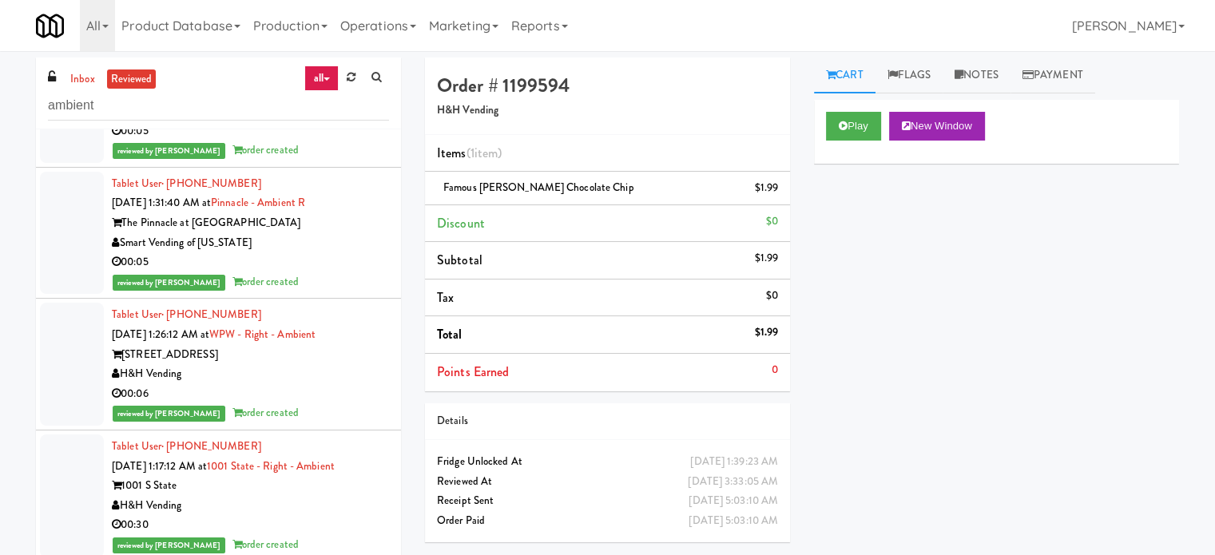
click at [343, 272] on div "reviewed by [PERSON_NAME] order created" at bounding box center [250, 282] width 277 height 20
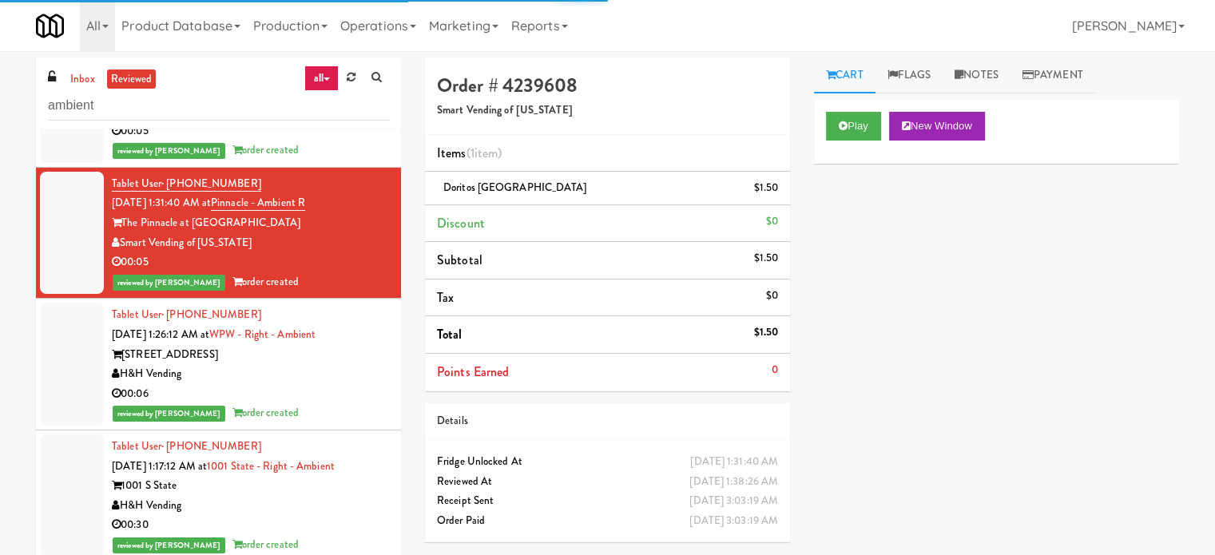
click at [339, 384] on div "00:06" at bounding box center [250, 394] width 277 height 20
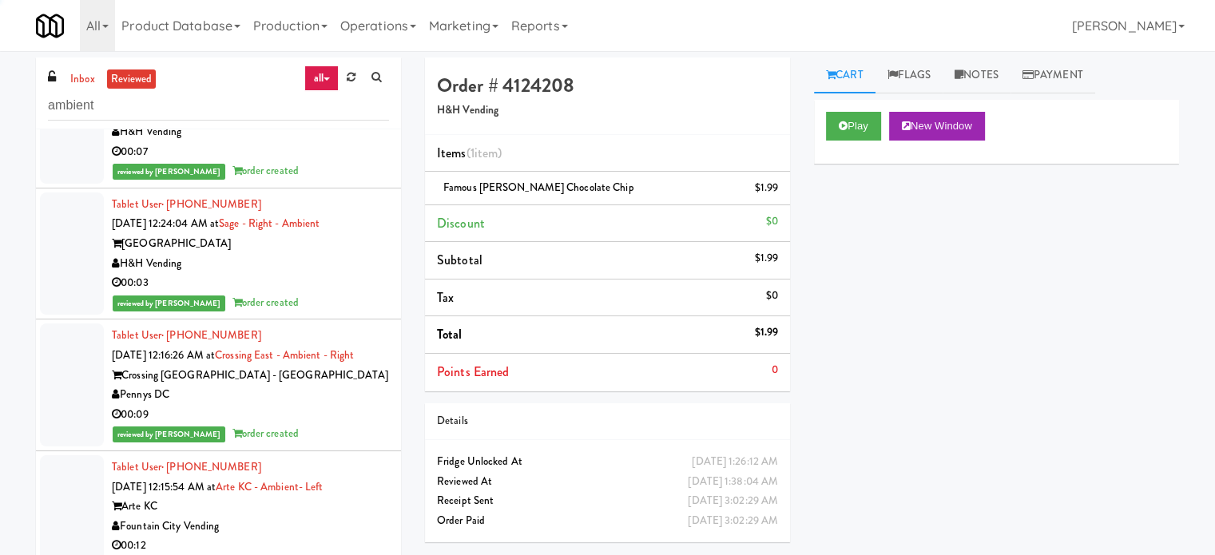
scroll to position [5192, 0]
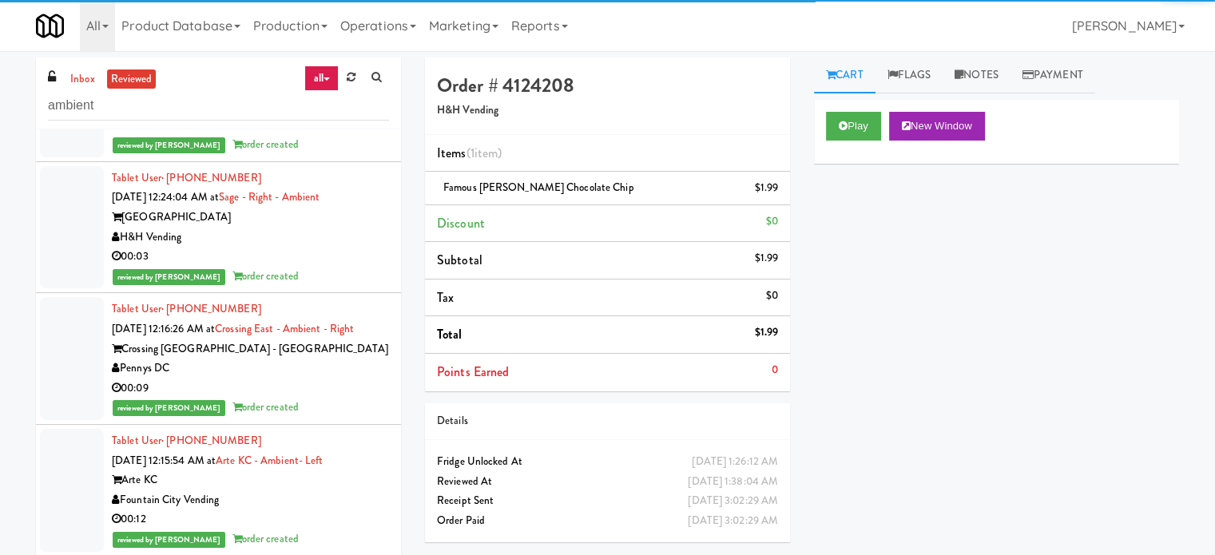
click at [310, 239] on div "H&H Vending" at bounding box center [250, 238] width 277 height 20
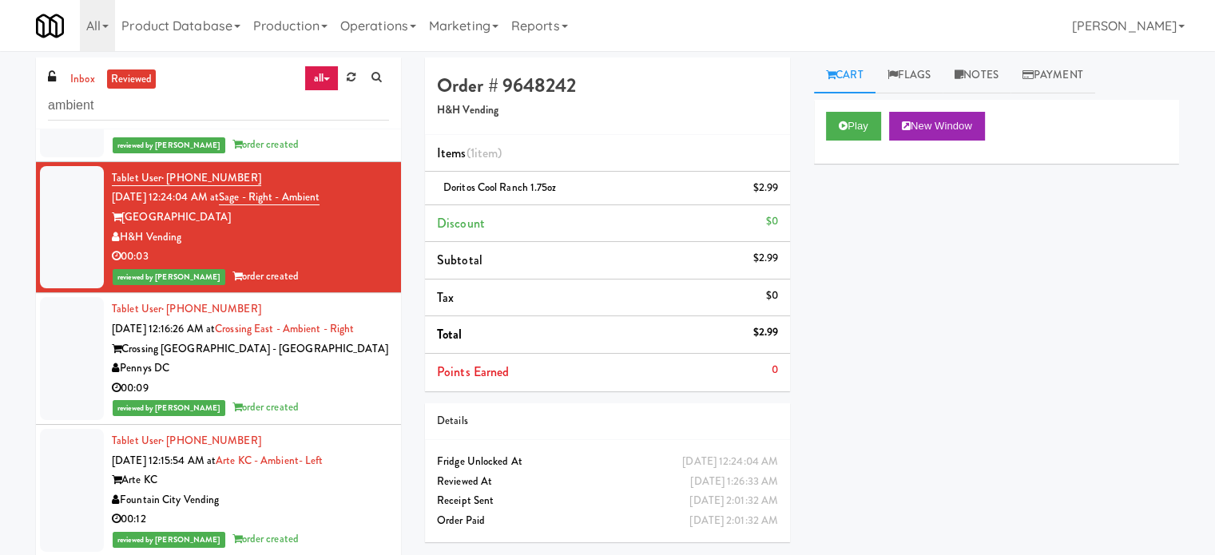
drag, startPoint x: 325, startPoint y: 386, endPoint x: 332, endPoint y: 376, distance: 12.0
click at [326, 386] on div "00:09" at bounding box center [250, 389] width 277 height 20
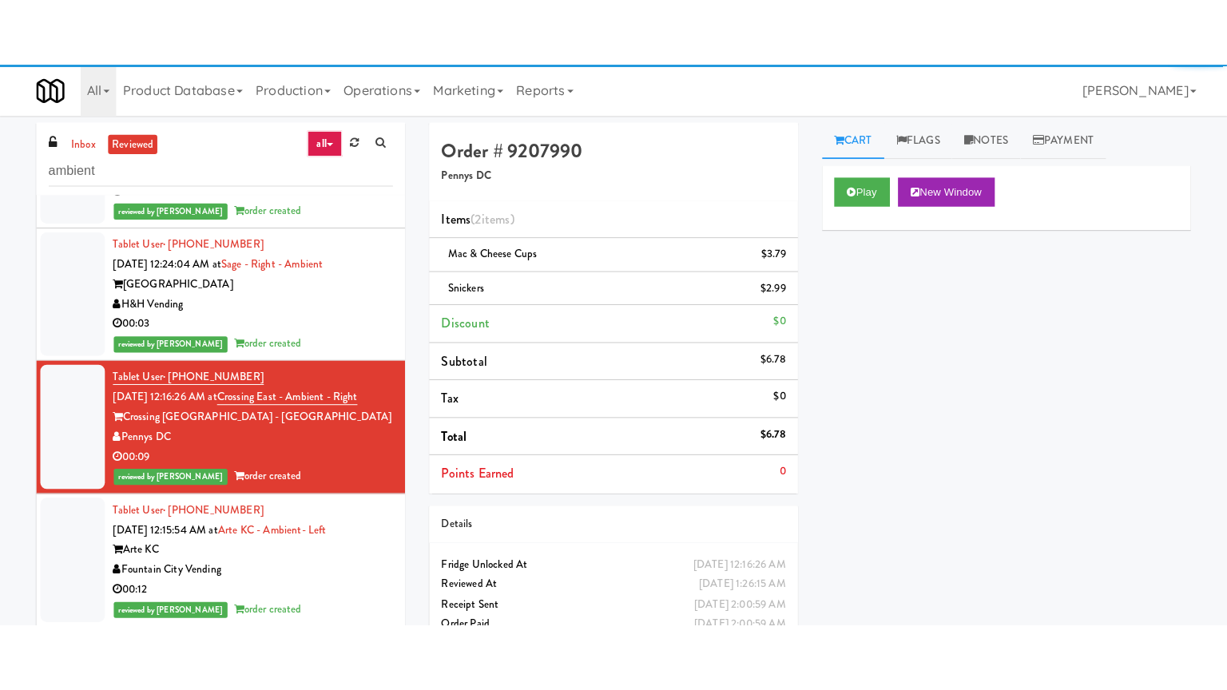
scroll to position [7589, 0]
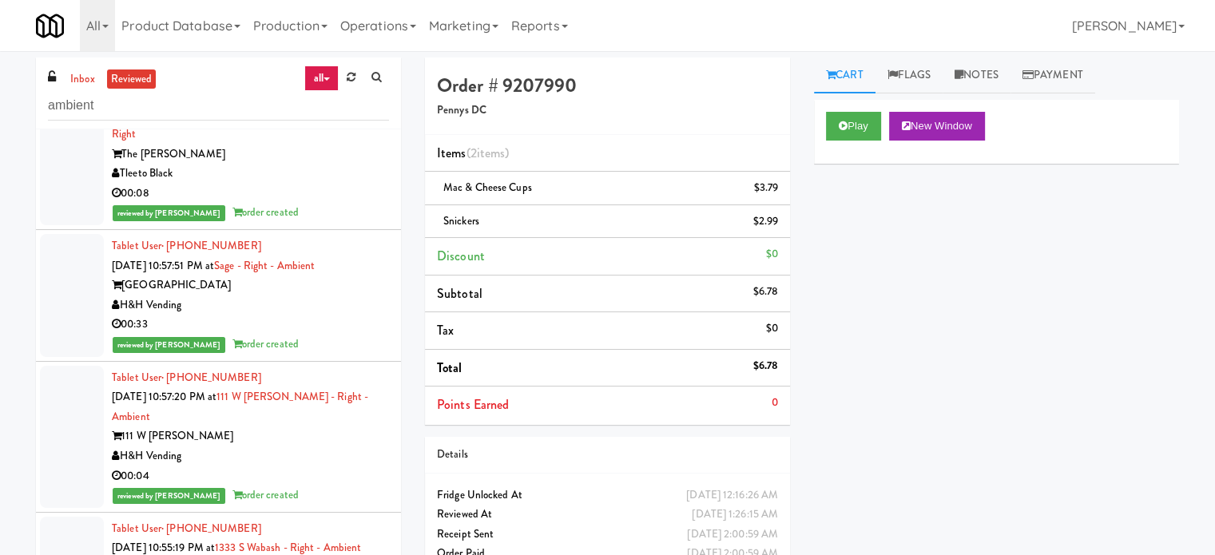
click at [333, 335] on div "reviewed by [PERSON_NAME] order created" at bounding box center [250, 345] width 277 height 20
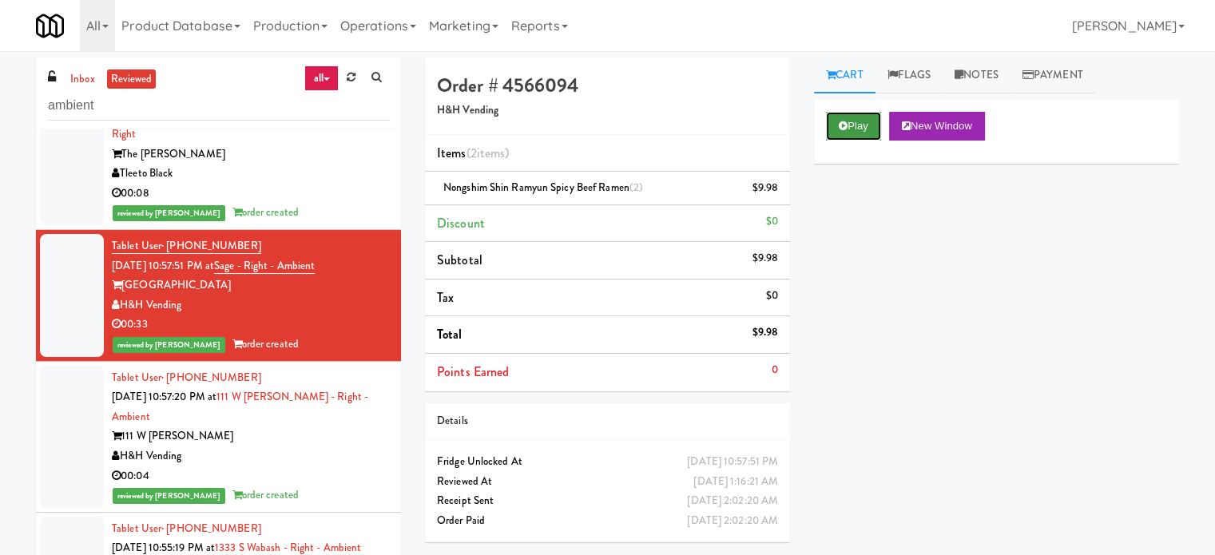
click at [856, 118] on button "Play" at bounding box center [853, 126] width 55 height 29
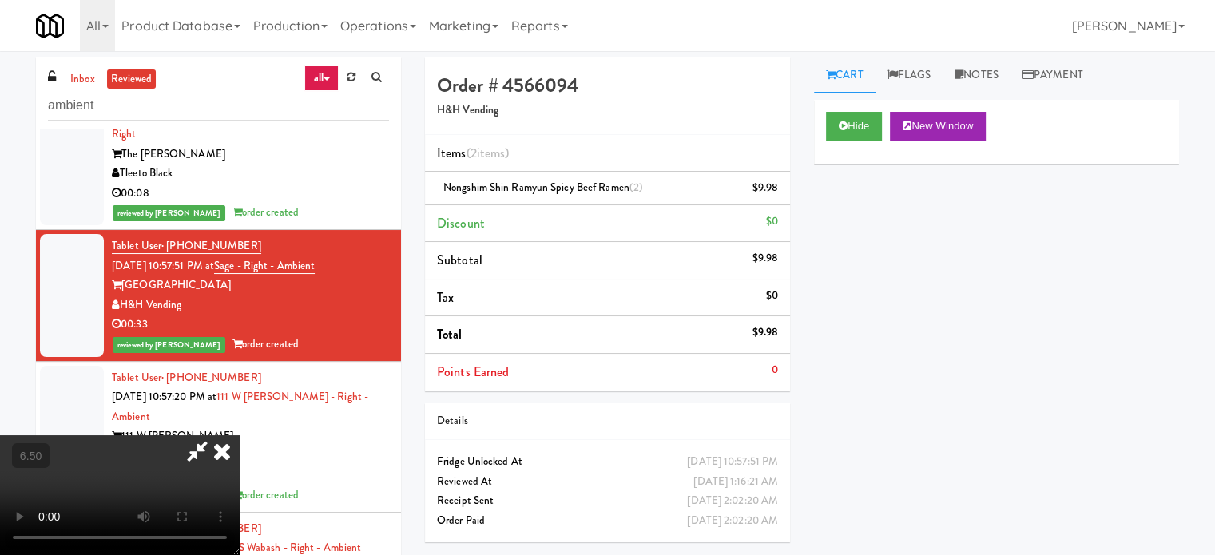
drag, startPoint x: 501, startPoint y: 379, endPoint x: 486, endPoint y: 274, distance: 106.5
click at [240, 435] on video at bounding box center [120, 495] width 240 height 120
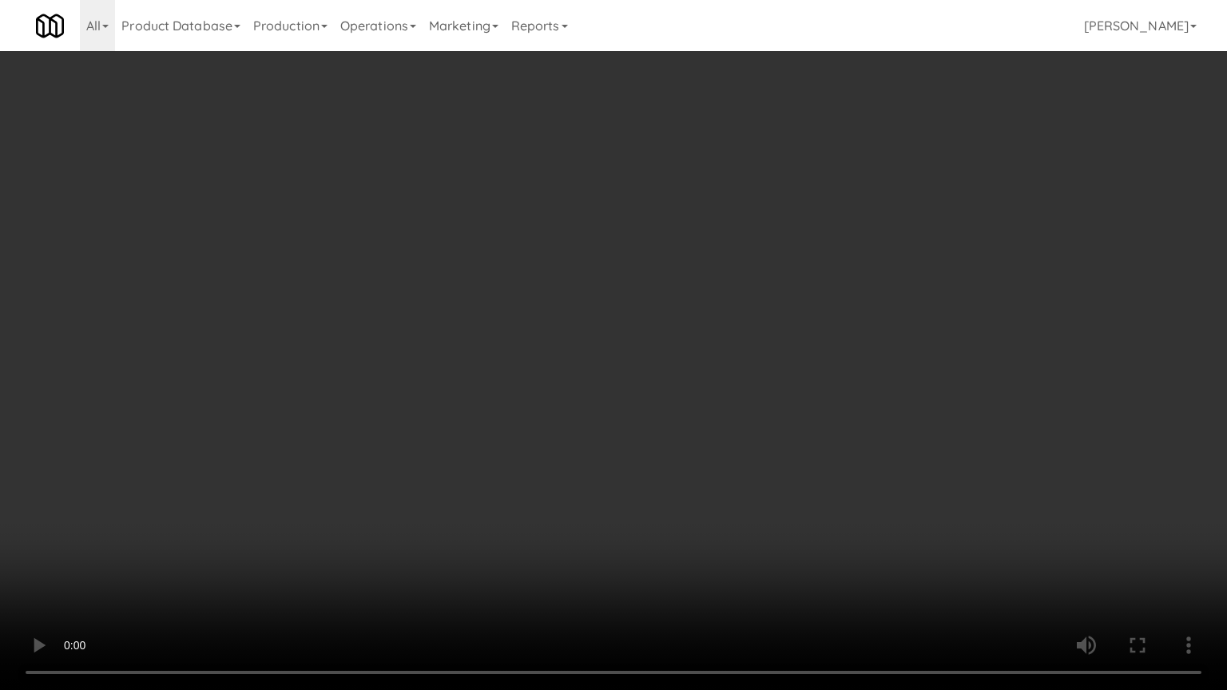
click at [485, 307] on video at bounding box center [613, 345] width 1227 height 690
click at [488, 304] on video at bounding box center [613, 345] width 1227 height 690
click at [550, 304] on video at bounding box center [613, 345] width 1227 height 690
click at [551, 312] on video at bounding box center [613, 345] width 1227 height 690
click at [616, 339] on video at bounding box center [613, 345] width 1227 height 690
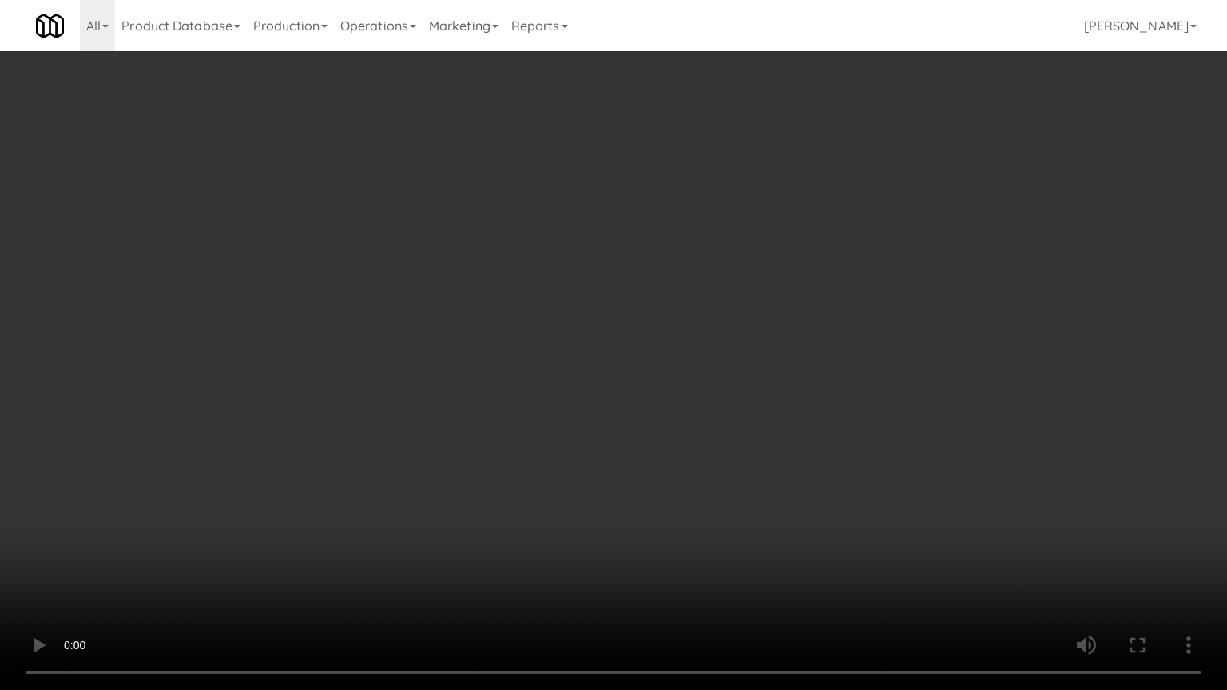
click at [613, 342] on video at bounding box center [613, 345] width 1227 height 690
click at [607, 328] on video at bounding box center [613, 345] width 1227 height 690
click at [615, 330] on video at bounding box center [613, 345] width 1227 height 690
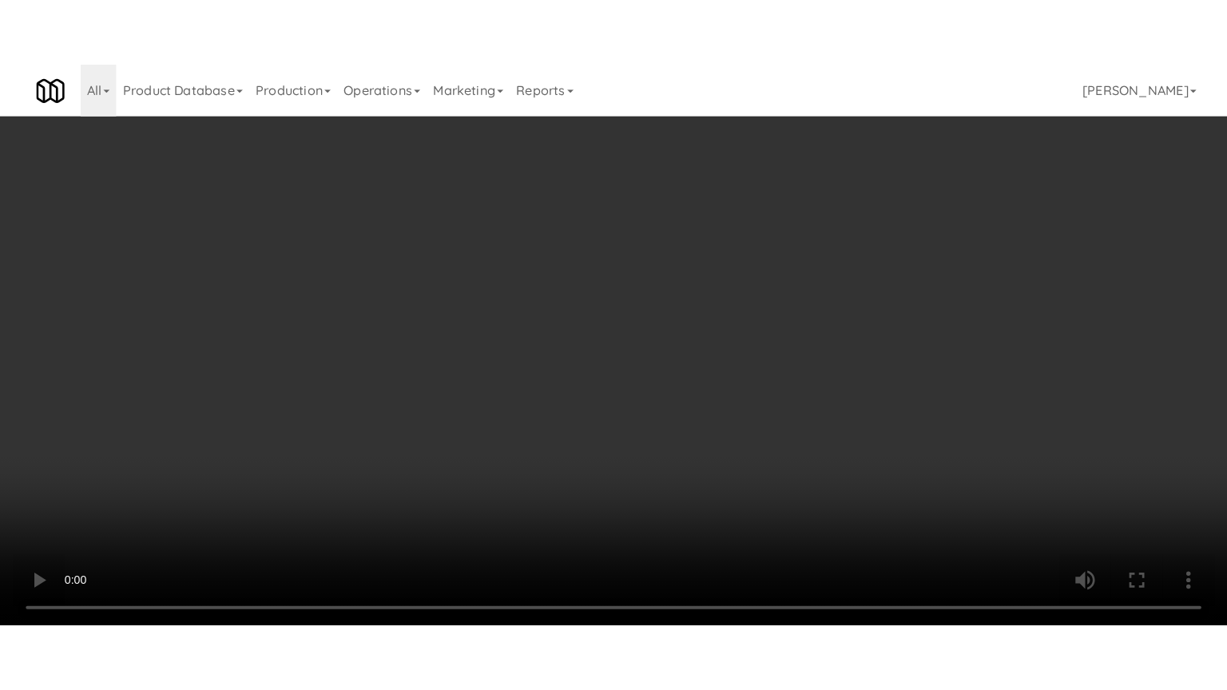
scroll to position [7589, 0]
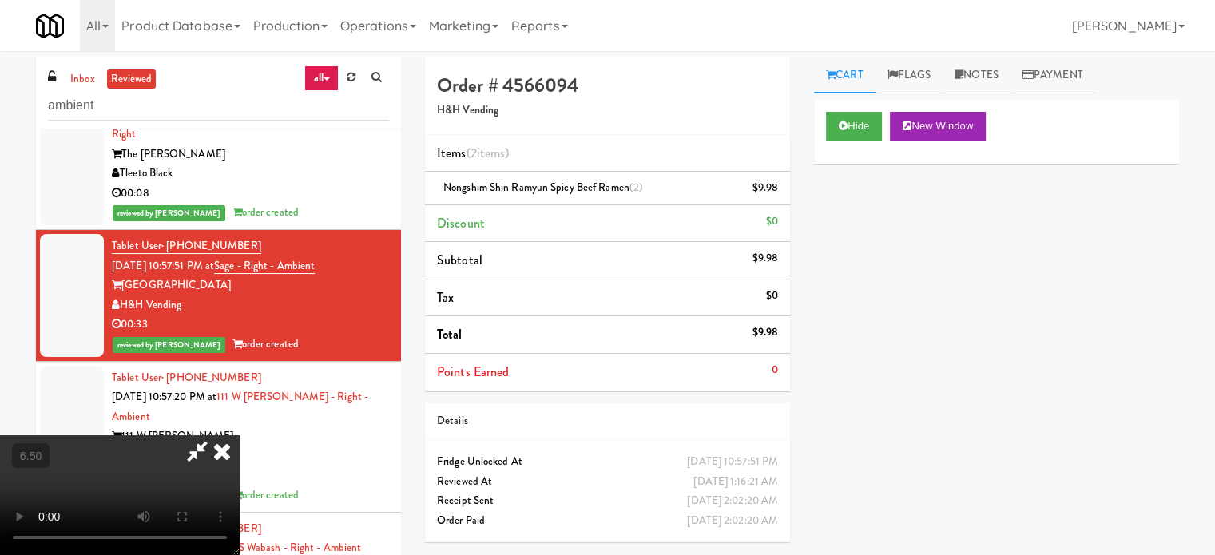
drag, startPoint x: 546, startPoint y: 278, endPoint x: 556, endPoint y: 274, distance: 10.4
click at [240, 435] on video at bounding box center [120, 495] width 240 height 120
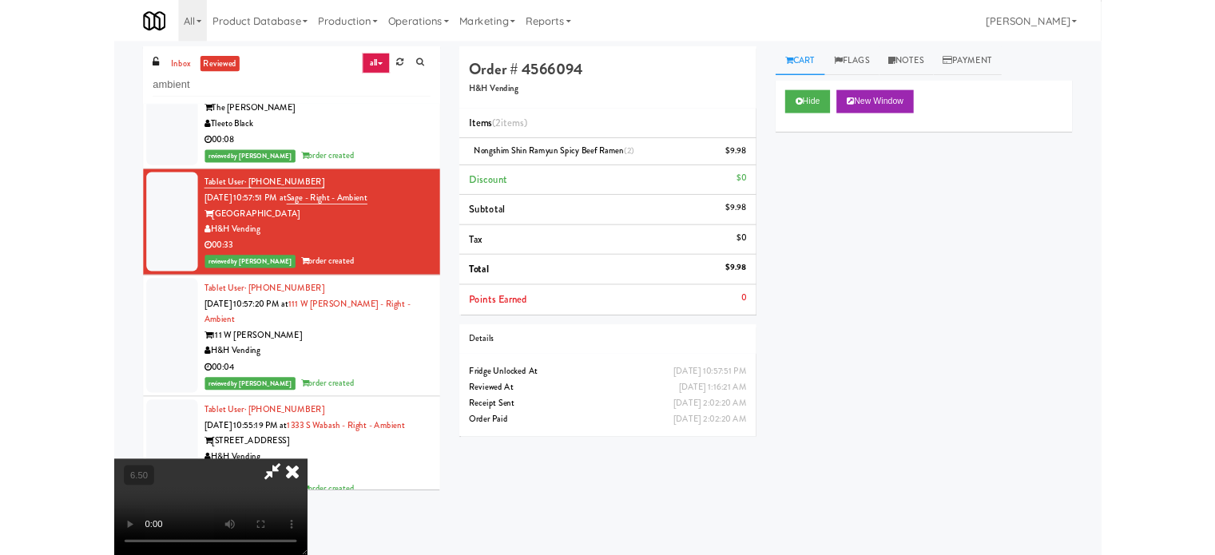
scroll to position [7510, 0]
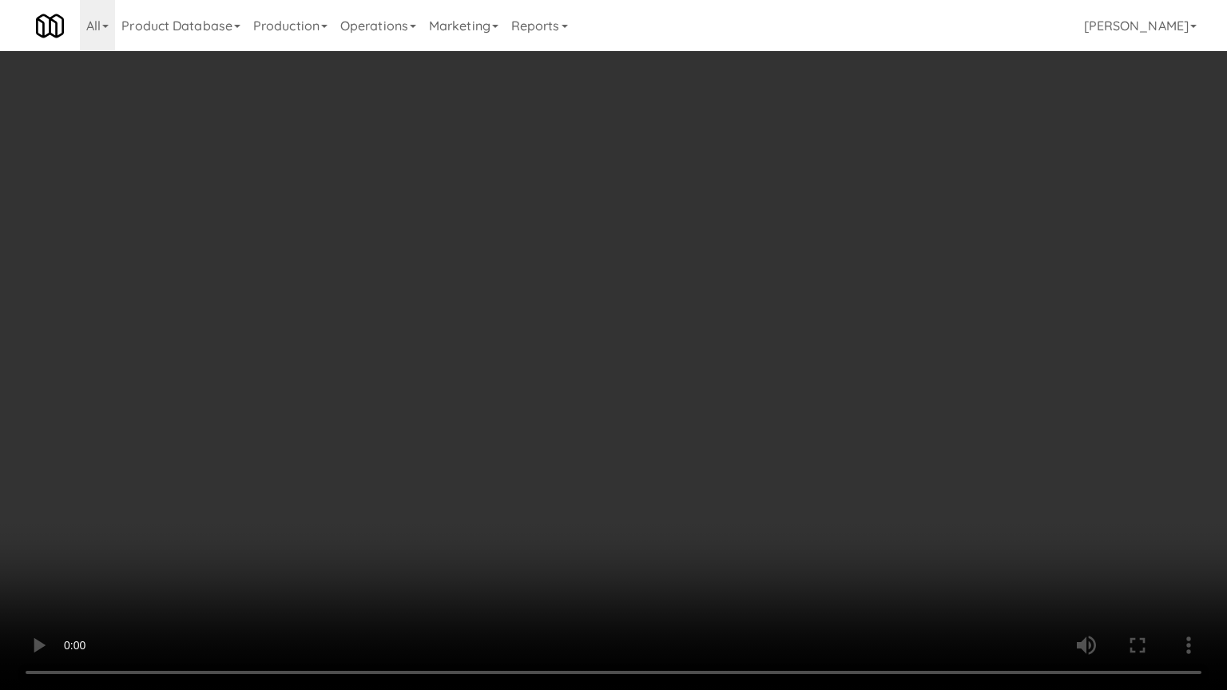
click at [512, 363] on video at bounding box center [613, 345] width 1227 height 690
click at [343, 447] on video at bounding box center [613, 345] width 1227 height 690
click at [556, 397] on video at bounding box center [613, 345] width 1227 height 690
click at [559, 391] on video at bounding box center [613, 345] width 1227 height 690
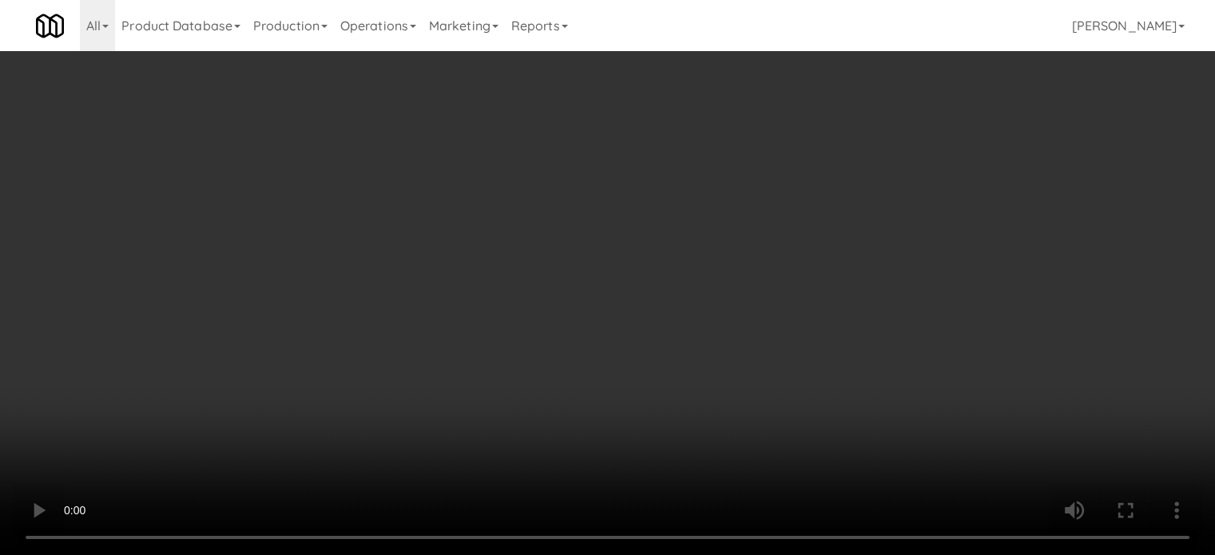
scroll to position [7589, 0]
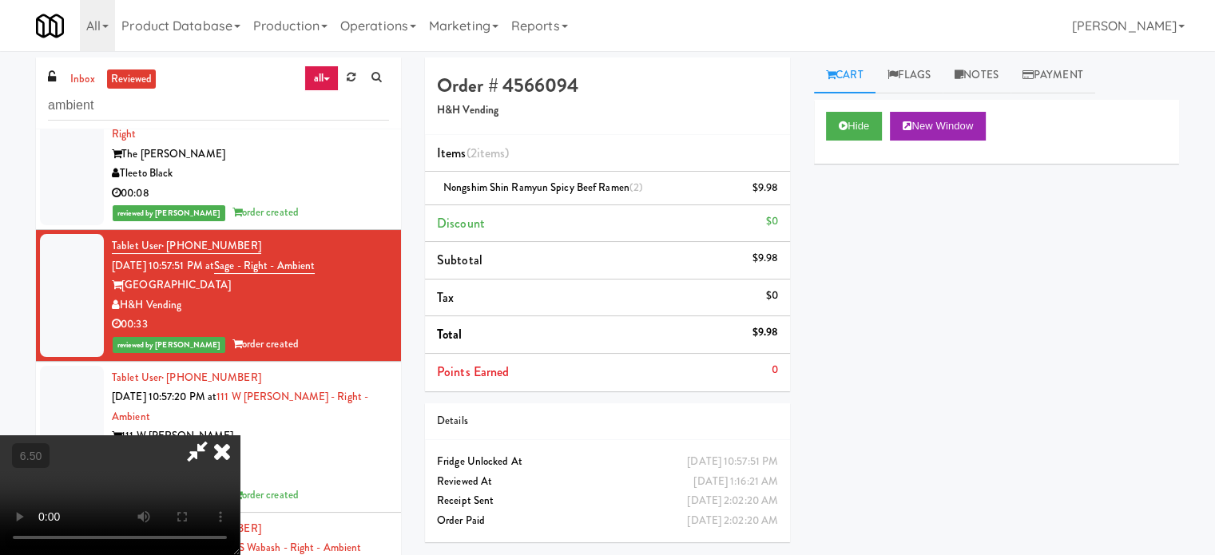
click at [240, 435] on icon at bounding box center [221, 451] width 35 height 32
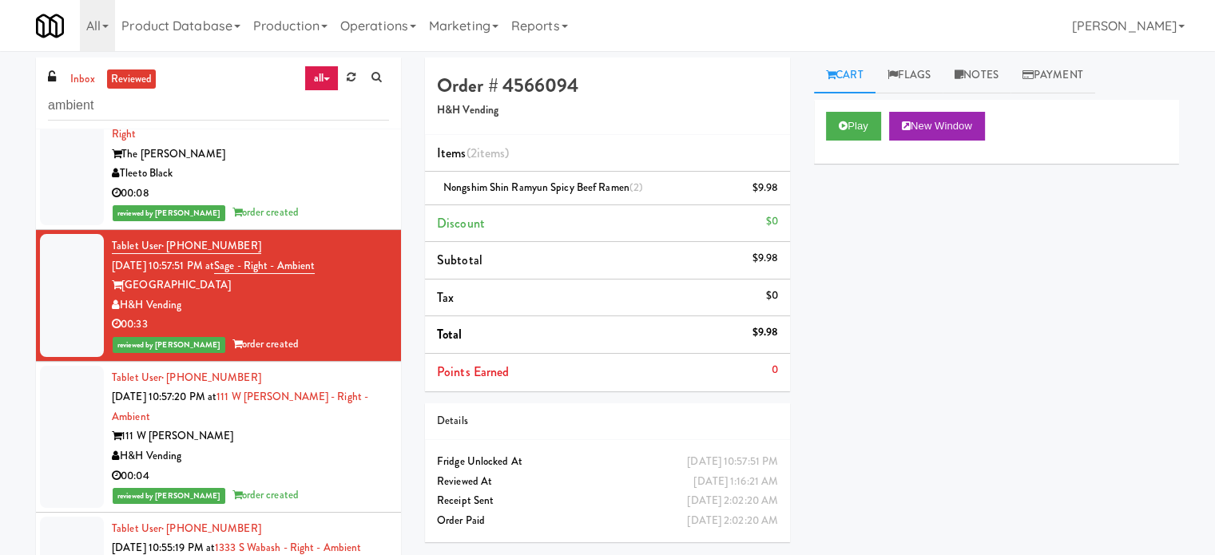
click at [310, 447] on div "H&H Vending" at bounding box center [250, 457] width 277 height 20
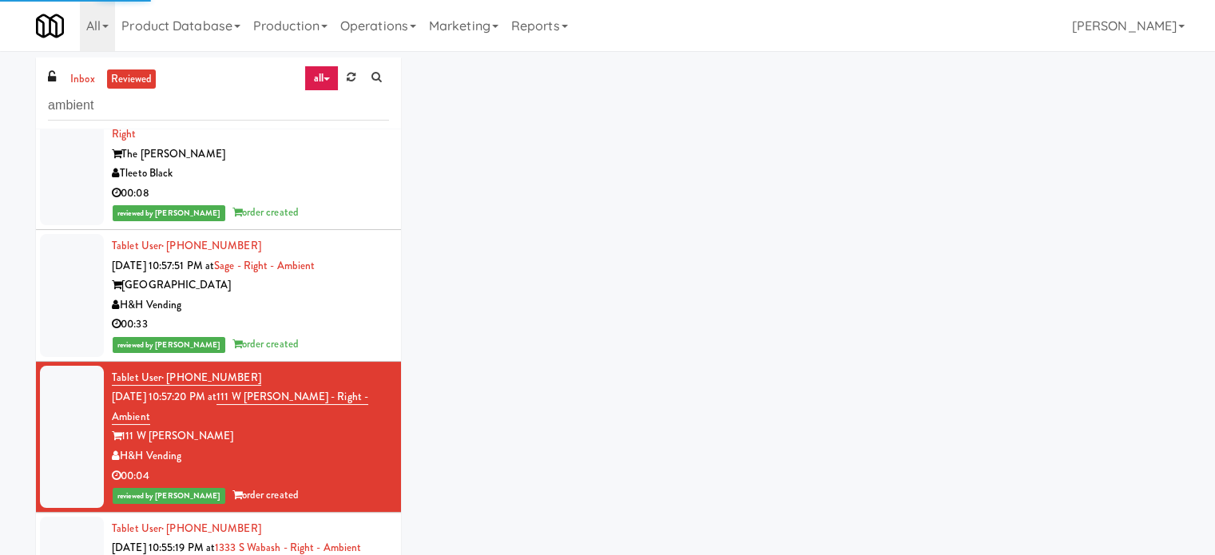
scroll to position [7988, 0]
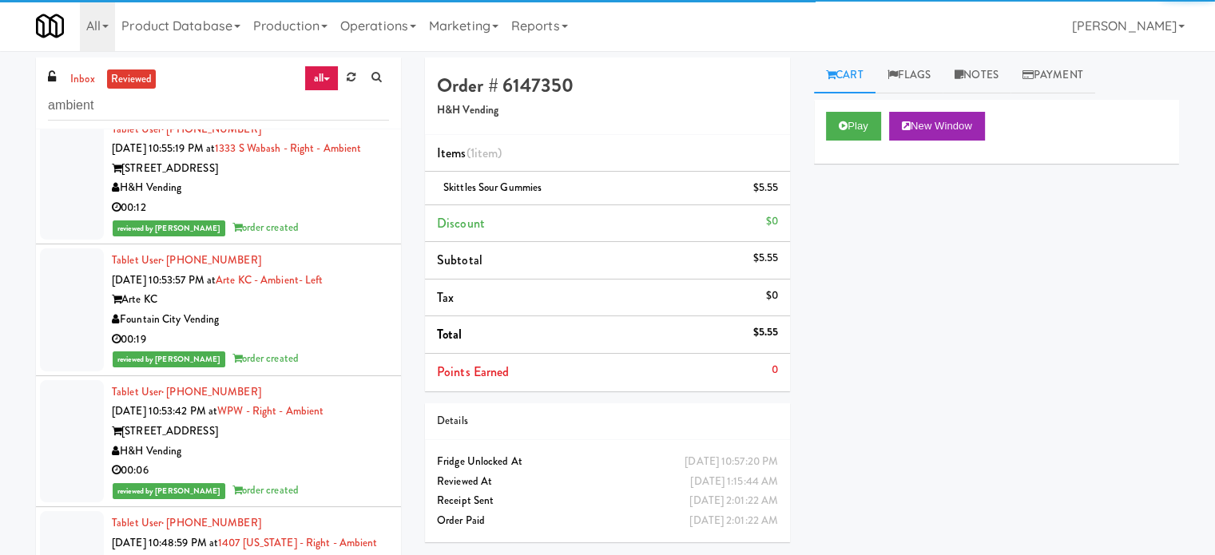
drag, startPoint x: 326, startPoint y: 181, endPoint x: 326, endPoint y: 194, distance: 13.6
click at [326, 198] on div "00:12" at bounding box center [250, 208] width 277 height 20
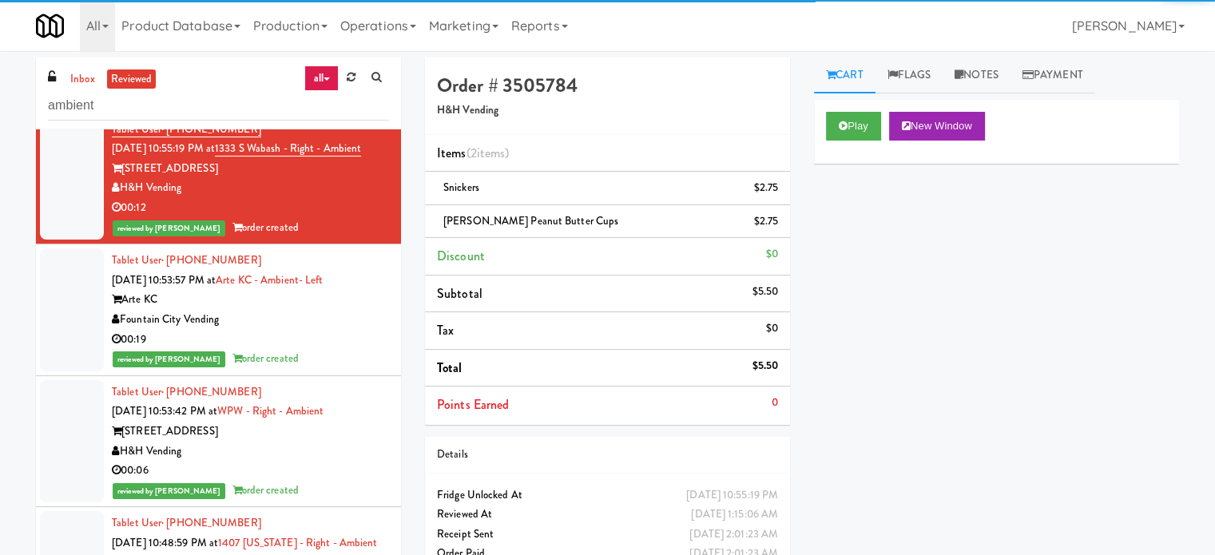
click at [332, 349] on div "reviewed by [PERSON_NAME] order created" at bounding box center [250, 359] width 277 height 20
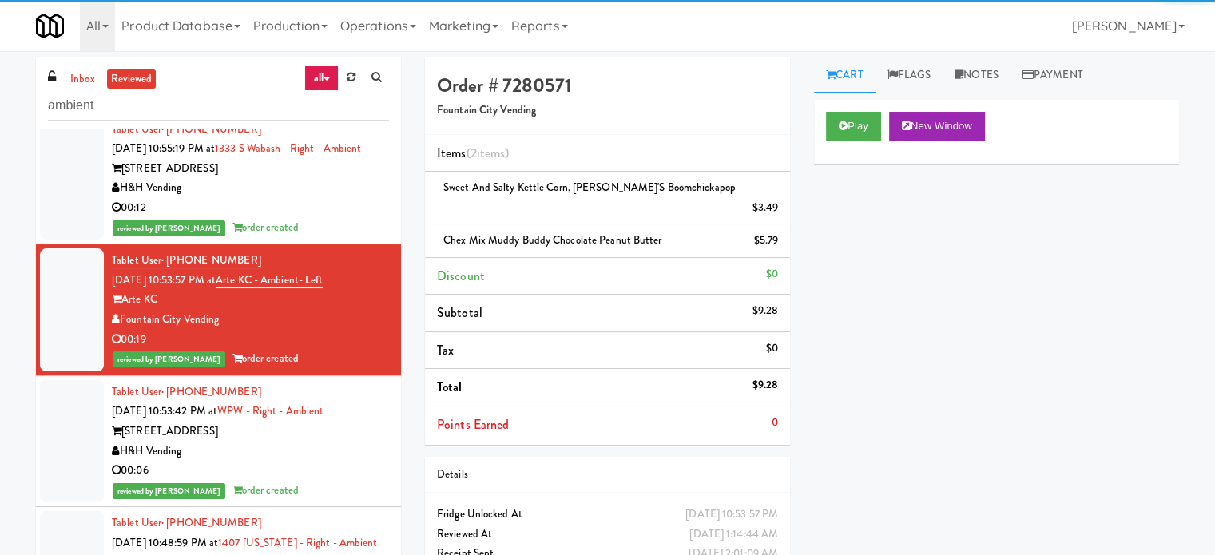
click at [339, 442] on div "H&H Vending" at bounding box center [250, 452] width 277 height 20
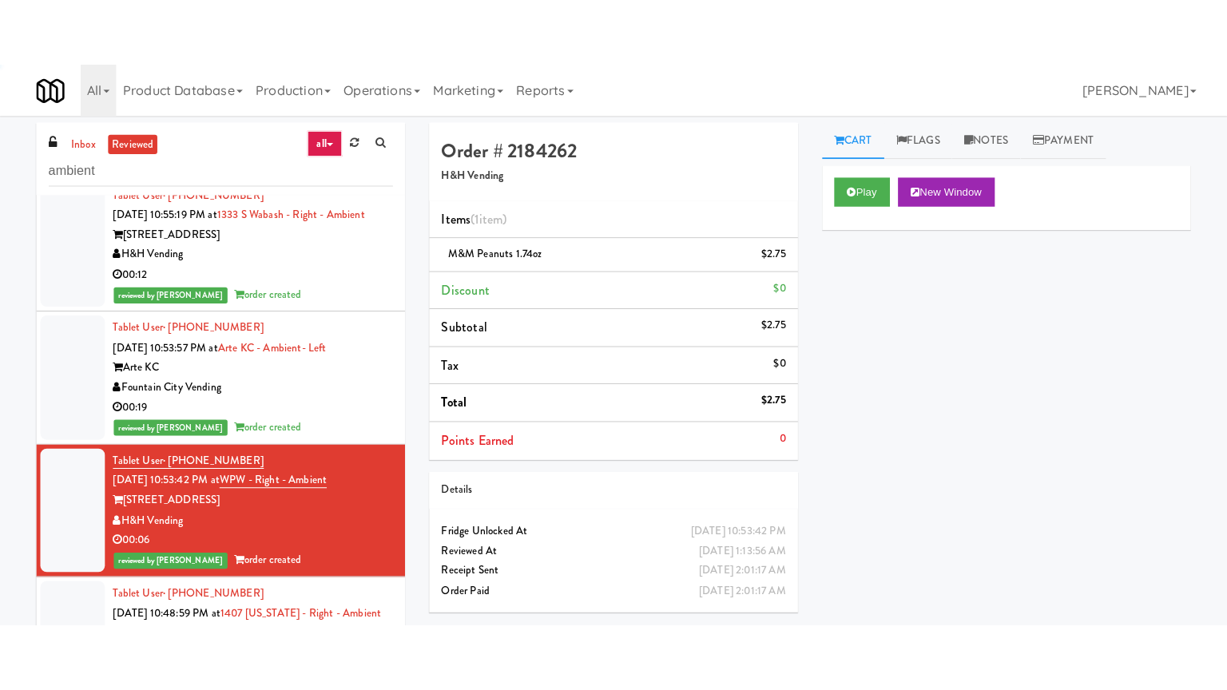
scroll to position [8387, 0]
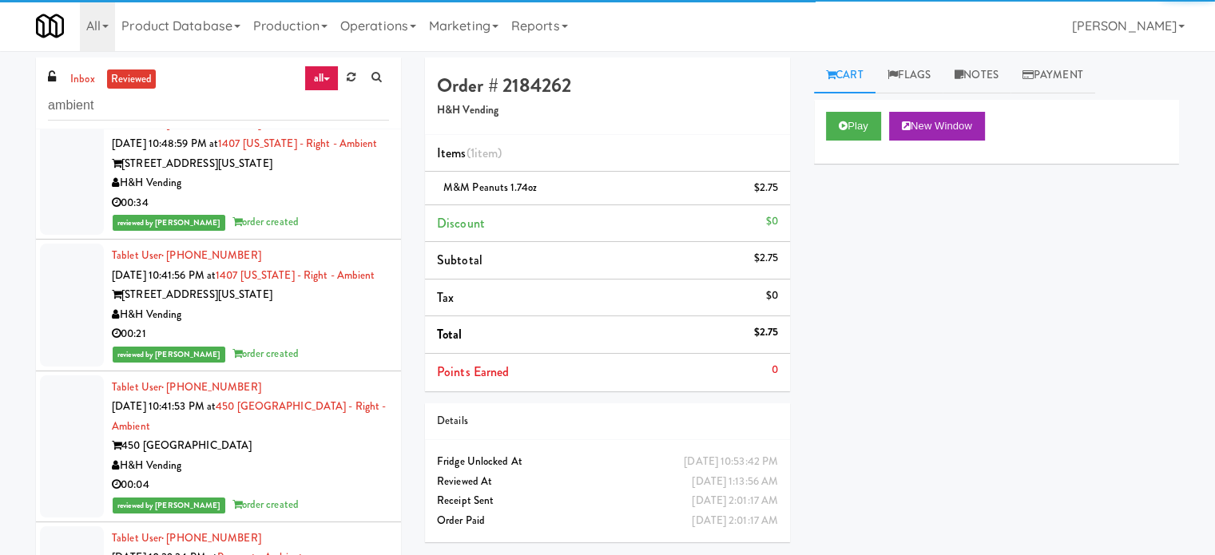
click at [313, 220] on div "reviewed by [PERSON_NAME] order created" at bounding box center [250, 222] width 277 height 20
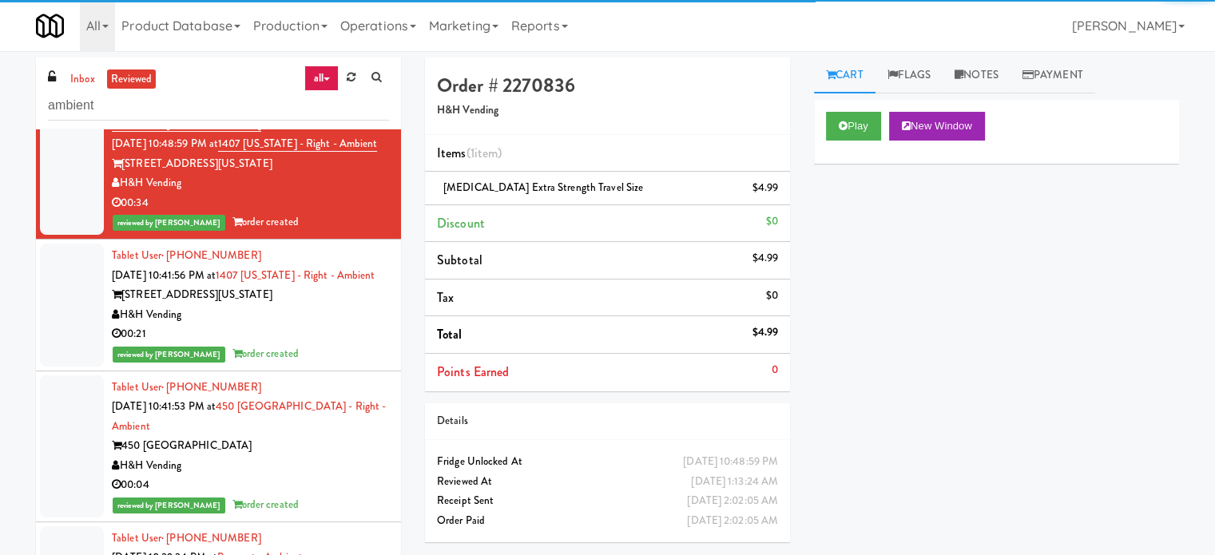
click at [312, 325] on div "H&H Vending" at bounding box center [250, 315] width 277 height 20
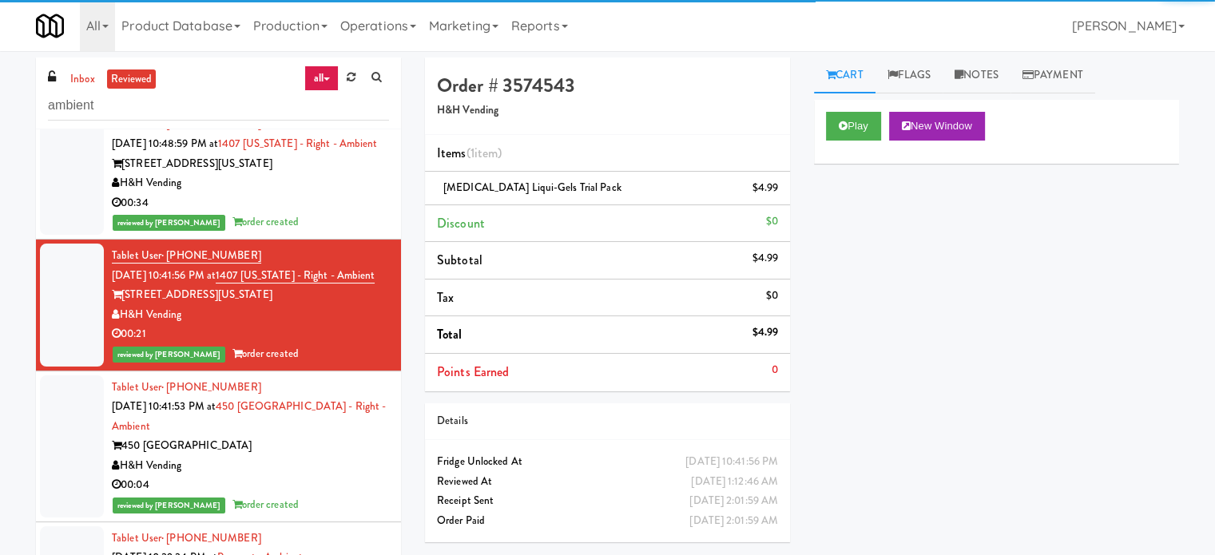
click at [329, 204] on div "00:34" at bounding box center [250, 203] width 277 height 20
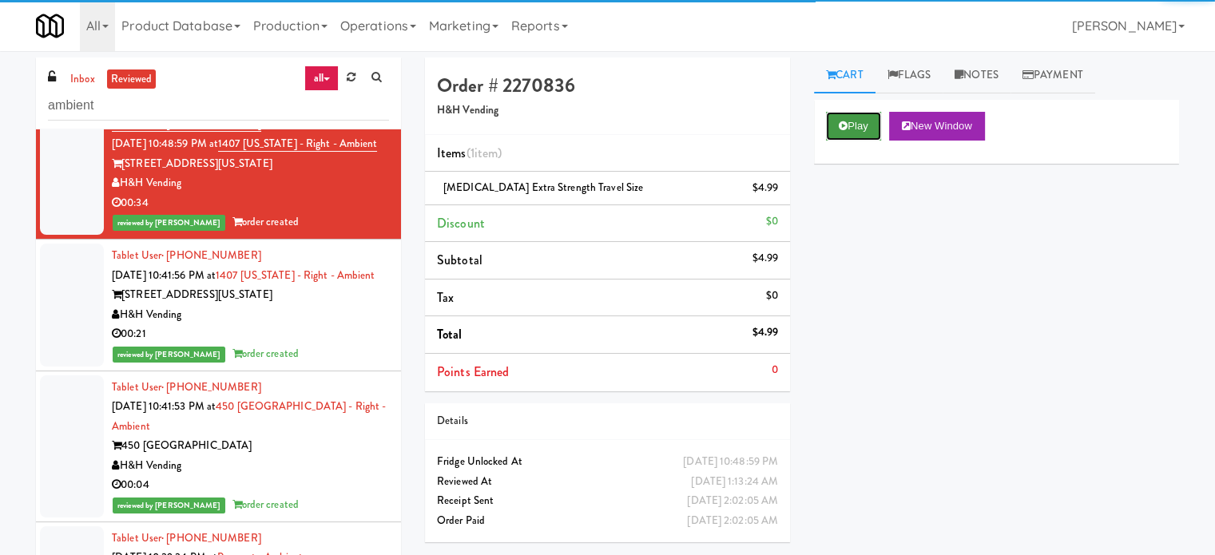
click at [858, 120] on button "Play" at bounding box center [853, 126] width 55 height 29
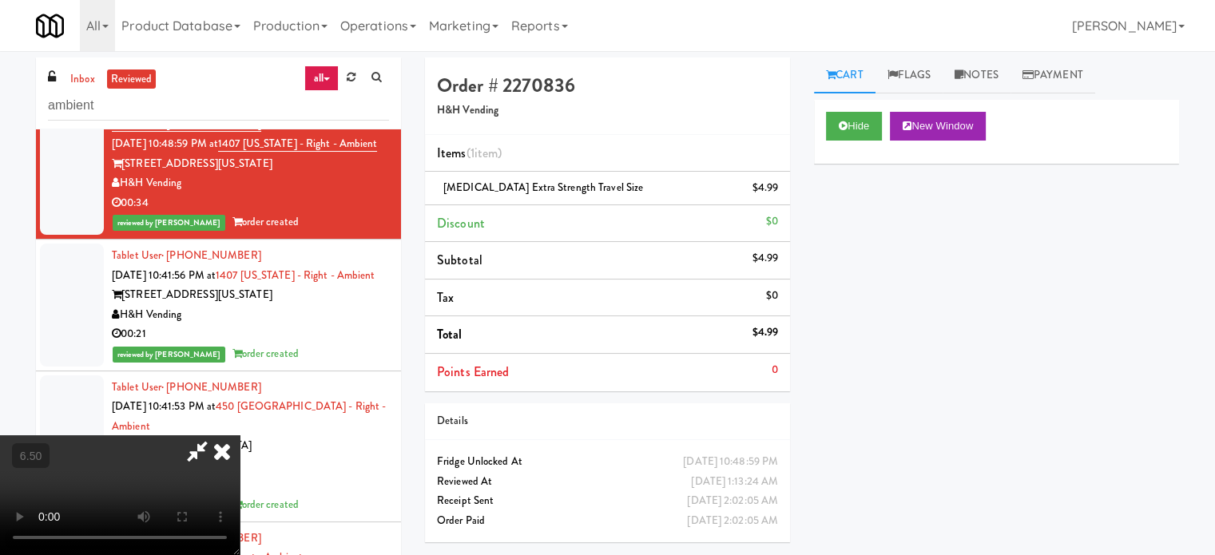
drag, startPoint x: 699, startPoint y: 159, endPoint x: 701, endPoint y: 168, distance: 8.9
click at [216, 435] on icon at bounding box center [197, 451] width 37 height 32
click at [240, 435] on video at bounding box center [120, 495] width 240 height 120
drag, startPoint x: 355, startPoint y: 400, endPoint x: 406, endPoint y: 310, distance: 103.3
click at [240, 435] on video at bounding box center [120, 495] width 240 height 120
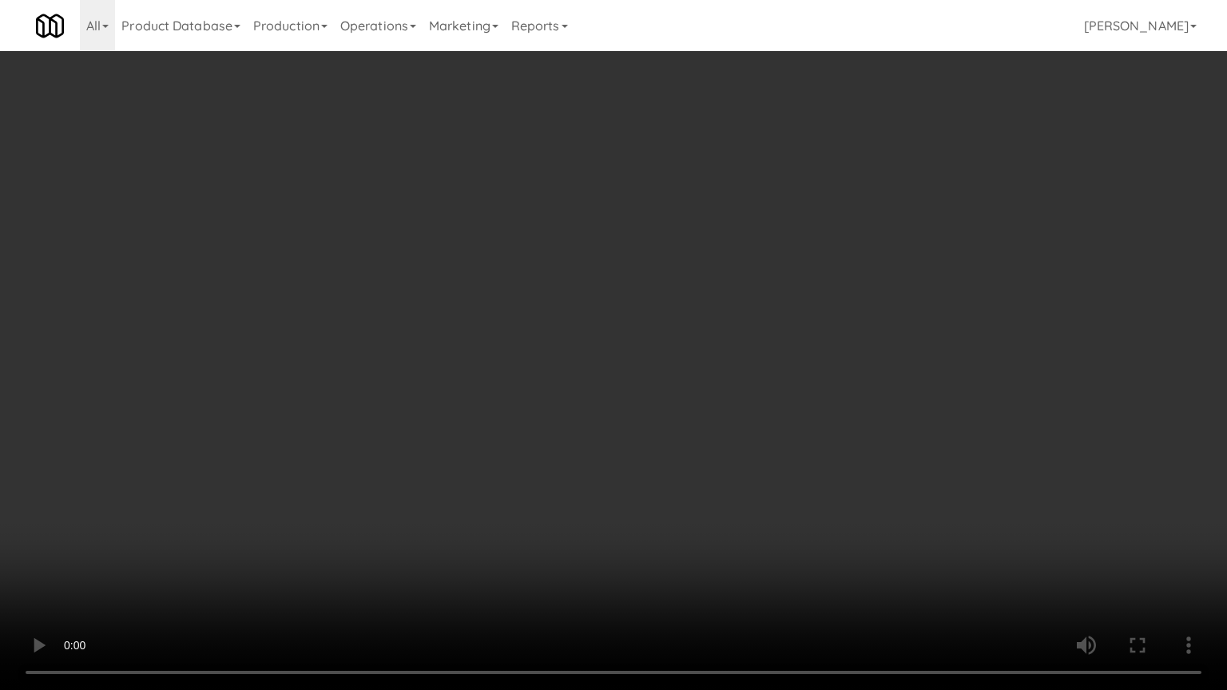
click at [407, 309] on video at bounding box center [613, 345] width 1227 height 690
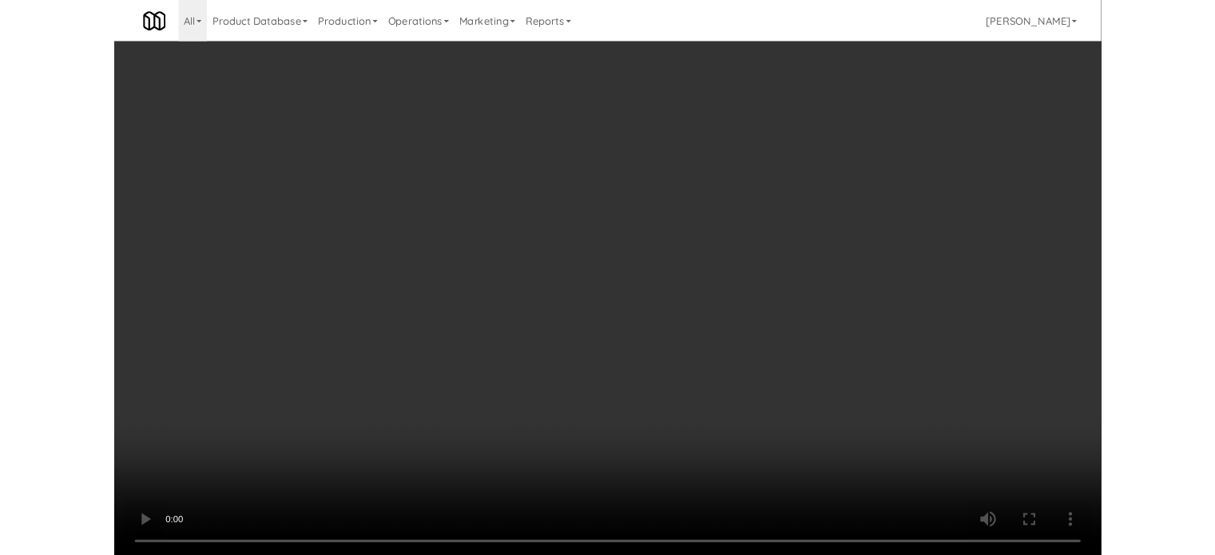
scroll to position [8288, 0]
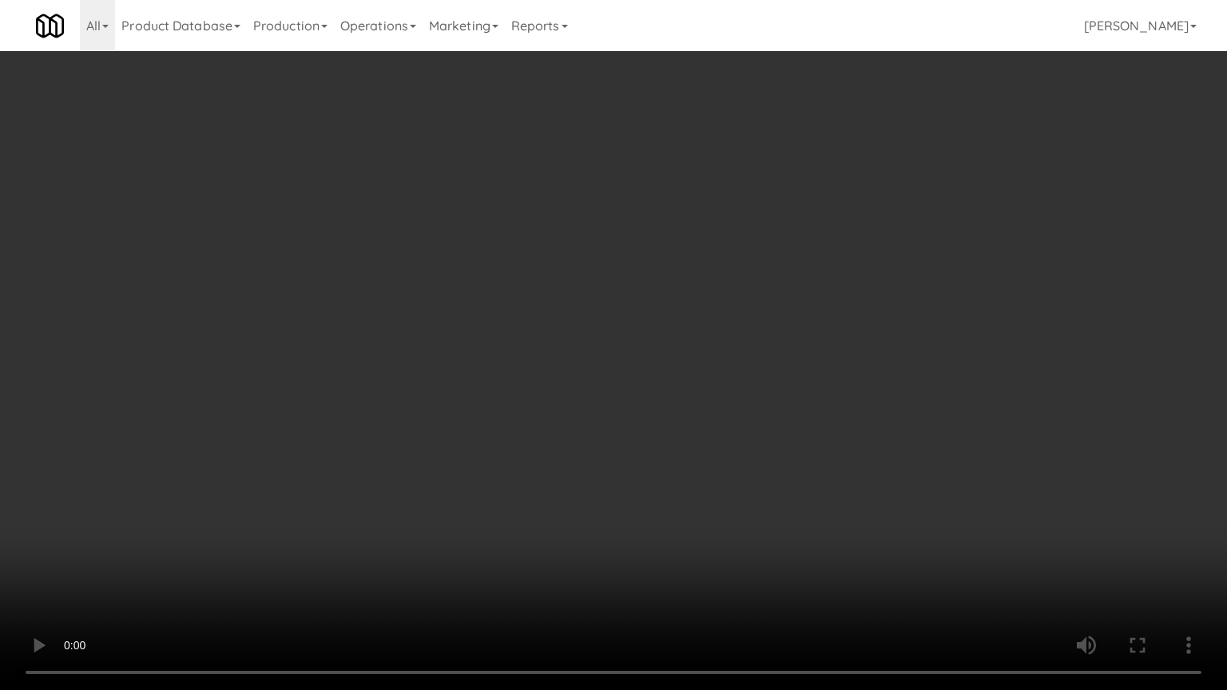
click at [540, 304] on video at bounding box center [613, 345] width 1227 height 690
click at [652, 351] on video at bounding box center [613, 345] width 1227 height 690
click at [677, 374] on video at bounding box center [613, 345] width 1227 height 690
click at [740, 405] on video at bounding box center [613, 345] width 1227 height 690
click at [640, 403] on video at bounding box center [613, 345] width 1227 height 690
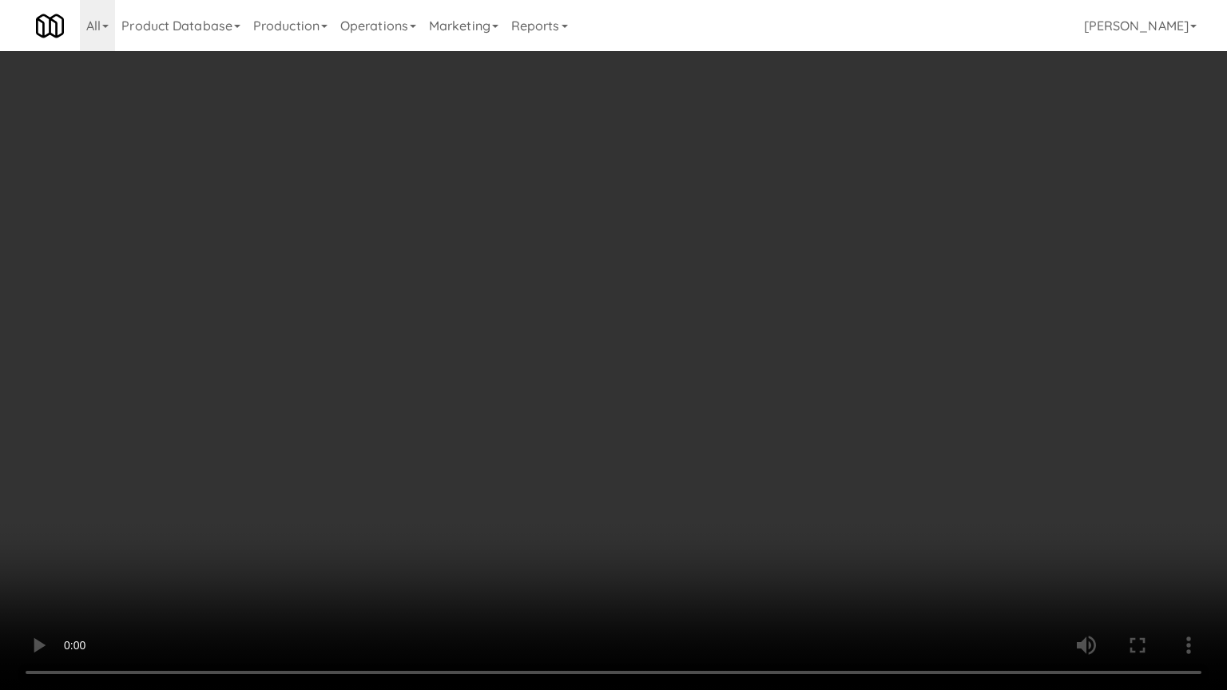
click at [707, 361] on video at bounding box center [613, 345] width 1227 height 690
drag, startPoint x: 671, startPoint y: 363, endPoint x: 744, endPoint y: 344, distance: 75.9
click at [673, 361] on video at bounding box center [613, 345] width 1227 height 690
click at [754, 355] on video at bounding box center [613, 345] width 1227 height 690
click at [740, 345] on video at bounding box center [613, 345] width 1227 height 690
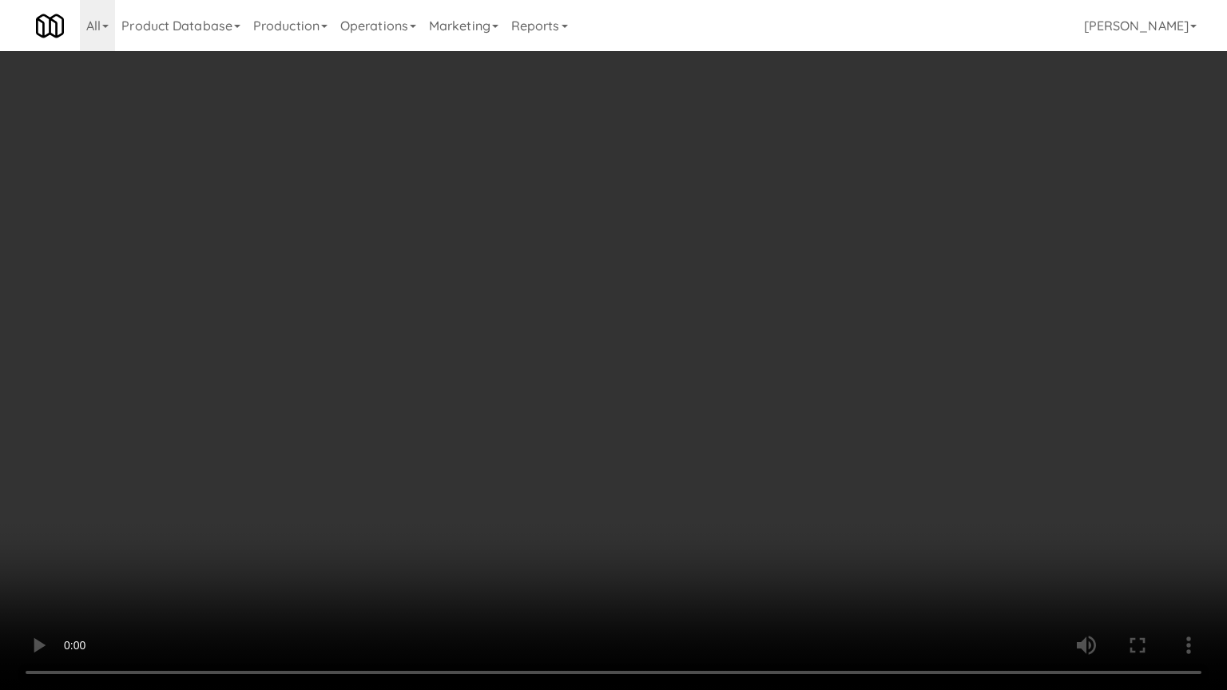
click at [796, 379] on video at bounding box center [613, 345] width 1227 height 690
click at [750, 367] on video at bounding box center [613, 345] width 1227 height 690
click at [805, 336] on video at bounding box center [613, 345] width 1227 height 690
click at [809, 333] on video at bounding box center [613, 345] width 1227 height 690
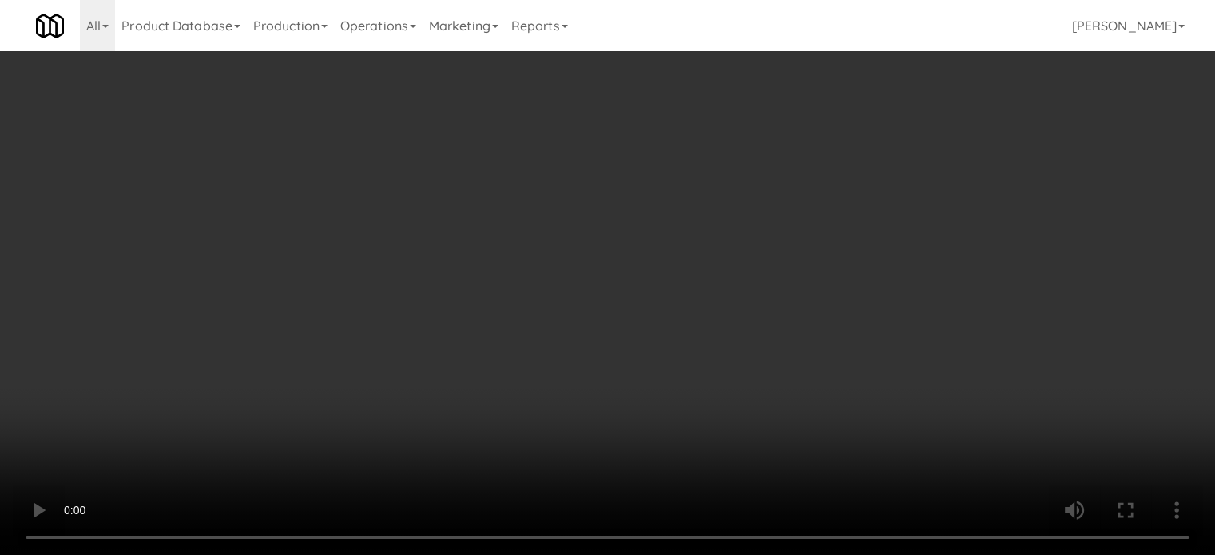
scroll to position [8387, 0]
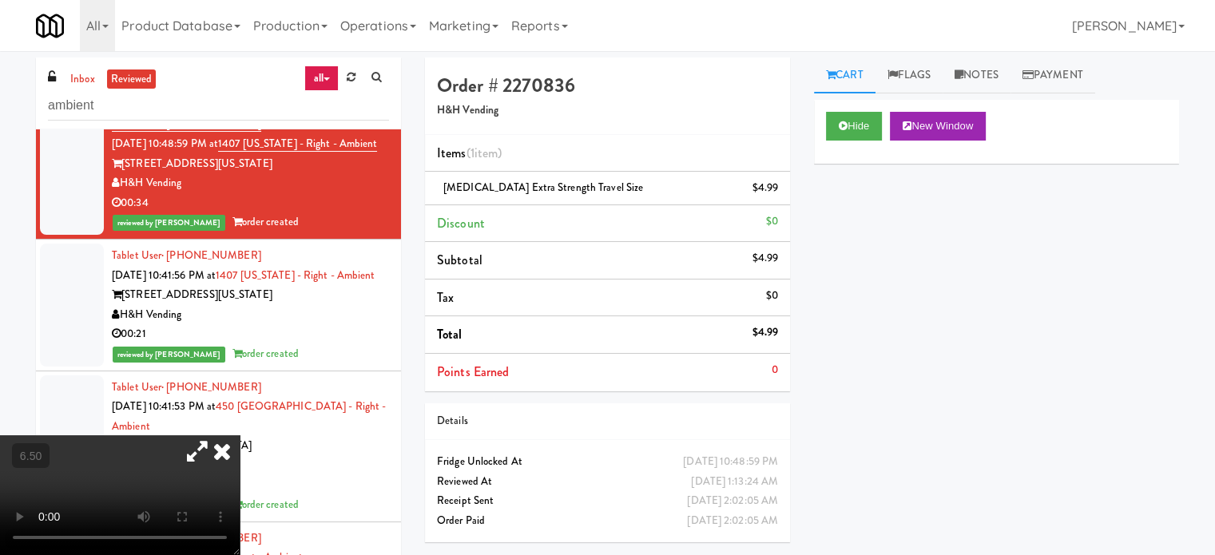
click at [240, 435] on icon at bounding box center [221, 451] width 35 height 32
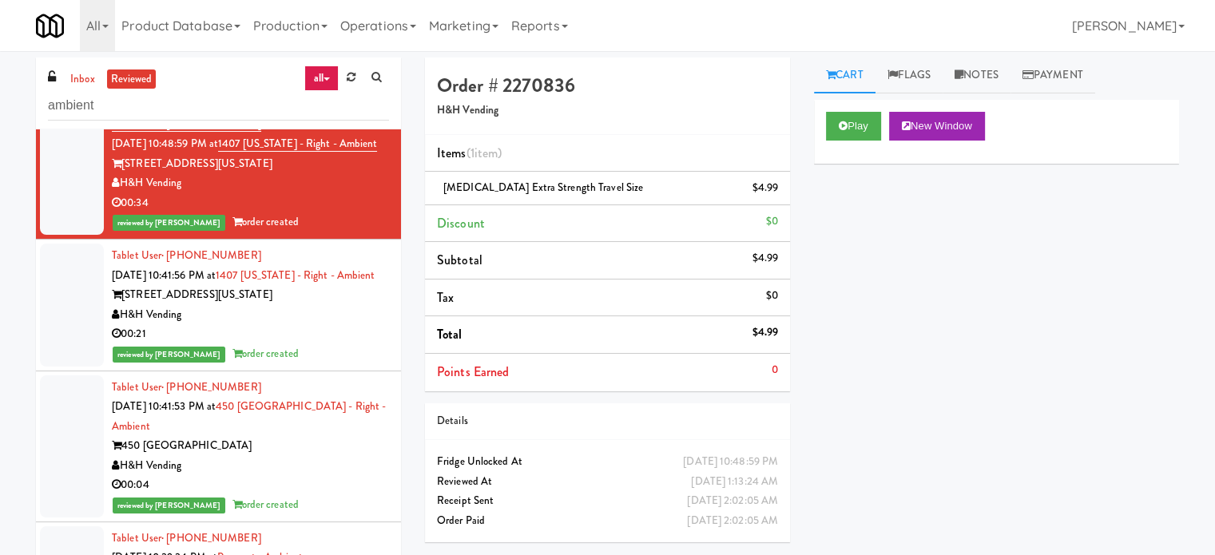
click at [372, 325] on div "H&H Vending" at bounding box center [250, 315] width 277 height 20
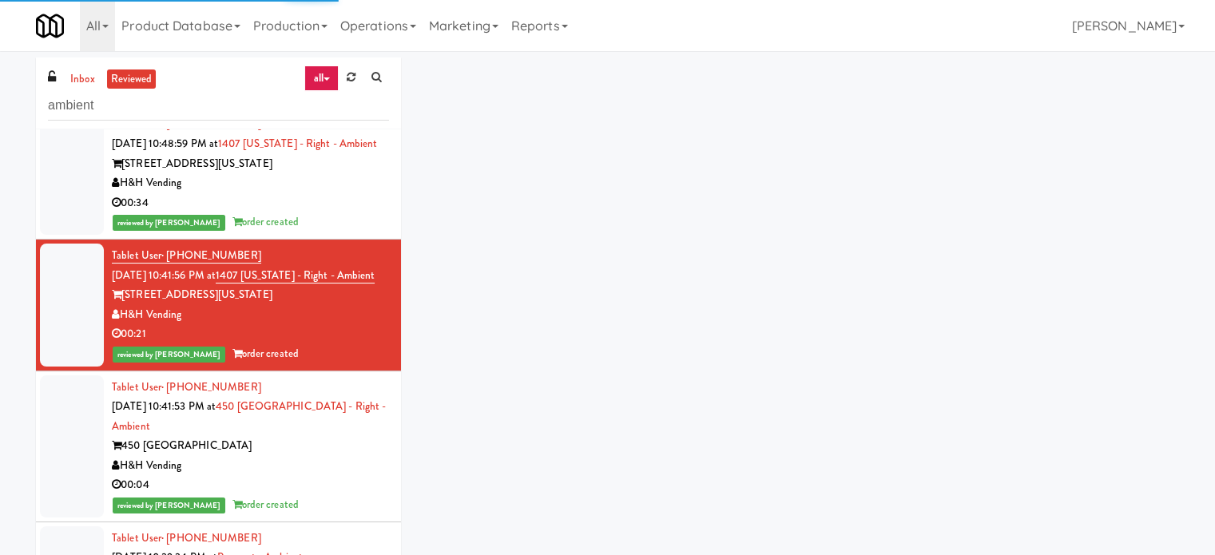
click at [359, 474] on div "H&H Vending" at bounding box center [250, 466] width 277 height 20
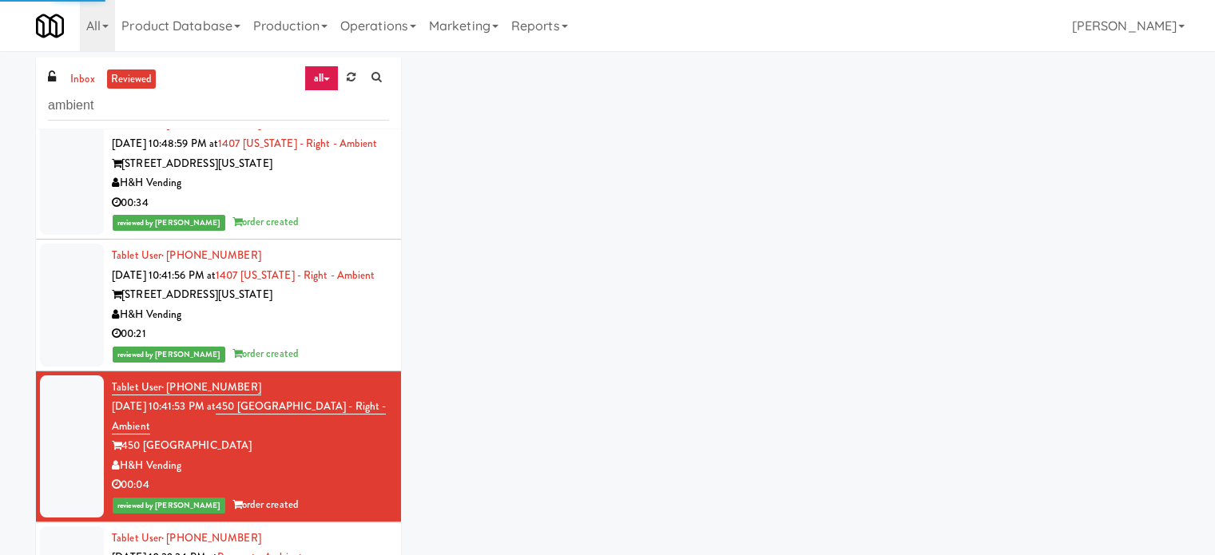
scroll to position [8787, 0]
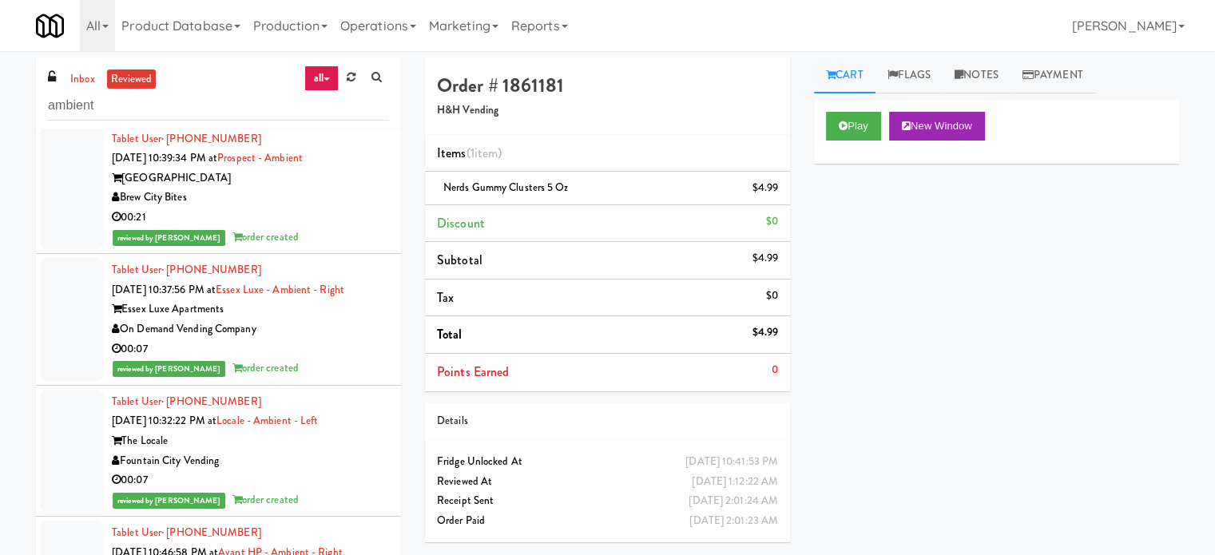
click at [332, 339] on div "On Demand Vending Company" at bounding box center [250, 330] width 277 height 20
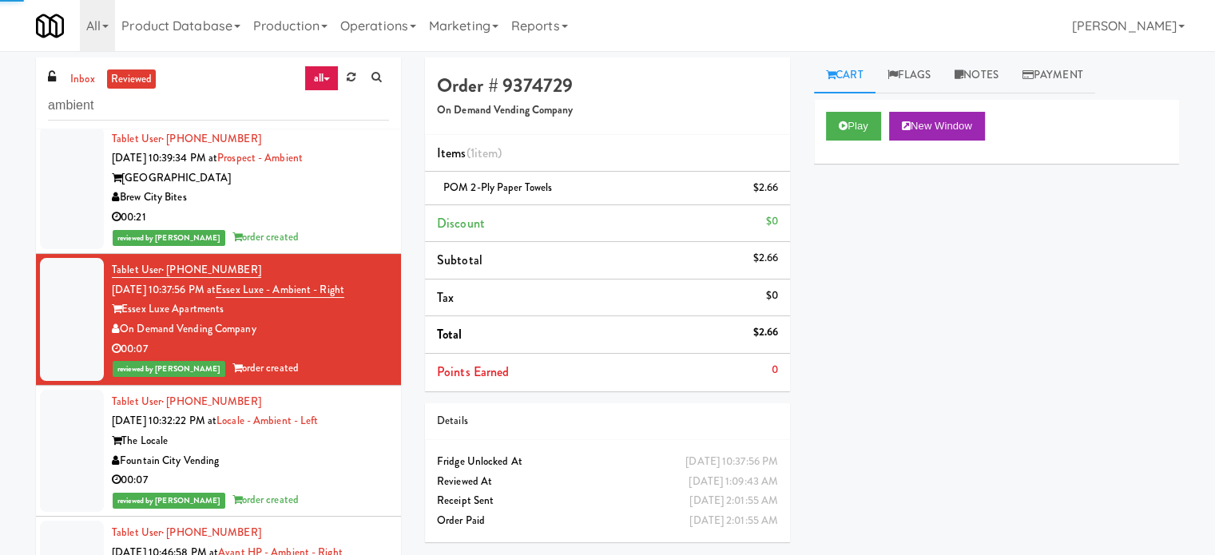
click at [337, 451] on div "The Locale" at bounding box center [250, 441] width 277 height 20
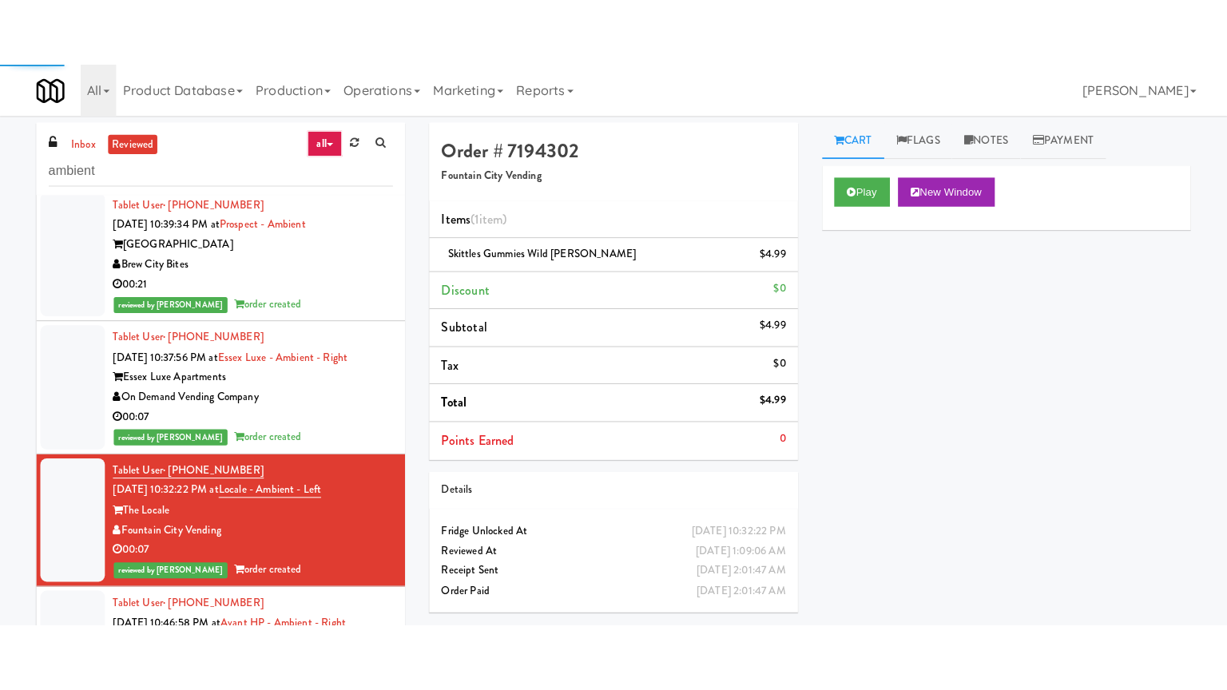
scroll to position [9186, 0]
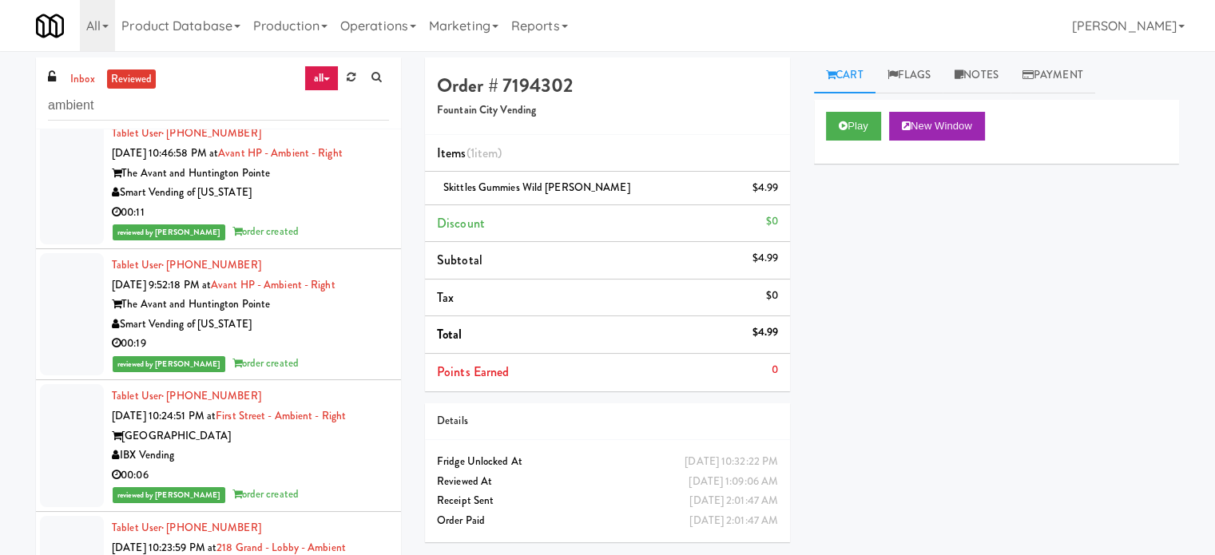
click at [319, 242] on div "reviewed by Jenet R order created" at bounding box center [250, 232] width 277 height 20
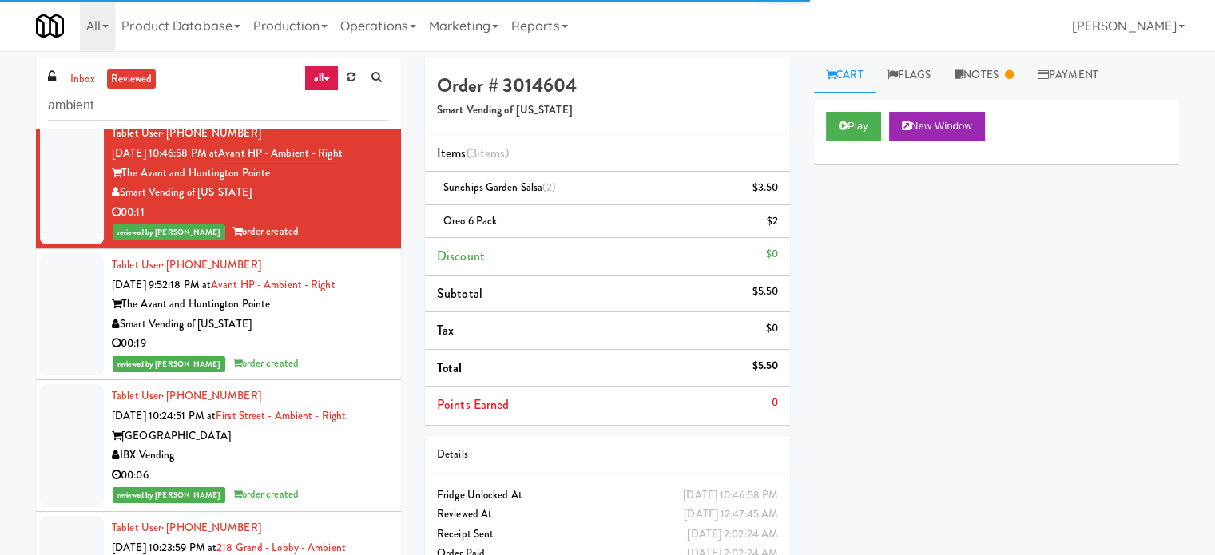
click at [329, 374] on div "reviewed by [PERSON_NAME] order created" at bounding box center [250, 364] width 277 height 20
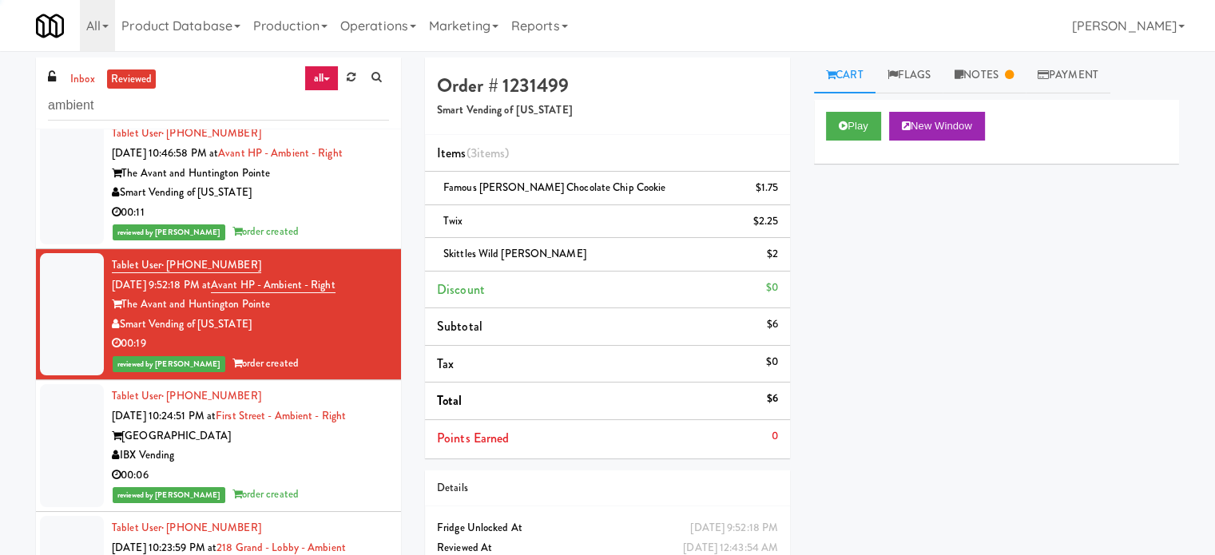
drag, startPoint x: 327, startPoint y: 229, endPoint x: 431, endPoint y: 191, distance: 111.4
click at [328, 223] on div "00:11" at bounding box center [250, 213] width 277 height 20
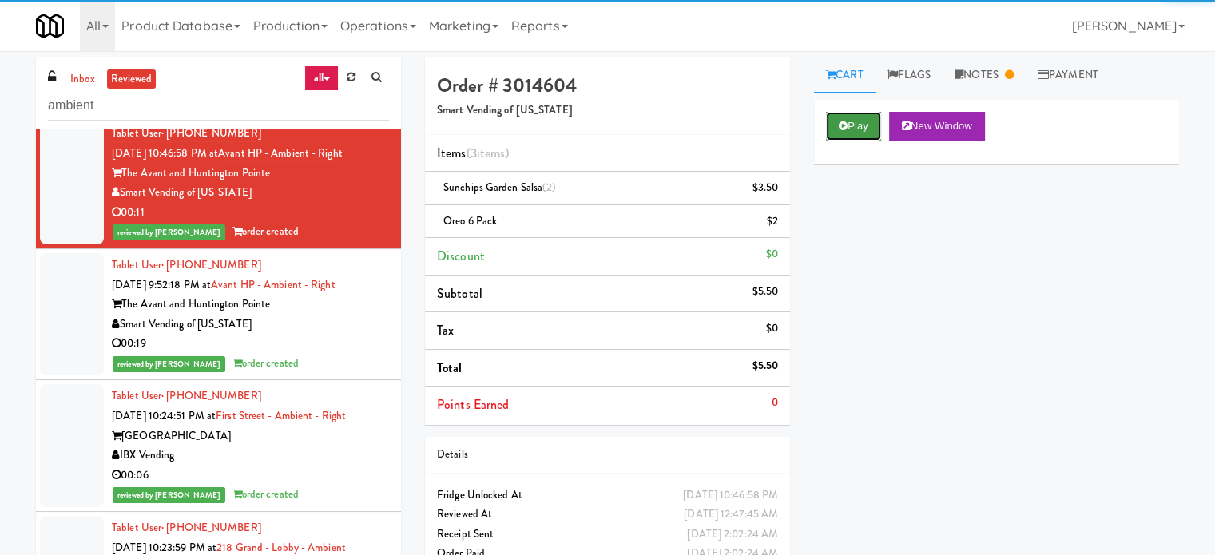
click at [865, 123] on button "Play" at bounding box center [853, 126] width 55 height 29
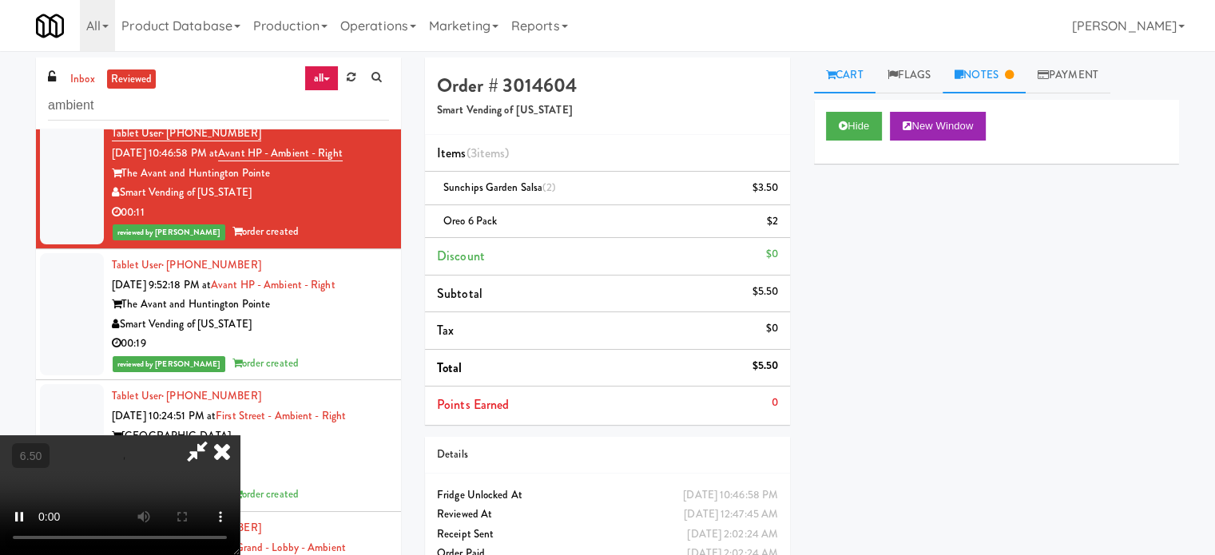
click at [979, 73] on link "Notes" at bounding box center [984, 76] width 83 height 36
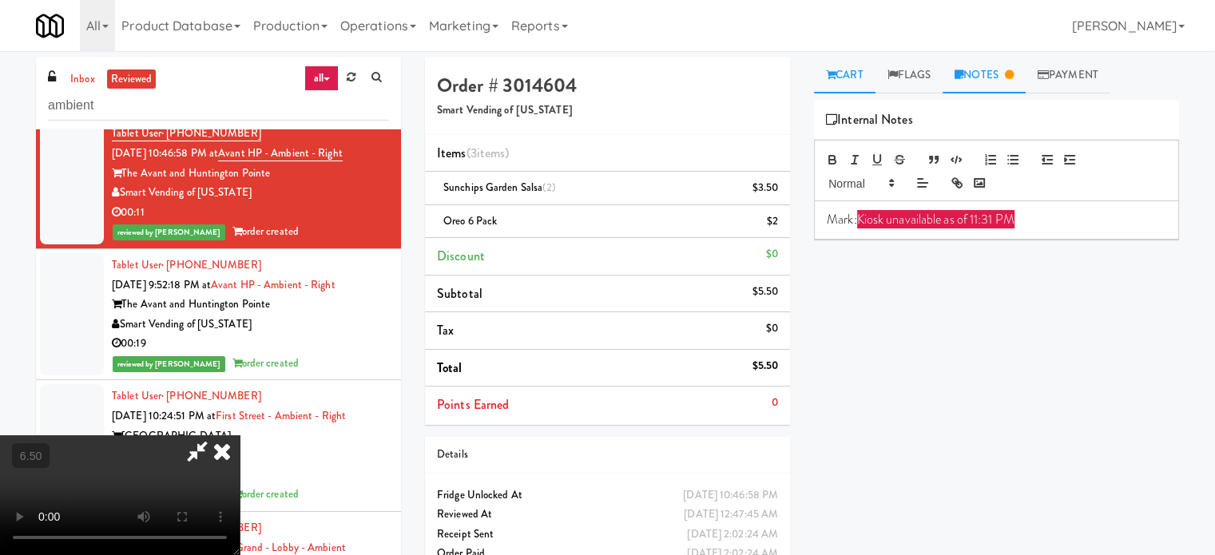
click at [847, 80] on link "Cart" at bounding box center [845, 76] width 62 height 36
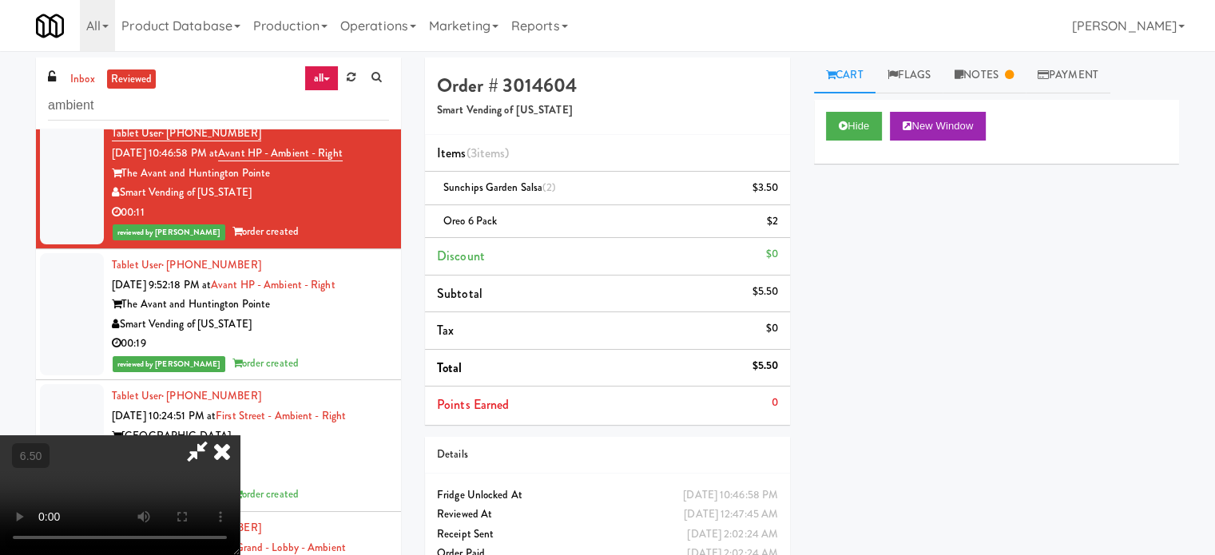
click at [240, 435] on video at bounding box center [120, 495] width 240 height 120
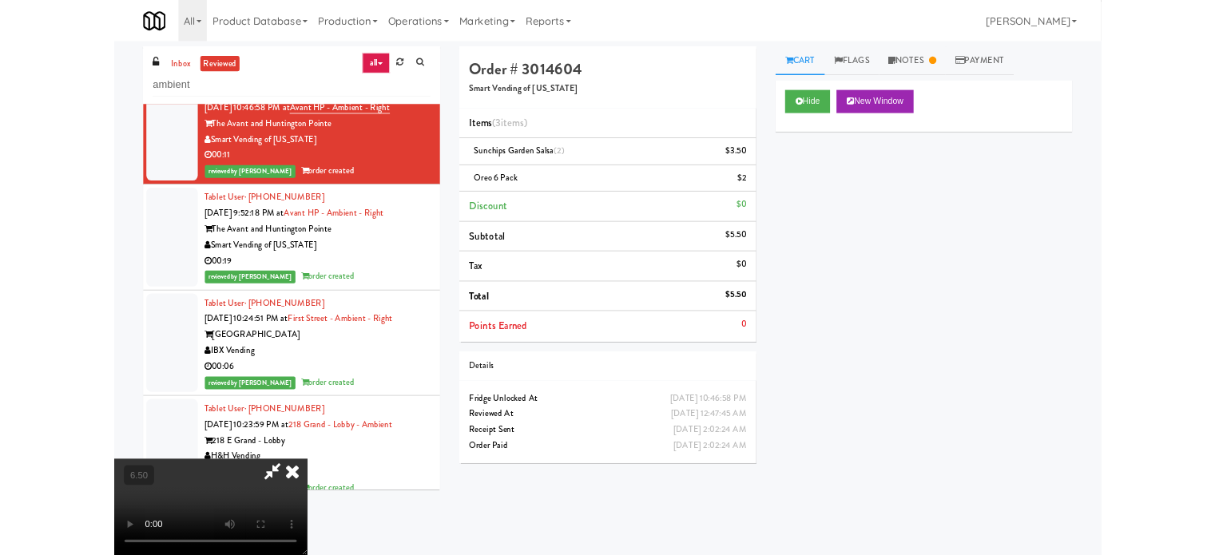
scroll to position [9087, 0]
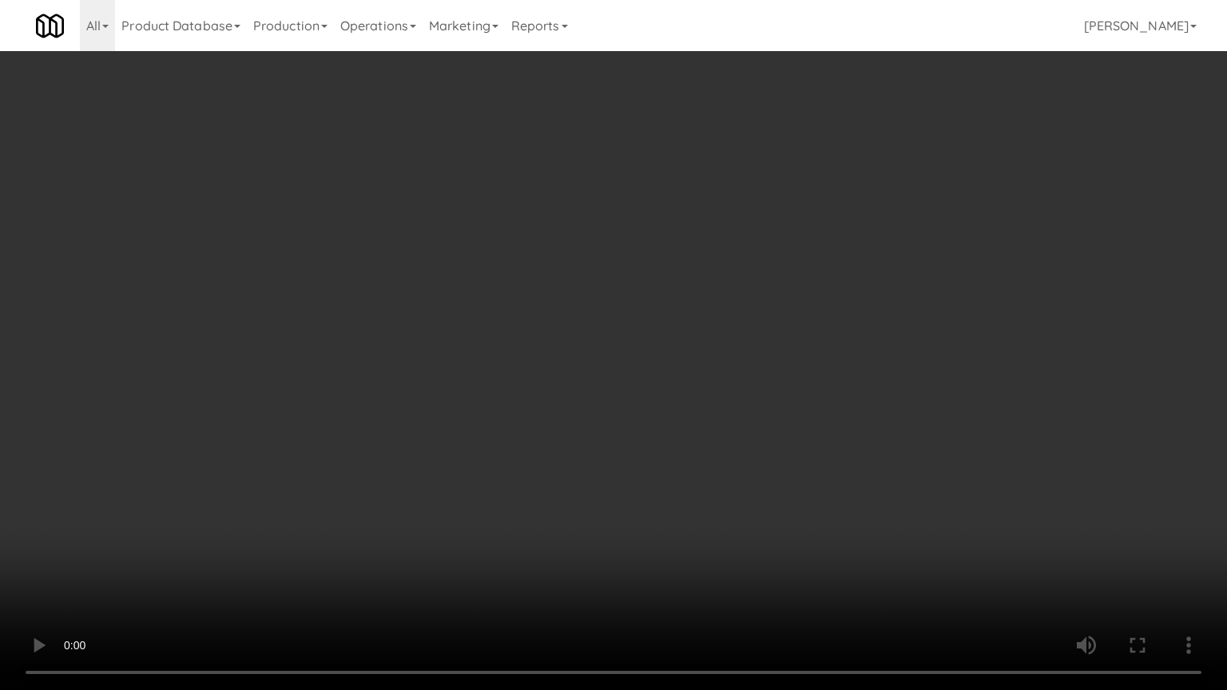
click at [488, 385] on video at bounding box center [613, 345] width 1227 height 690
click at [495, 392] on video at bounding box center [613, 345] width 1227 height 690
click at [497, 394] on video at bounding box center [613, 345] width 1227 height 690
click at [498, 393] on video at bounding box center [613, 345] width 1227 height 690
click at [550, 381] on video at bounding box center [613, 345] width 1227 height 690
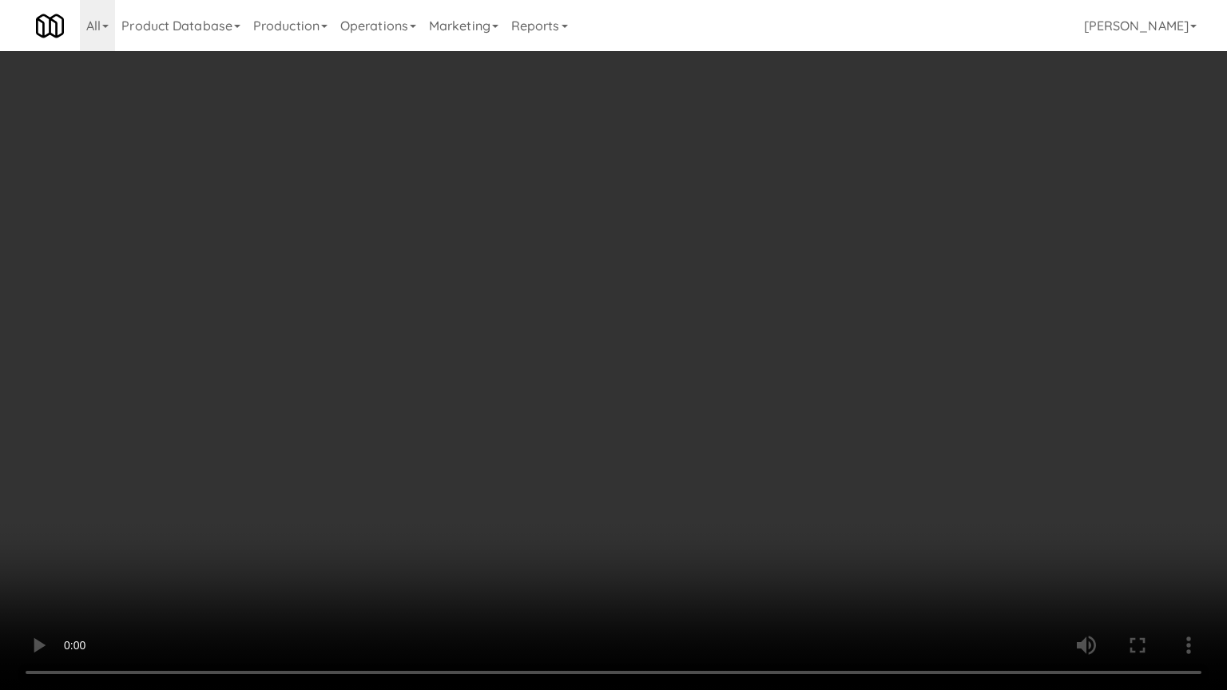
click at [562, 377] on video at bounding box center [613, 345] width 1227 height 690
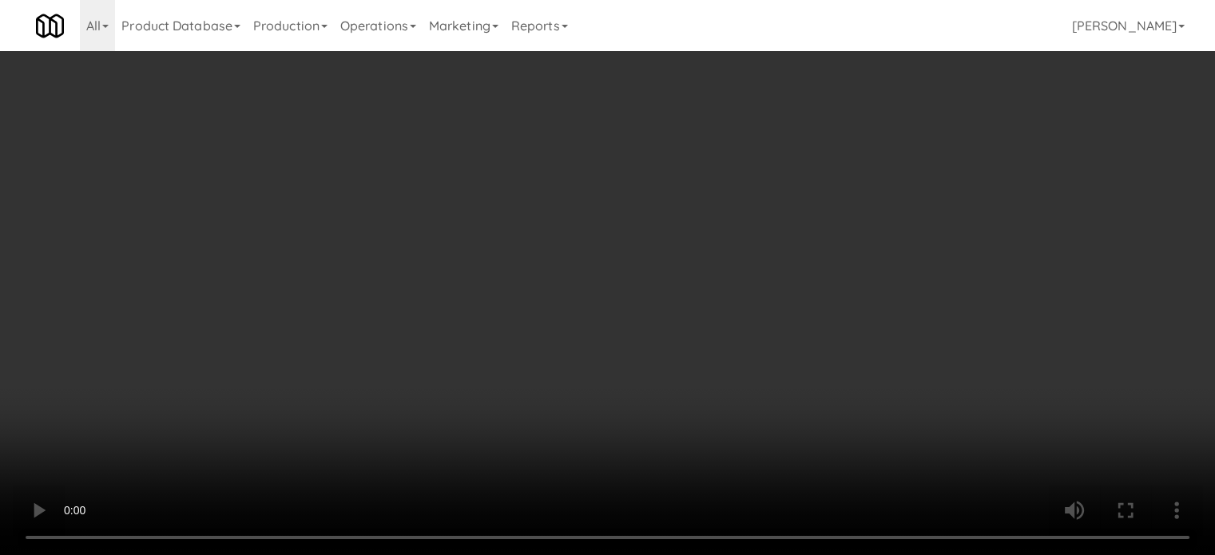
scroll to position [9186, 0]
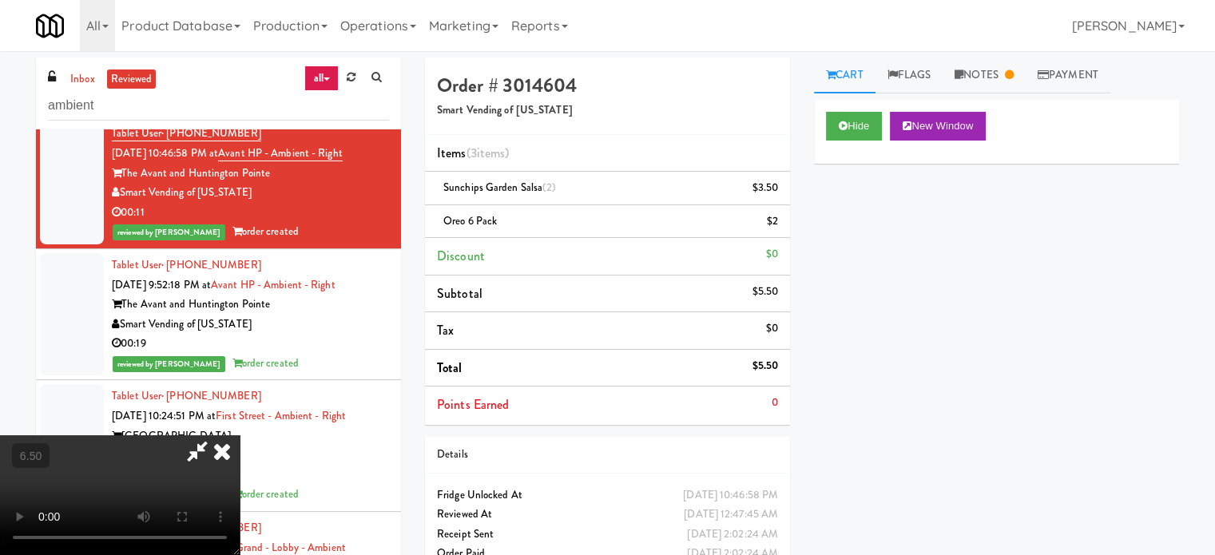
click at [216, 435] on icon at bounding box center [197, 451] width 37 height 32
click at [240, 435] on icon at bounding box center [221, 451] width 35 height 32
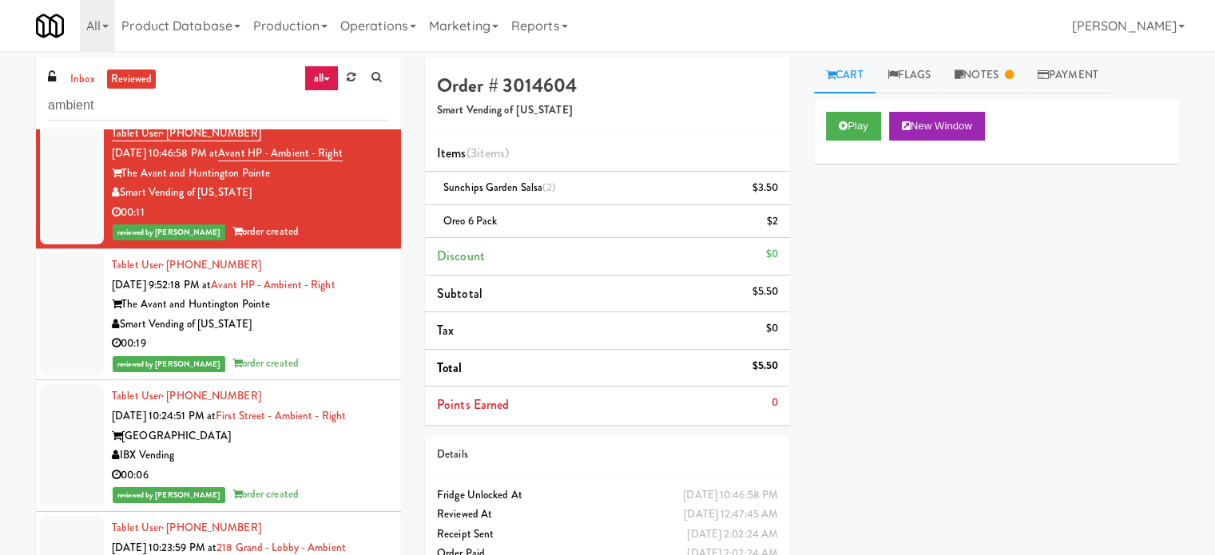
click at [338, 373] on div "reviewed by [PERSON_NAME] order created" at bounding box center [250, 364] width 277 height 20
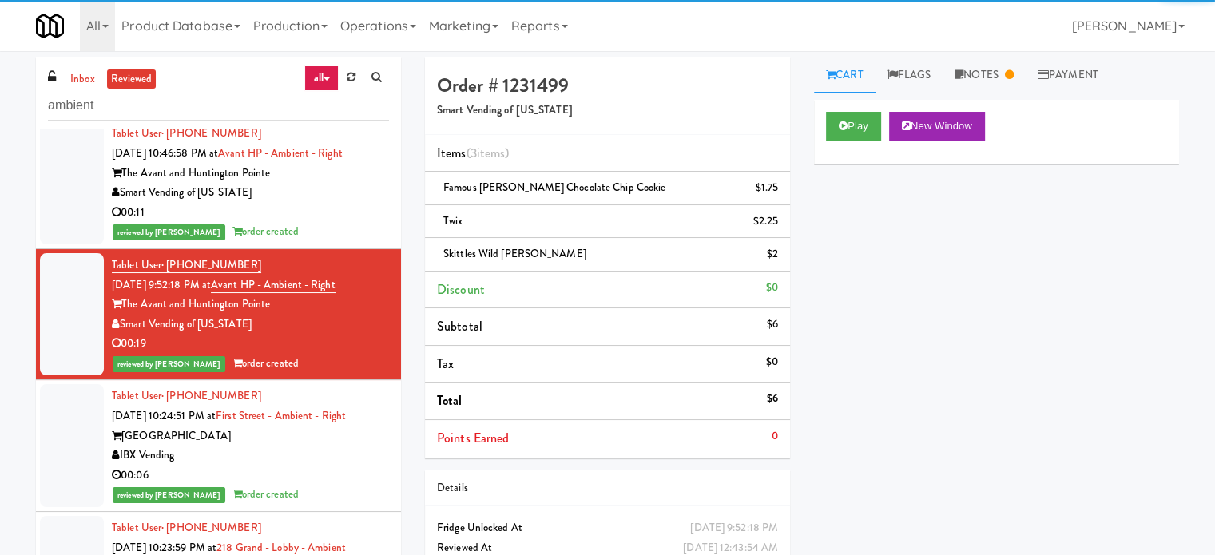
click at [340, 466] on div "IBX Vending" at bounding box center [250, 456] width 277 height 20
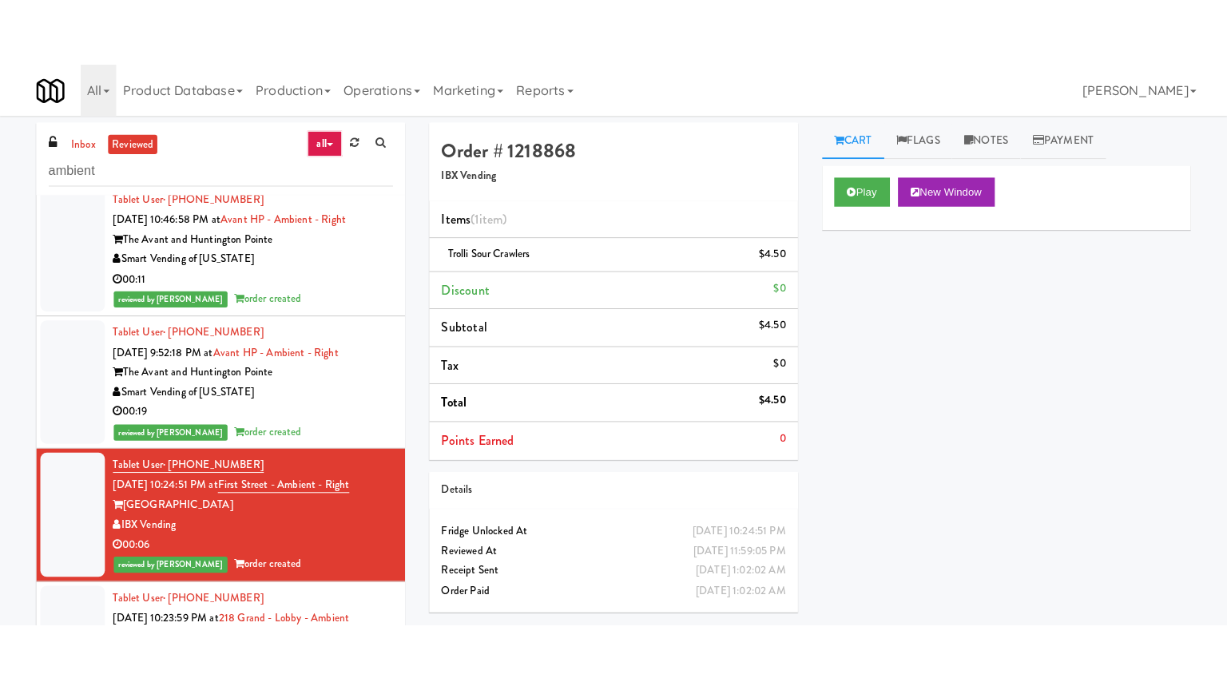
scroll to position [9586, 0]
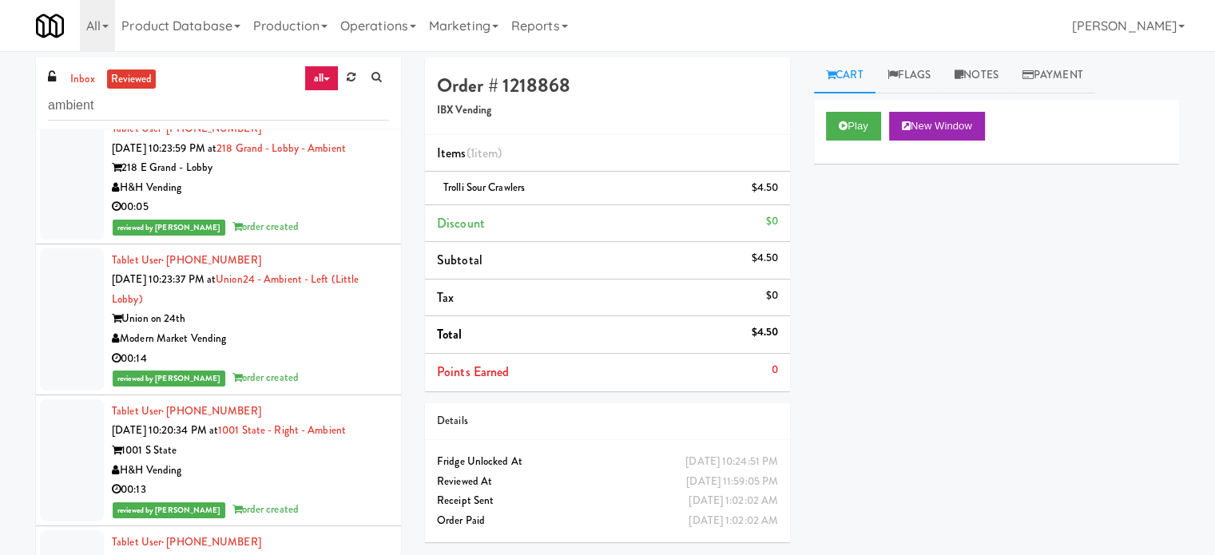
click at [345, 236] on div "reviewed by [PERSON_NAME] order created" at bounding box center [250, 227] width 277 height 20
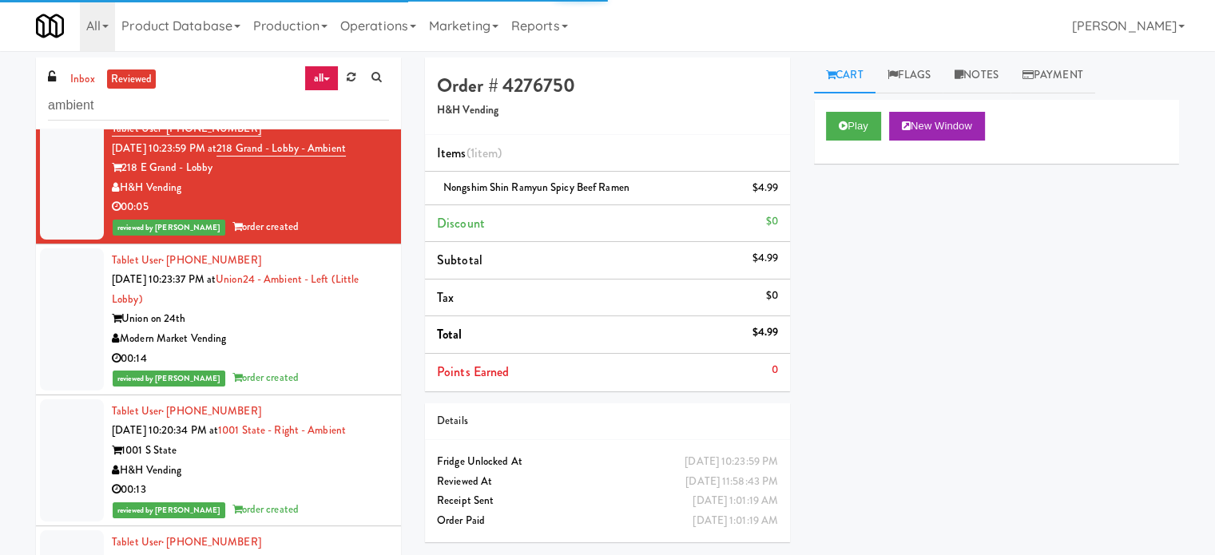
click at [337, 345] on div "Modern Market Vending" at bounding box center [250, 339] width 277 height 20
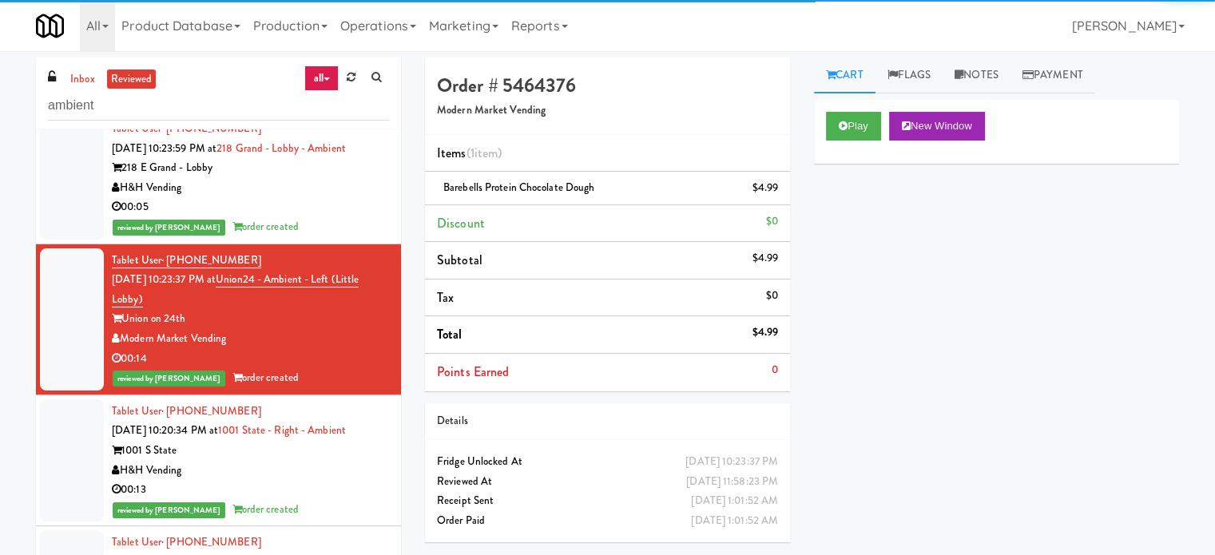
click at [327, 494] on div "00:13" at bounding box center [250, 490] width 277 height 20
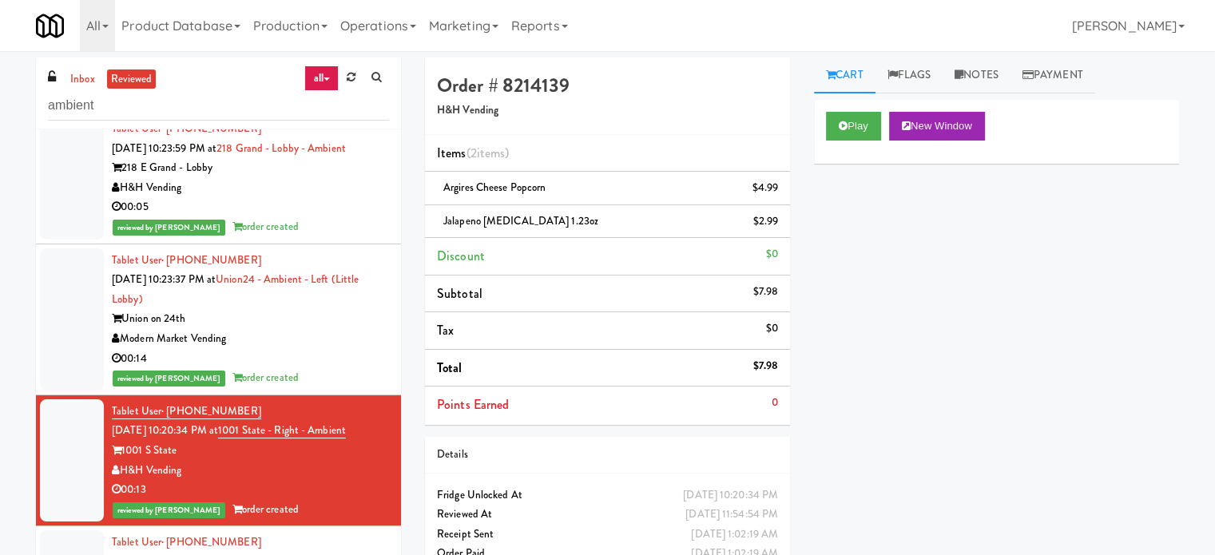
drag, startPoint x: 329, startPoint y: 363, endPoint x: 346, endPoint y: 360, distance: 17.1
click at [329, 363] on div "00:14" at bounding box center [250, 359] width 277 height 20
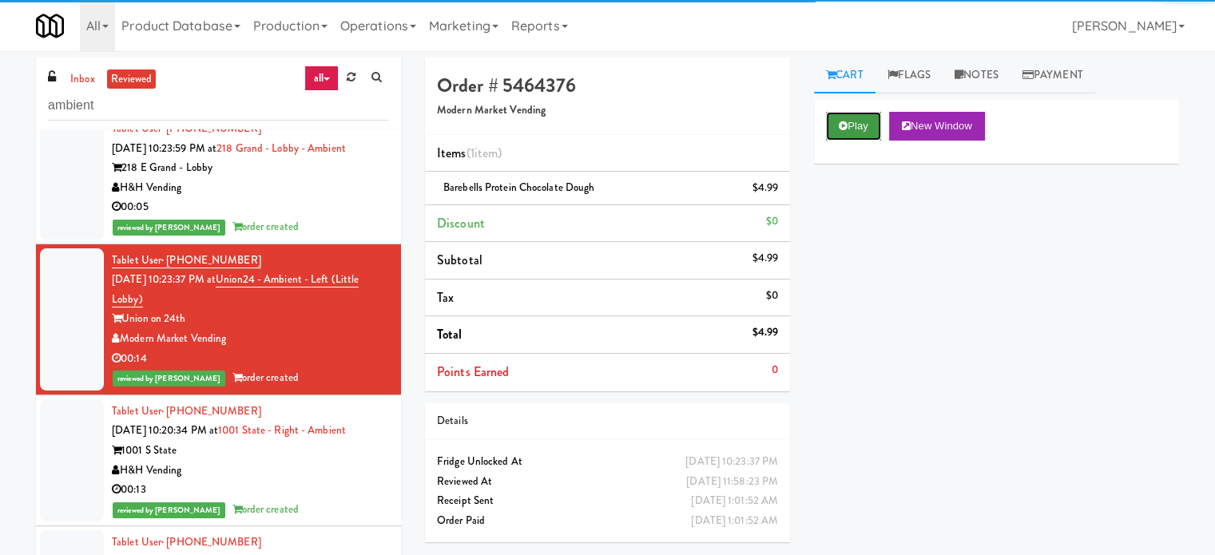
click at [847, 121] on button "Play" at bounding box center [853, 126] width 55 height 29
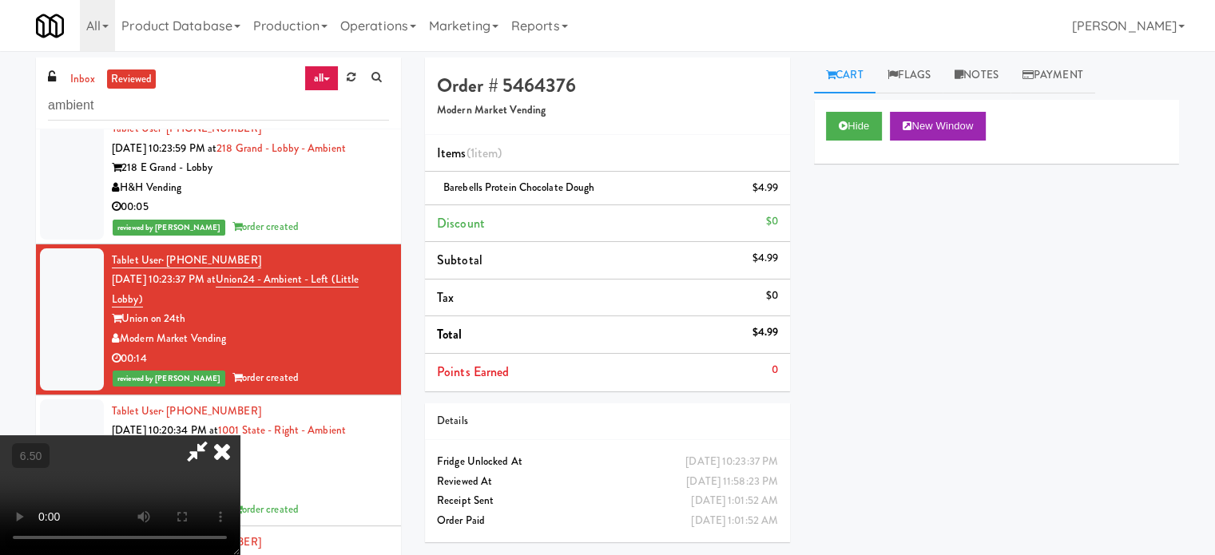
click at [240, 435] on video at bounding box center [120, 495] width 240 height 120
drag, startPoint x: 505, startPoint y: 363, endPoint x: 595, endPoint y: 149, distance: 232.3
click at [240, 435] on video at bounding box center [120, 495] width 240 height 120
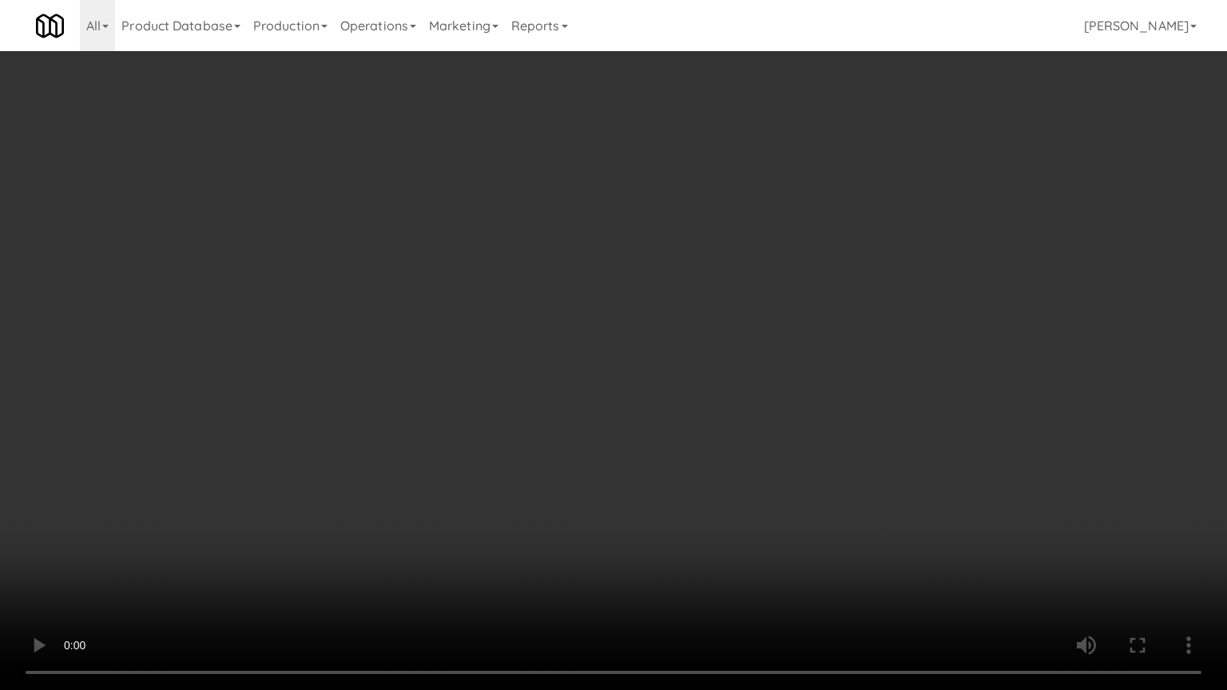
click at [572, 298] on video at bounding box center [613, 345] width 1227 height 690
click at [594, 313] on video at bounding box center [613, 345] width 1227 height 690
click at [653, 340] on video at bounding box center [613, 345] width 1227 height 690
click at [490, 455] on video at bounding box center [613, 345] width 1227 height 690
click at [497, 365] on video at bounding box center [613, 345] width 1227 height 690
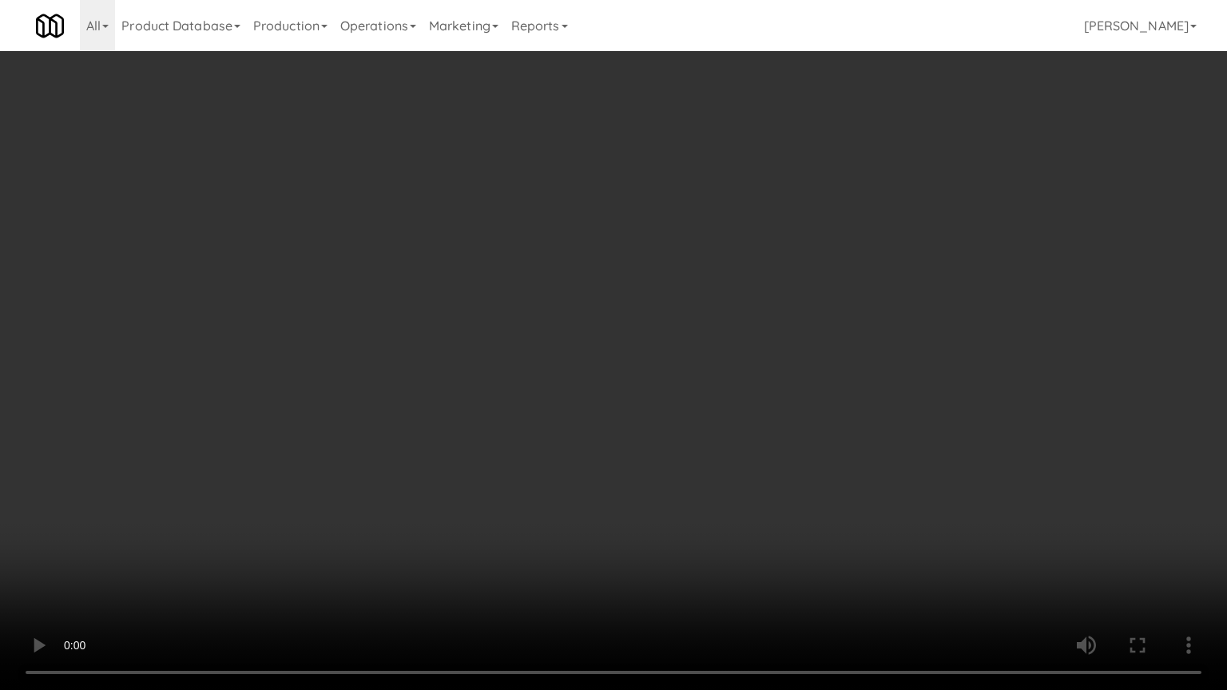
click at [498, 358] on video at bounding box center [613, 345] width 1227 height 690
click at [494, 368] on video at bounding box center [613, 345] width 1227 height 690
click at [495, 367] on video at bounding box center [613, 345] width 1227 height 690
click at [544, 410] on video at bounding box center [613, 345] width 1227 height 690
click at [534, 398] on video at bounding box center [613, 345] width 1227 height 690
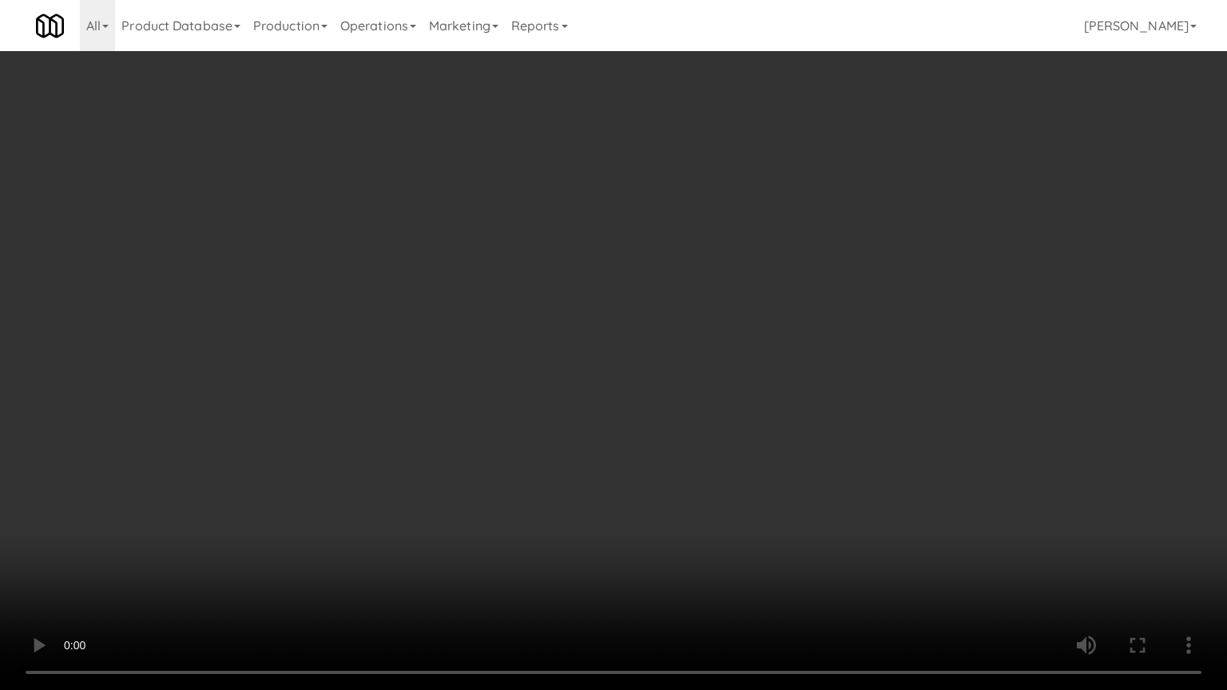
click at [543, 382] on video at bounding box center [613, 345] width 1227 height 690
click at [548, 387] on video at bounding box center [613, 345] width 1227 height 690
click at [601, 323] on video at bounding box center [613, 345] width 1227 height 690
click at [602, 320] on video at bounding box center [613, 345] width 1227 height 690
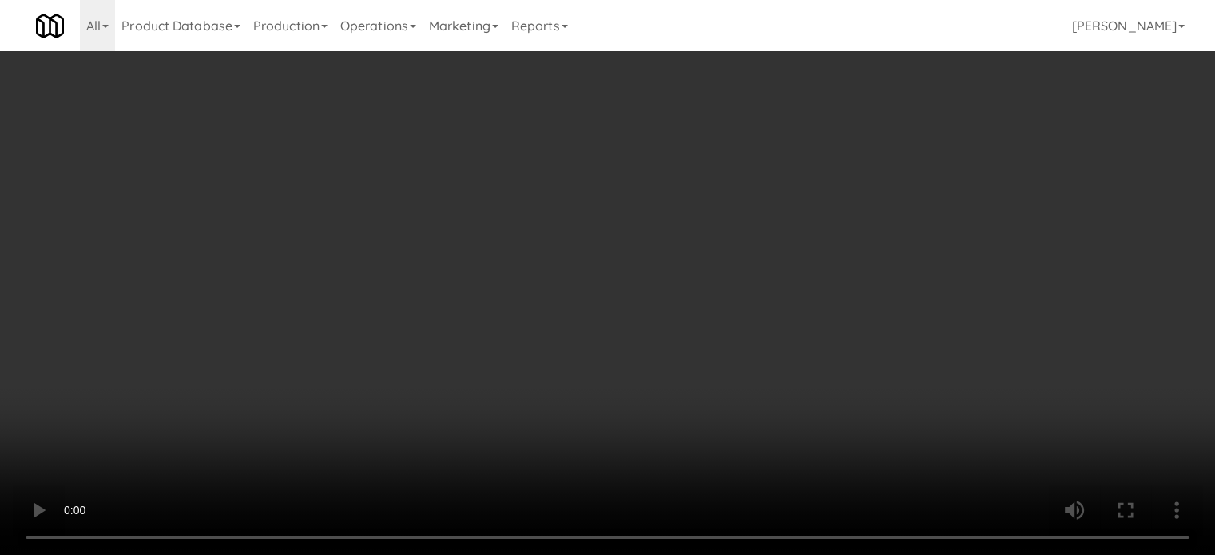
scroll to position [9586, 0]
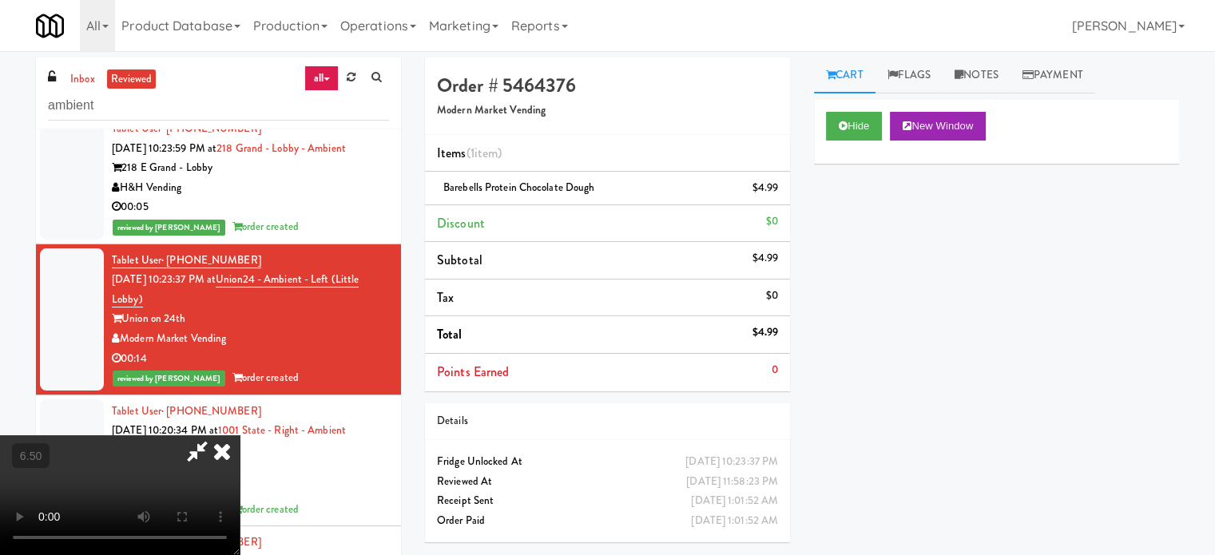
click at [240, 435] on icon at bounding box center [221, 451] width 35 height 32
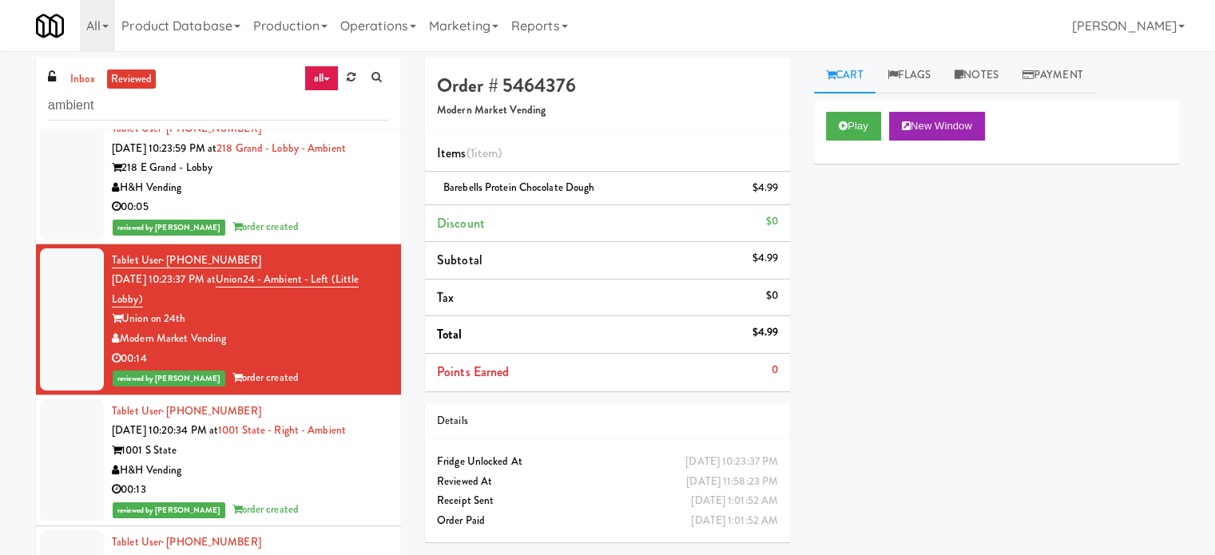
click at [312, 500] on div "00:13" at bounding box center [250, 490] width 277 height 20
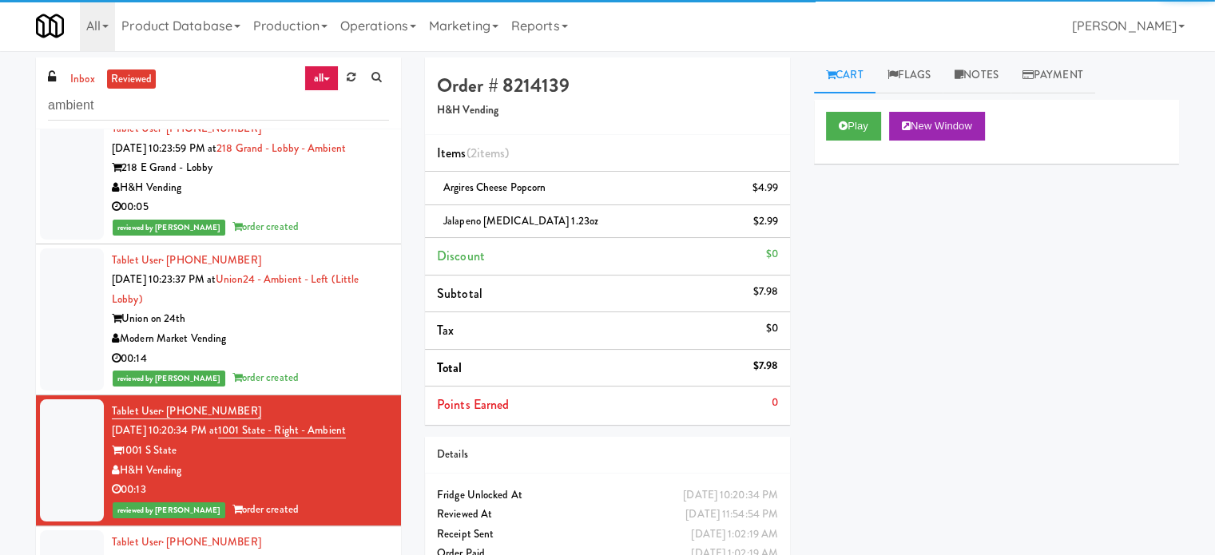
scroll to position [9985, 0]
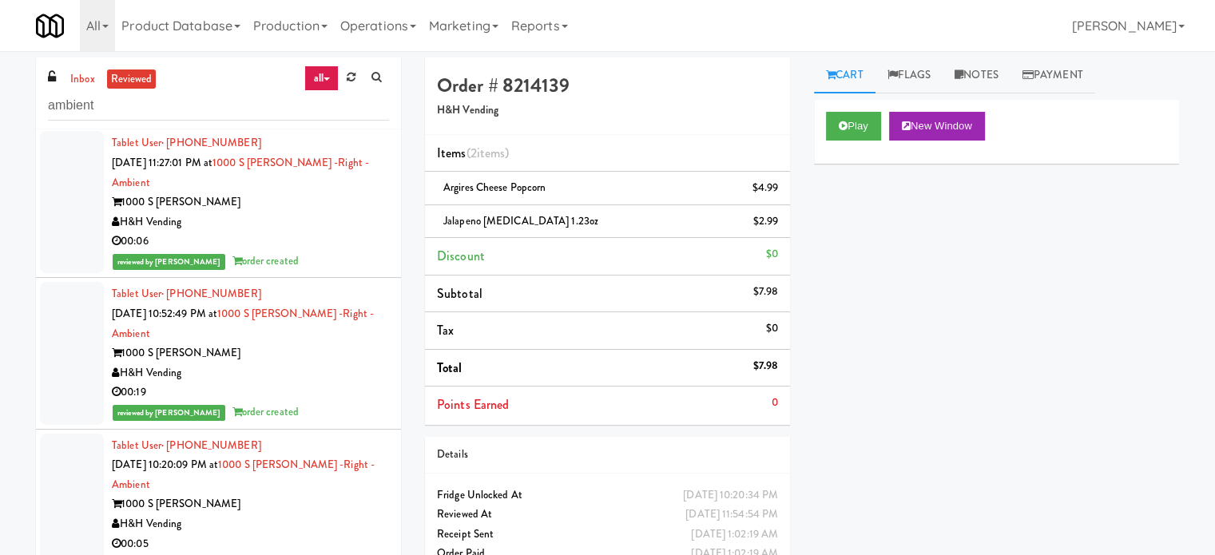
click at [320, 241] on div "00:06" at bounding box center [250, 242] width 277 height 20
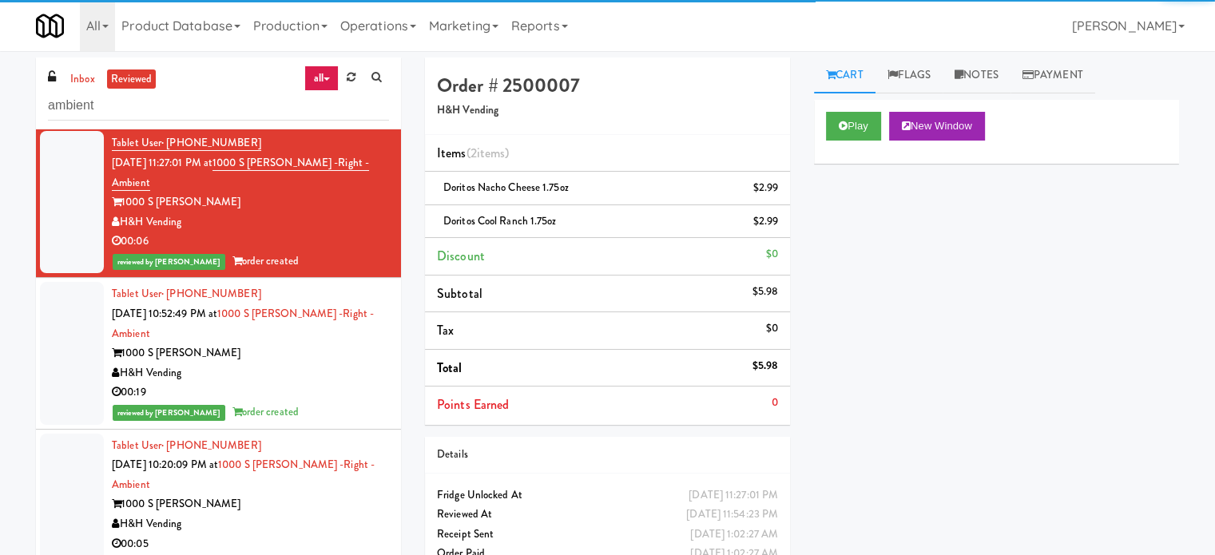
click at [329, 363] on div "H&H Vending" at bounding box center [250, 373] width 277 height 20
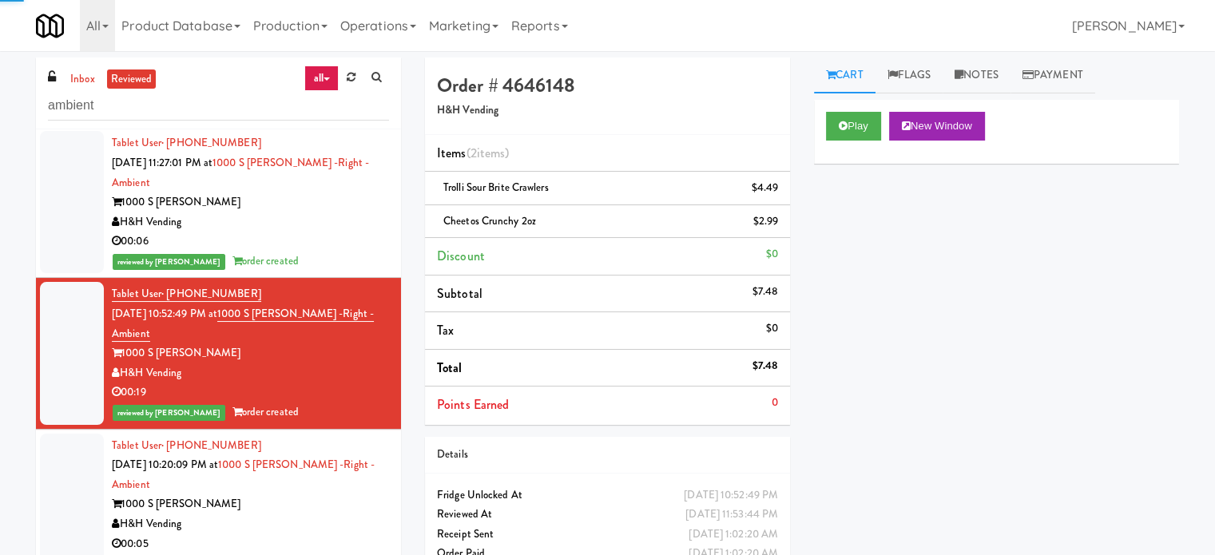
click at [342, 494] on div "1000 S [PERSON_NAME]" at bounding box center [250, 504] width 277 height 20
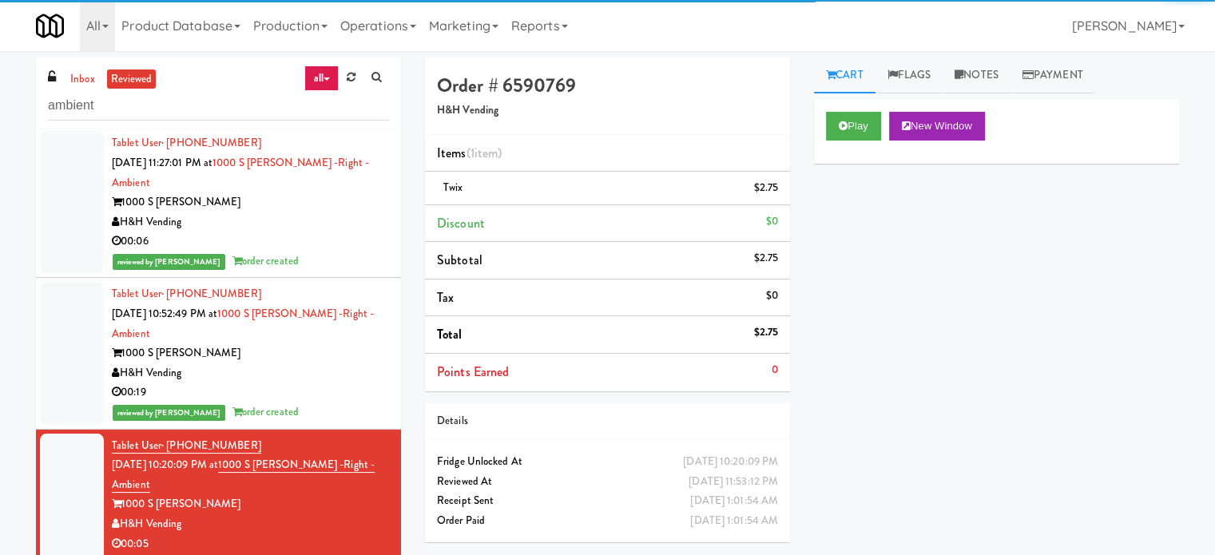
scroll to position [10384, 0]
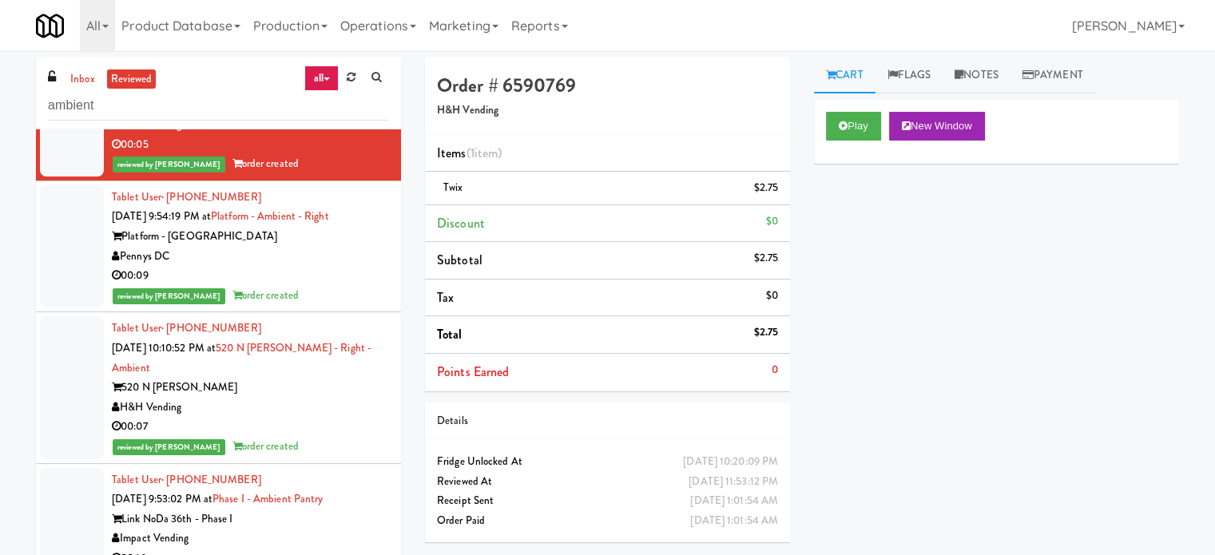
click at [337, 247] on div "Pennys DC" at bounding box center [250, 257] width 277 height 20
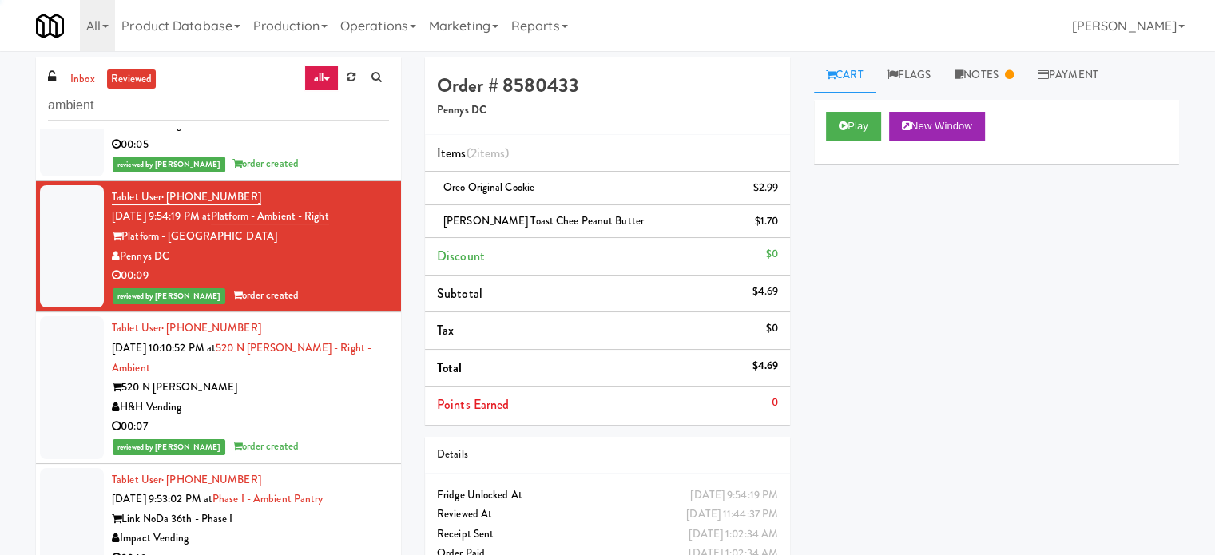
click at [334, 378] on div "520 N [PERSON_NAME]" at bounding box center [250, 388] width 277 height 20
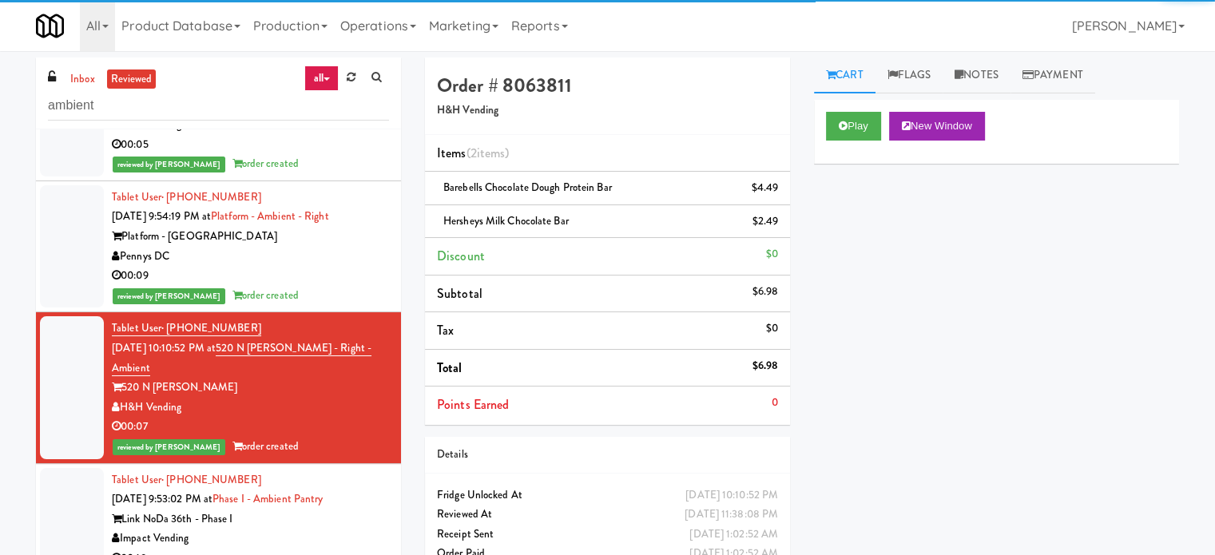
click at [355, 510] on div "Link NoDa 36th - Phase I" at bounding box center [250, 520] width 277 height 20
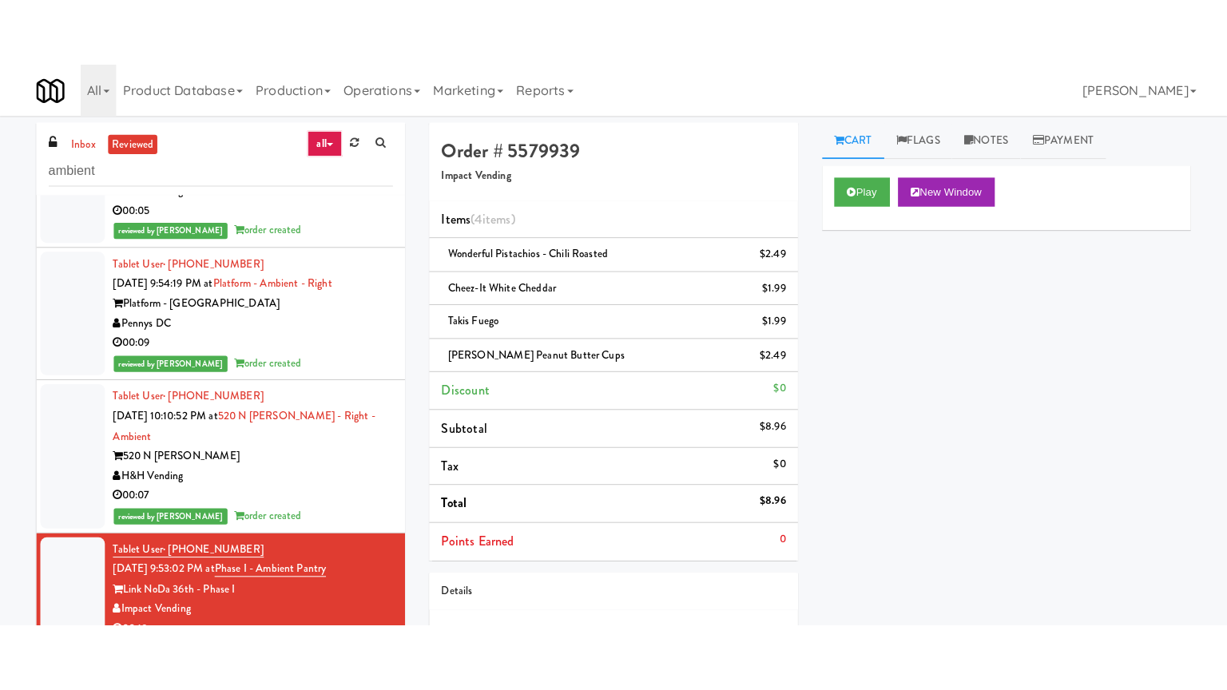
scroll to position [10784, 0]
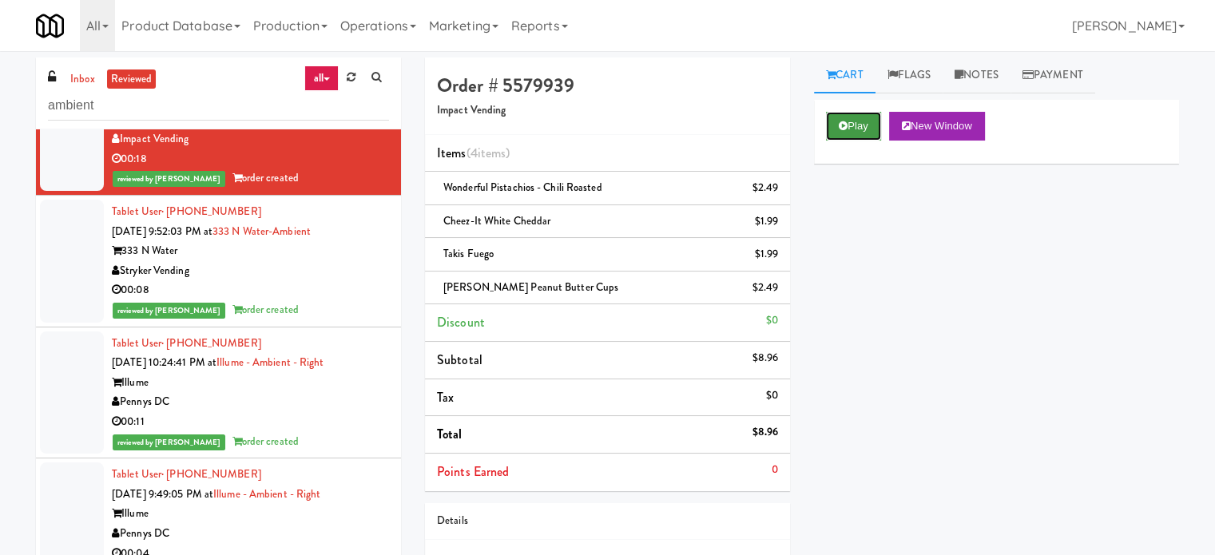
click at [842, 118] on button "Play" at bounding box center [853, 126] width 55 height 29
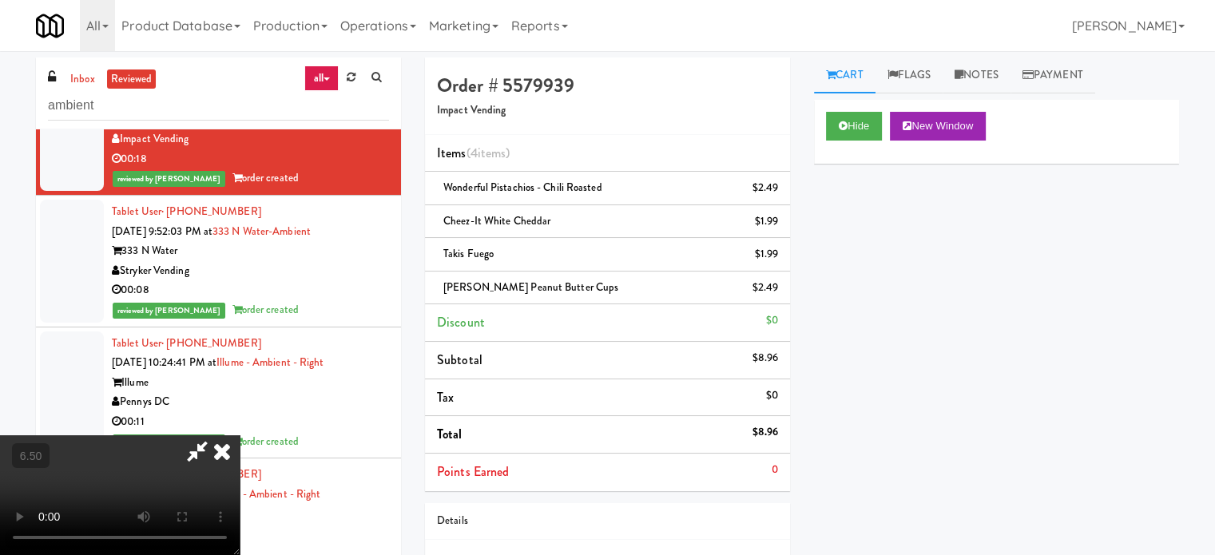
click at [240, 435] on video at bounding box center [120, 495] width 240 height 120
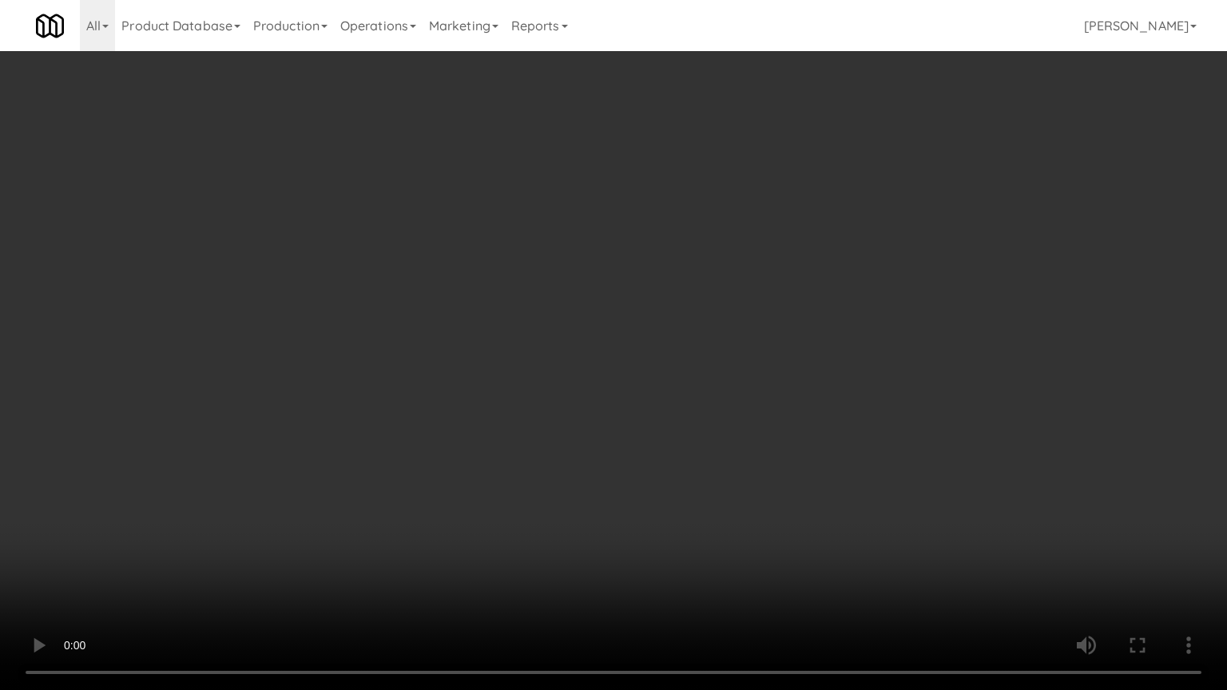
click at [616, 364] on video at bounding box center [613, 345] width 1227 height 690
click at [617, 346] on video at bounding box center [613, 345] width 1227 height 690
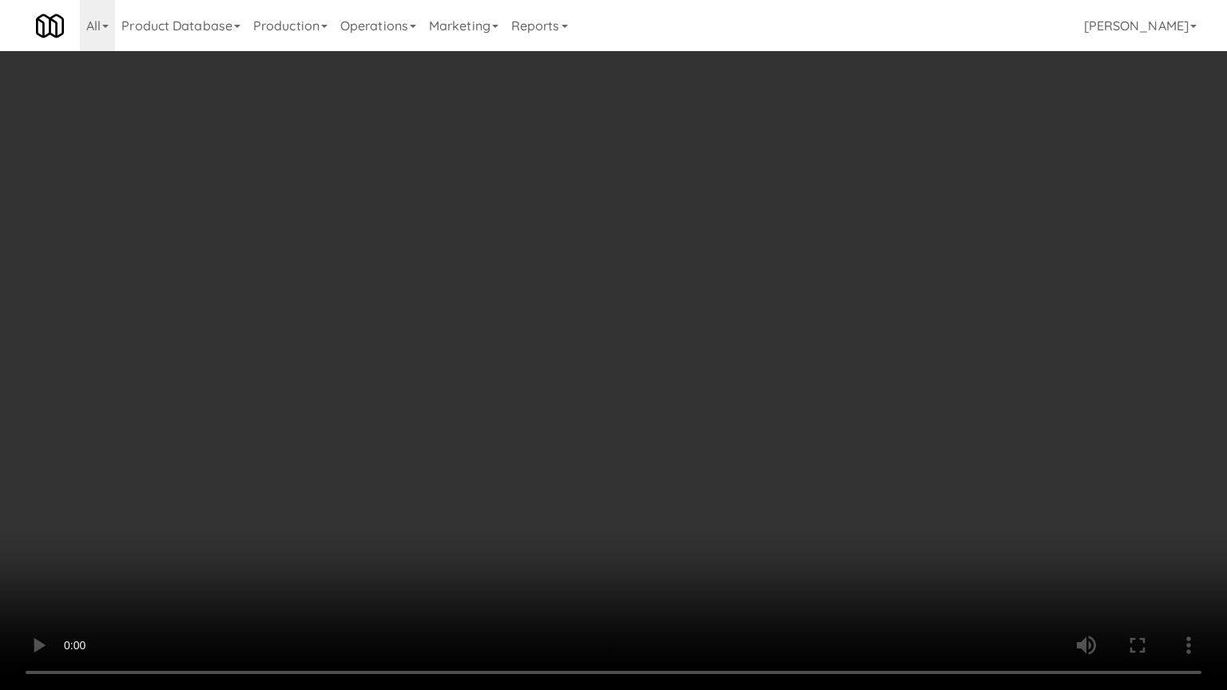
click at [617, 346] on video at bounding box center [613, 345] width 1227 height 690
click at [617, 342] on video at bounding box center [613, 345] width 1227 height 690
click at [617, 345] on video at bounding box center [613, 345] width 1227 height 690
click at [637, 368] on video at bounding box center [613, 345] width 1227 height 690
click at [636, 365] on video at bounding box center [613, 345] width 1227 height 690
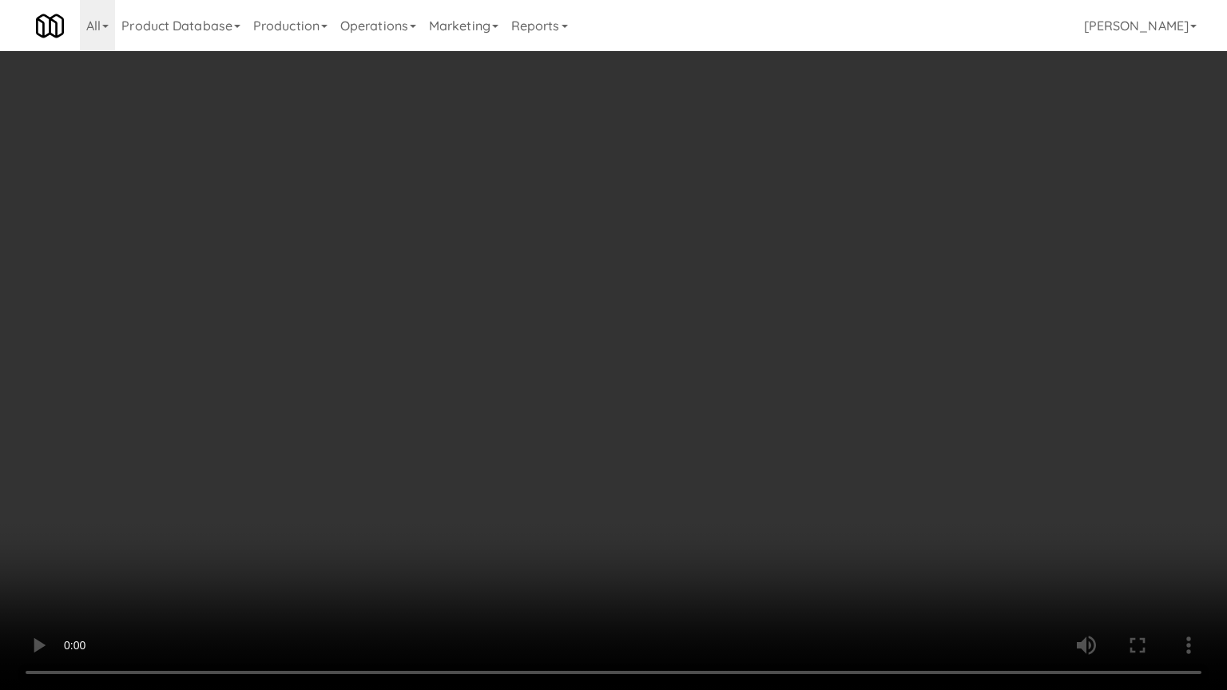
click at [671, 377] on video at bounding box center [613, 345] width 1227 height 690
click at [670, 374] on video at bounding box center [613, 345] width 1227 height 690
click at [668, 365] on video at bounding box center [613, 345] width 1227 height 690
click at [675, 359] on video at bounding box center [613, 345] width 1227 height 690
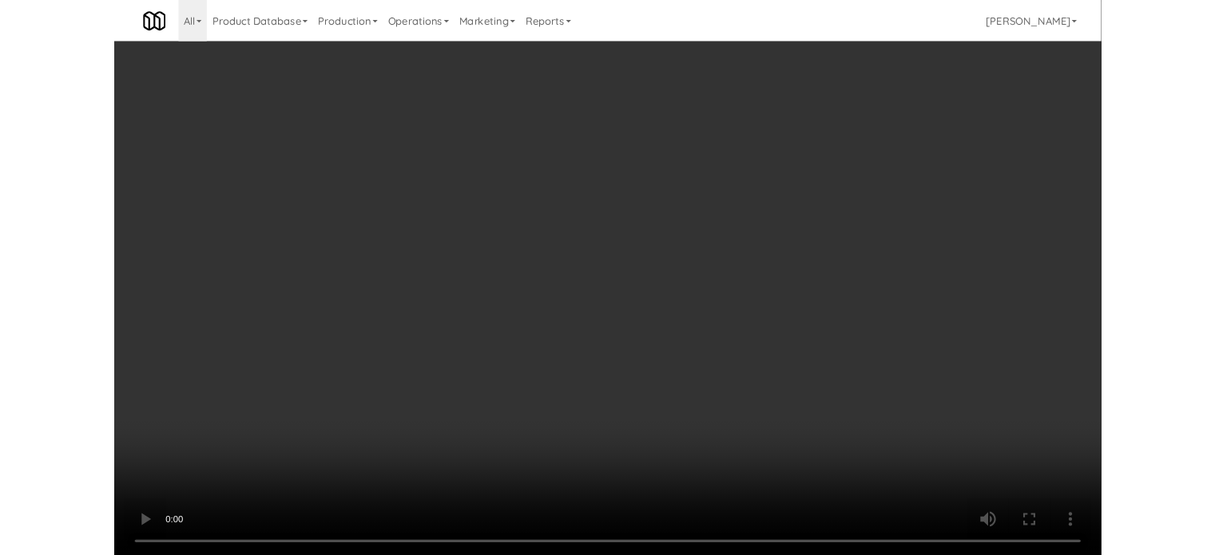
scroll to position [10784, 0]
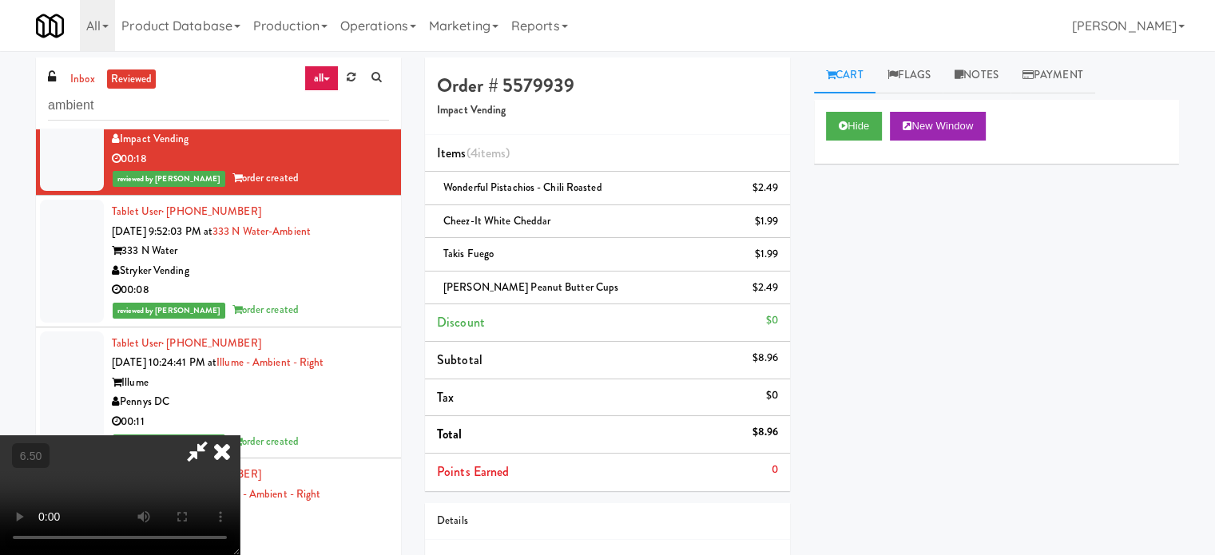
click at [240, 435] on icon at bounding box center [221, 451] width 35 height 32
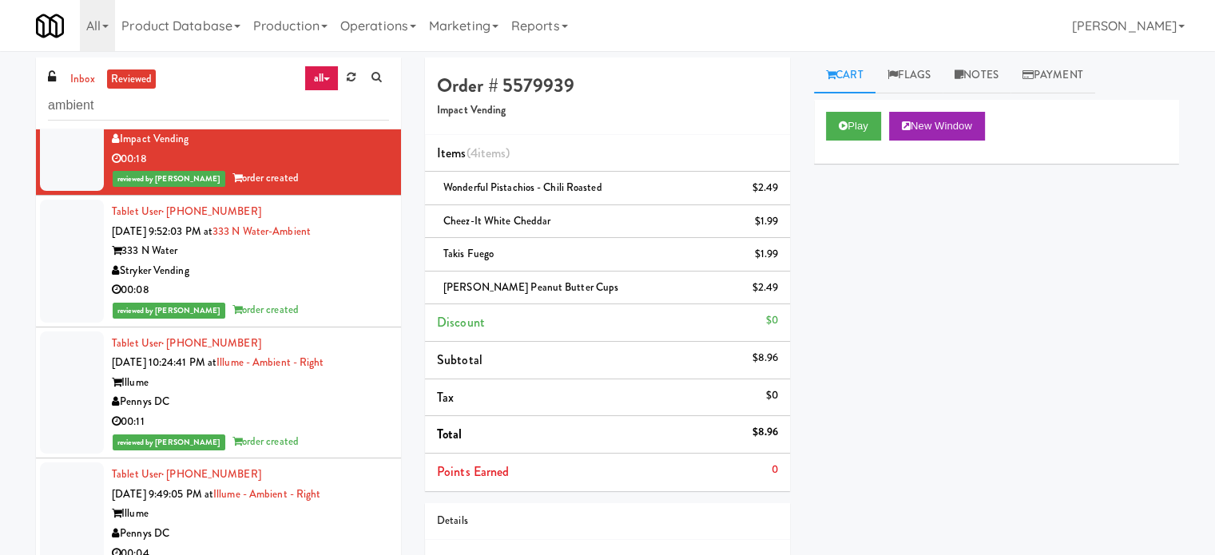
click at [323, 280] on div "00:08" at bounding box center [250, 290] width 277 height 20
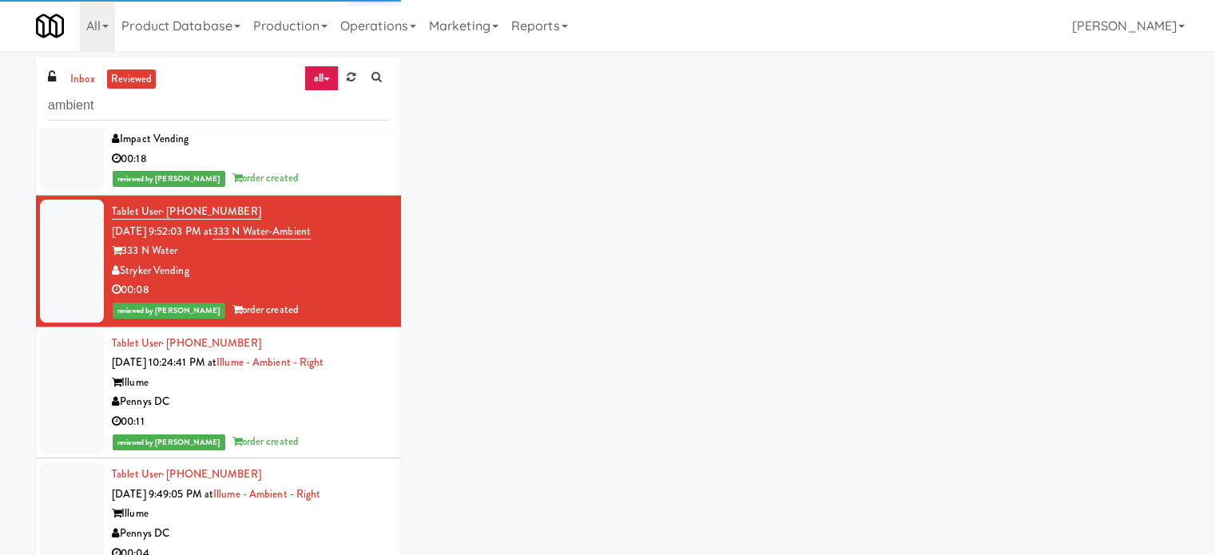
scroll to position [11183, 0]
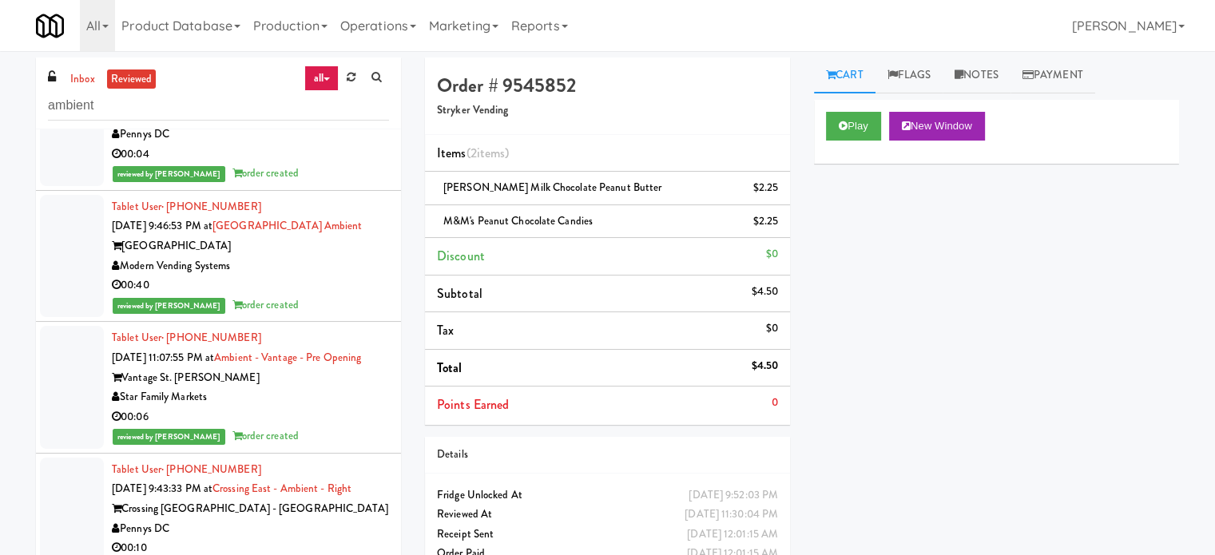
click at [335, 276] on div "00:40" at bounding box center [250, 286] width 277 height 20
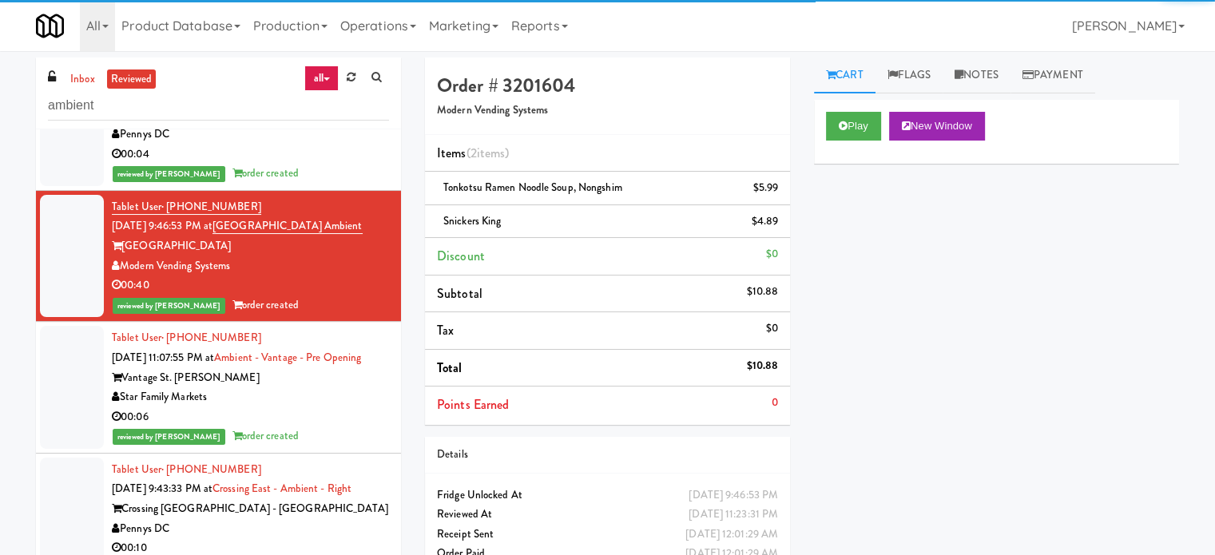
click at [332, 387] on div "Star Family Markets" at bounding box center [250, 397] width 277 height 20
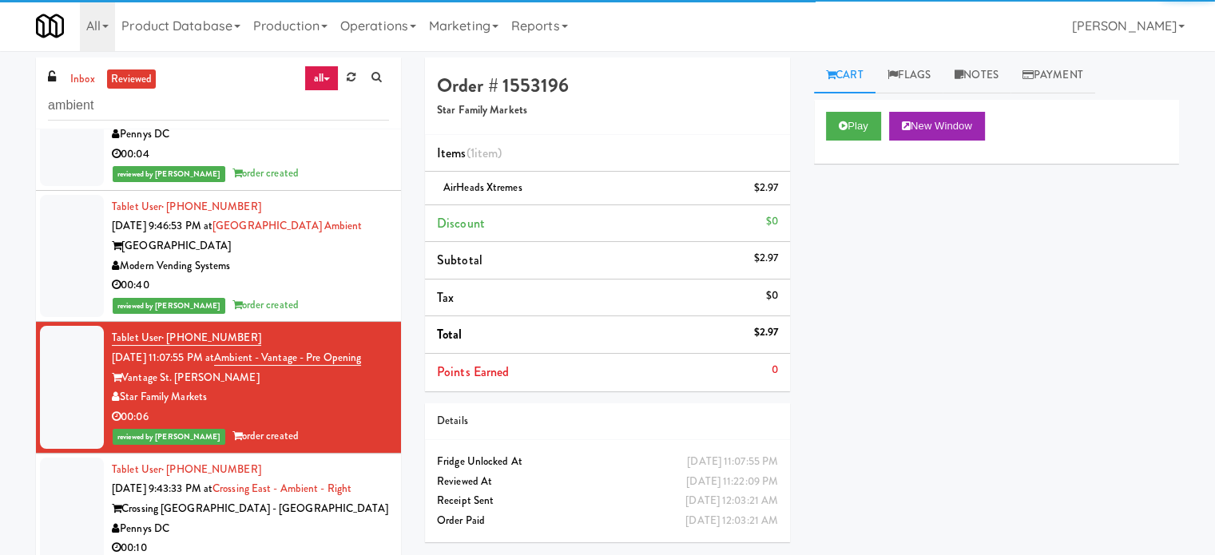
scroll to position [11583, 0]
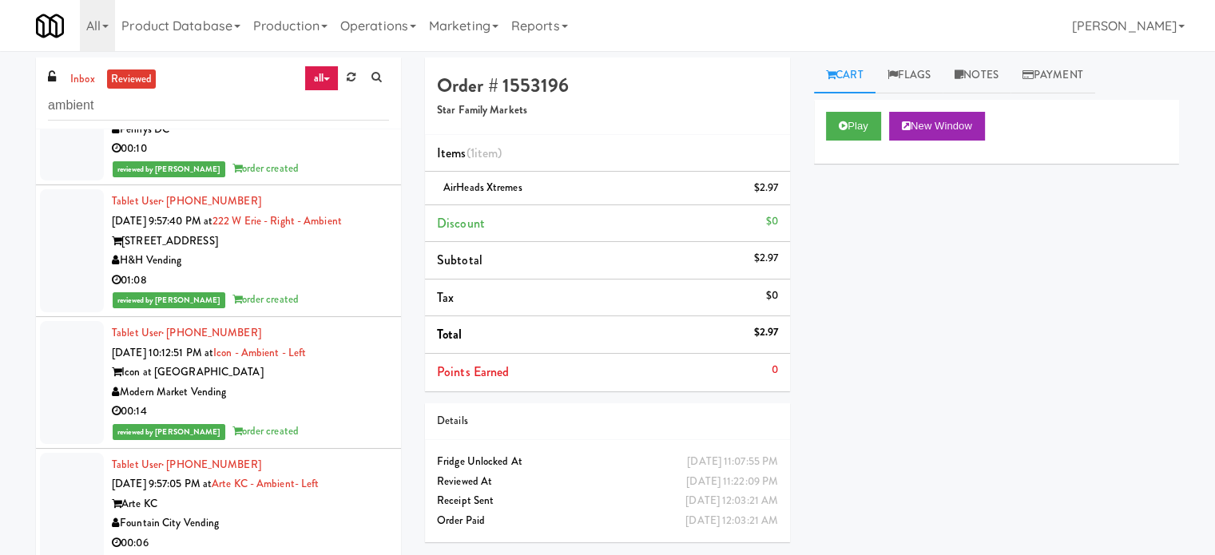
click at [330, 280] on div "01:08" at bounding box center [250, 281] width 277 height 20
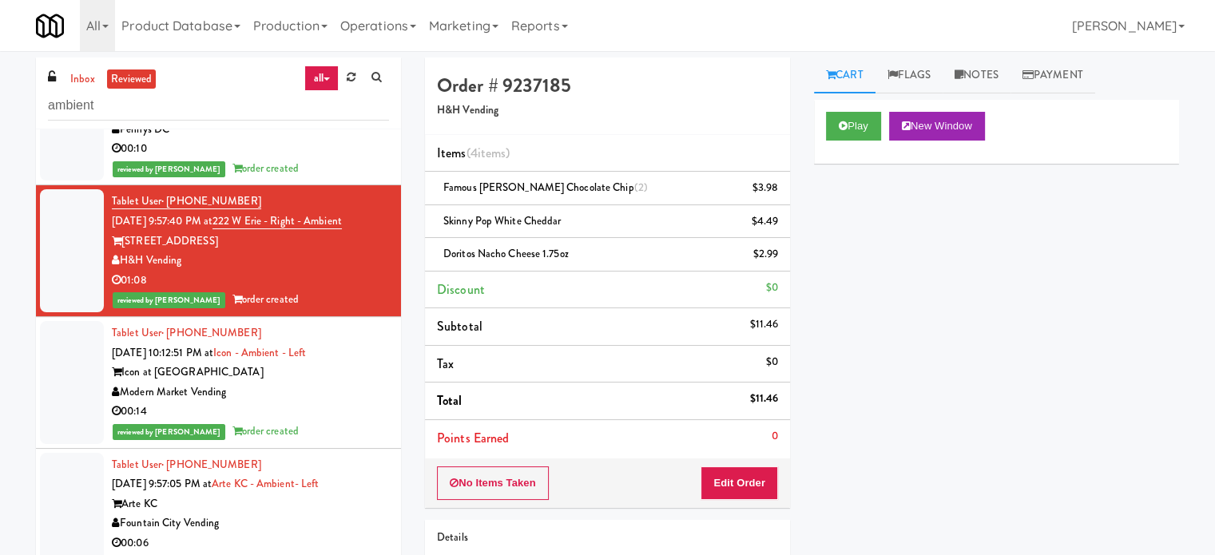
click at [334, 403] on div "00:14" at bounding box center [250, 412] width 277 height 20
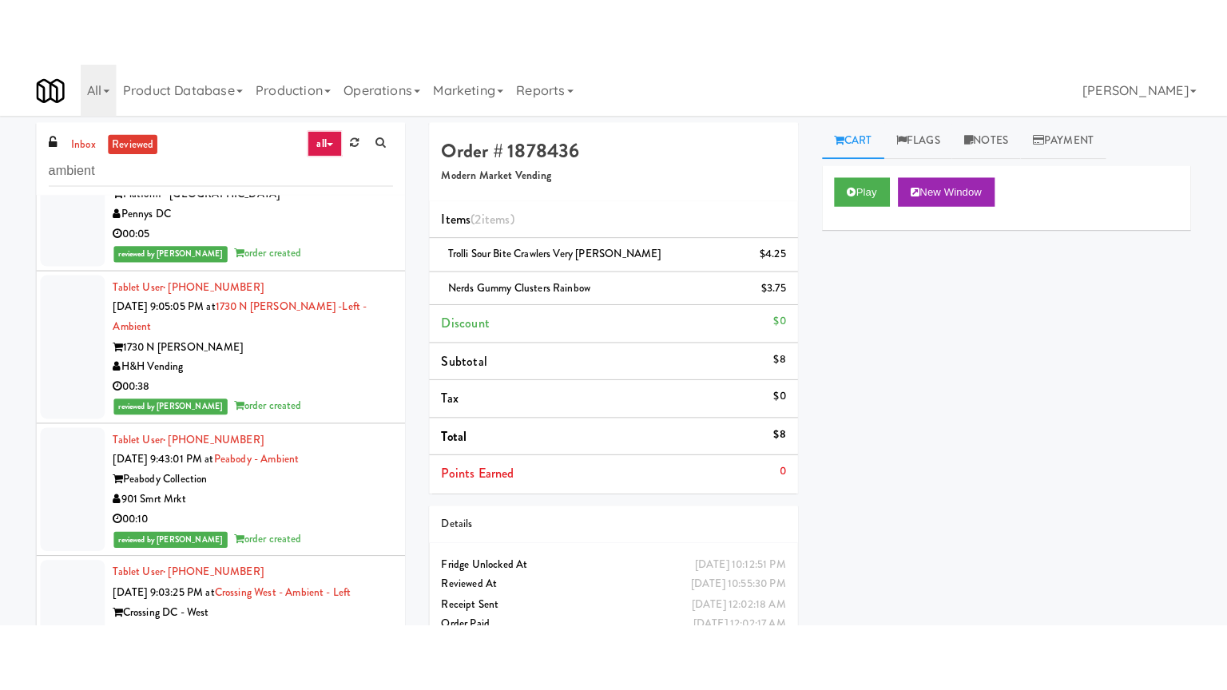
scroll to position [14378, 0]
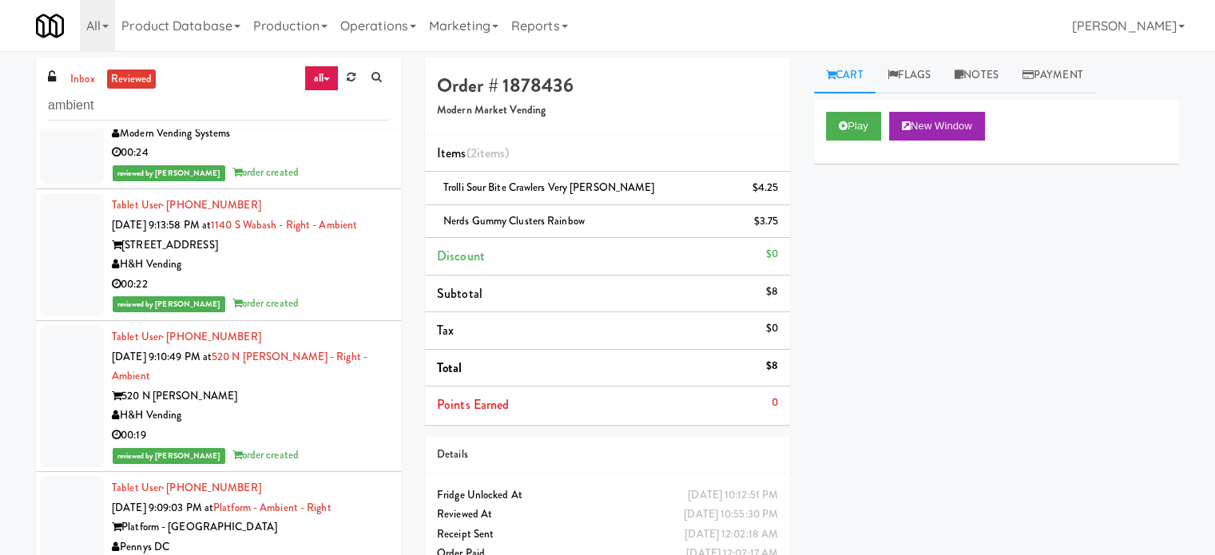
click at [341, 295] on div "00:22" at bounding box center [250, 285] width 277 height 20
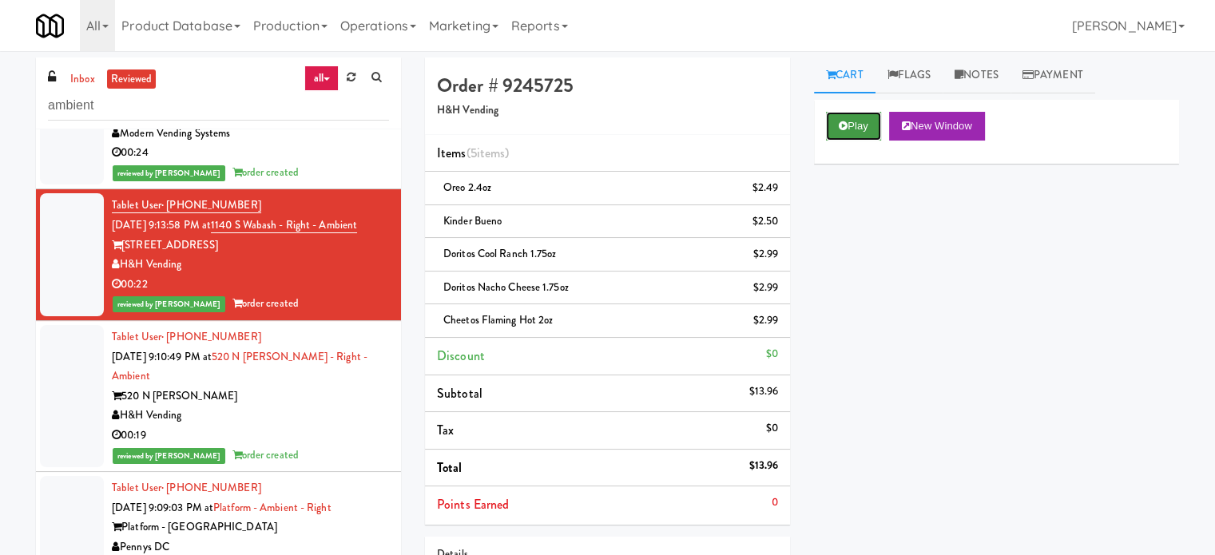
click at [856, 114] on button "Play" at bounding box center [853, 126] width 55 height 29
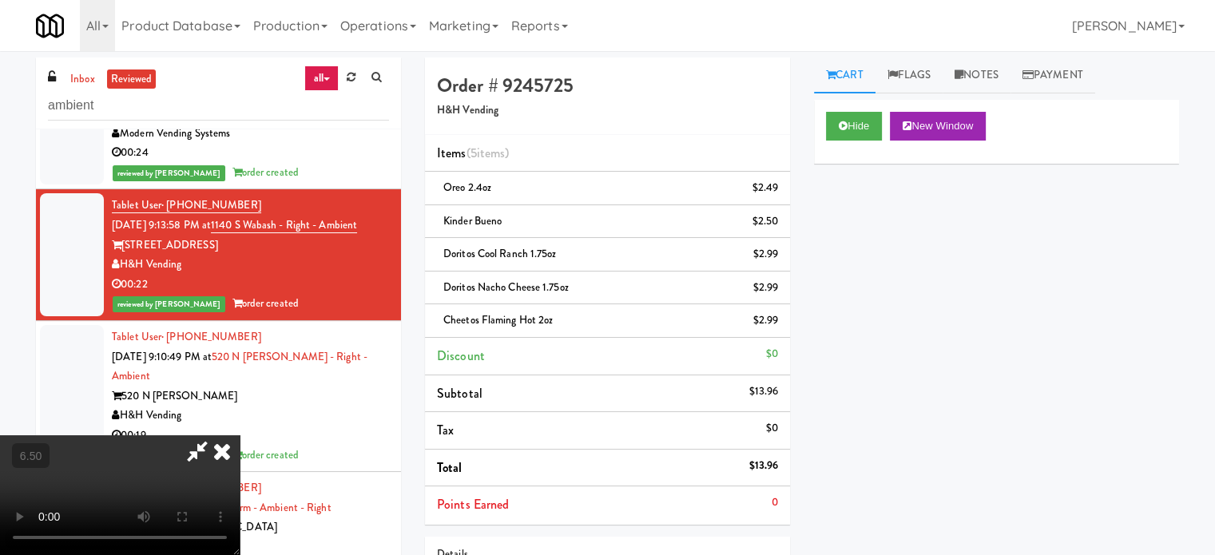
click at [240, 435] on video at bounding box center [120, 495] width 240 height 120
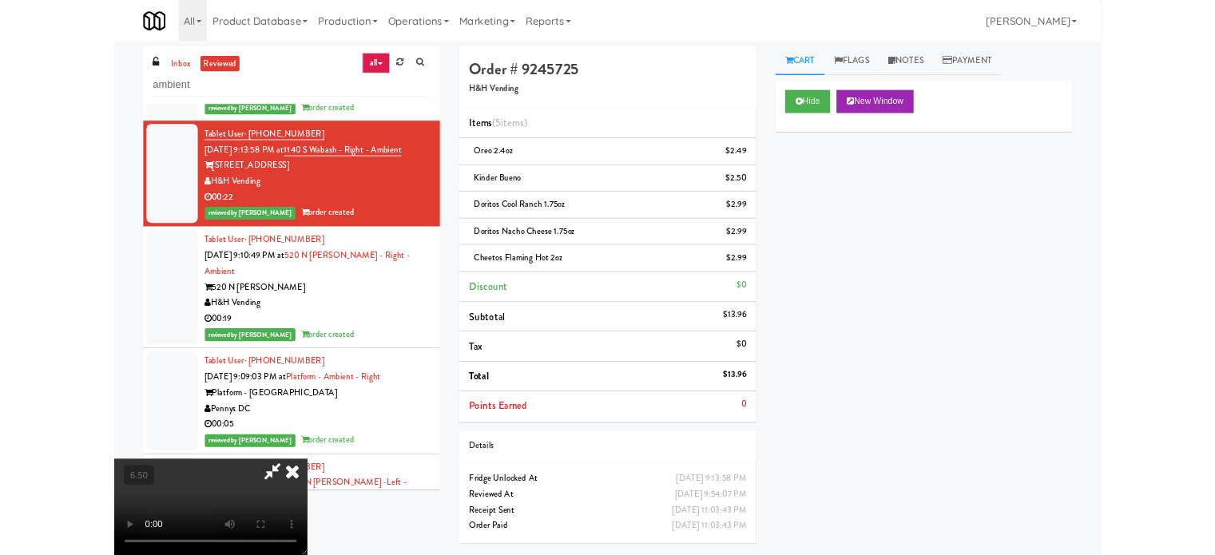
scroll to position [14240, 0]
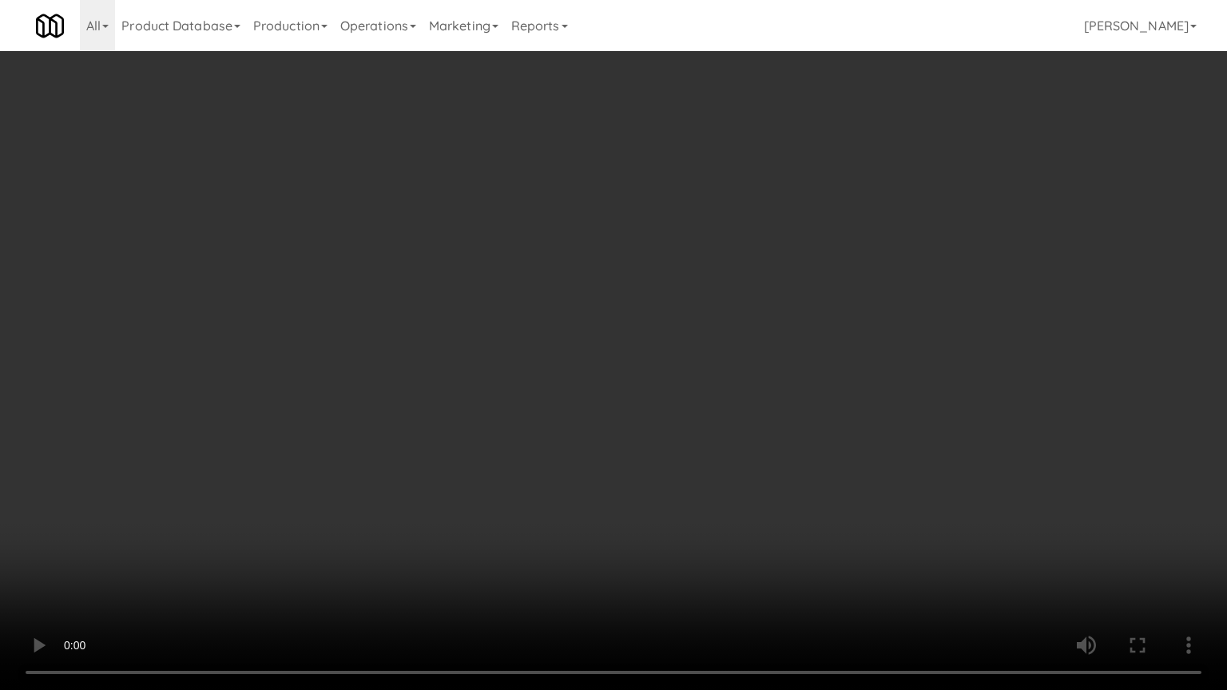
click at [551, 367] on video at bounding box center [613, 345] width 1227 height 690
click at [552, 367] on video at bounding box center [613, 345] width 1227 height 690
click at [558, 360] on video at bounding box center [613, 345] width 1227 height 690
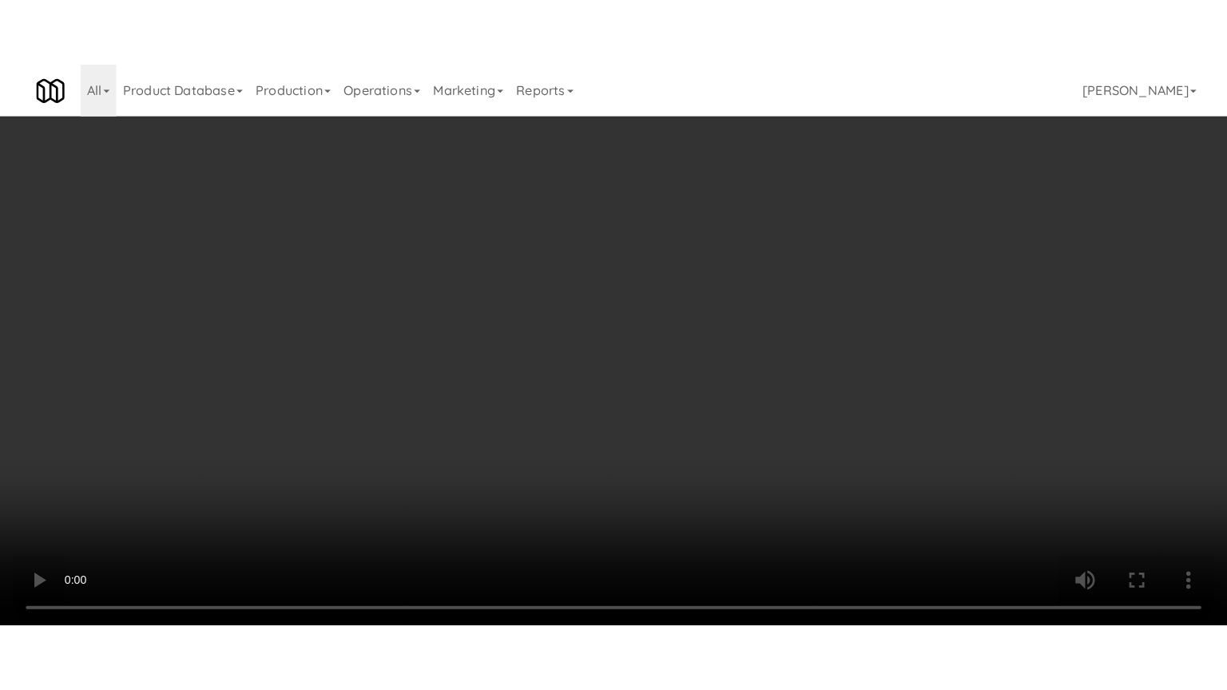
scroll to position [14378, 0]
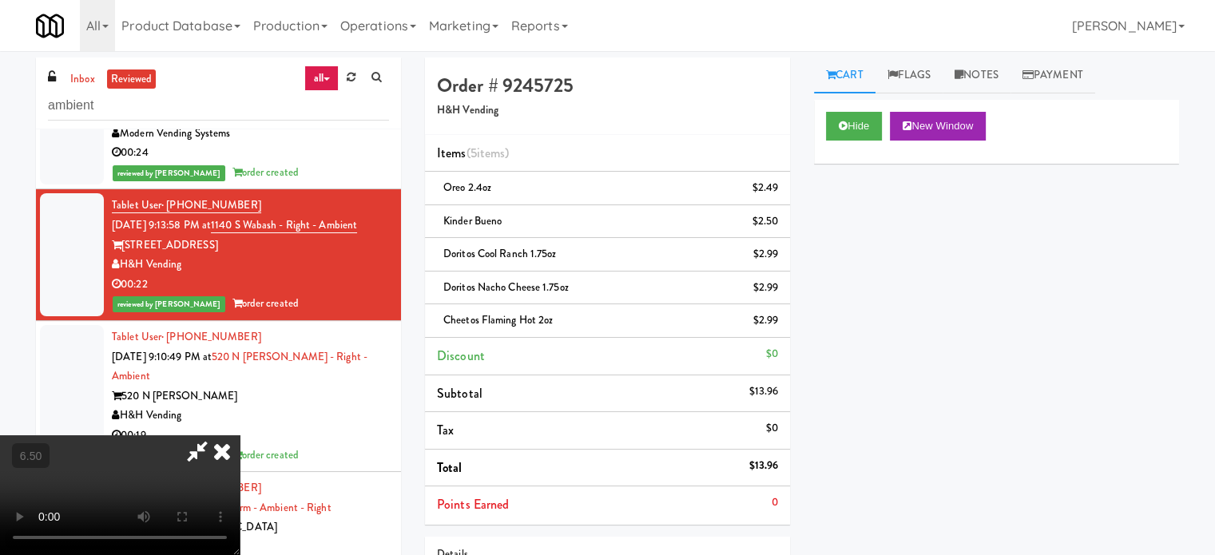
click at [240, 435] on video at bounding box center [120, 495] width 240 height 120
drag, startPoint x: 542, startPoint y: 291, endPoint x: 550, endPoint y: 287, distance: 8.9
click at [240, 435] on video at bounding box center [120, 495] width 240 height 120
drag, startPoint x: 550, startPoint y: 287, endPoint x: 555, endPoint y: 325, distance: 38.7
click at [240, 435] on video at bounding box center [120, 495] width 240 height 120
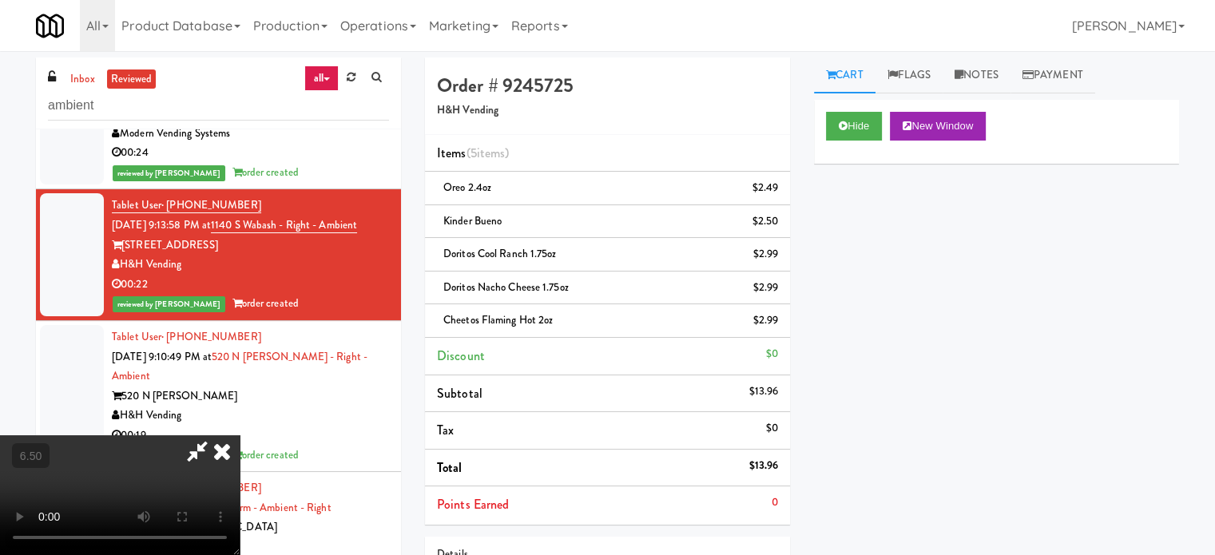
scroll to position [14240, 0]
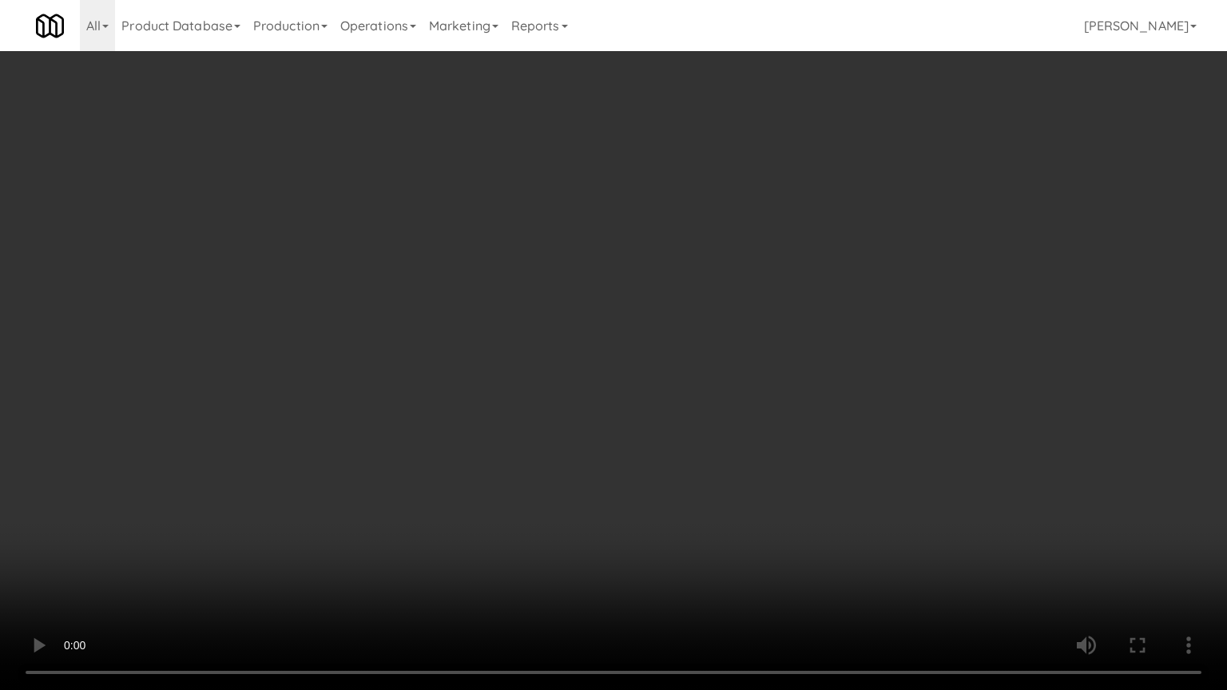
click at [552, 326] on video at bounding box center [613, 345] width 1227 height 690
click at [562, 365] on video at bounding box center [613, 345] width 1227 height 690
click at [562, 367] on video at bounding box center [613, 345] width 1227 height 690
click at [582, 379] on video at bounding box center [613, 345] width 1227 height 690
click at [659, 339] on video at bounding box center [613, 345] width 1227 height 690
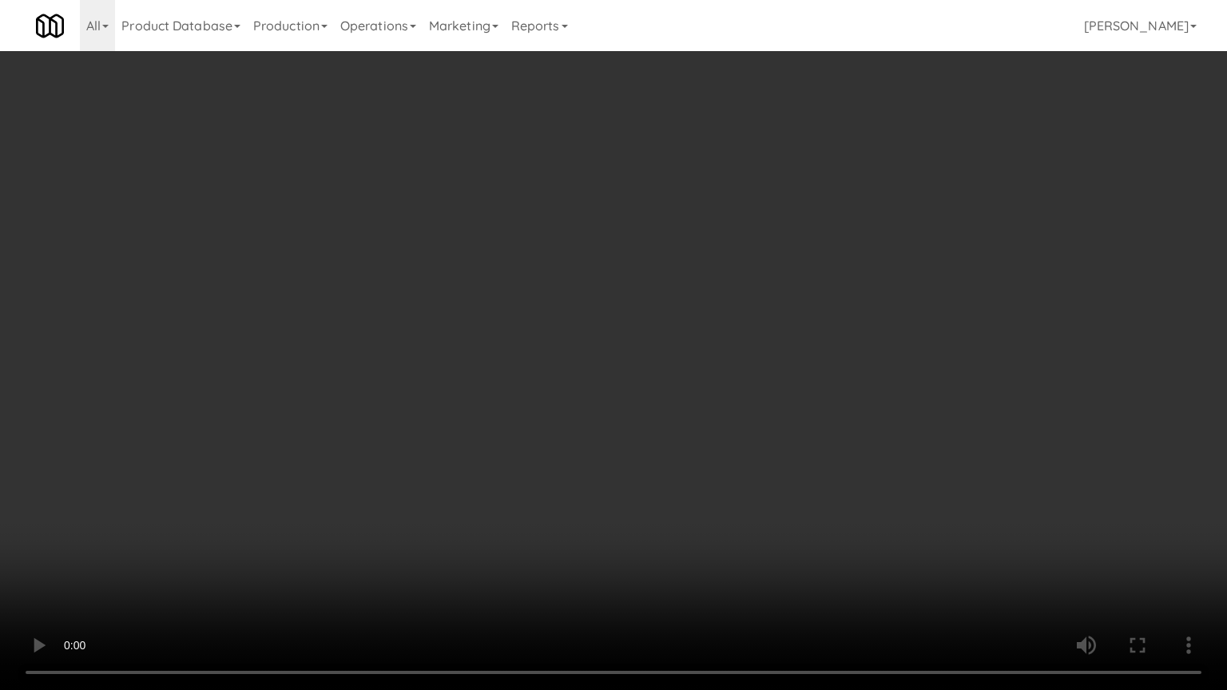
click at [659, 348] on video at bounding box center [613, 345] width 1227 height 690
click at [659, 350] on video at bounding box center [613, 345] width 1227 height 690
click at [676, 363] on video at bounding box center [613, 345] width 1227 height 690
click at [676, 361] on video at bounding box center [613, 345] width 1227 height 690
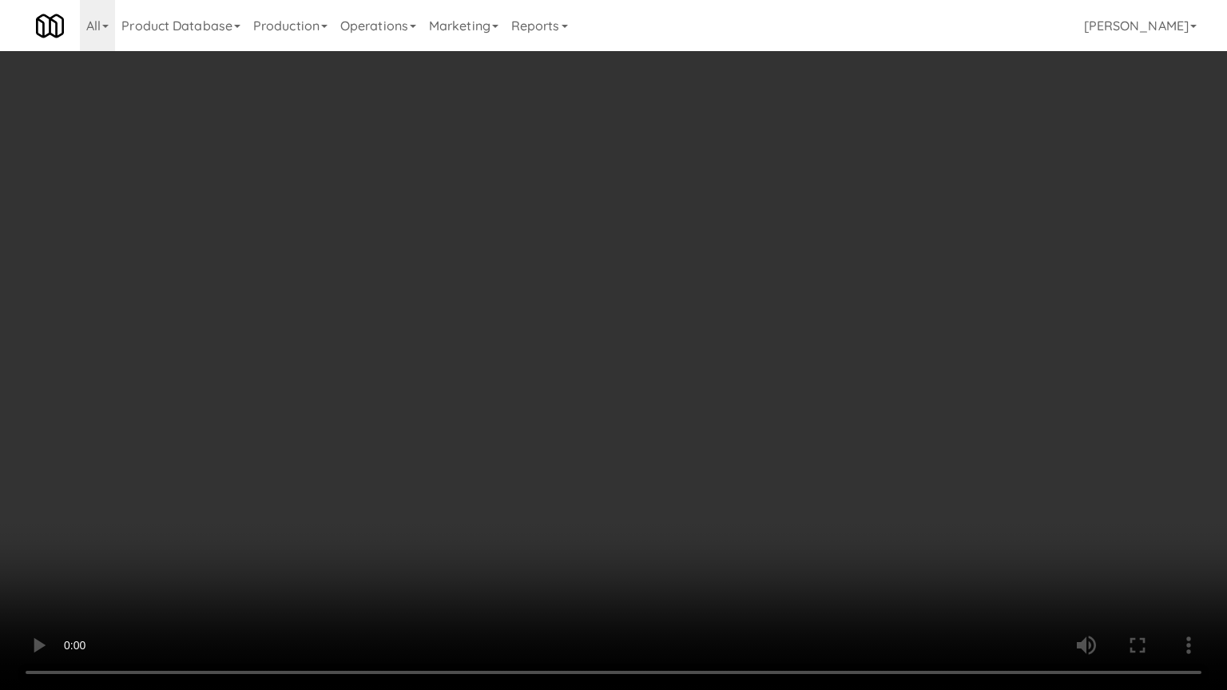
click at [677, 363] on video at bounding box center [613, 345] width 1227 height 690
click at [554, 354] on video at bounding box center [613, 345] width 1227 height 690
click at [566, 353] on video at bounding box center [613, 345] width 1227 height 690
click at [343, 554] on video at bounding box center [613, 345] width 1227 height 690
click at [478, 446] on video at bounding box center [613, 345] width 1227 height 690
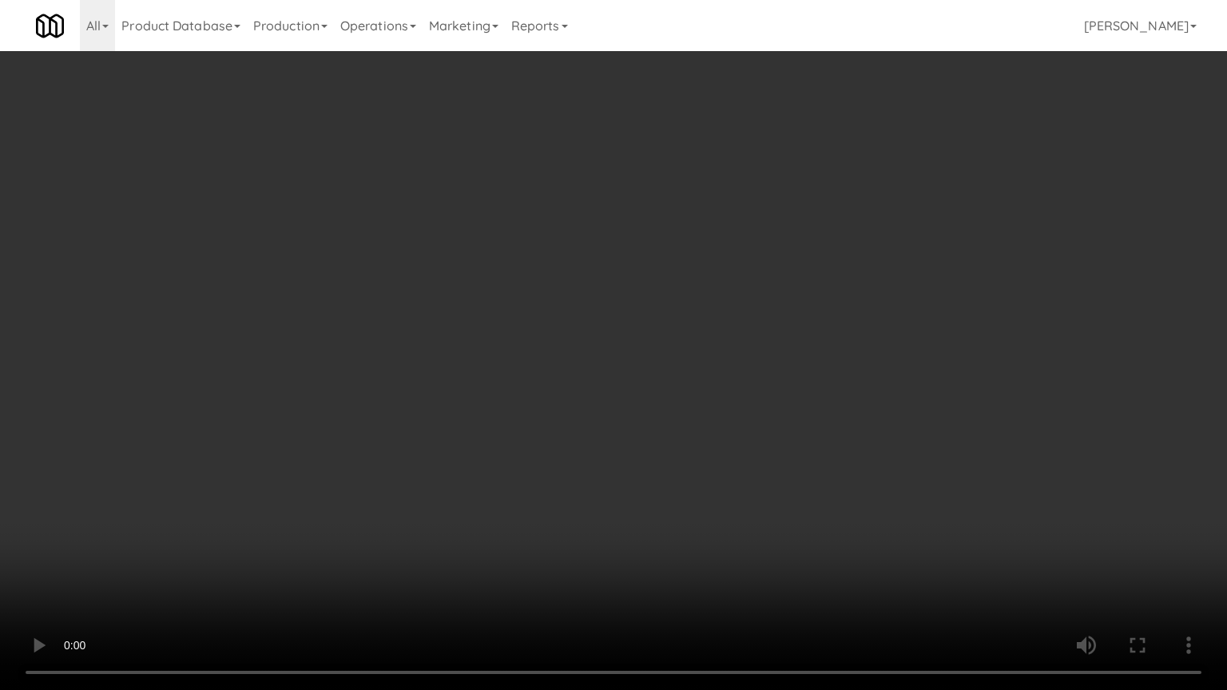
click at [476, 450] on video at bounding box center [613, 345] width 1227 height 690
click at [476, 447] on video at bounding box center [613, 345] width 1227 height 690
click at [475, 449] on video at bounding box center [613, 345] width 1227 height 690
click at [540, 494] on video at bounding box center [613, 345] width 1227 height 690
click at [470, 473] on video at bounding box center [613, 345] width 1227 height 690
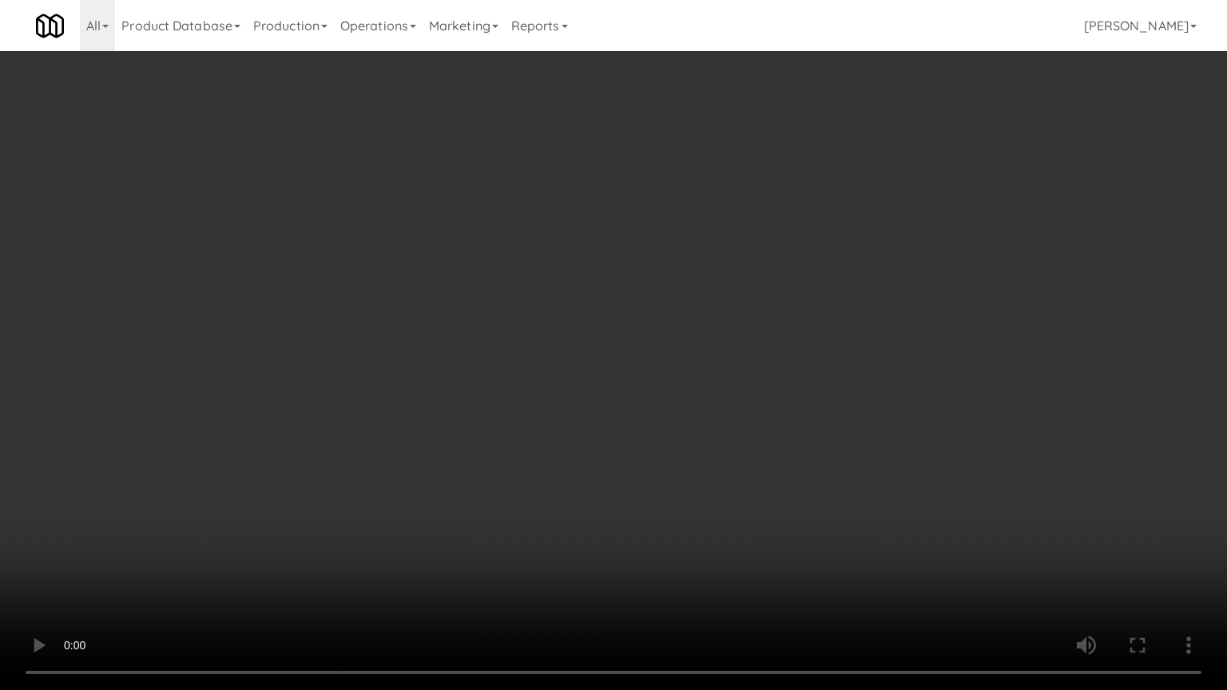
click at [567, 460] on video at bounding box center [613, 345] width 1227 height 690
click at [562, 452] on video at bounding box center [613, 345] width 1227 height 690
click at [563, 454] on video at bounding box center [613, 345] width 1227 height 690
click at [494, 554] on video at bounding box center [613, 345] width 1227 height 690
click at [578, 467] on video at bounding box center [613, 345] width 1227 height 690
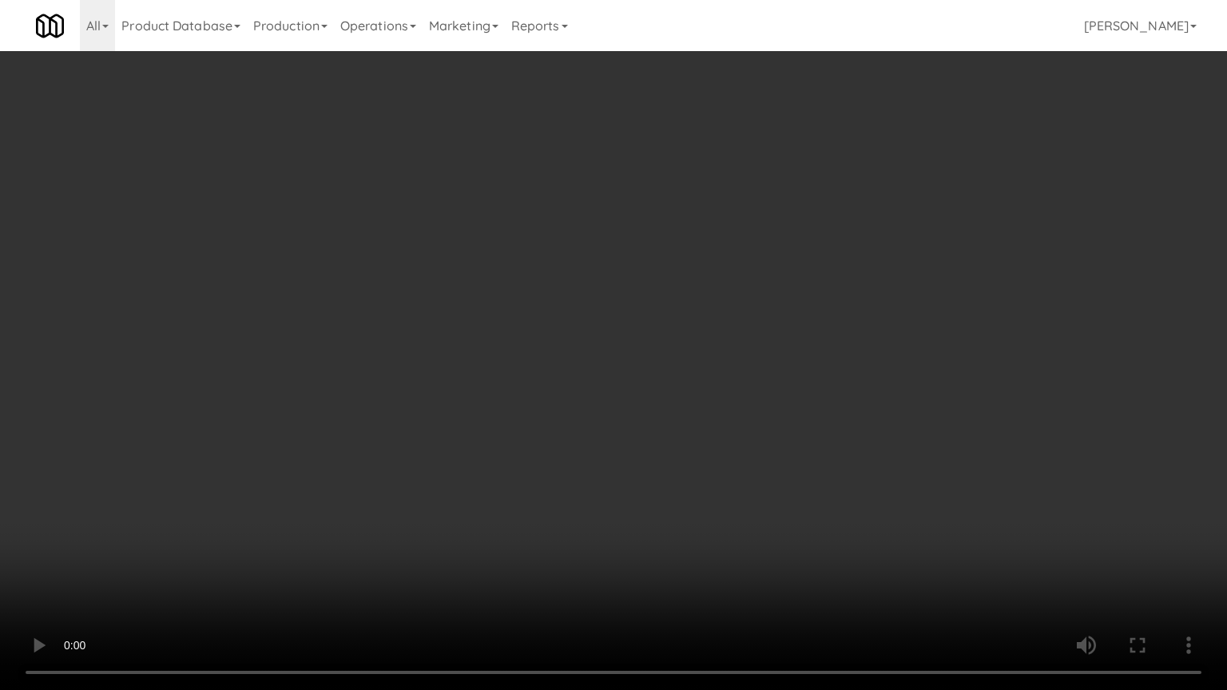
click at [578, 467] on video at bounding box center [613, 345] width 1227 height 690
click at [642, 472] on video at bounding box center [613, 345] width 1227 height 690
click at [639, 474] on video at bounding box center [613, 345] width 1227 height 690
click at [699, 488] on video at bounding box center [613, 345] width 1227 height 690
click at [687, 481] on video at bounding box center [613, 345] width 1227 height 690
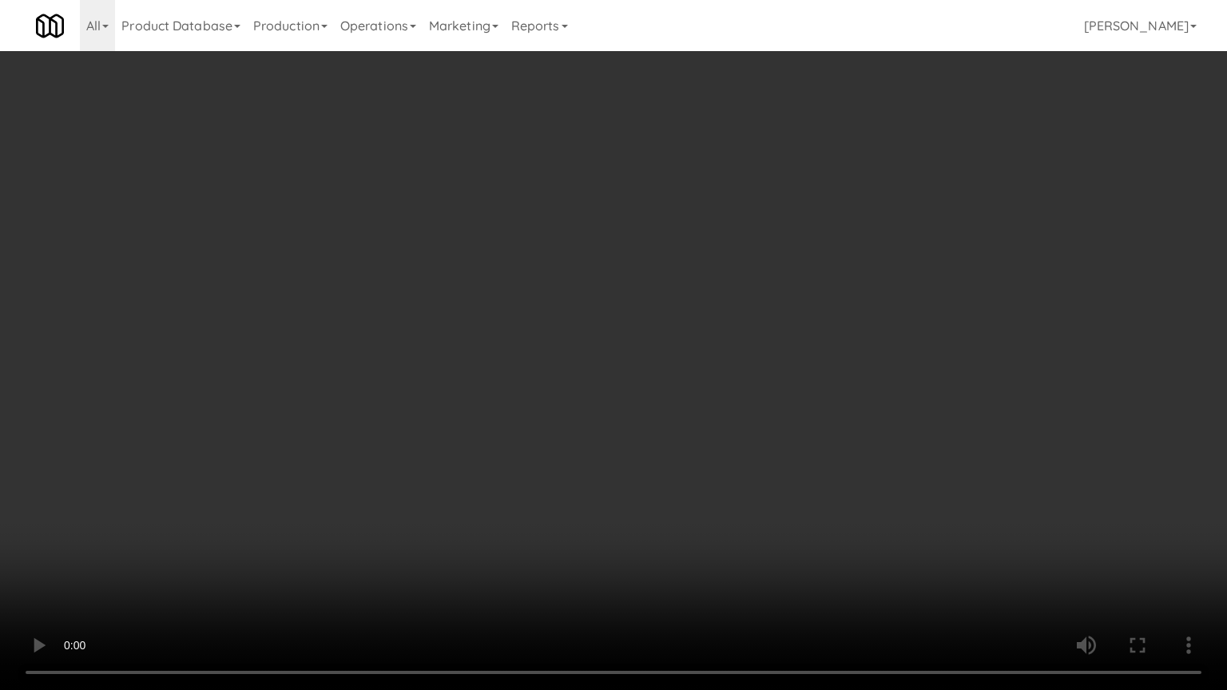
click at [665, 464] on video at bounding box center [613, 345] width 1227 height 690
click at [665, 467] on video at bounding box center [613, 345] width 1227 height 690
drag, startPoint x: 667, startPoint y: 463, endPoint x: 866, endPoint y: 286, distance: 266.5
click at [670, 463] on video at bounding box center [613, 345] width 1227 height 690
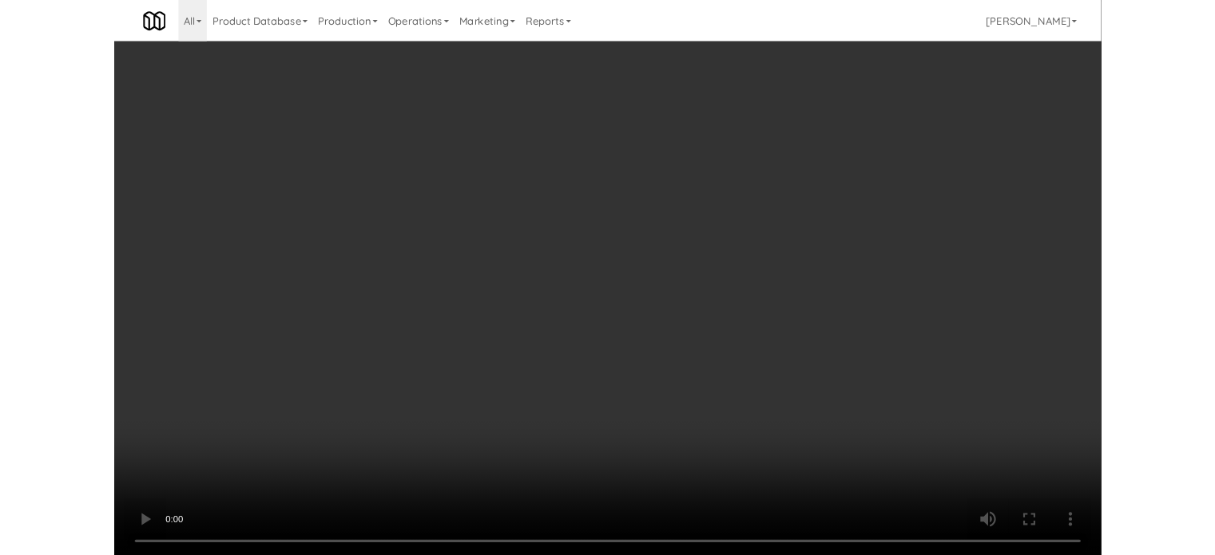
scroll to position [14378, 0]
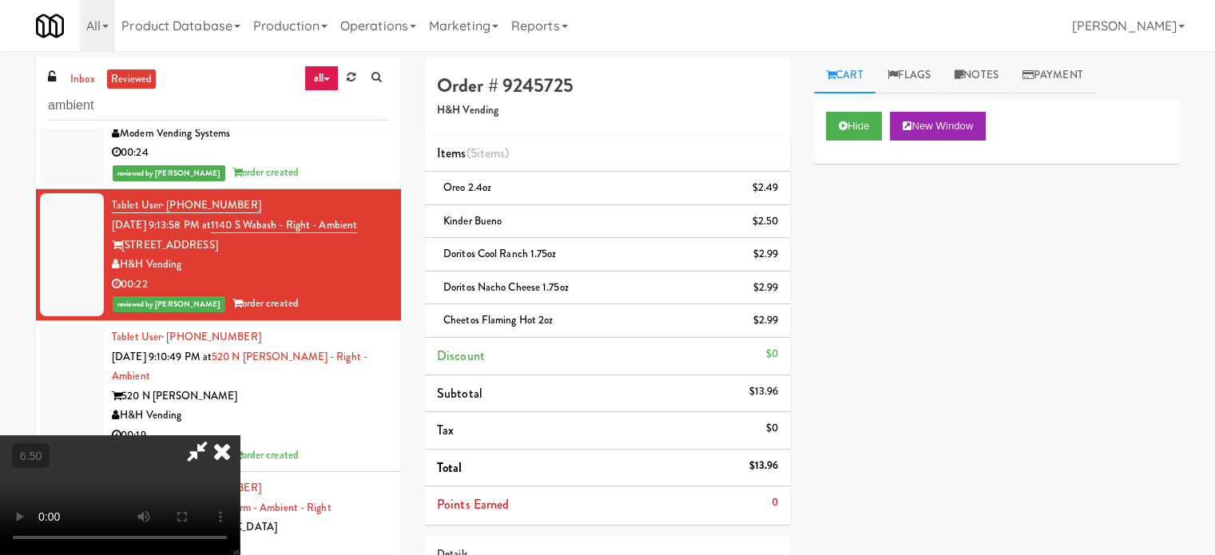
click at [240, 435] on icon at bounding box center [221, 451] width 35 height 32
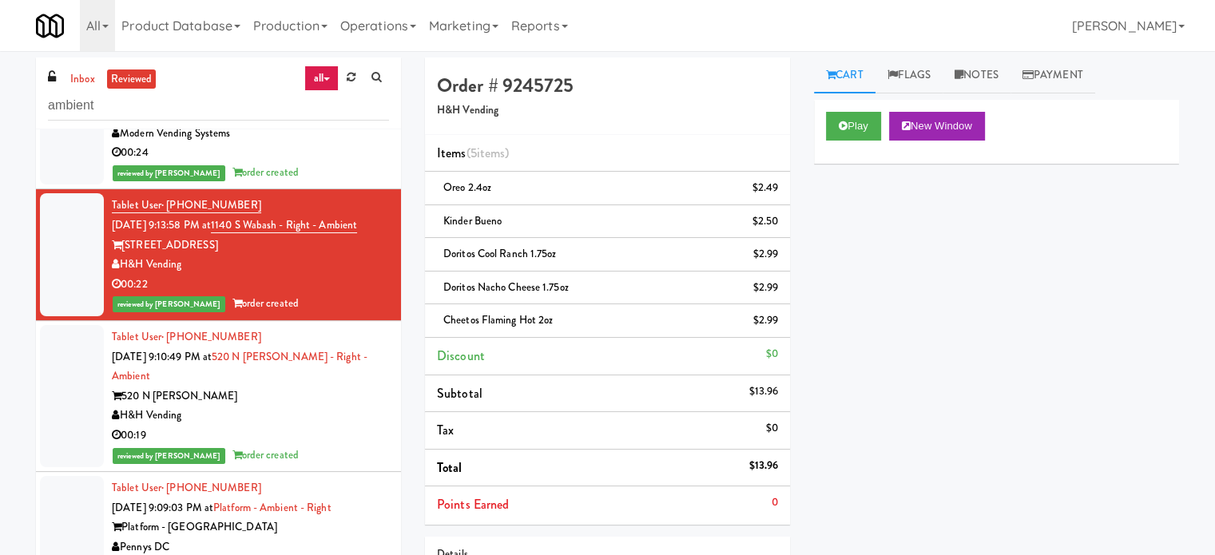
click at [335, 466] on div "reviewed by [PERSON_NAME] order created" at bounding box center [250, 456] width 277 height 20
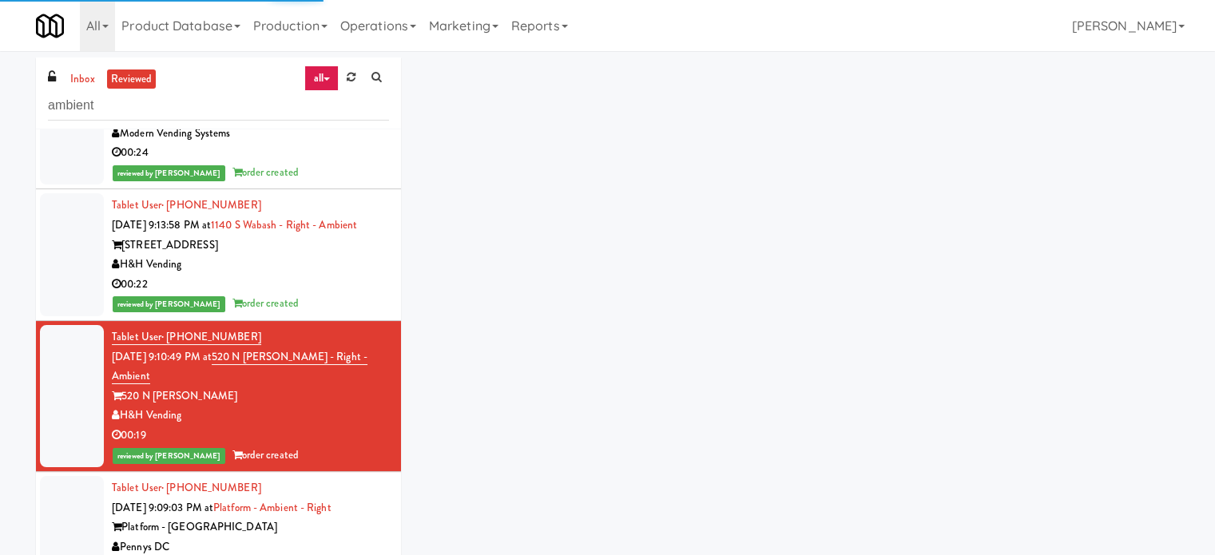
scroll to position [14778, 0]
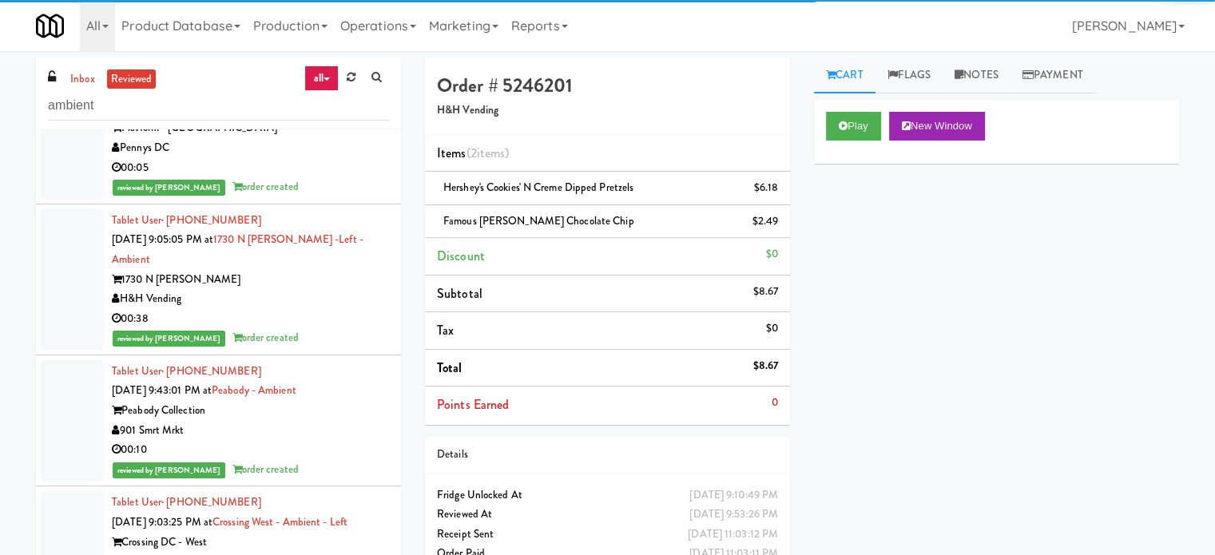
click at [318, 329] on div "00:38" at bounding box center [250, 319] width 277 height 20
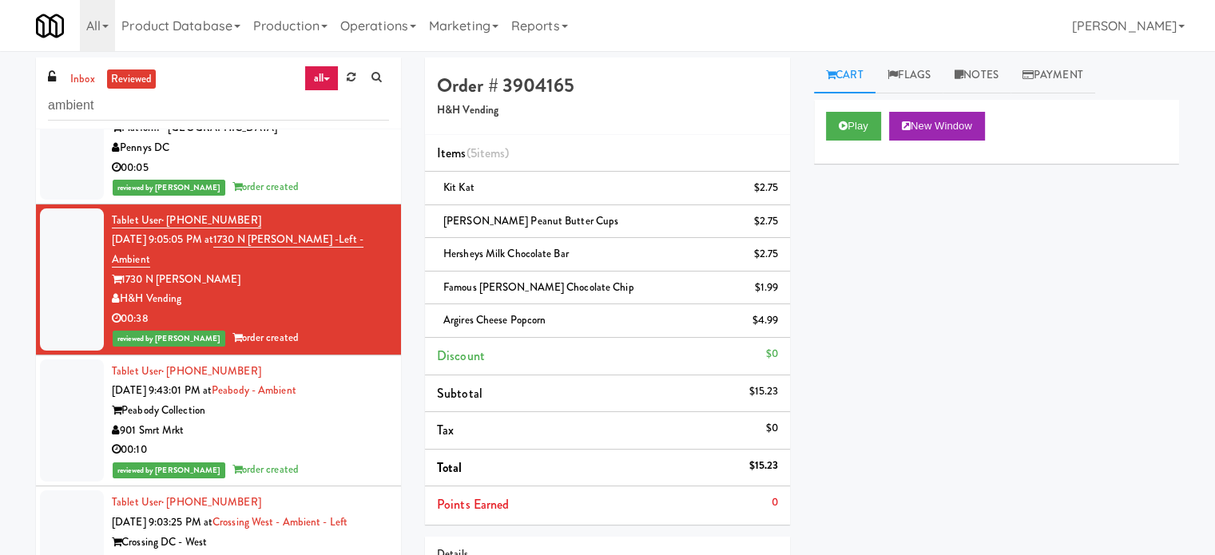
click at [345, 441] on div "901 Smrt Mrkt" at bounding box center [250, 431] width 277 height 20
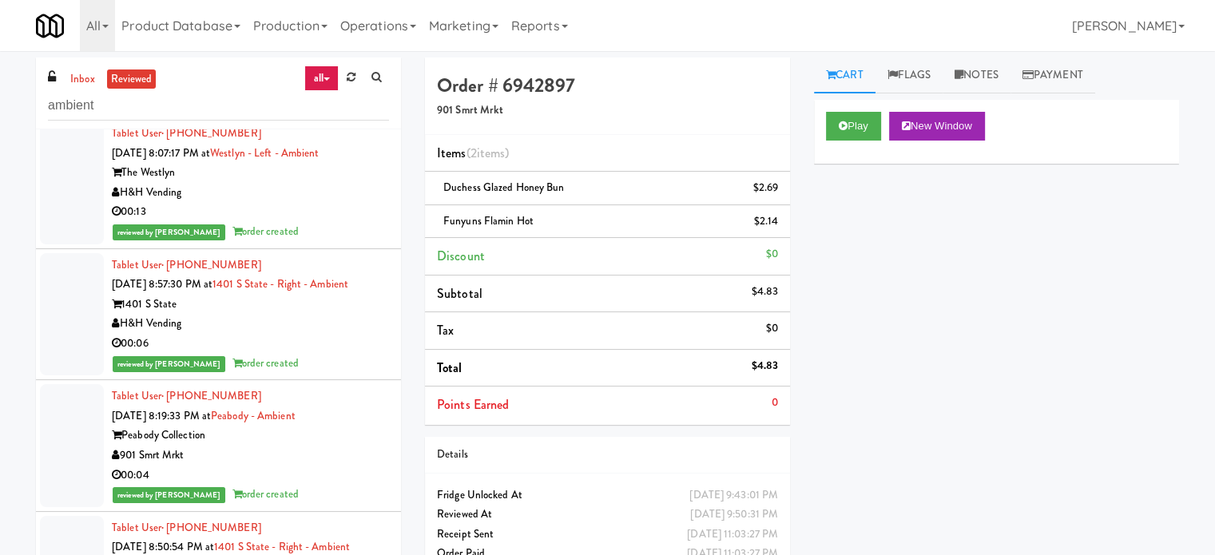
scroll to position [17174, 0]
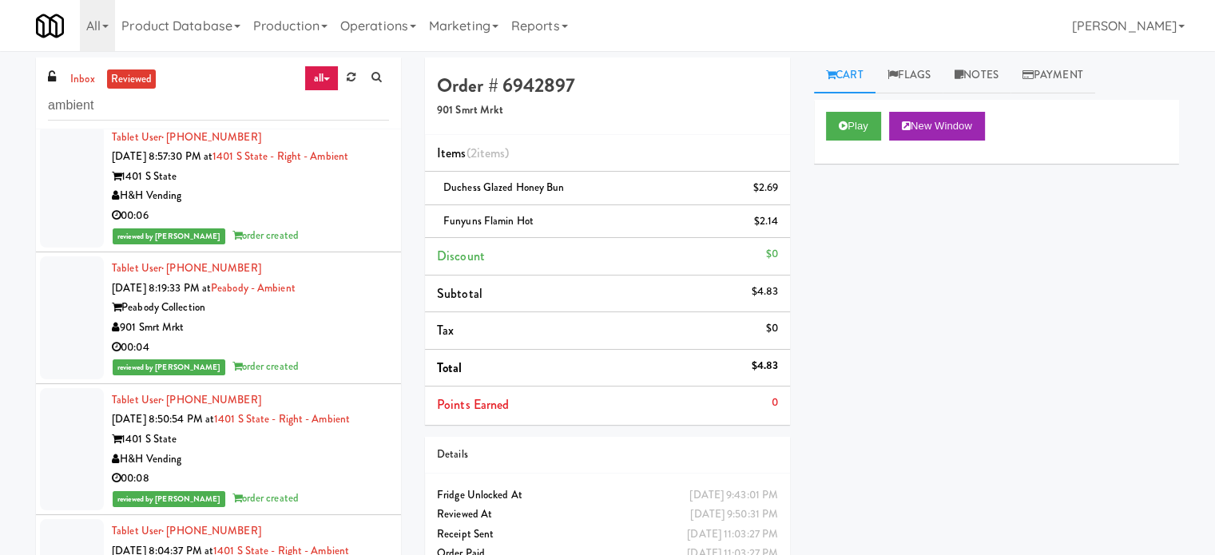
click at [343, 225] on div "00:06" at bounding box center [250, 216] width 277 height 20
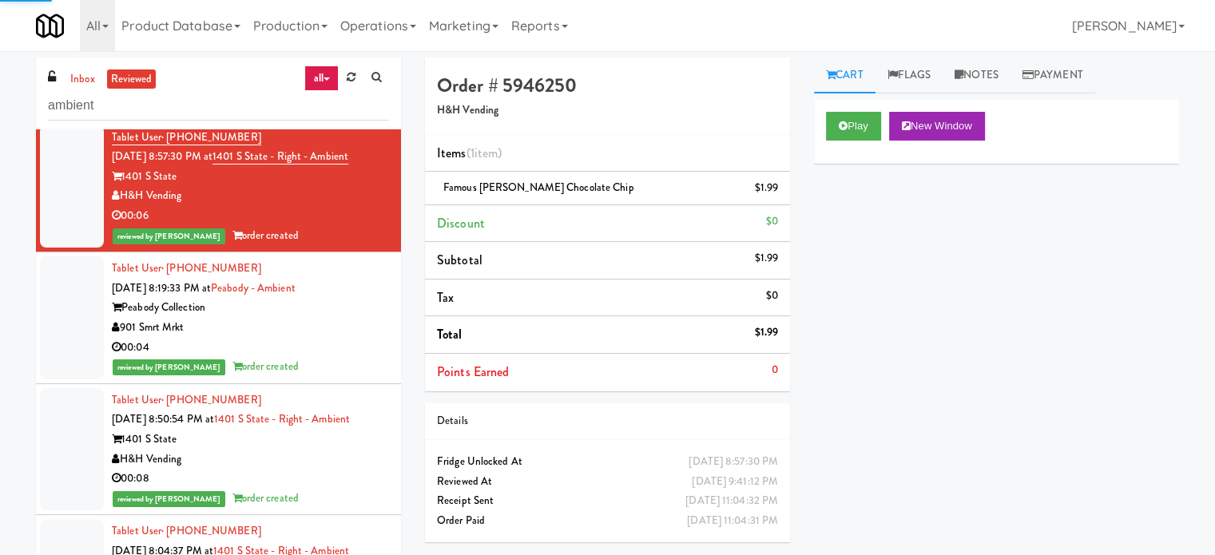
scroll to position [17574, 0]
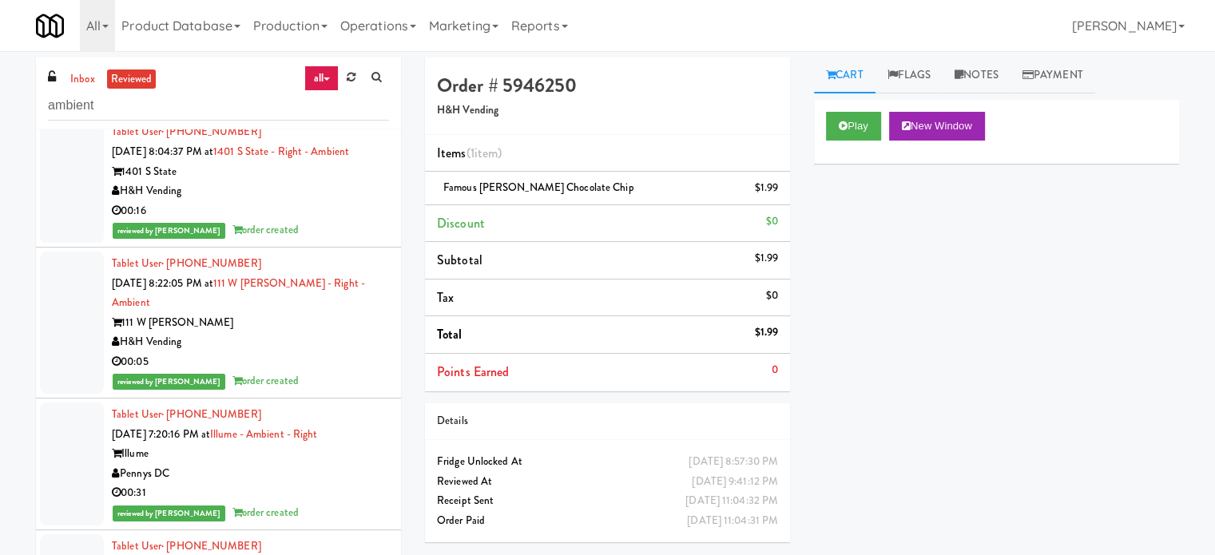
click at [341, 352] on div "00:05" at bounding box center [250, 362] width 277 height 20
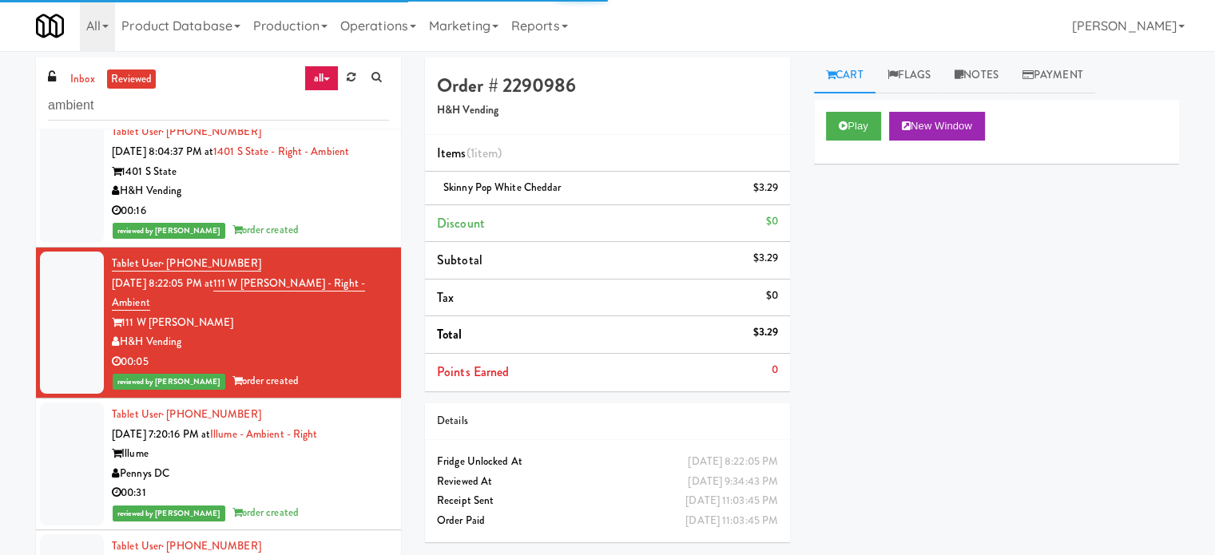
click at [335, 220] on div "00:16" at bounding box center [250, 211] width 277 height 20
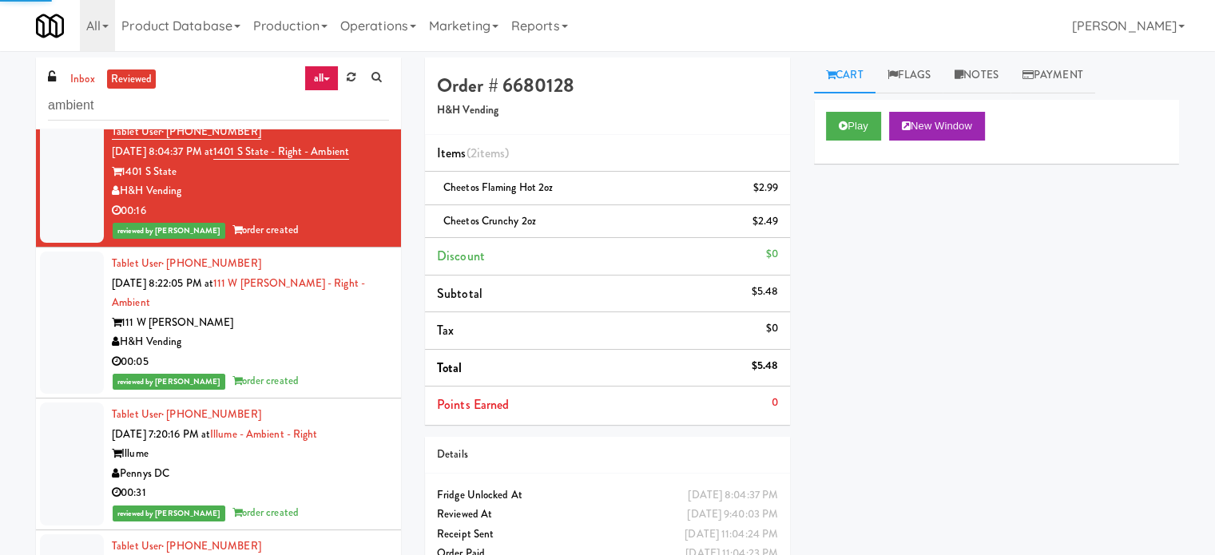
scroll to position [17973, 0]
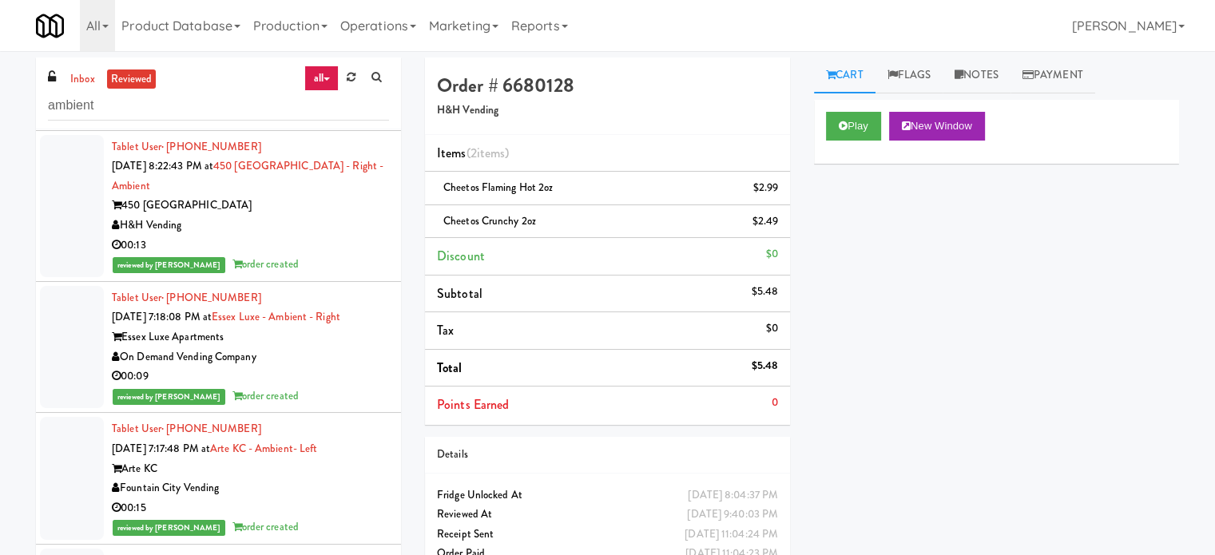
click at [346, 216] on div "H&H Vending" at bounding box center [250, 226] width 277 height 20
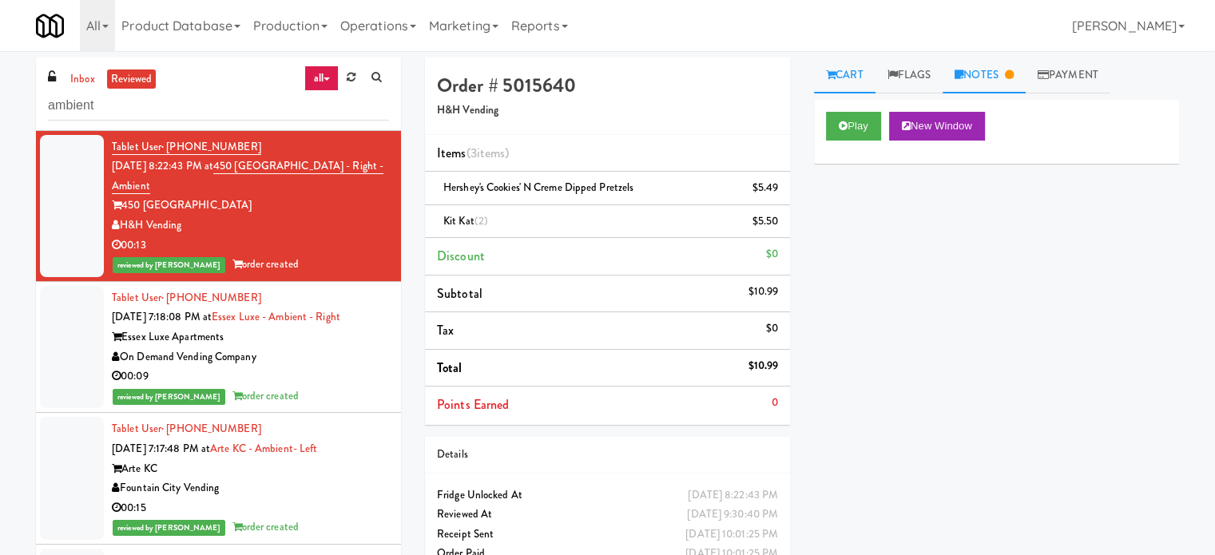
click at [993, 82] on link "Notes" at bounding box center [984, 76] width 83 height 36
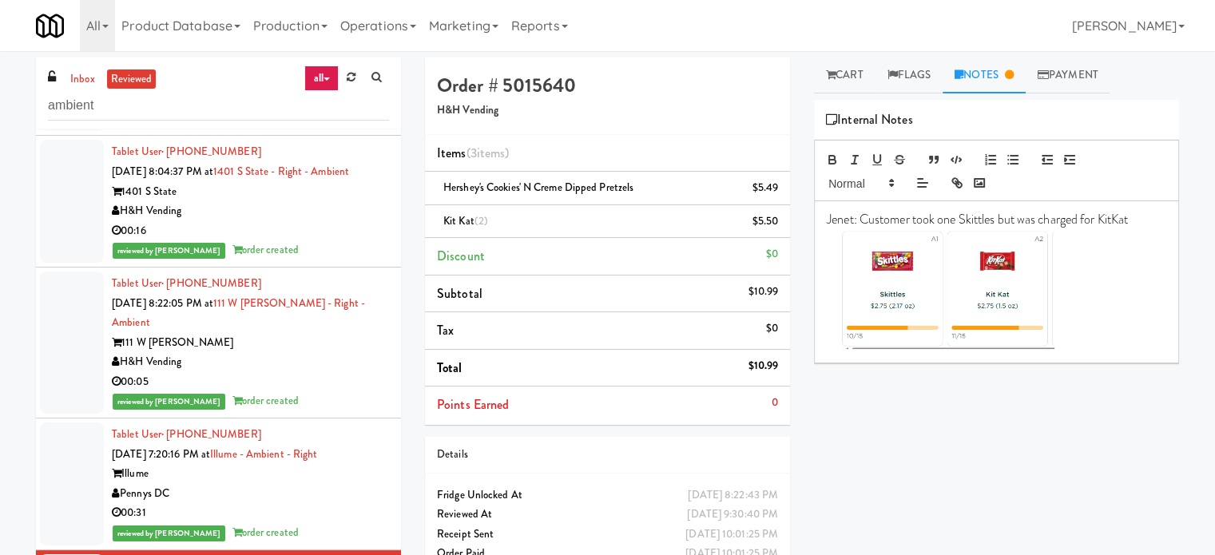
scroll to position [17953, 0]
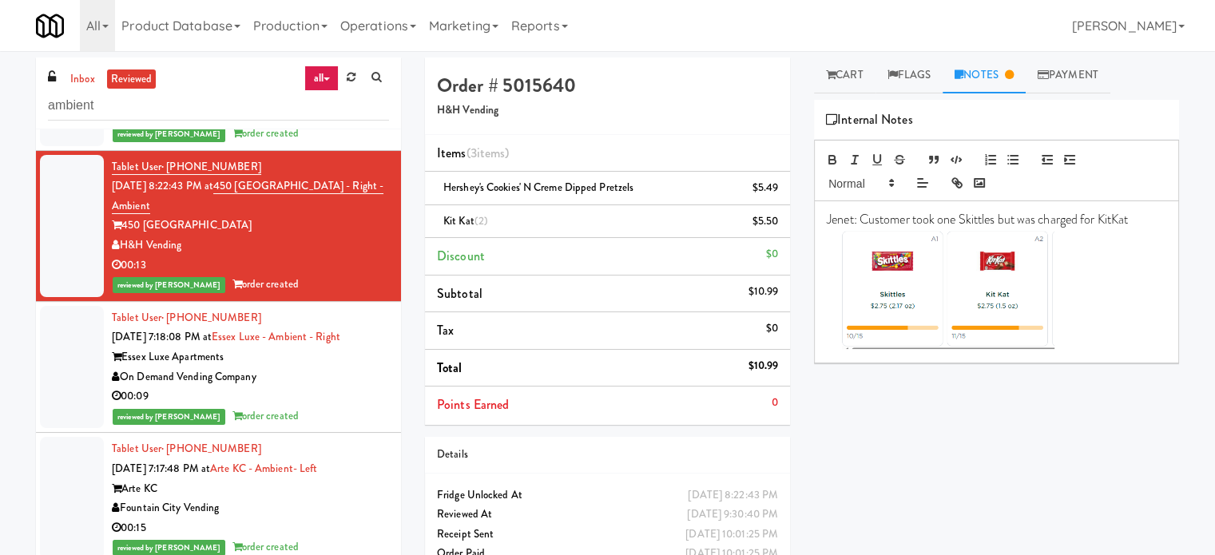
click at [326, 407] on div "reviewed by [PERSON_NAME] order created" at bounding box center [250, 417] width 277 height 20
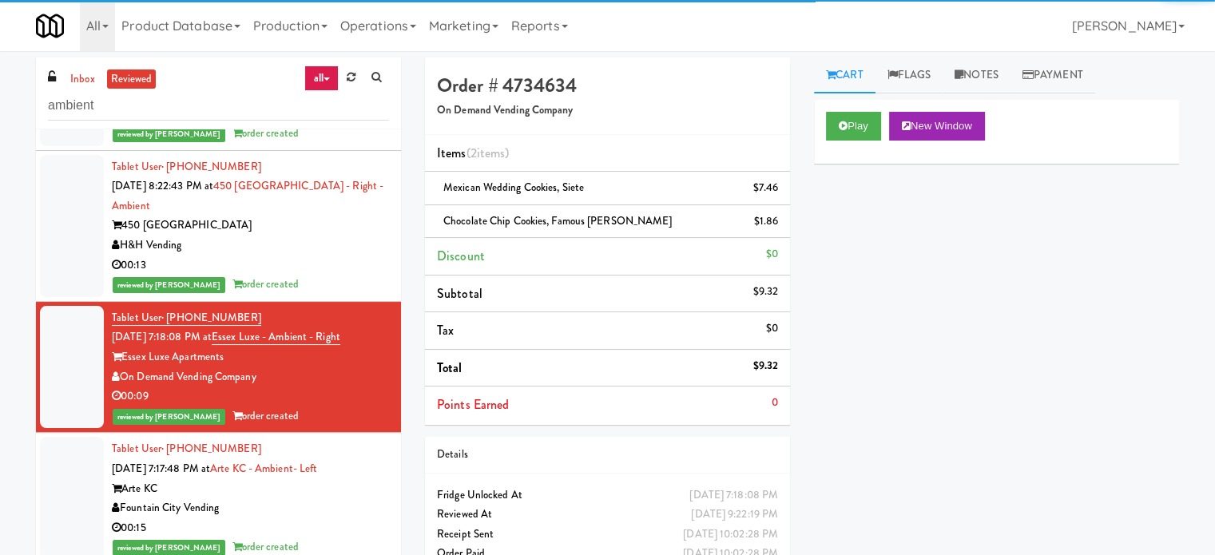
drag, startPoint x: 363, startPoint y: 507, endPoint x: 363, endPoint y: 442, distance: 65.5
click at [363, 506] on div "Fountain City Vending" at bounding box center [250, 508] width 277 height 20
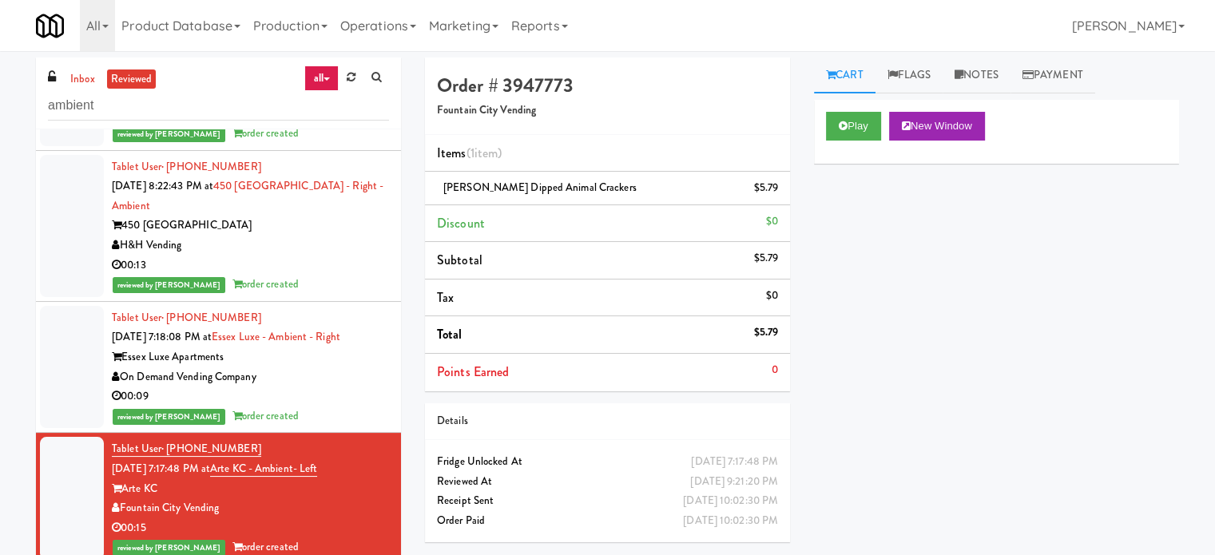
scroll to position [18352, 0]
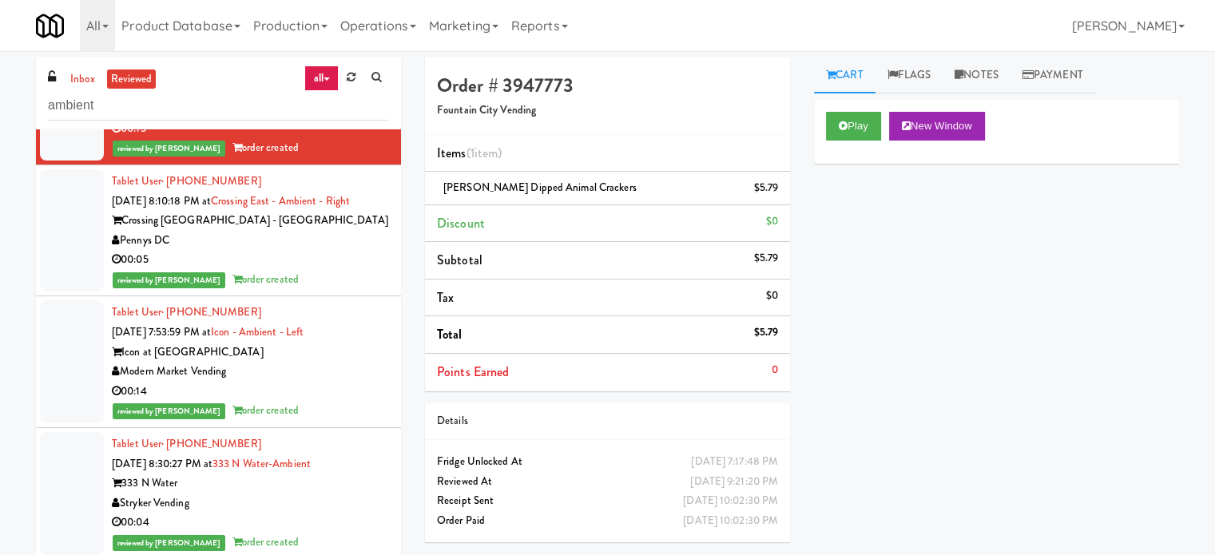
click at [340, 252] on div "00:05" at bounding box center [250, 260] width 277 height 20
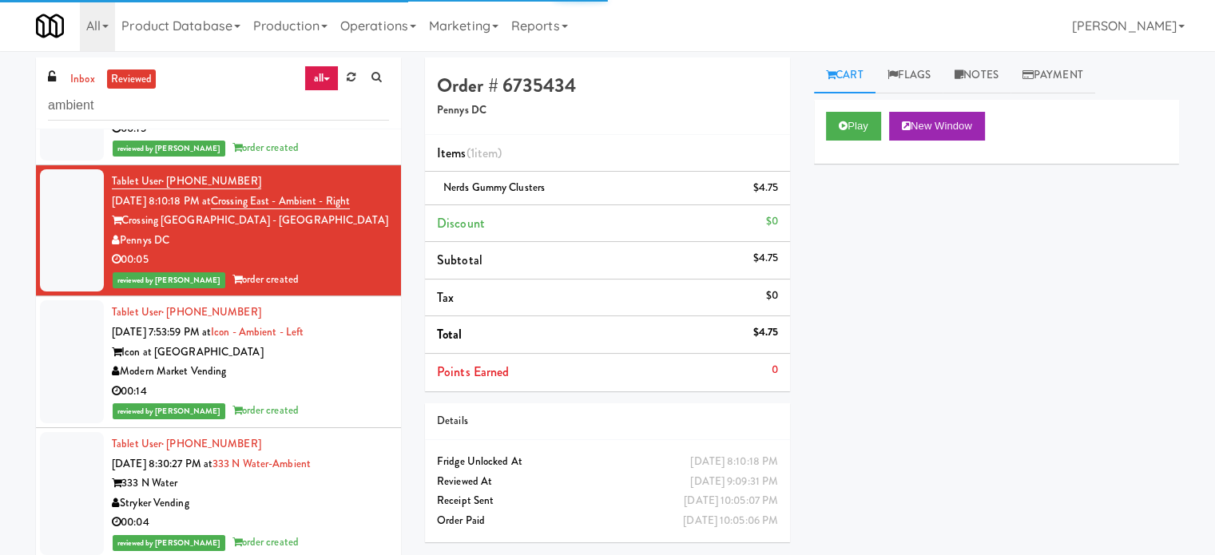
click at [345, 367] on div "Modern Market Vending" at bounding box center [250, 372] width 277 height 20
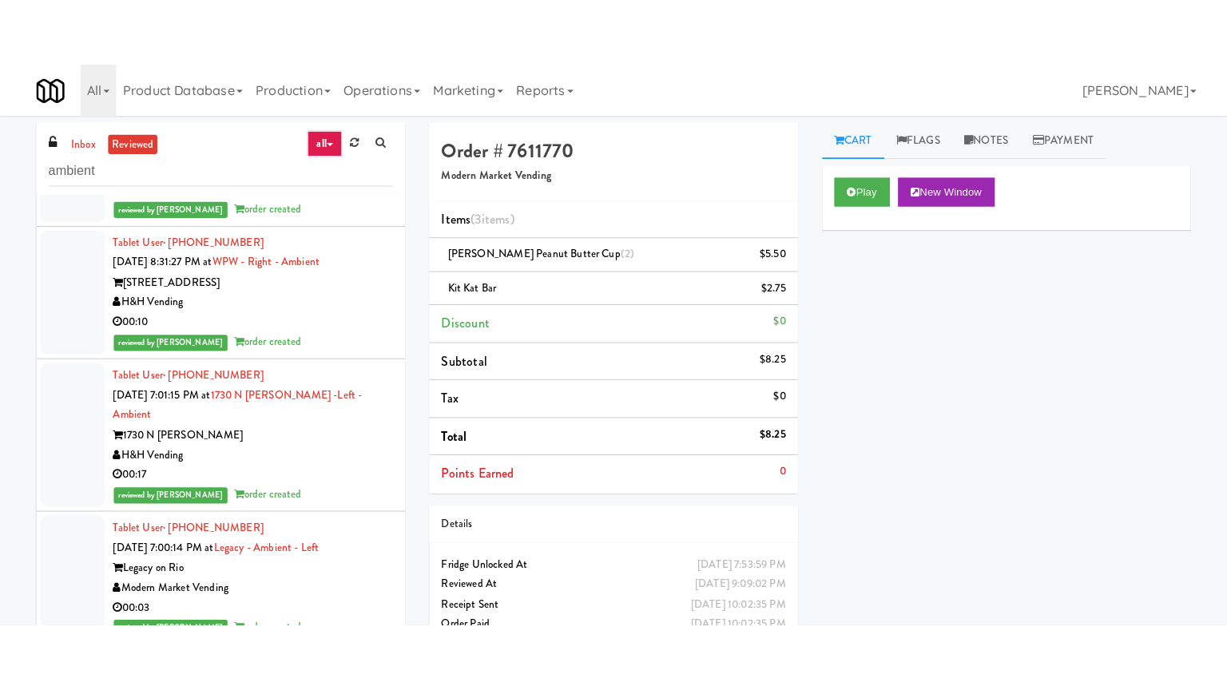
scroll to position [18352, 0]
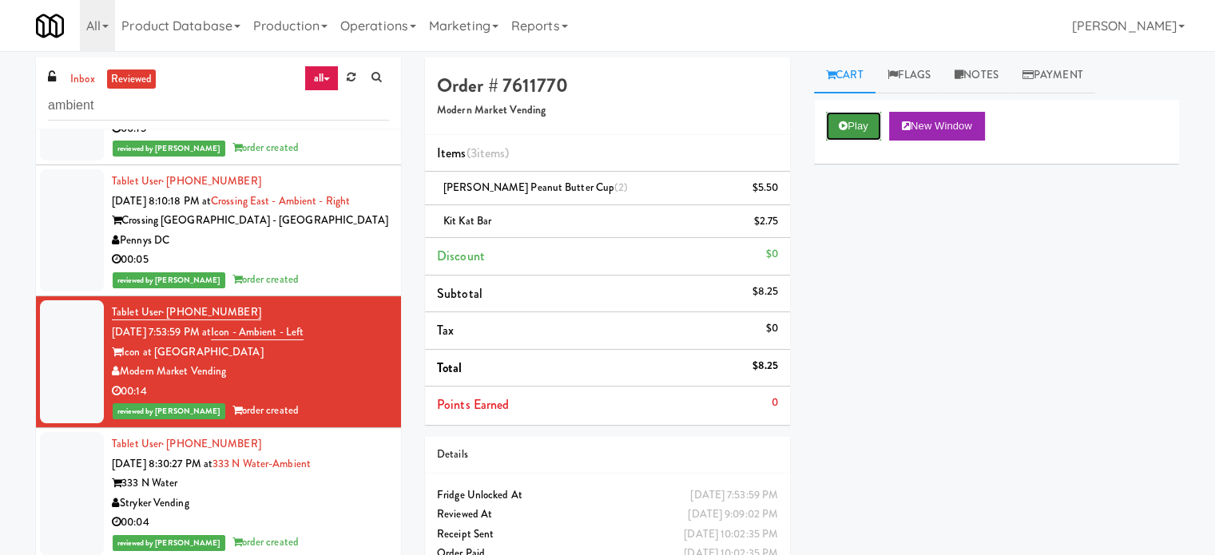
click at [854, 127] on button "Play" at bounding box center [853, 126] width 55 height 29
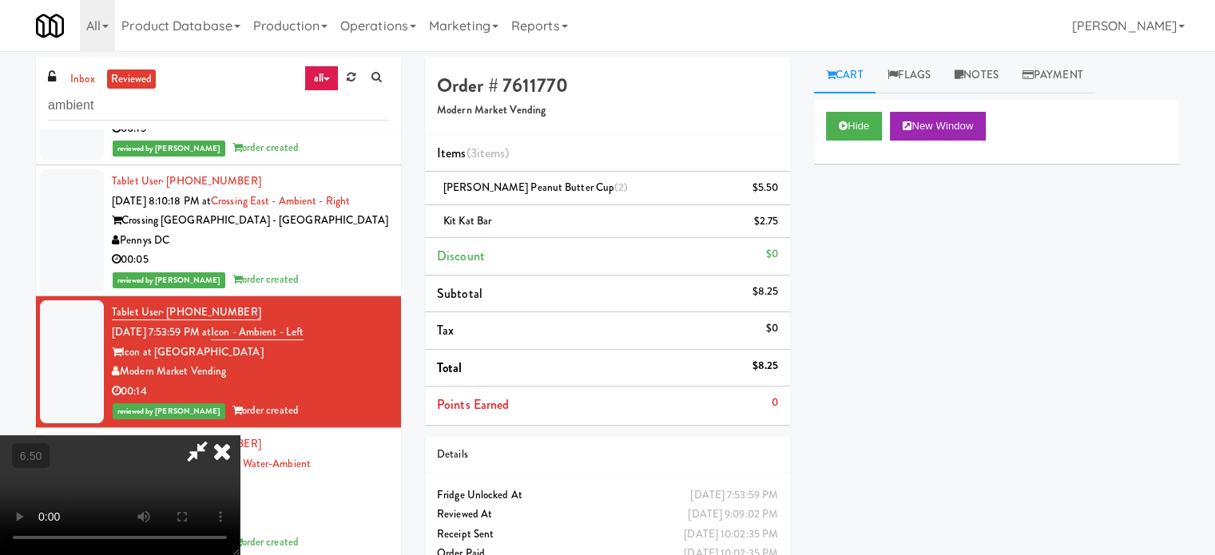
click at [240, 435] on video at bounding box center [120, 495] width 240 height 120
drag, startPoint x: 451, startPoint y: 404, endPoint x: 457, endPoint y: 247, distance: 157.5
click at [240, 435] on video at bounding box center [120, 495] width 240 height 120
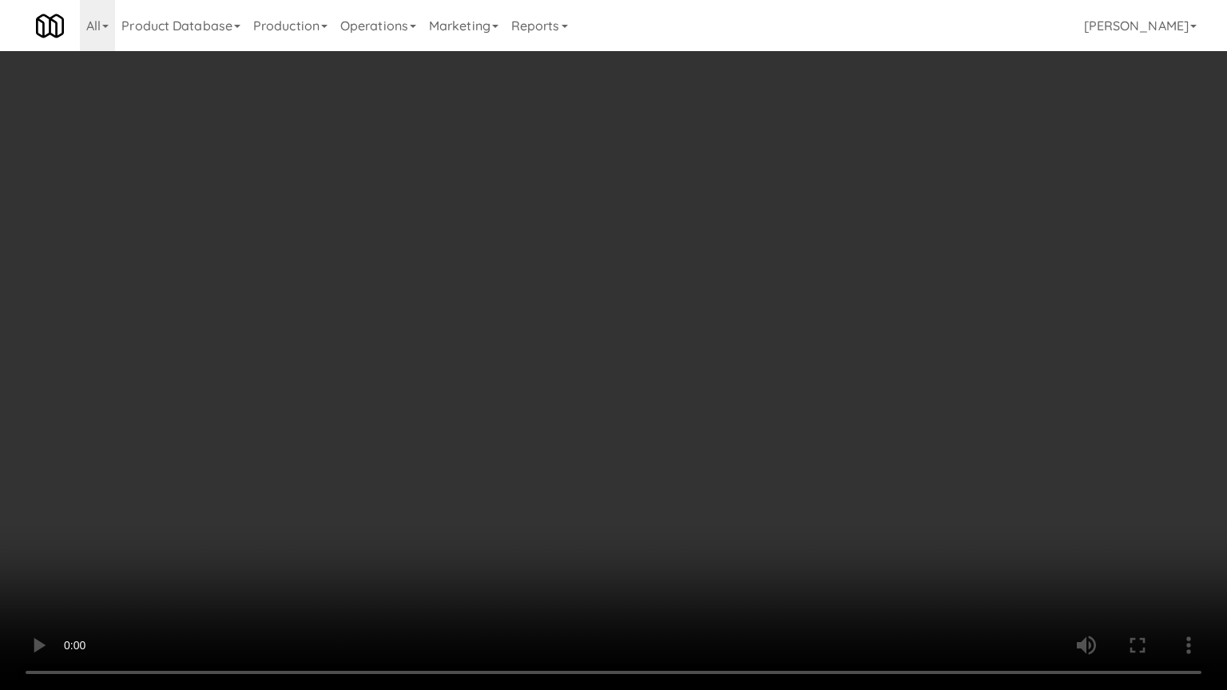
click at [441, 332] on video at bounding box center [613, 345] width 1227 height 690
click at [441, 338] on video at bounding box center [613, 345] width 1227 height 690
click at [440, 359] on video at bounding box center [613, 345] width 1227 height 690
click at [440, 363] on video at bounding box center [613, 345] width 1227 height 690
click at [454, 351] on video at bounding box center [613, 345] width 1227 height 690
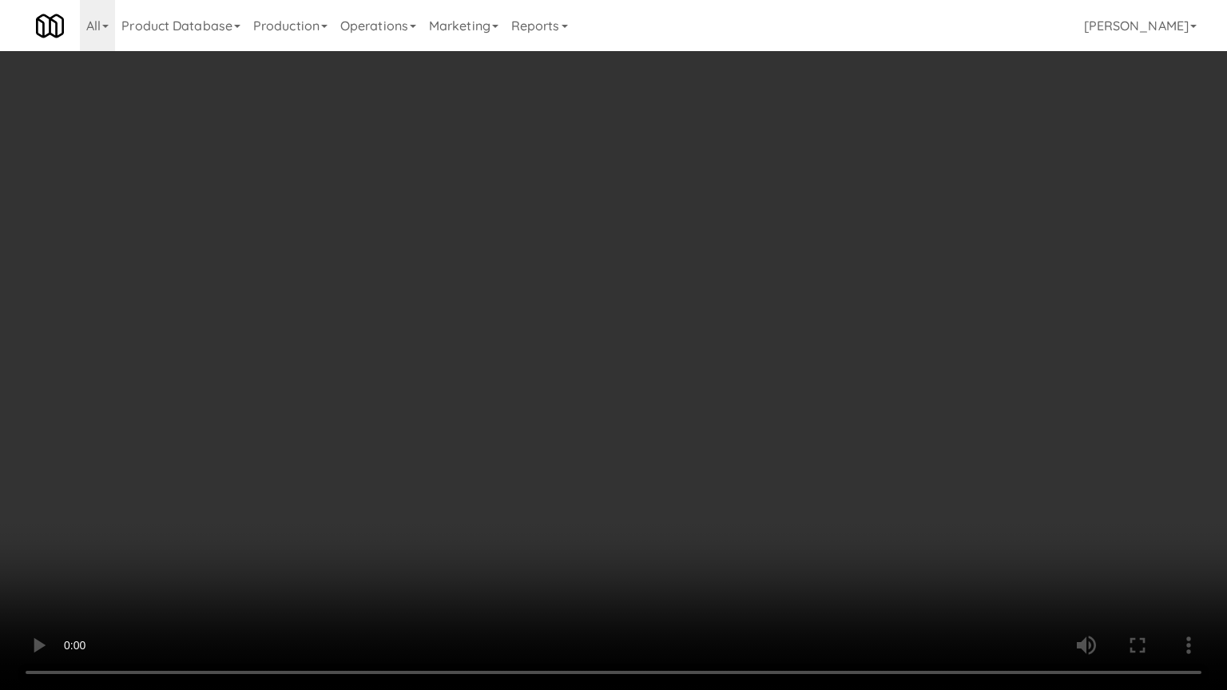
drag, startPoint x: 584, startPoint y: 518, endPoint x: 582, endPoint y: 479, distance: 38.4
click at [582, 514] on video at bounding box center [613, 345] width 1227 height 690
click at [569, 451] on video at bounding box center [613, 345] width 1227 height 690
click at [609, 486] on video at bounding box center [613, 345] width 1227 height 690
click at [598, 431] on video at bounding box center [613, 345] width 1227 height 690
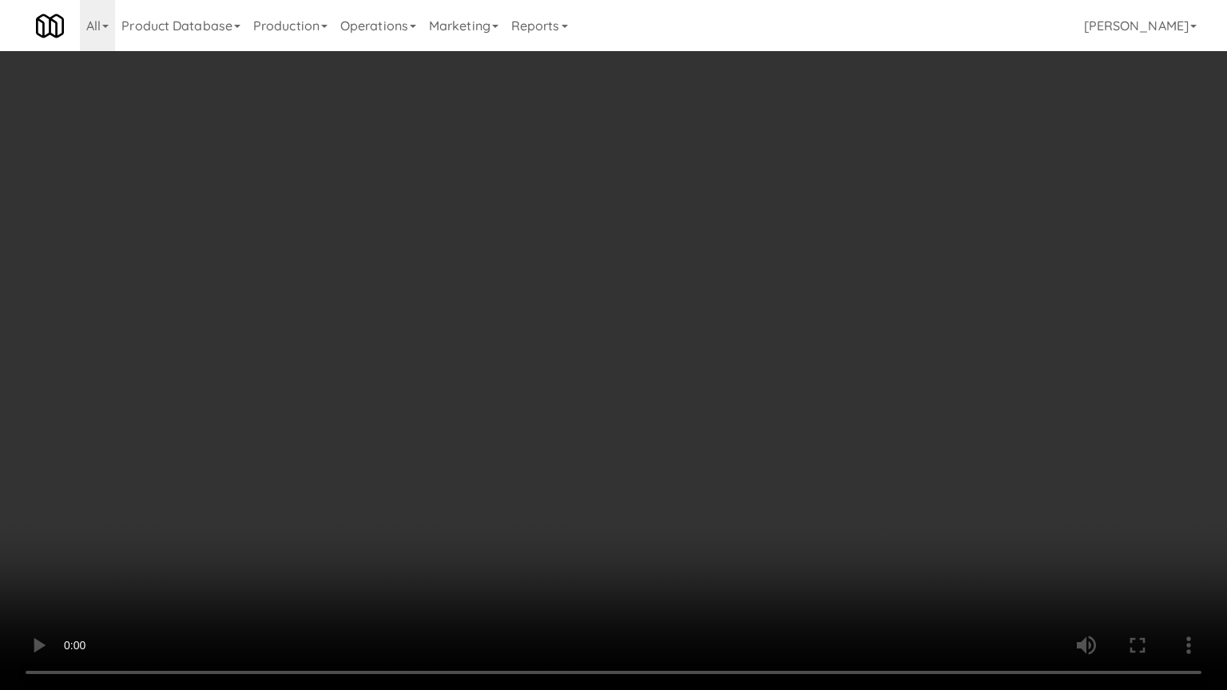
click at [599, 438] on video at bounding box center [613, 345] width 1227 height 690
click at [605, 459] on video at bounding box center [613, 345] width 1227 height 690
click at [604, 457] on video at bounding box center [613, 345] width 1227 height 690
click at [614, 460] on video at bounding box center [613, 345] width 1227 height 690
click at [607, 455] on video at bounding box center [613, 345] width 1227 height 690
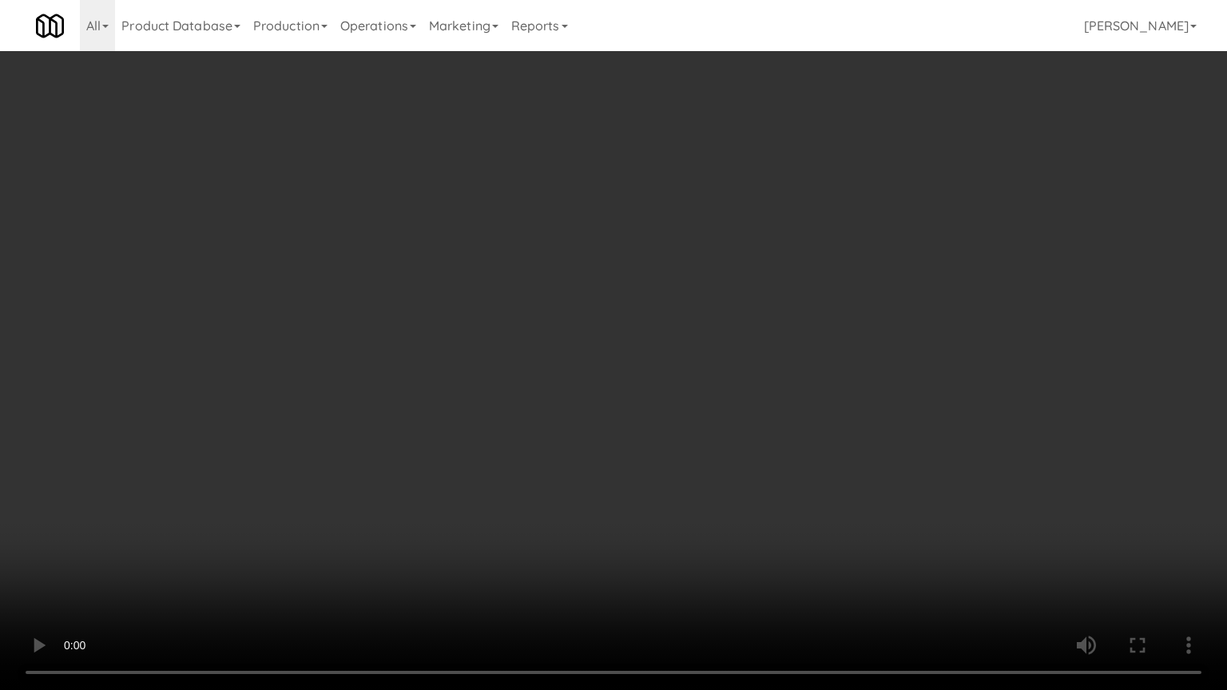
click at [587, 424] on video at bounding box center [613, 345] width 1227 height 690
click at [591, 420] on video at bounding box center [613, 345] width 1227 height 690
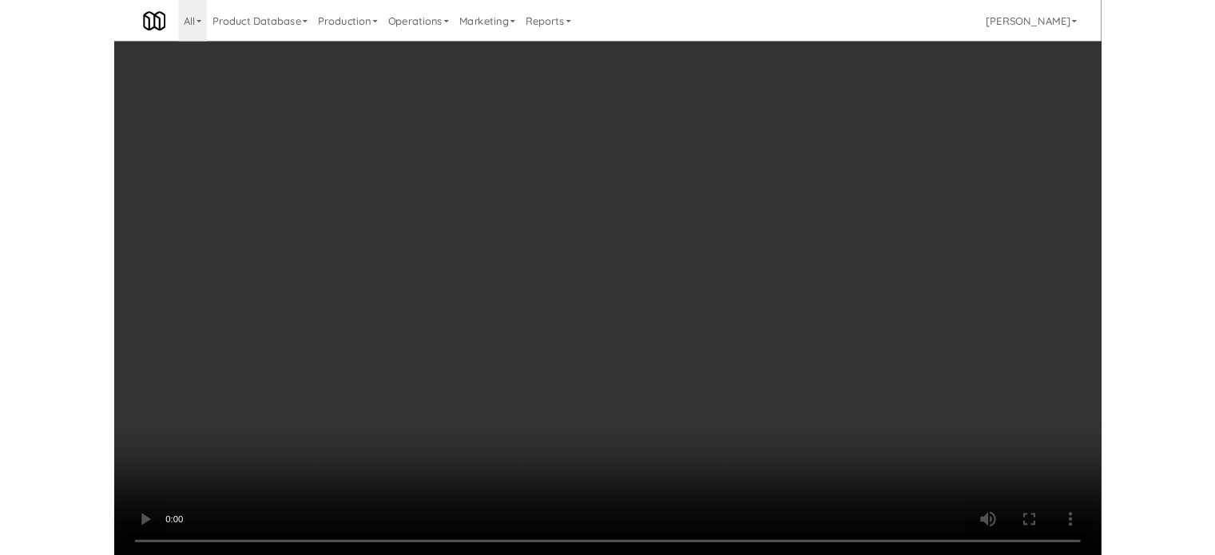
scroll to position [18352, 0]
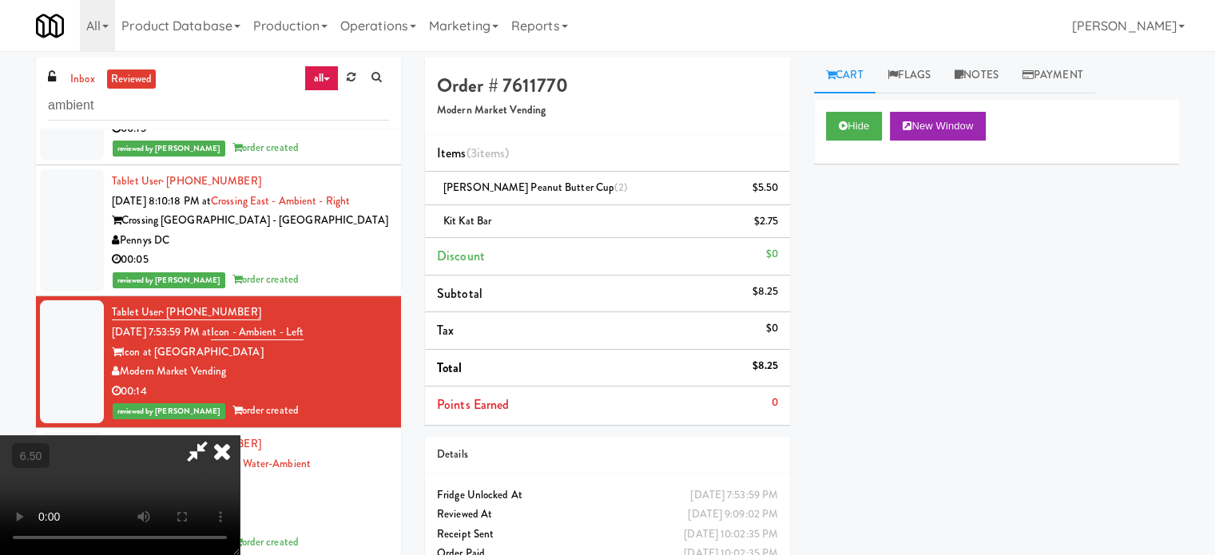
click at [240, 435] on icon at bounding box center [221, 451] width 35 height 32
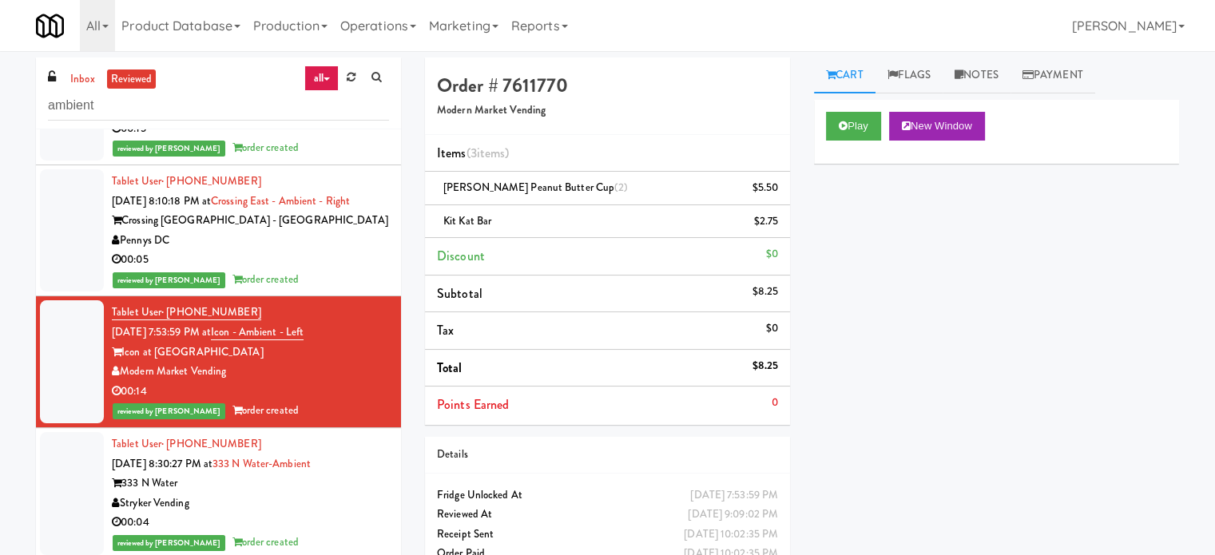
click at [301, 513] on div "00:04" at bounding box center [250, 523] width 277 height 20
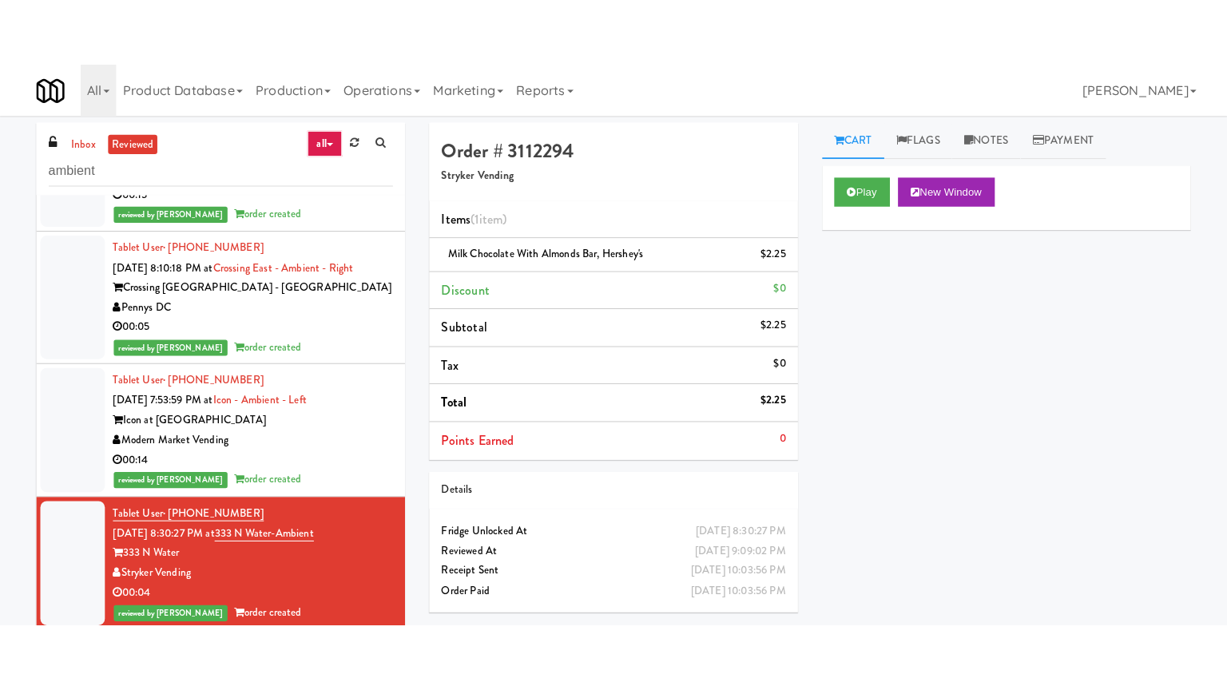
scroll to position [18752, 0]
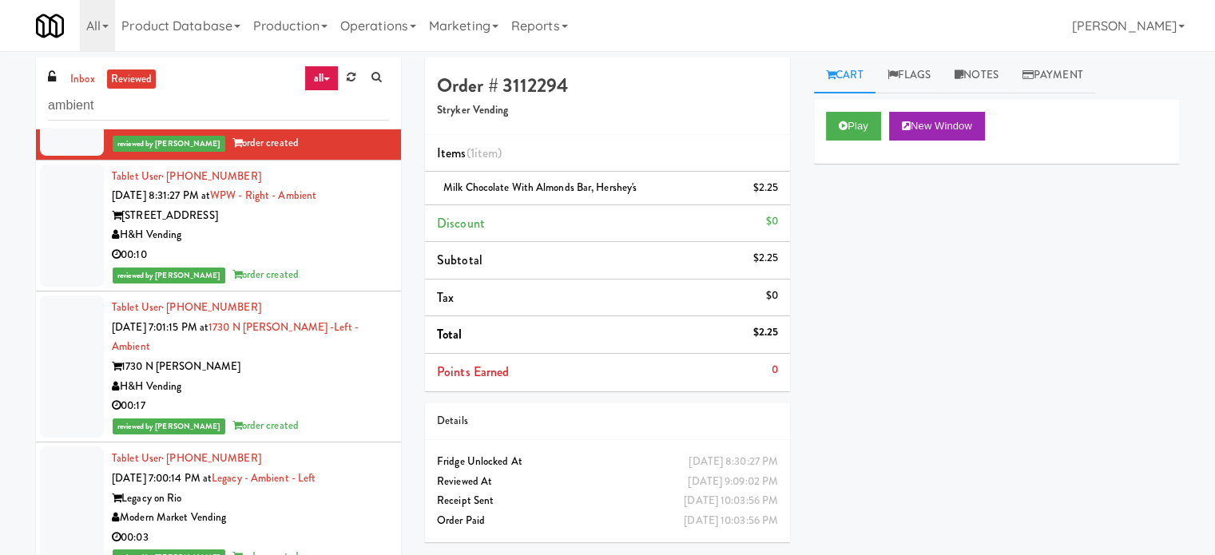
click at [311, 265] on div "reviewed by [PERSON_NAME] order created" at bounding box center [250, 275] width 277 height 20
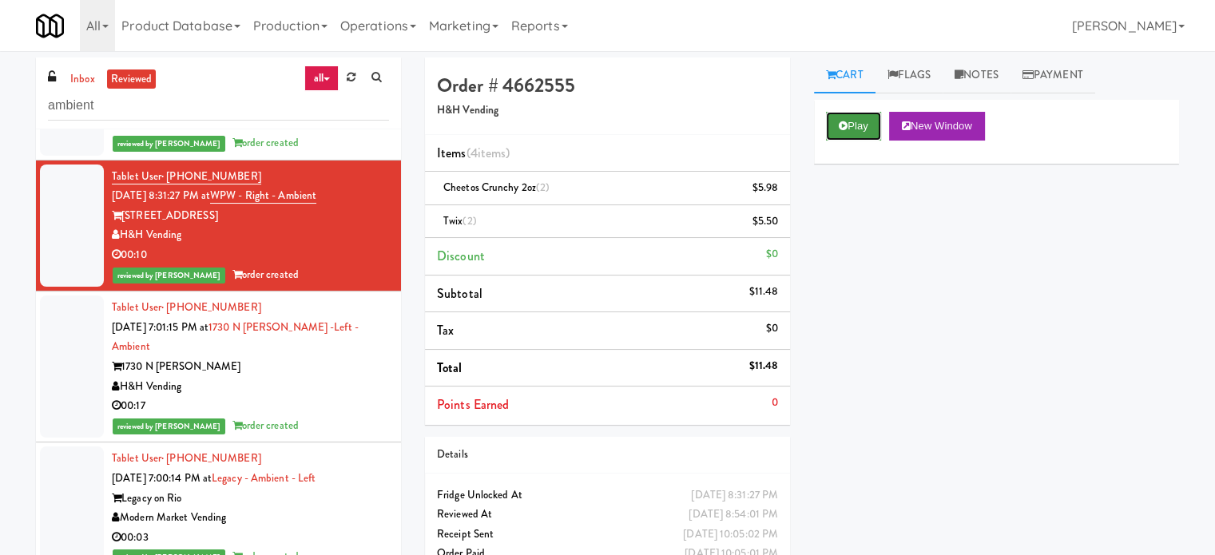
click at [853, 127] on button "Play" at bounding box center [853, 126] width 55 height 29
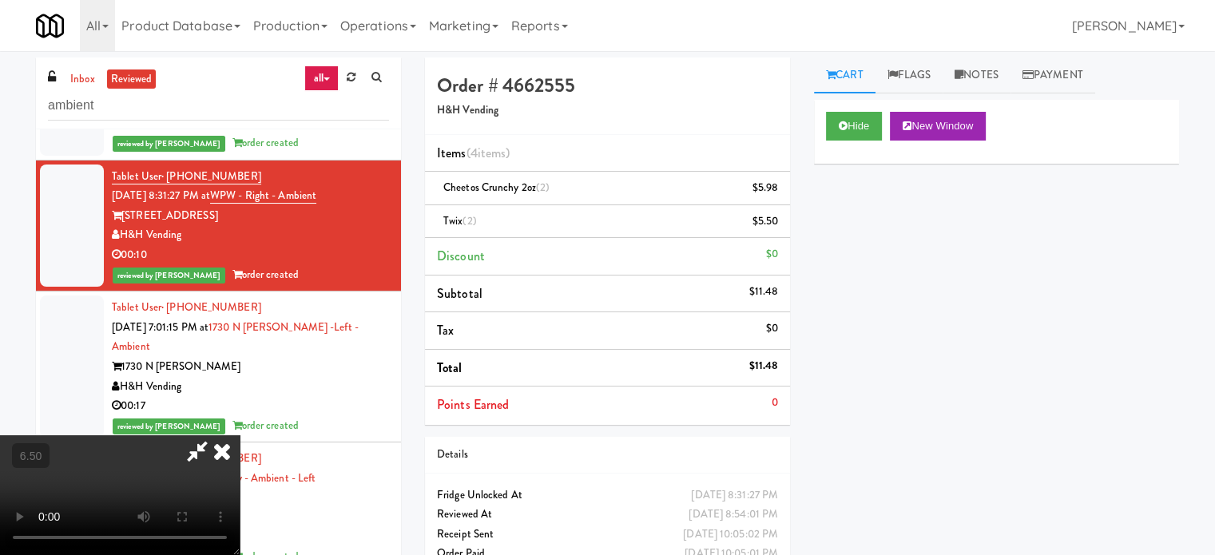
click at [240, 435] on video at bounding box center [120, 495] width 240 height 120
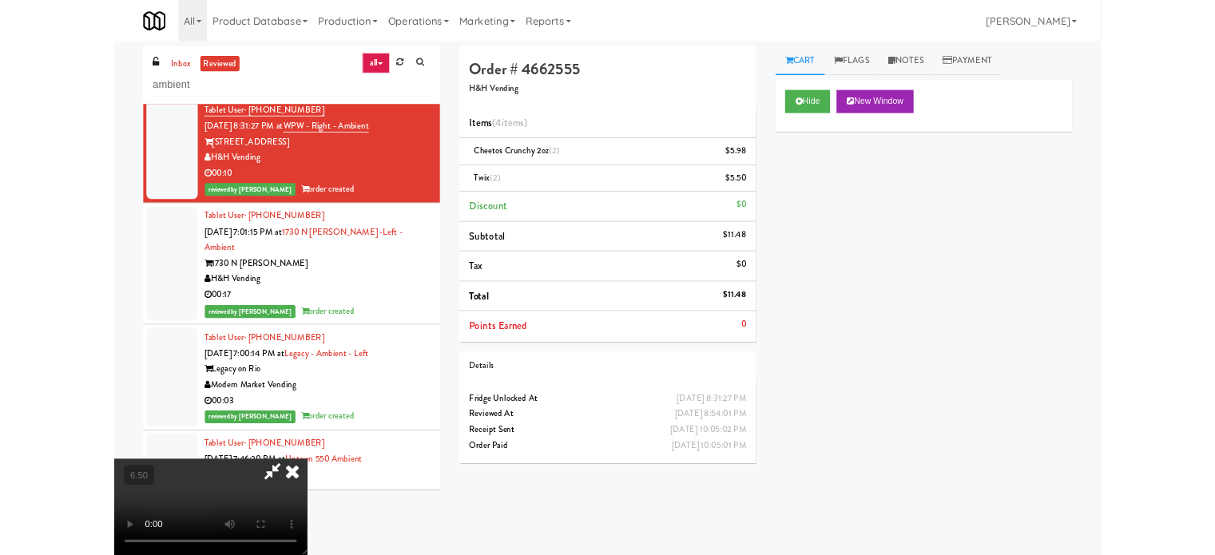
scroll to position [18595, 0]
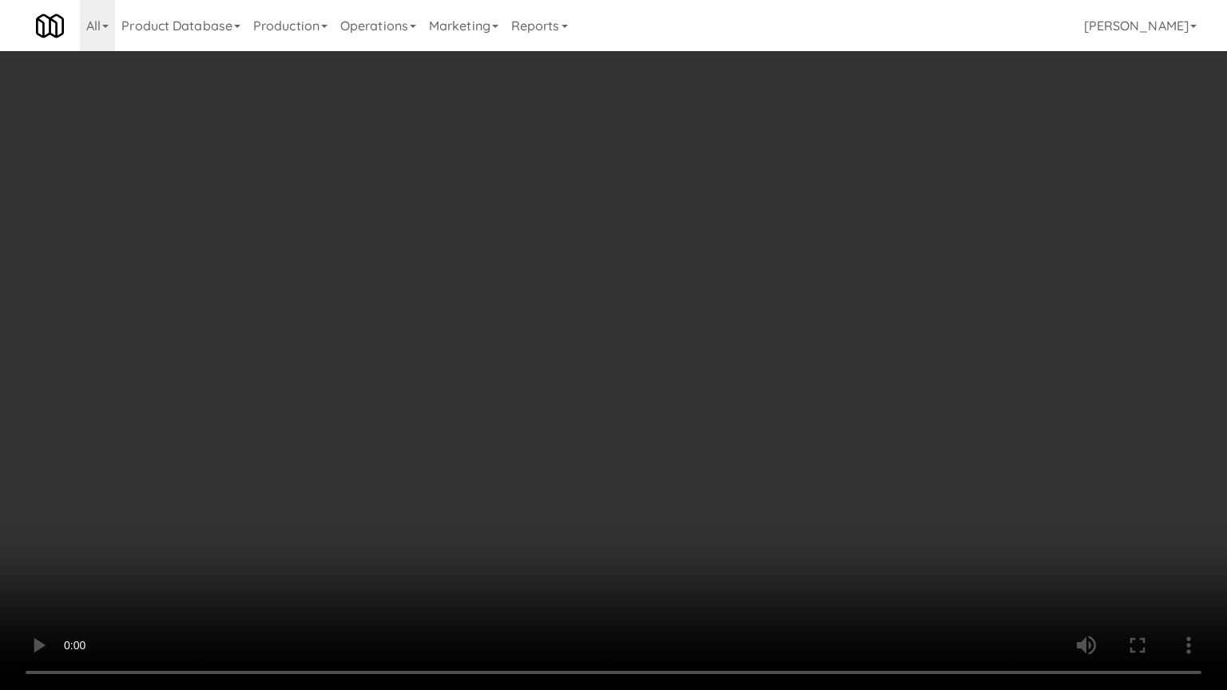
click at [245, 454] on video at bounding box center [613, 345] width 1227 height 690
click at [633, 339] on video at bounding box center [613, 345] width 1227 height 690
click at [636, 338] on video at bounding box center [613, 345] width 1227 height 690
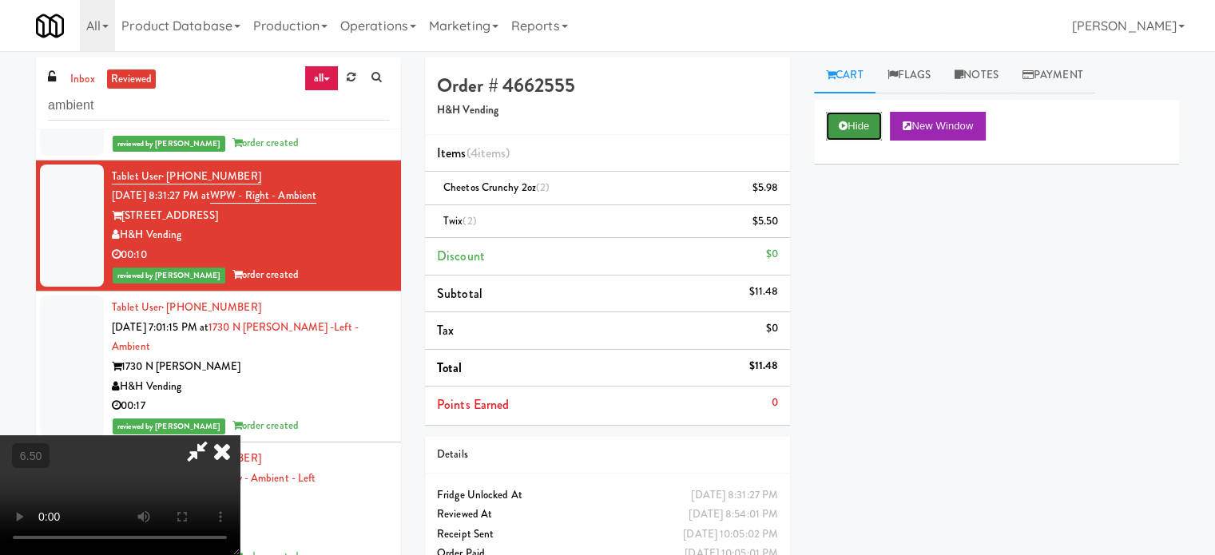
click at [874, 133] on button "Hide" at bounding box center [854, 126] width 56 height 29
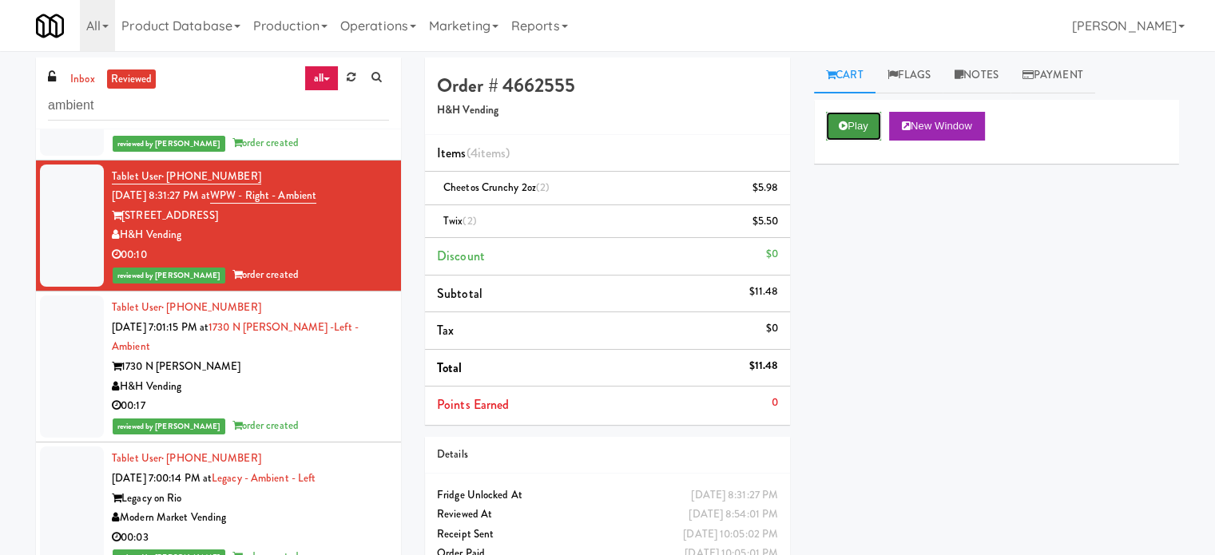
click at [868, 129] on button "Play" at bounding box center [853, 126] width 55 height 29
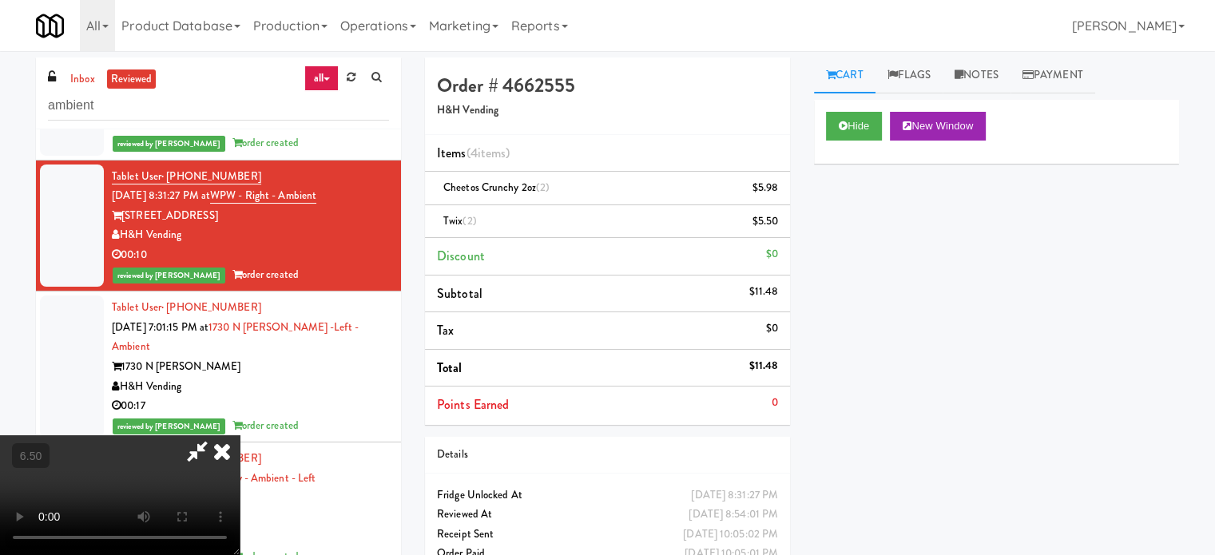
click at [240, 435] on video at bounding box center [120, 495] width 240 height 120
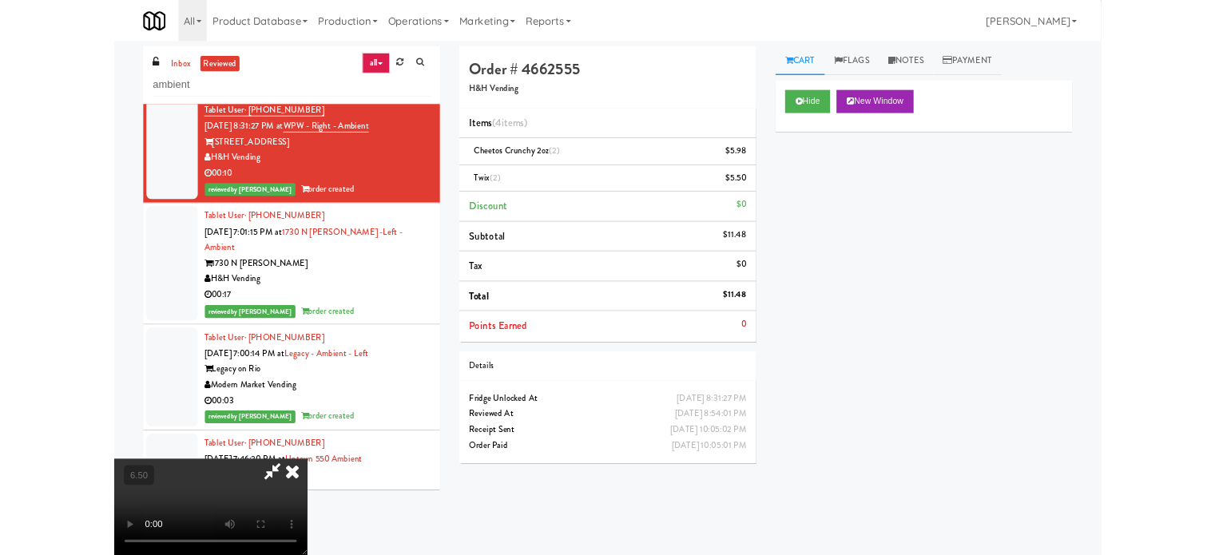
scroll to position [18595, 0]
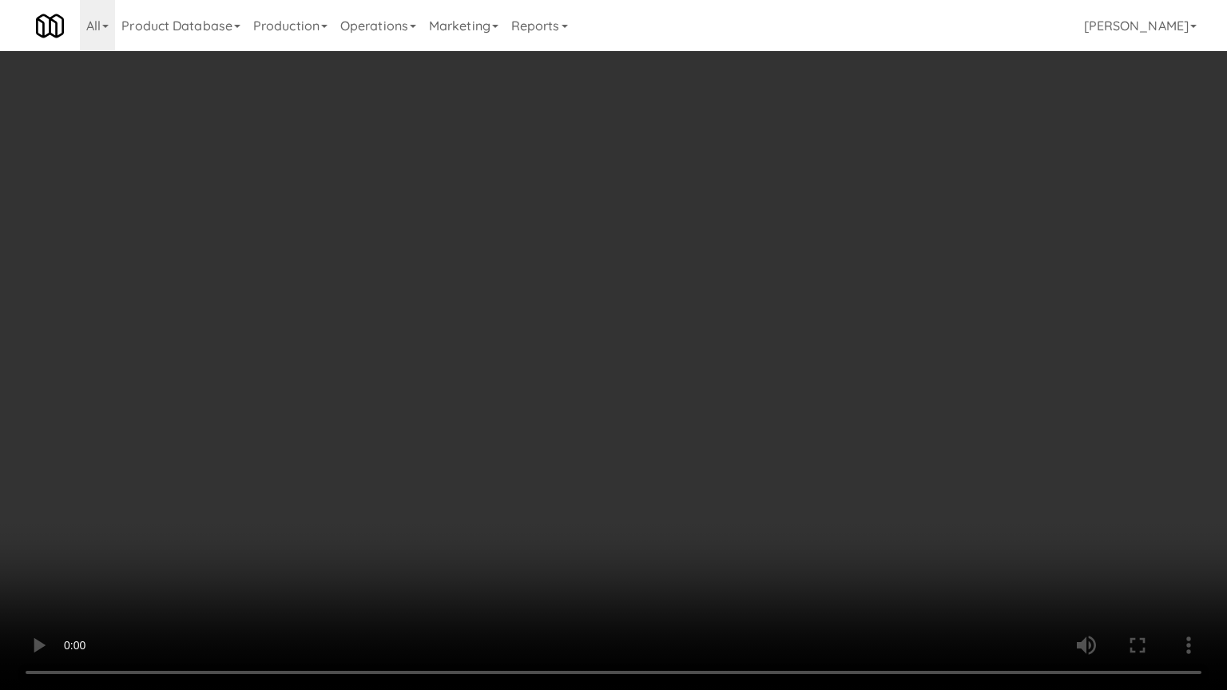
click at [556, 342] on video at bounding box center [613, 345] width 1227 height 690
click at [615, 371] on video at bounding box center [613, 345] width 1227 height 690
click at [611, 375] on video at bounding box center [613, 345] width 1227 height 690
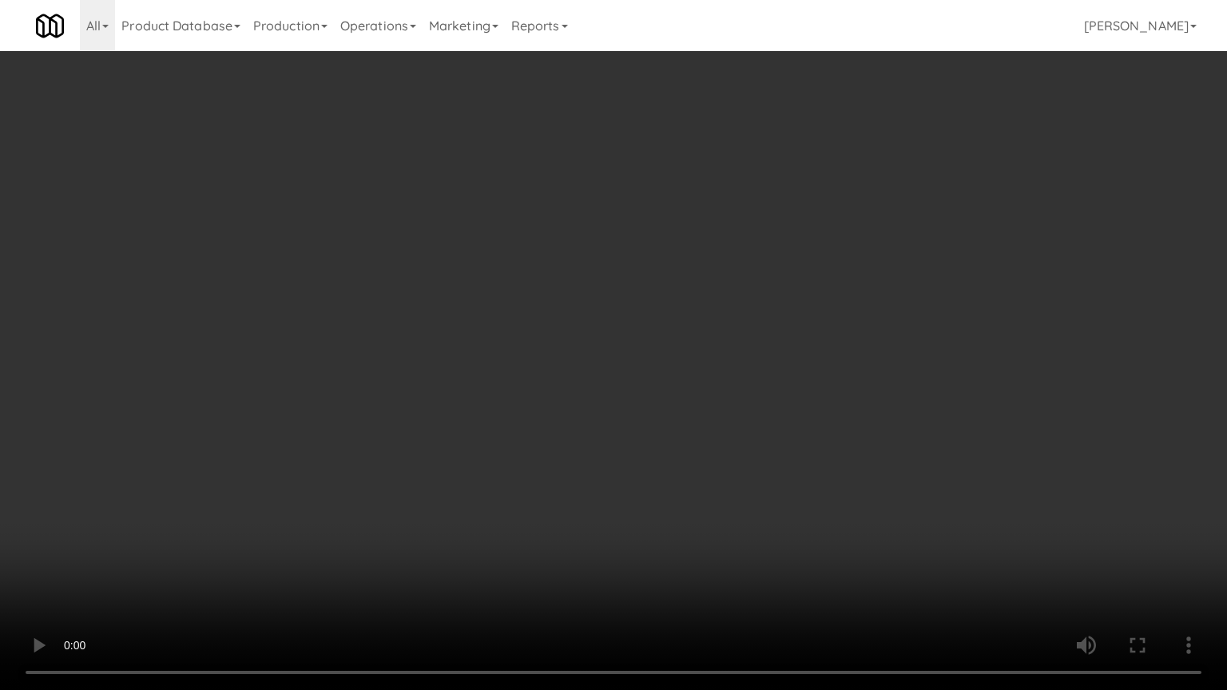
click at [611, 375] on video at bounding box center [613, 345] width 1227 height 690
click at [649, 393] on video at bounding box center [613, 345] width 1227 height 690
click at [716, 412] on video at bounding box center [613, 345] width 1227 height 690
click at [677, 413] on video at bounding box center [613, 345] width 1227 height 690
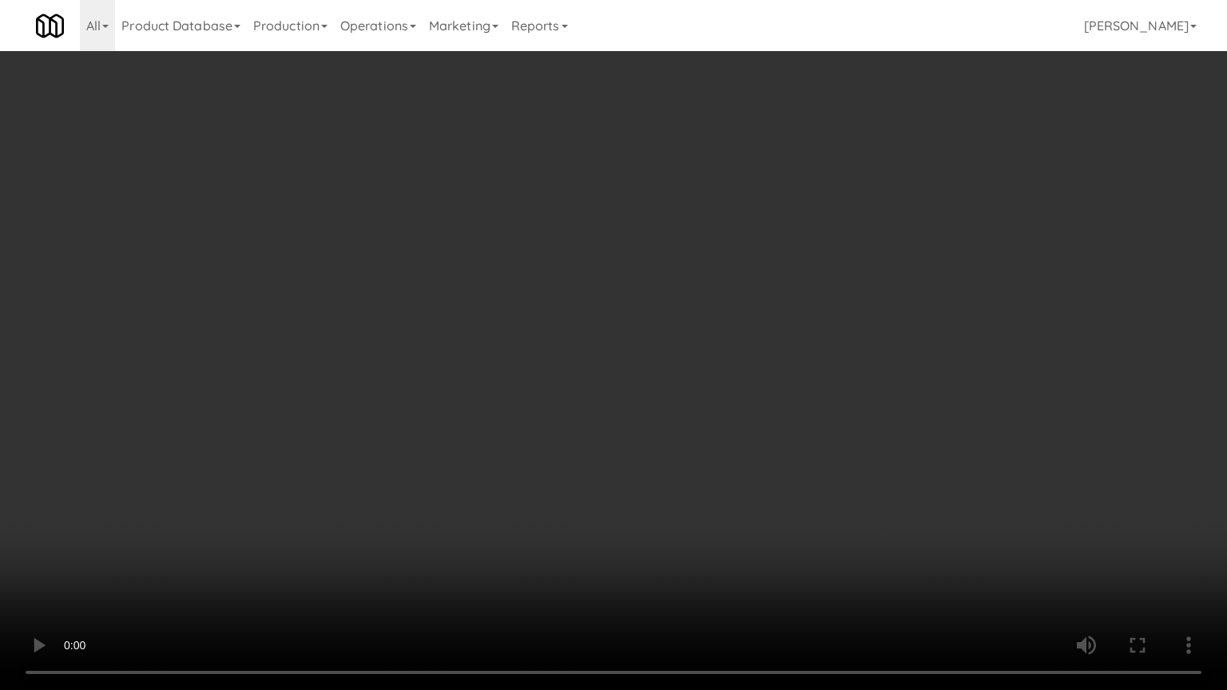
click at [681, 411] on video at bounding box center [613, 345] width 1227 height 690
click at [665, 390] on video at bounding box center [613, 345] width 1227 height 690
click at [669, 387] on video at bounding box center [613, 345] width 1227 height 690
click at [681, 379] on video at bounding box center [613, 345] width 1227 height 690
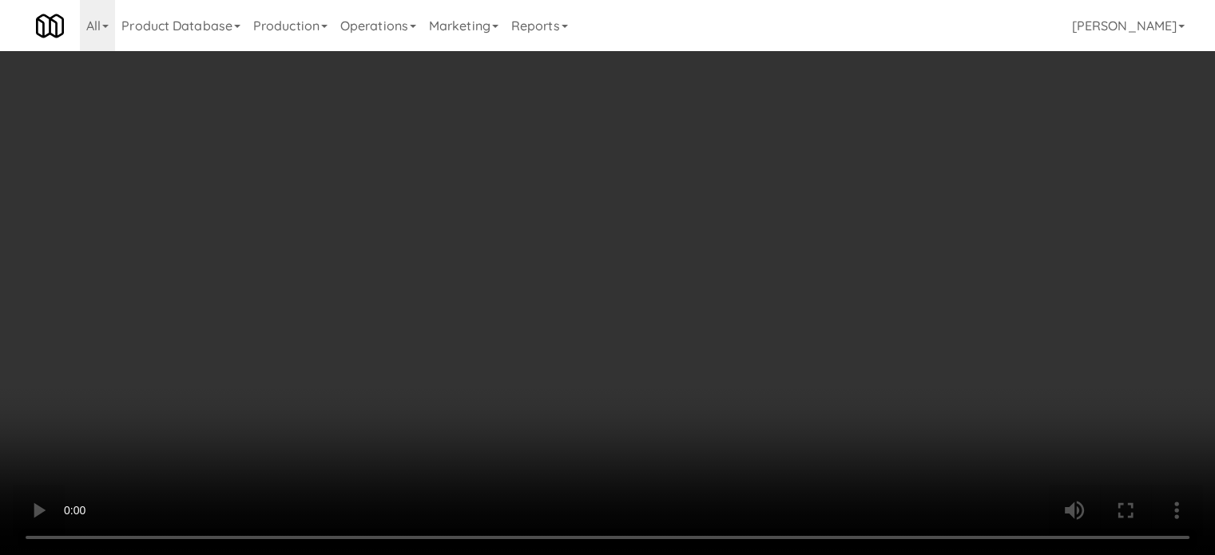
scroll to position [18752, 0]
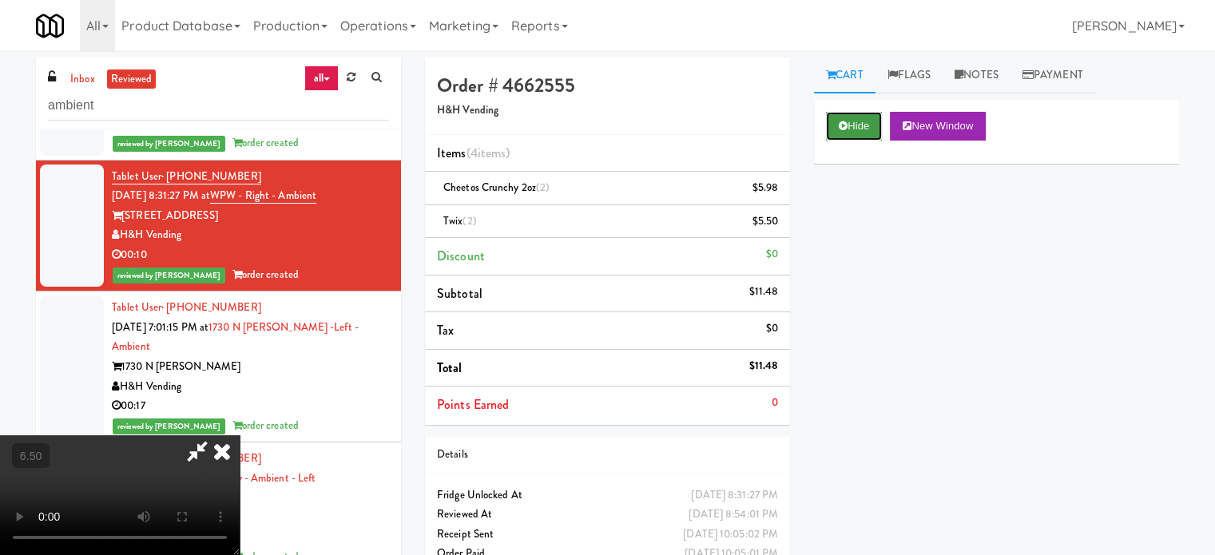
click at [856, 130] on button "Hide" at bounding box center [854, 126] width 56 height 29
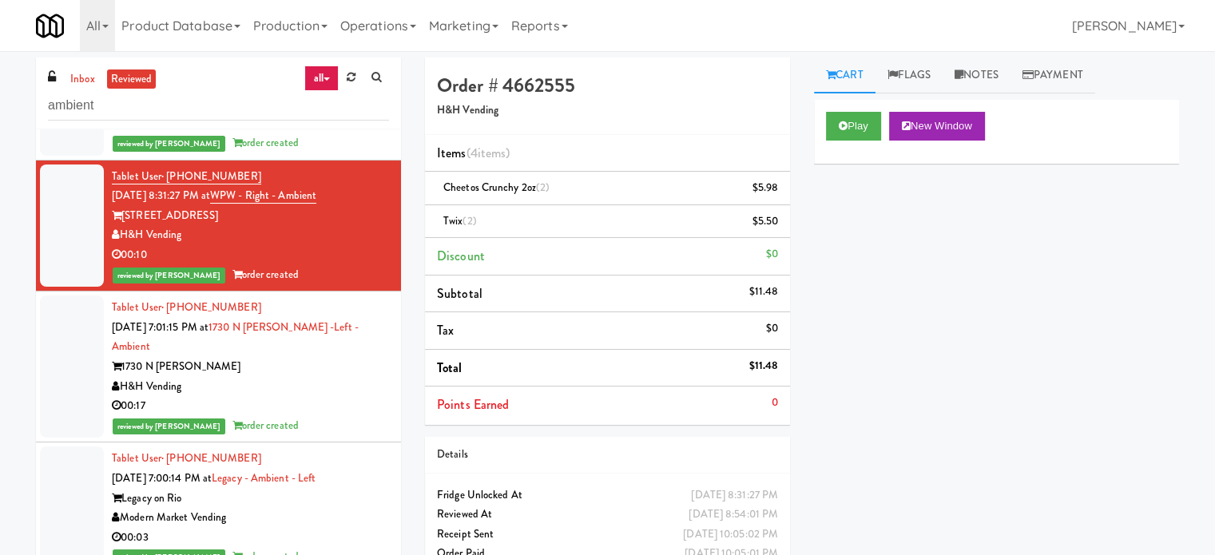
click at [349, 396] on div "00:17" at bounding box center [250, 406] width 277 height 20
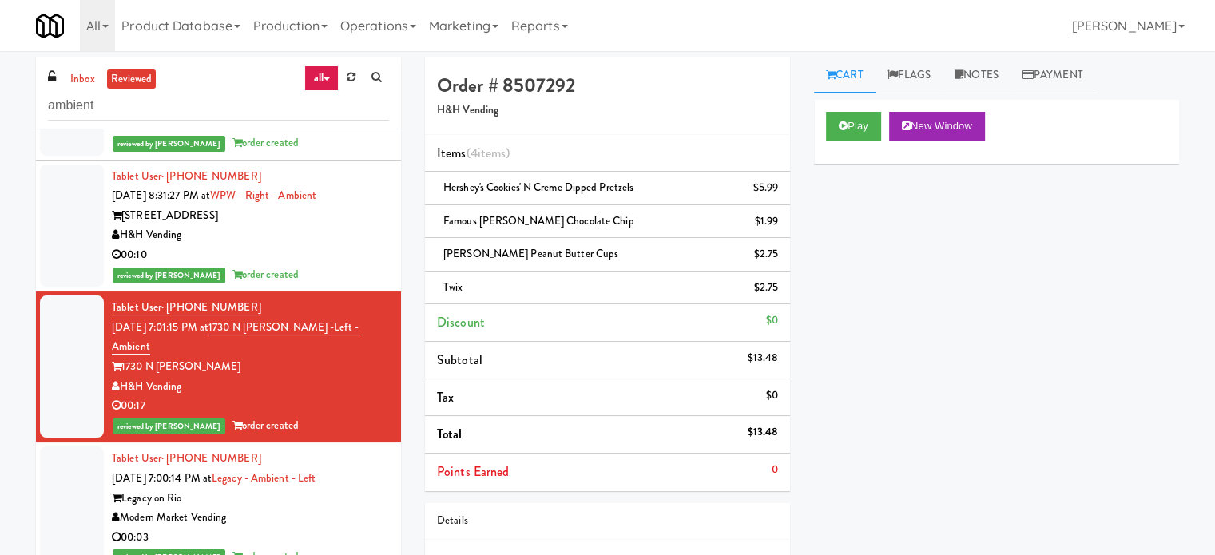
click at [347, 508] on div "Modern Market Vending" at bounding box center [250, 518] width 277 height 20
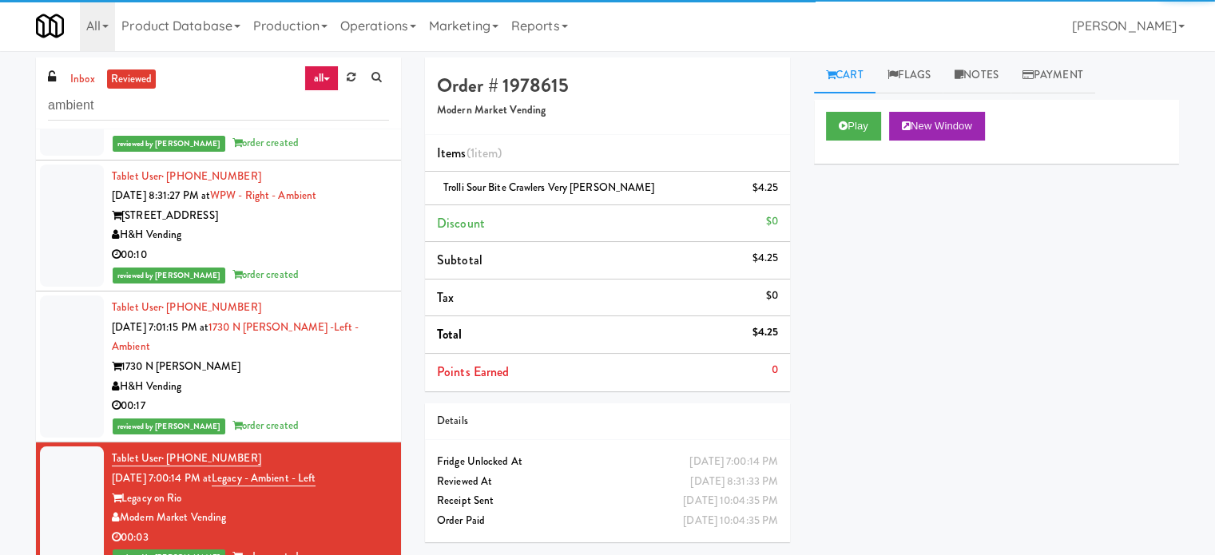
scroll to position [19151, 0]
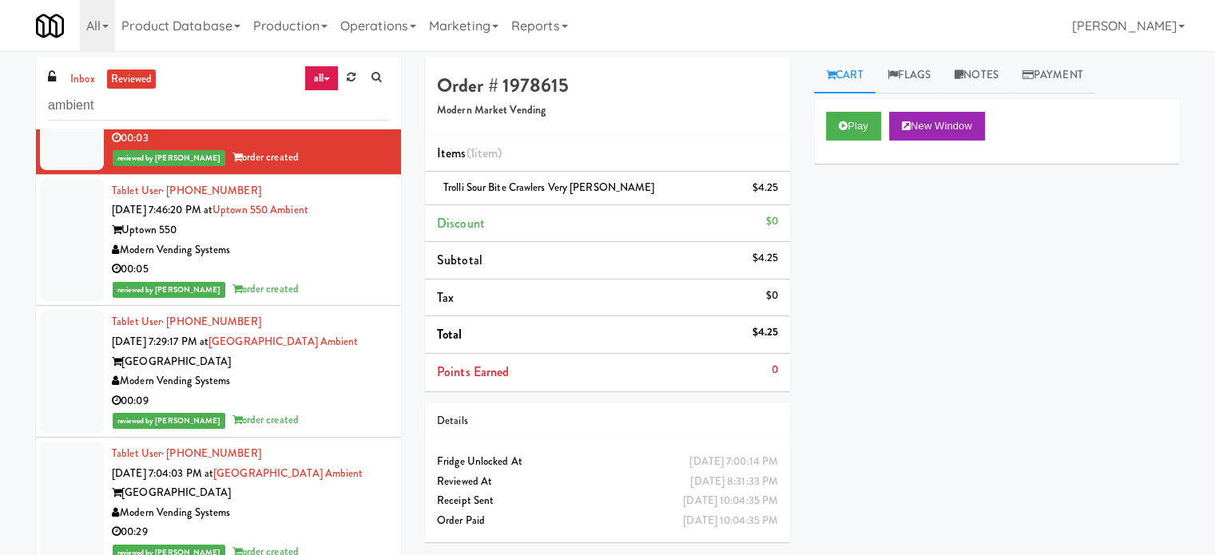
click at [367, 260] on div "00:05" at bounding box center [250, 270] width 277 height 20
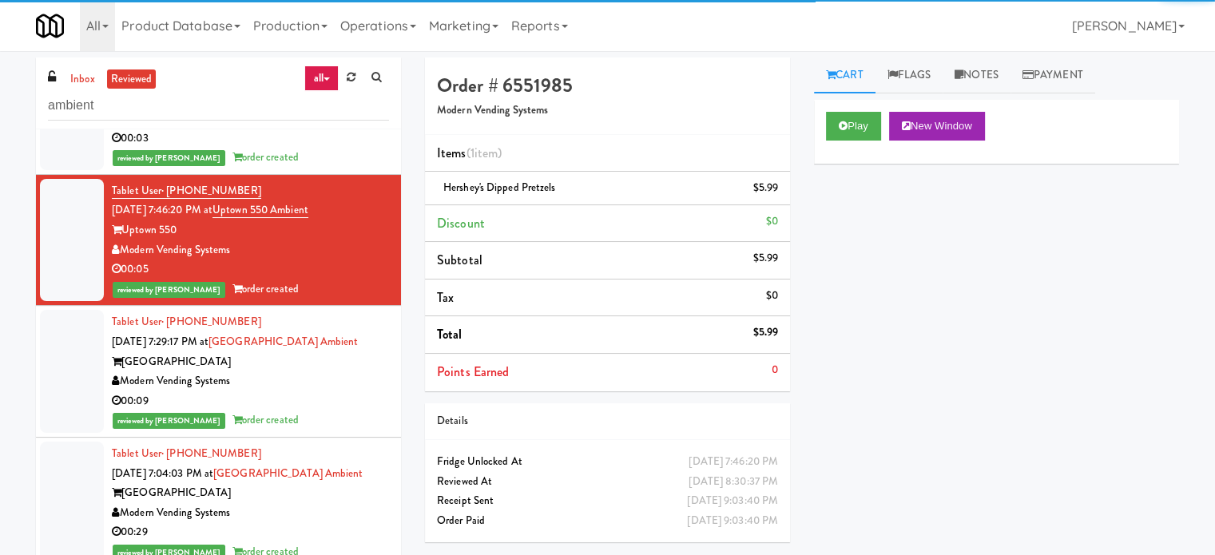
click at [348, 371] on div "Modern Vending Systems" at bounding box center [250, 381] width 277 height 20
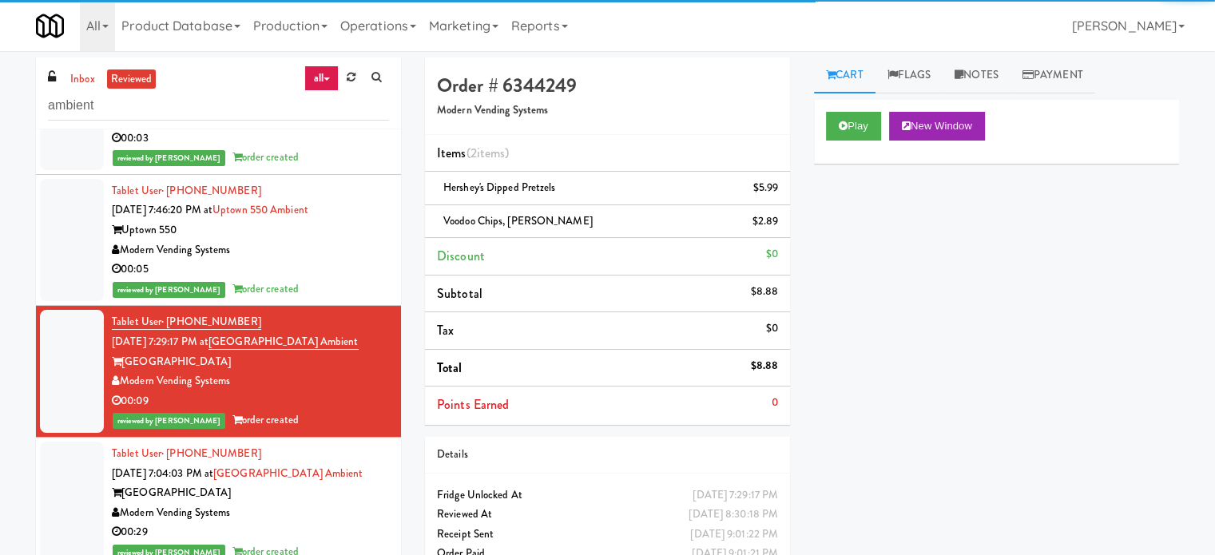
click at [357, 522] on div "00:29" at bounding box center [250, 532] width 277 height 20
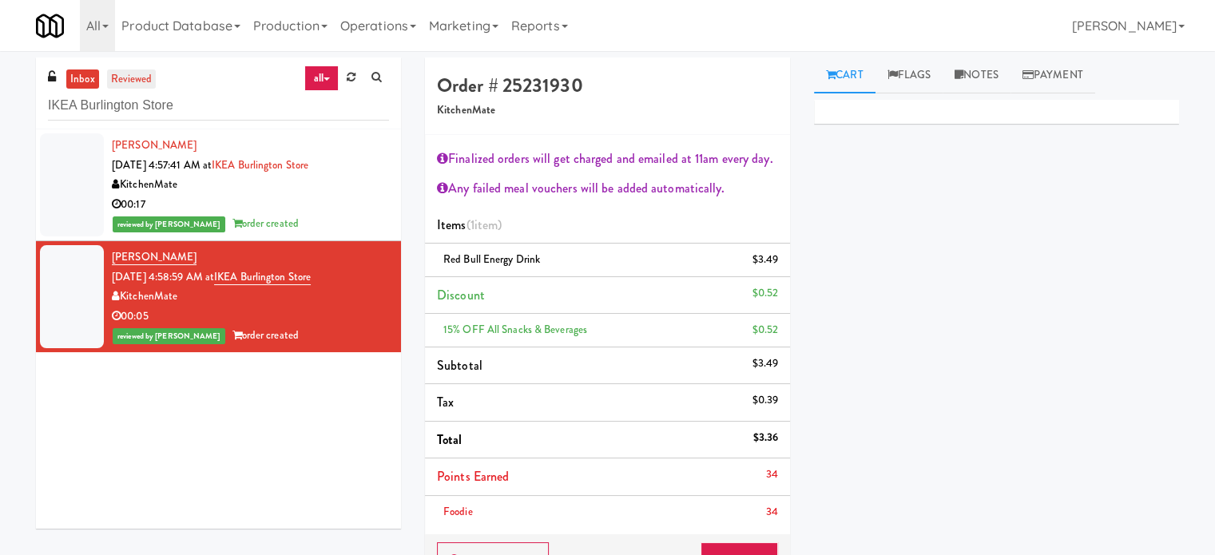
click at [134, 77] on link "reviewed" at bounding box center [132, 79] width 50 height 20
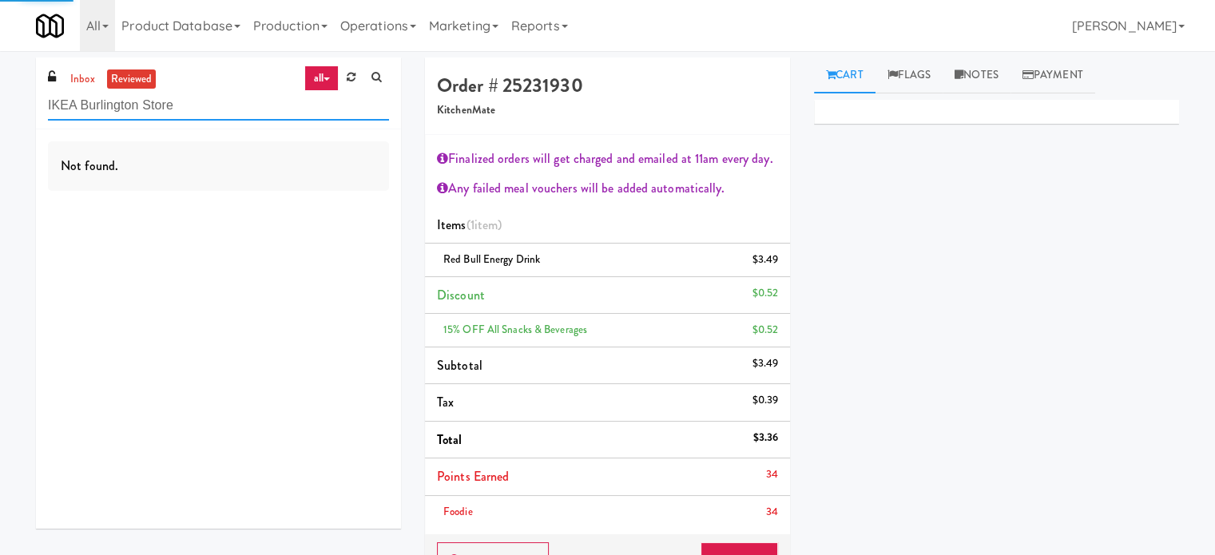
click at [193, 97] on input "IKEA Burlington Store" at bounding box center [218, 106] width 341 height 30
click at [193, 98] on input "IKEA Burlington Store" at bounding box center [218, 106] width 341 height 30
click at [195, 97] on input "IKEA Burlington Store" at bounding box center [218, 106] width 341 height 30
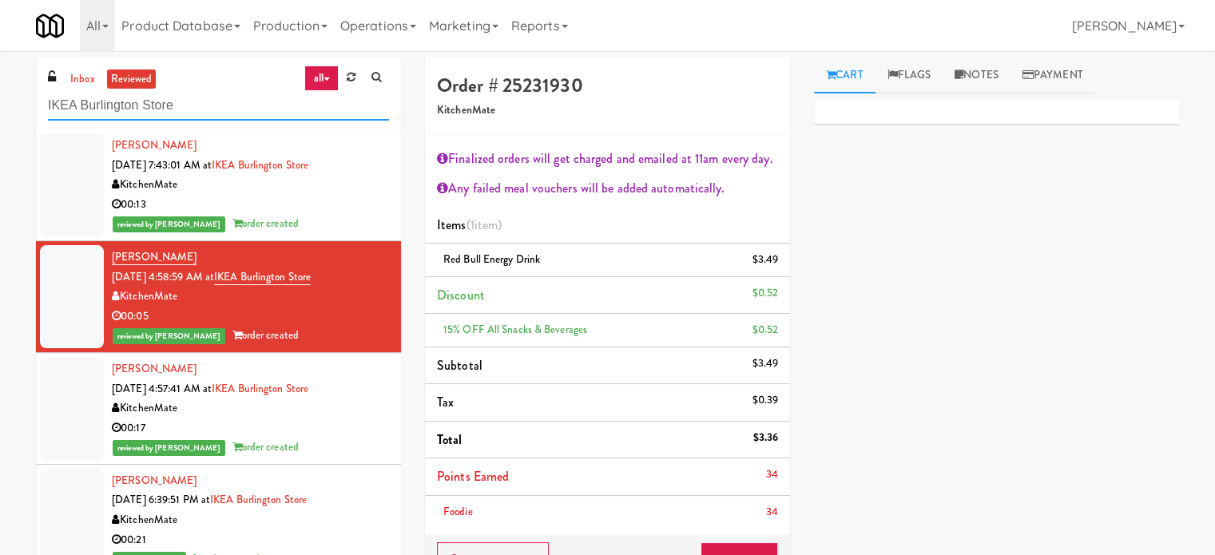
paste input "450 [GEOGRAPHIC_DATA] - Right - Ambient"
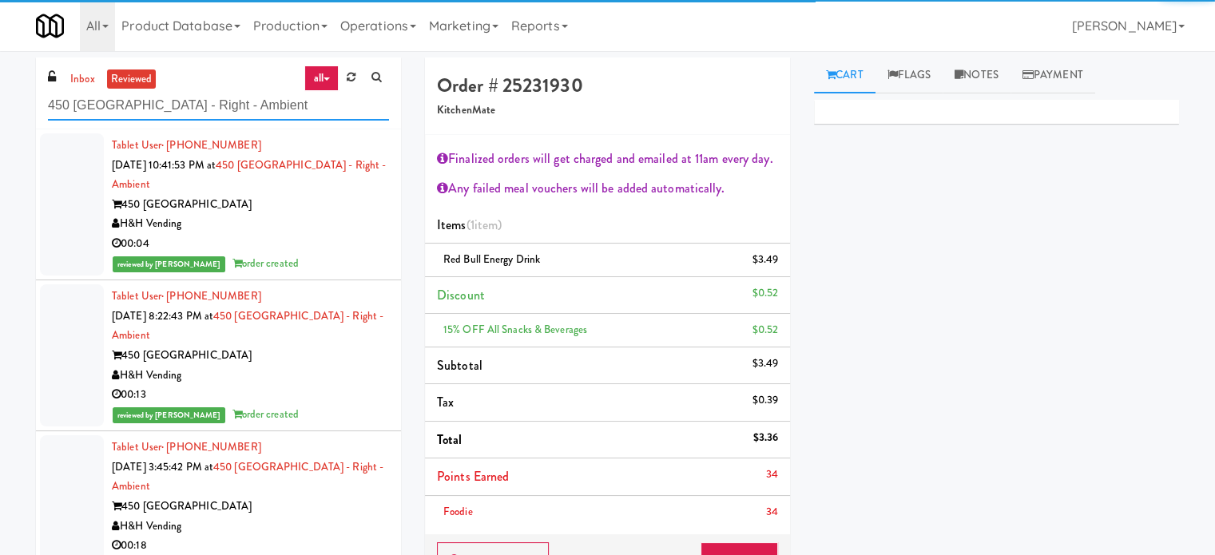
type input "450 [GEOGRAPHIC_DATA] - Right - Ambient"
click at [342, 241] on div "00:04" at bounding box center [250, 244] width 277 height 20
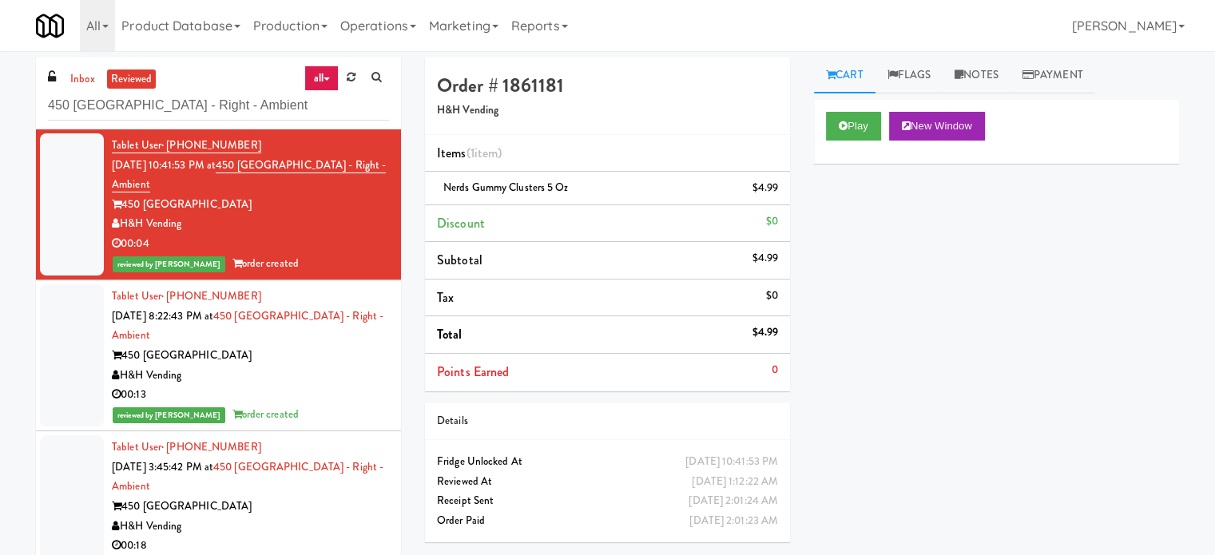
click at [73, 66] on div "inbox reviewed all all unclear take inventory issue suspicious failed recent 45…" at bounding box center [218, 94] width 365 height 72
click at [90, 79] on link "inbox" at bounding box center [82, 79] width 33 height 20
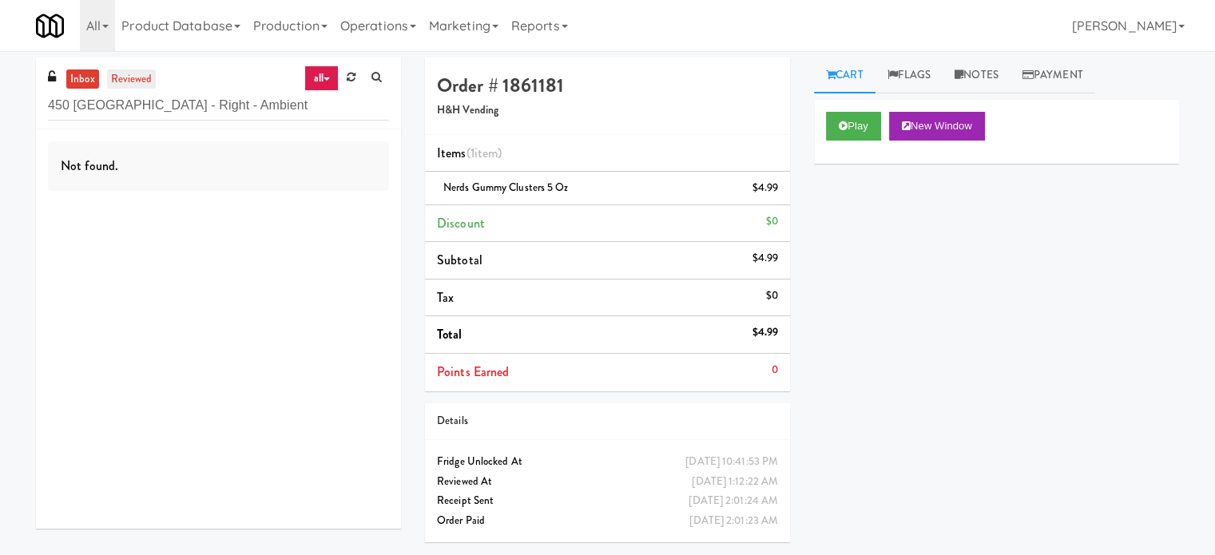
click at [136, 84] on link "reviewed" at bounding box center [132, 79] width 50 height 20
